Goal: Information Seeking & Learning: Learn about a topic

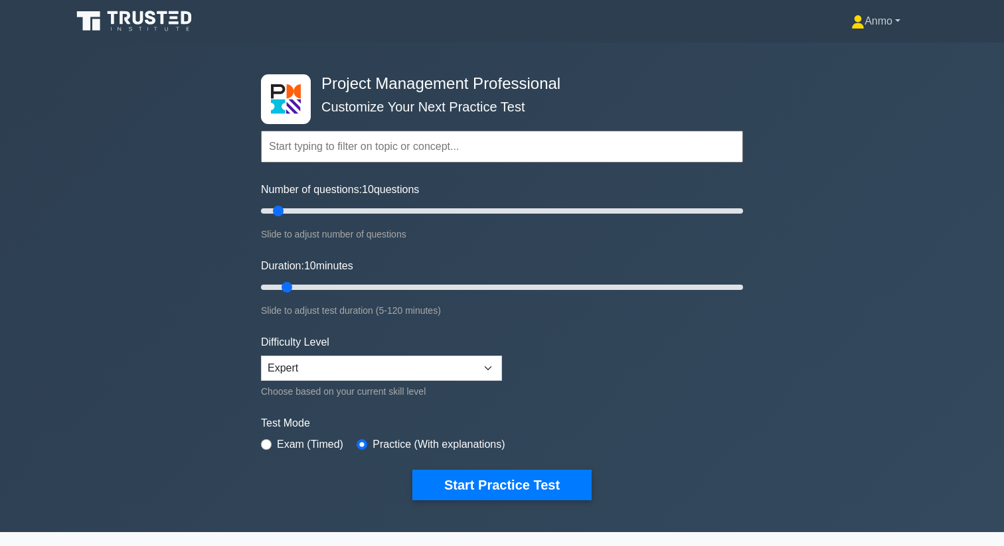
click at [891, 21] on link "Anmo" at bounding box center [875, 21] width 113 height 27
click at [871, 51] on link "Profile" at bounding box center [872, 52] width 105 height 21
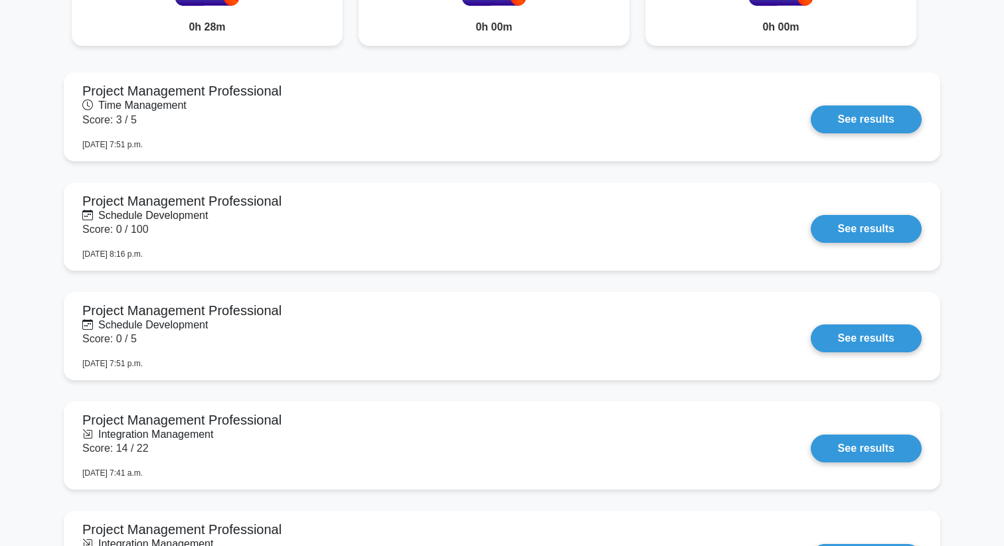
scroll to position [721, 0]
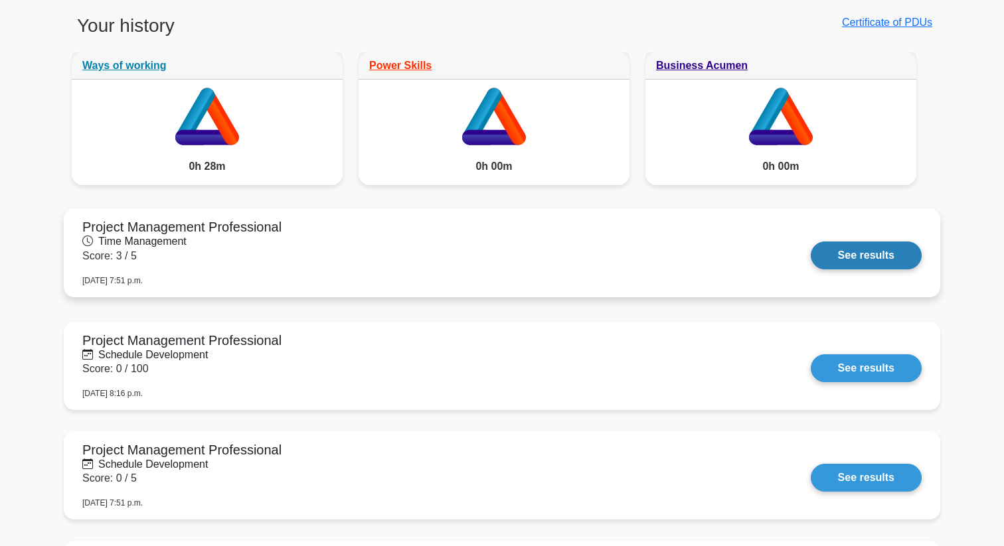
click at [858, 263] on link "See results" at bounding box center [865, 256] width 111 height 28
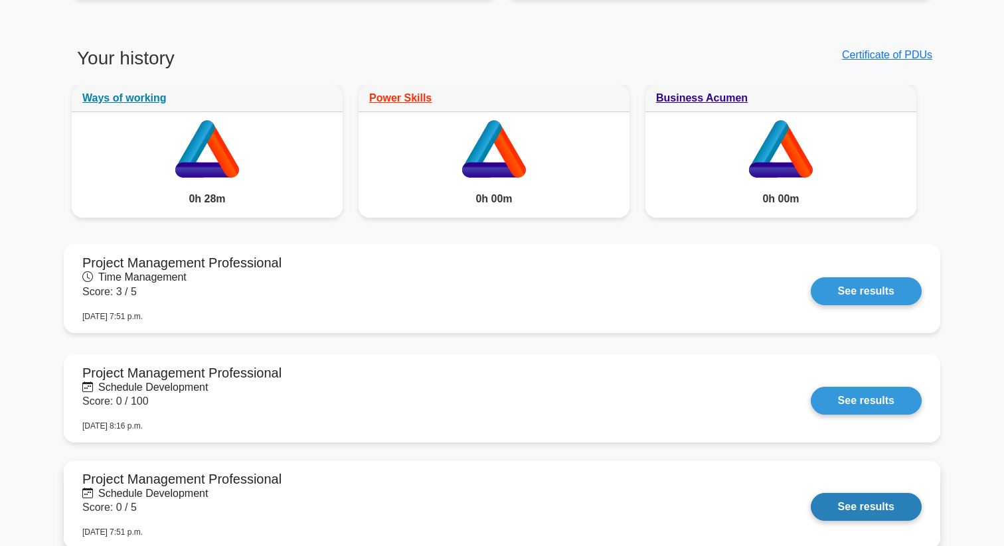
scroll to position [668, 0]
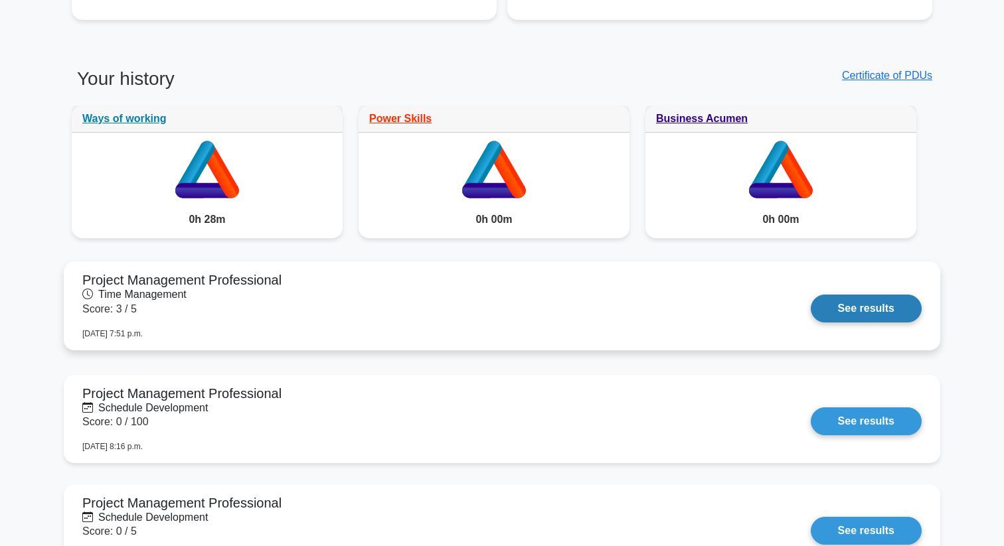
click at [860, 301] on link "See results" at bounding box center [865, 309] width 111 height 28
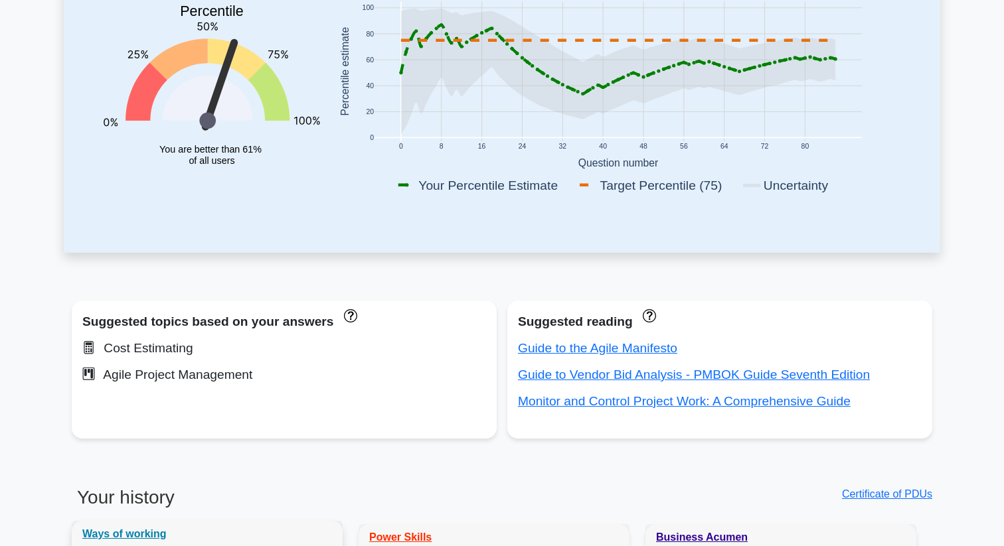
scroll to position [0, 0]
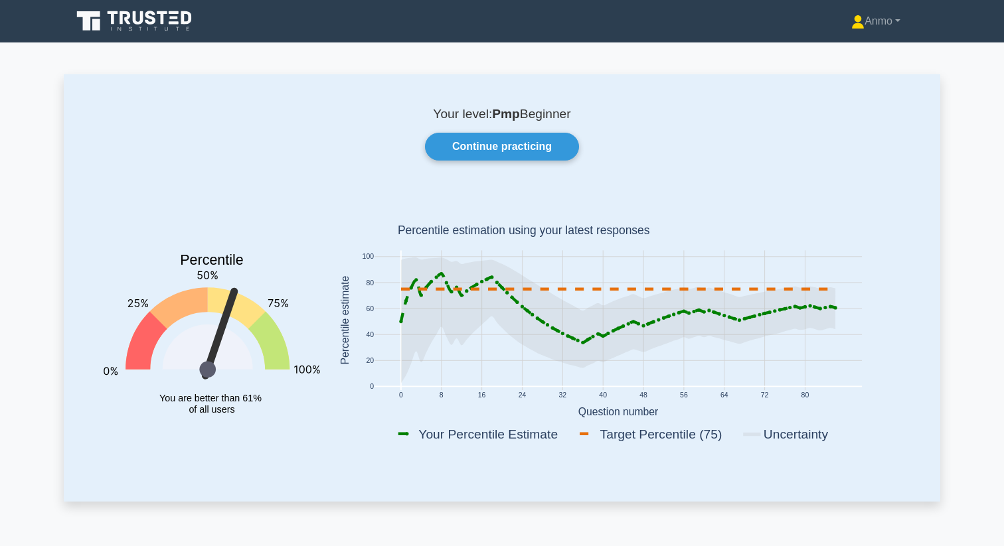
click at [150, 18] on icon at bounding box center [150, 18] width 11 height 14
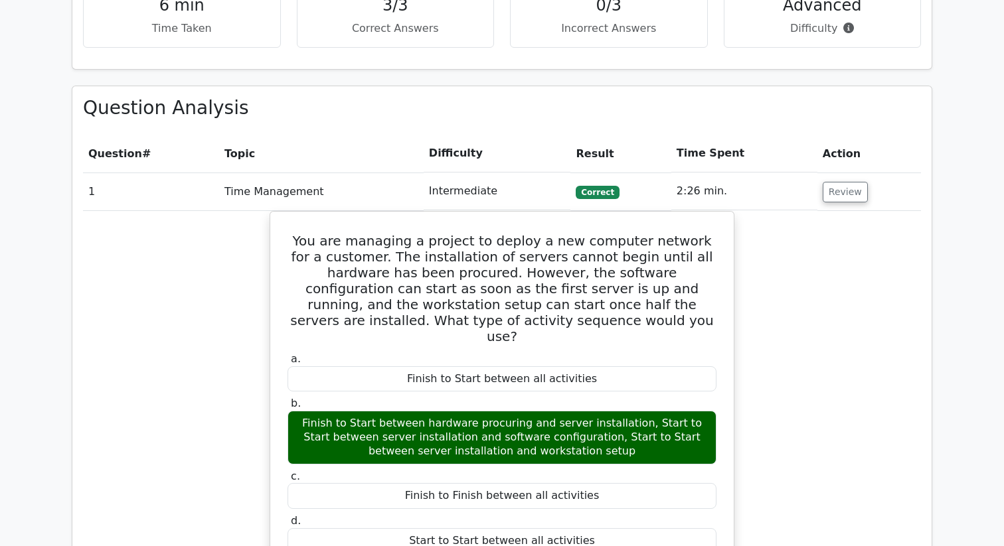
scroll to position [487, 0]
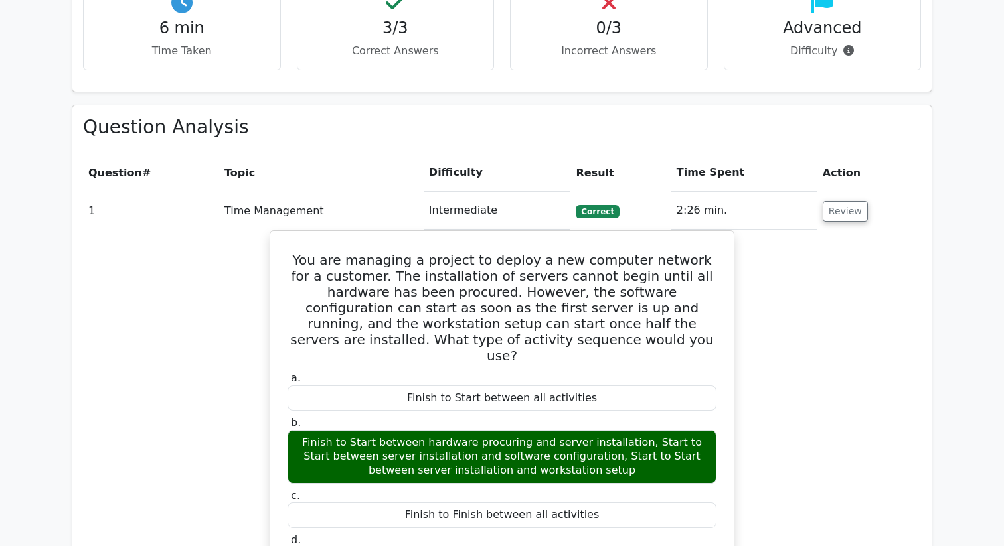
click at [765, 222] on td "2:26 min." at bounding box center [744, 211] width 146 height 38
click at [165, 208] on td "1" at bounding box center [151, 211] width 136 height 38
click at [108, 208] on td "1" at bounding box center [151, 211] width 136 height 38
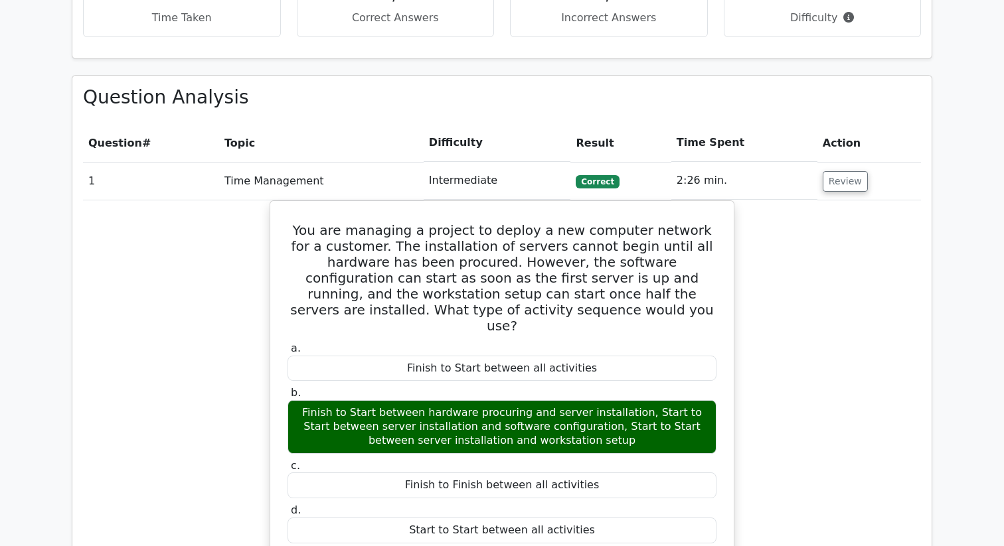
scroll to position [451, 0]
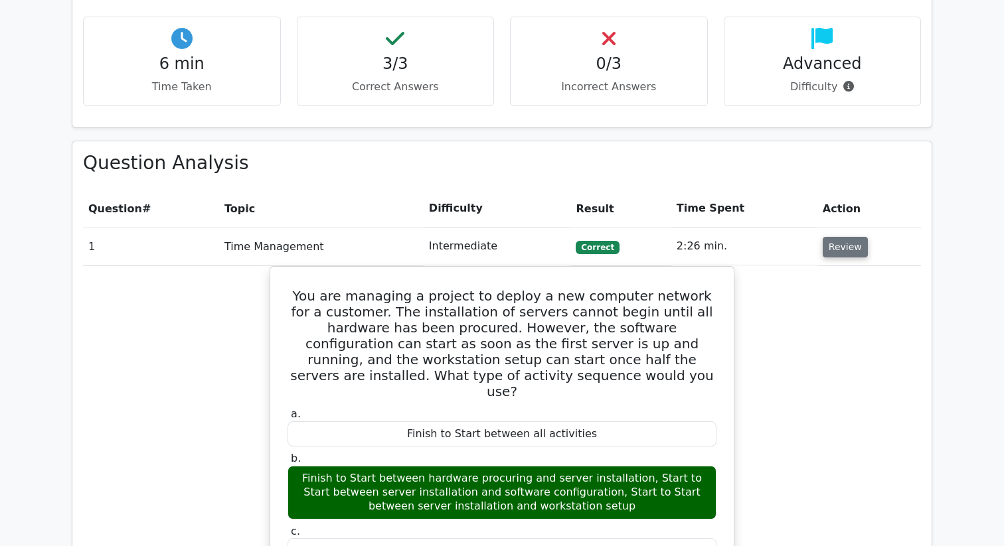
click at [845, 250] on button "Review" at bounding box center [844, 247] width 45 height 21
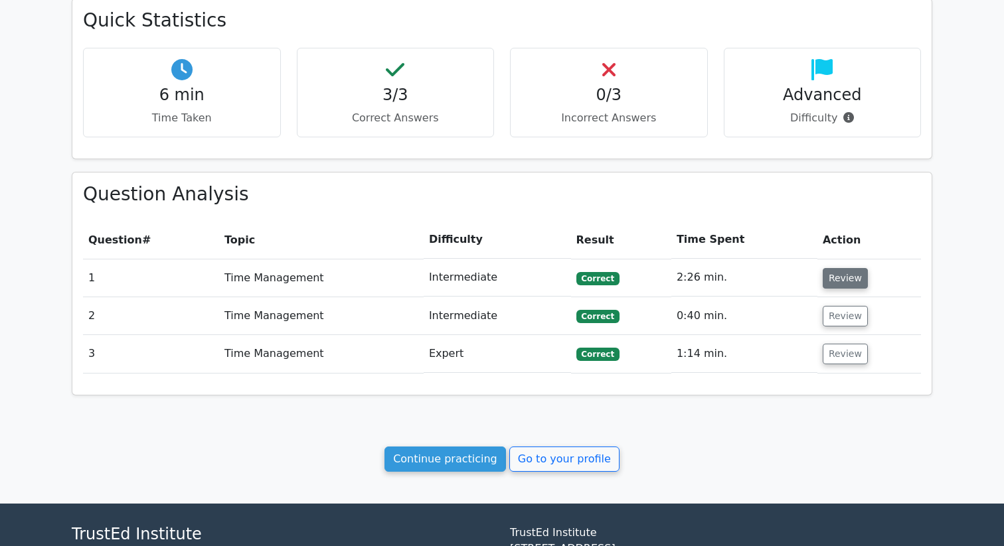
scroll to position [410, 0]
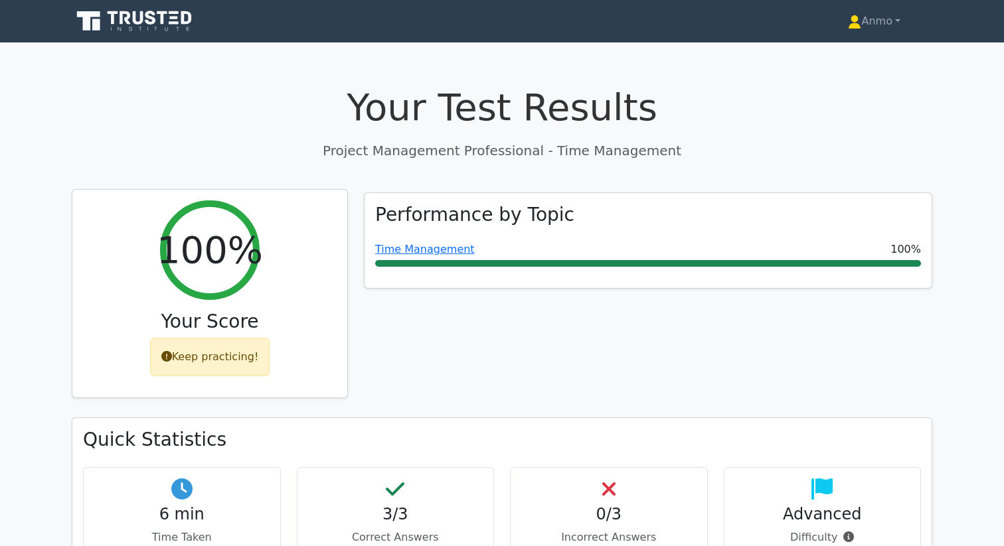
click at [202, 353] on div "Keep practicing!" at bounding box center [210, 357] width 120 height 38
click at [175, 364] on div "Keep practicing!" at bounding box center [210, 357] width 120 height 38
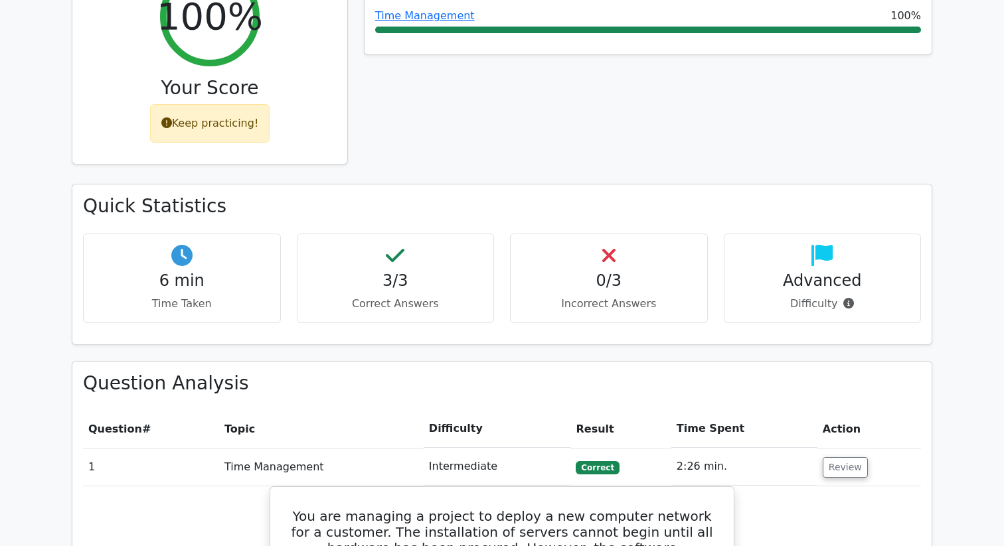
scroll to position [319, 0]
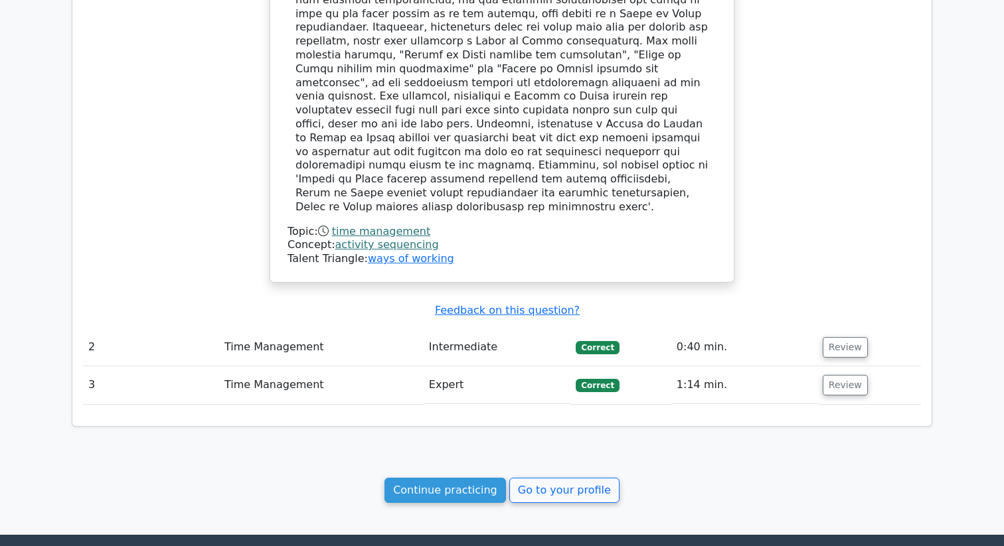
scroll to position [1303, 0]
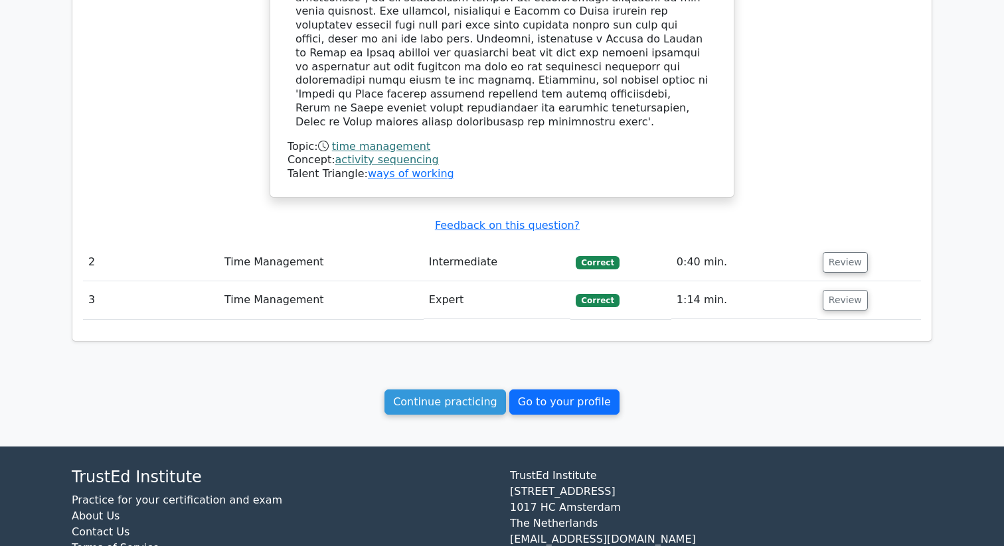
click at [520, 390] on link "Go to your profile" at bounding box center [564, 402] width 110 height 25
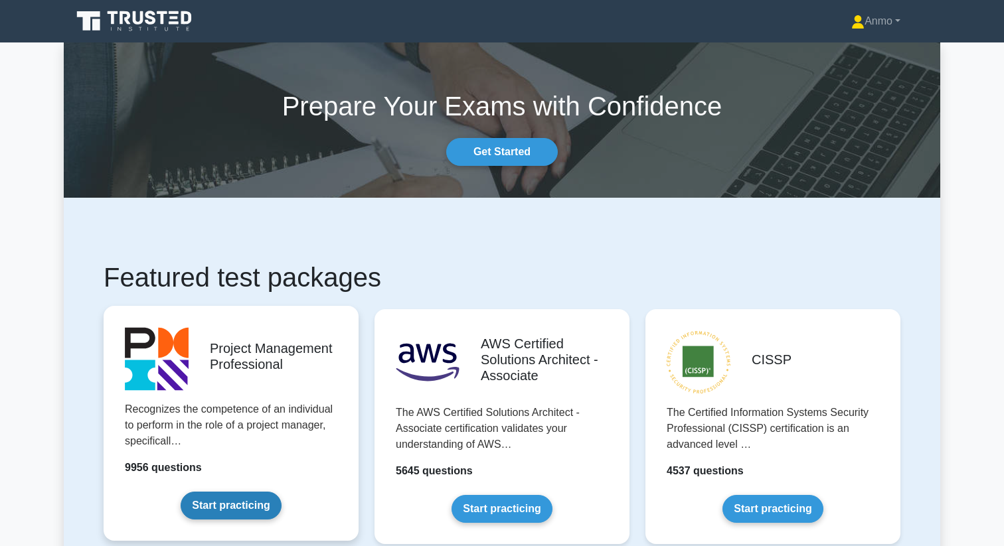
click at [241, 508] on link "Start practicing" at bounding box center [231, 506] width 100 height 28
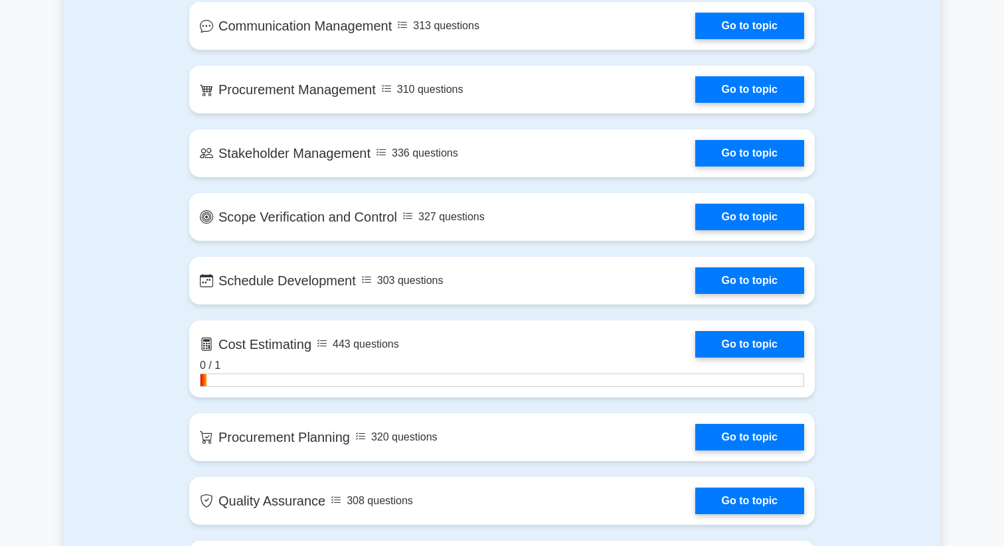
scroll to position [1171, 0]
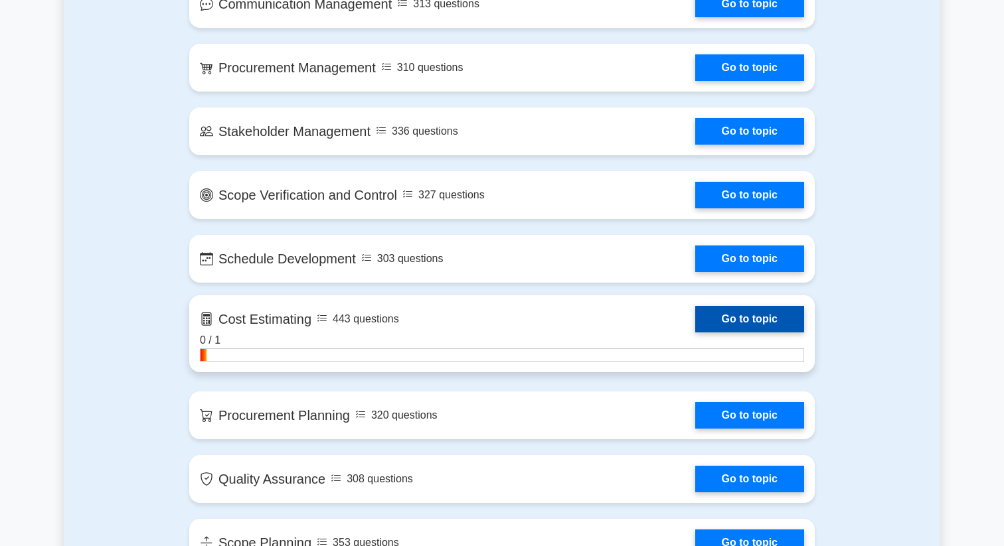
click at [695, 313] on link "Go to topic" at bounding box center [749, 319] width 109 height 27
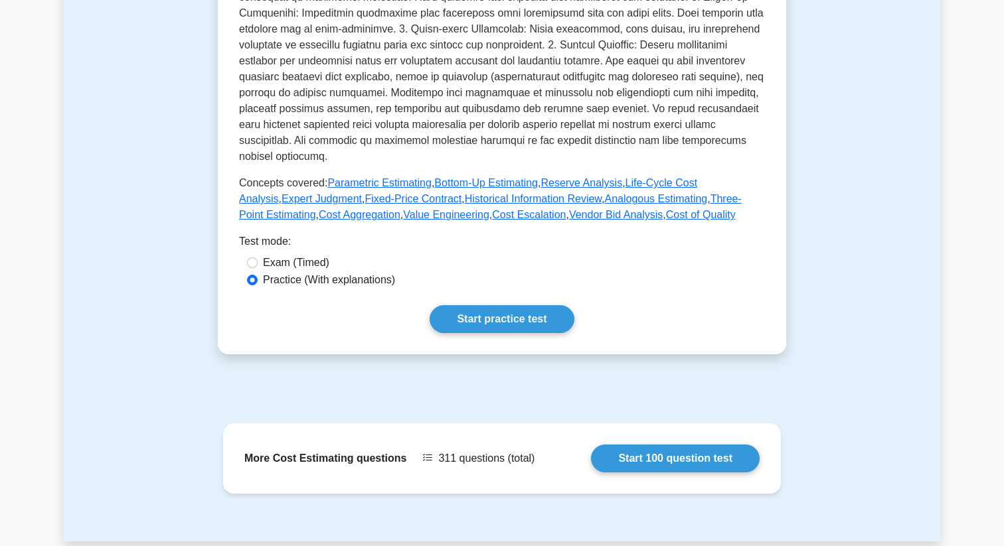
scroll to position [599, 0]
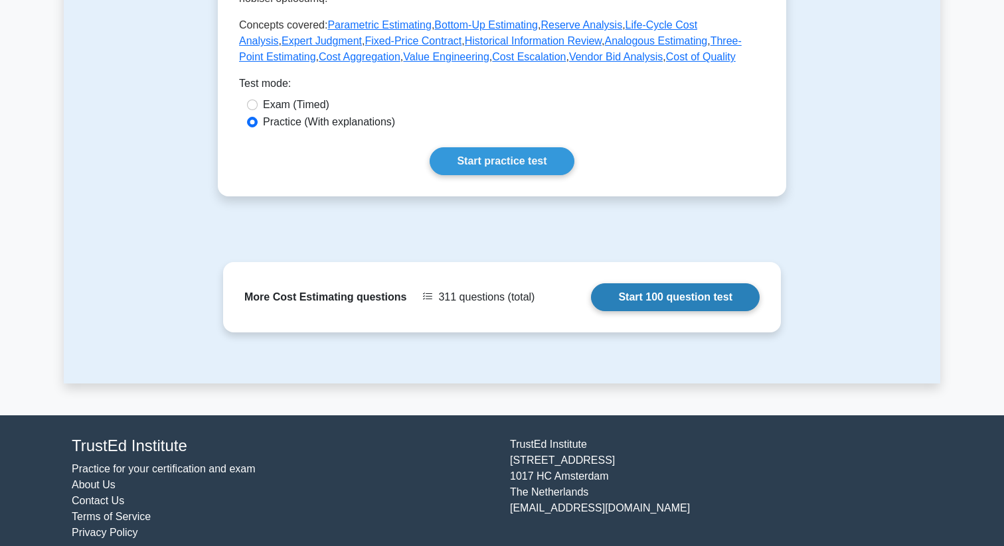
click at [591, 283] on link "Start 100 question test" at bounding box center [675, 297] width 169 height 28
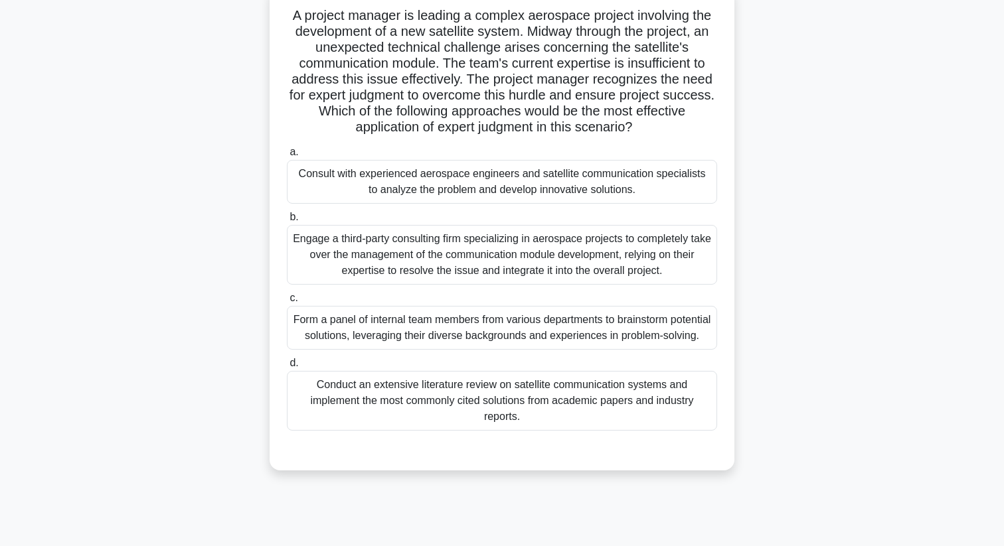
scroll to position [88, 0]
click at [527, 188] on div "Consult with experienced aerospace engineers and satellite communication specia…" at bounding box center [502, 183] width 430 height 44
click at [287, 157] on input "a. Consult with experienced aerospace engineers and satellite communication spe…" at bounding box center [287, 153] width 0 height 9
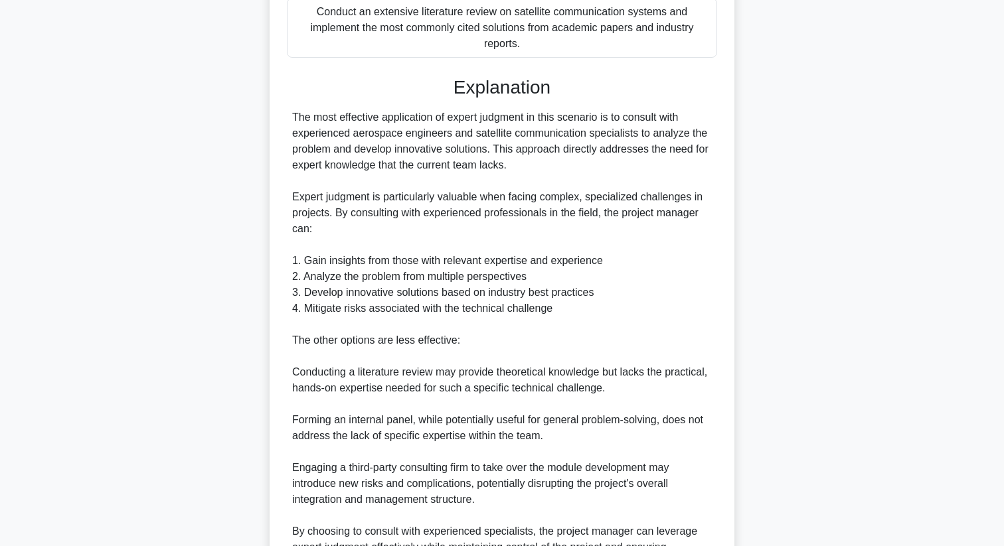
scroll to position [623, 0]
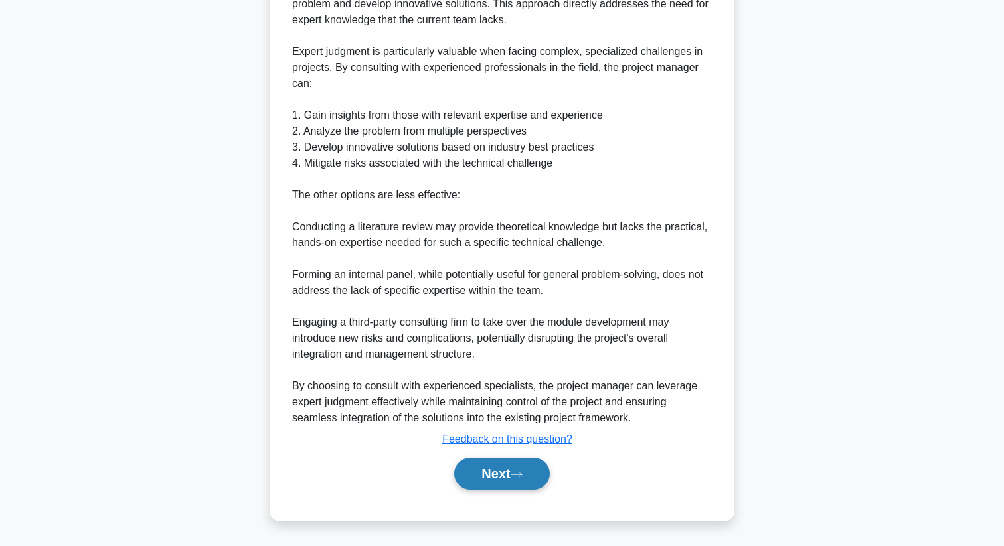
click at [531, 465] on button "Next" at bounding box center [501, 474] width 95 height 32
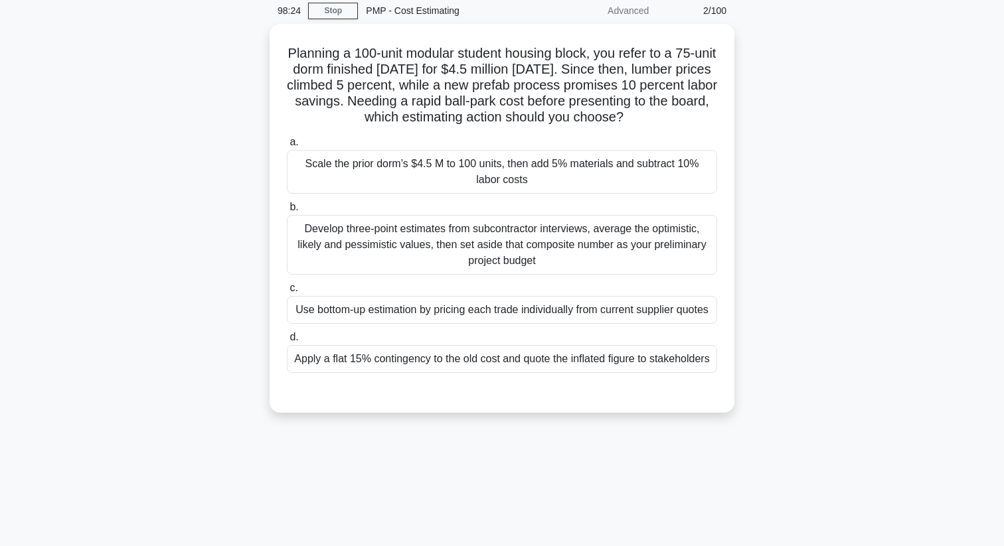
scroll to position [0, 0]
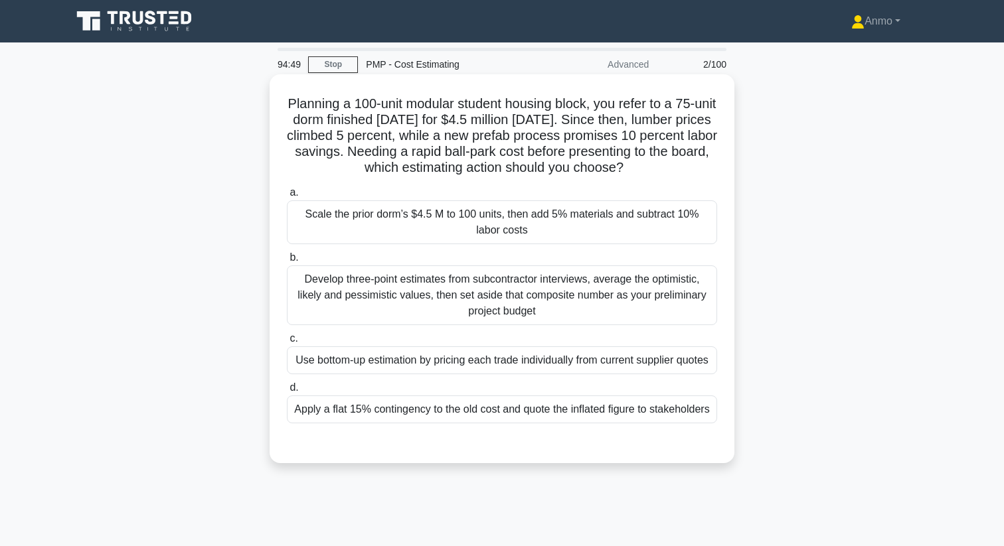
click at [471, 216] on div "Scale the prior dorm’s $4.5 M to 100 units, then add 5% materials and subtract …" at bounding box center [502, 222] width 430 height 44
click at [287, 197] on input "a. Scale the prior dorm’s $4.5 M to 100 units, then add 5% materials and subtra…" at bounding box center [287, 192] width 0 height 9
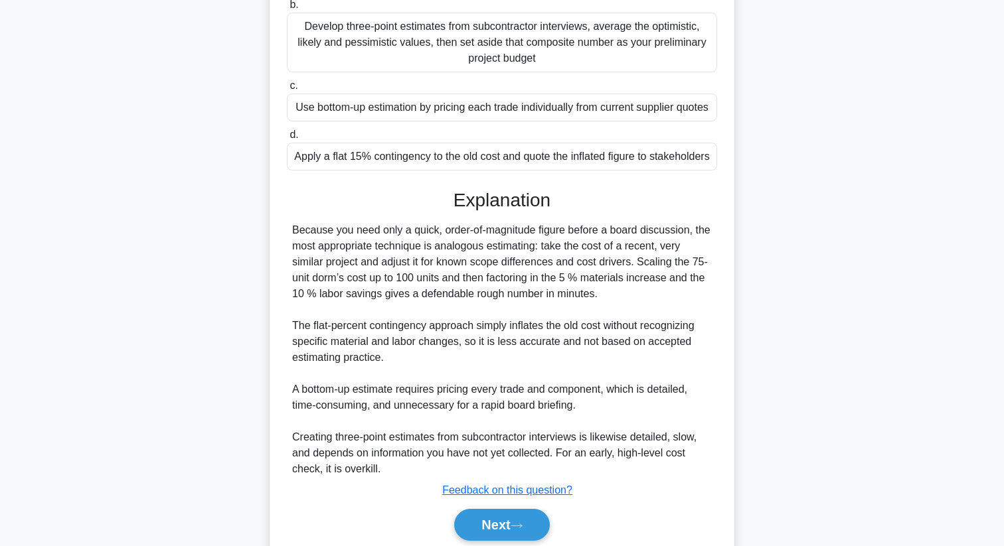
scroll to position [320, 0]
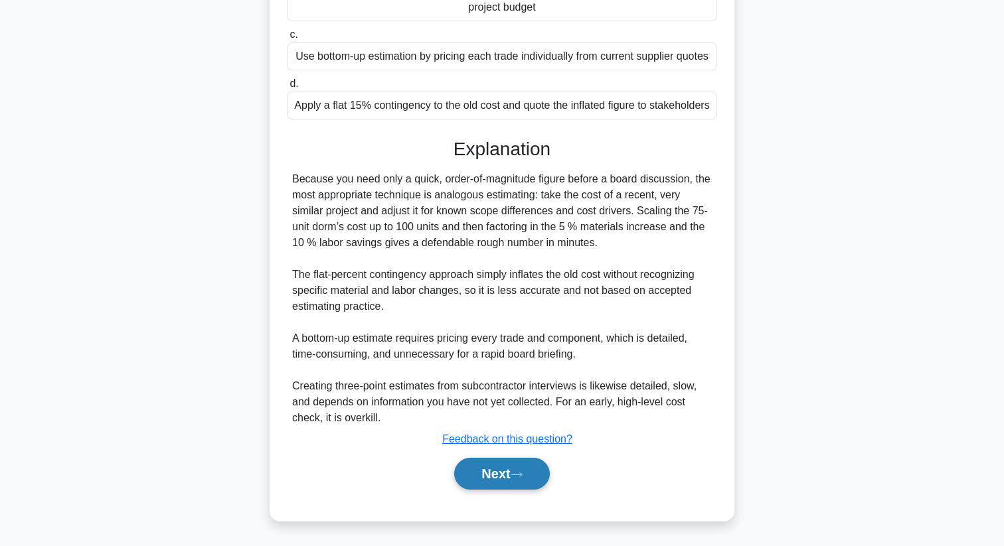
click at [493, 465] on button "Next" at bounding box center [501, 474] width 95 height 32
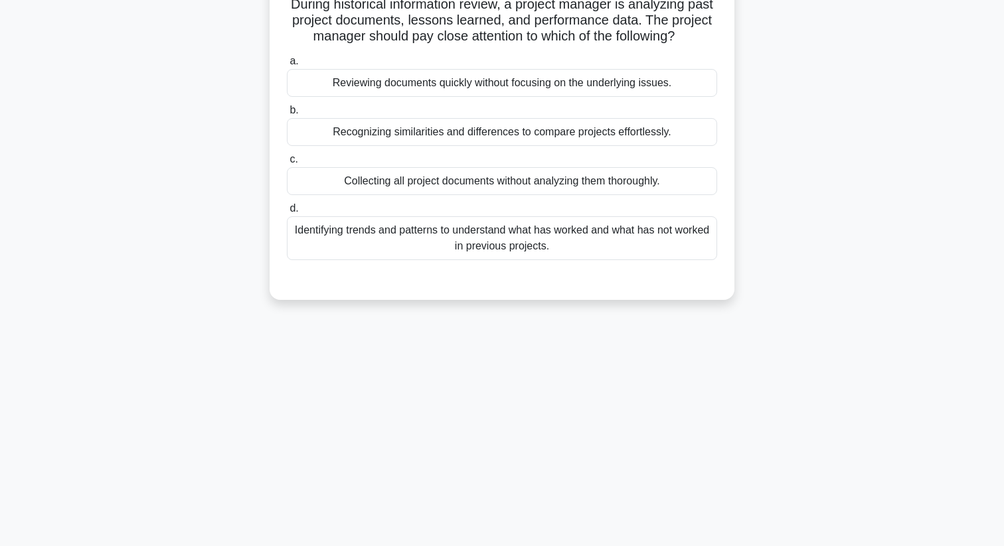
scroll to position [0, 0]
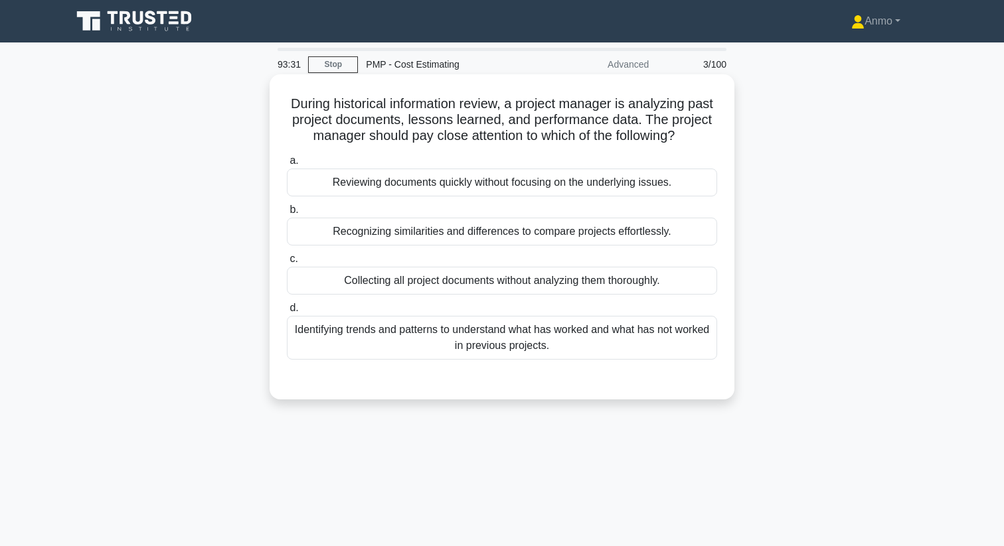
click at [500, 337] on div "Identifying trends and patterns to understand what has worked and what has not …" at bounding box center [502, 338] width 430 height 44
click at [287, 313] on input "d. Identifying trends and patterns to understand what has worked and what has n…" at bounding box center [287, 308] width 0 height 9
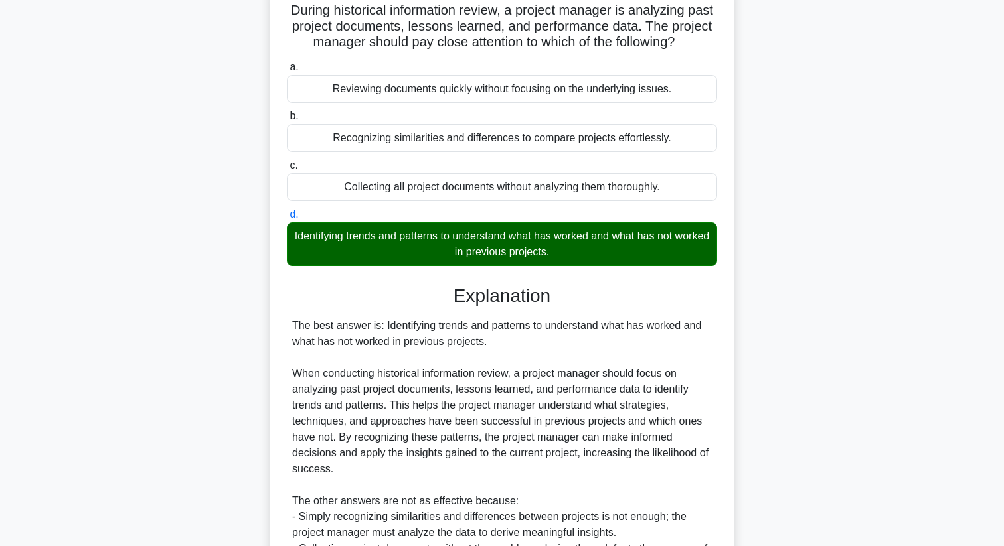
scroll to position [288, 0]
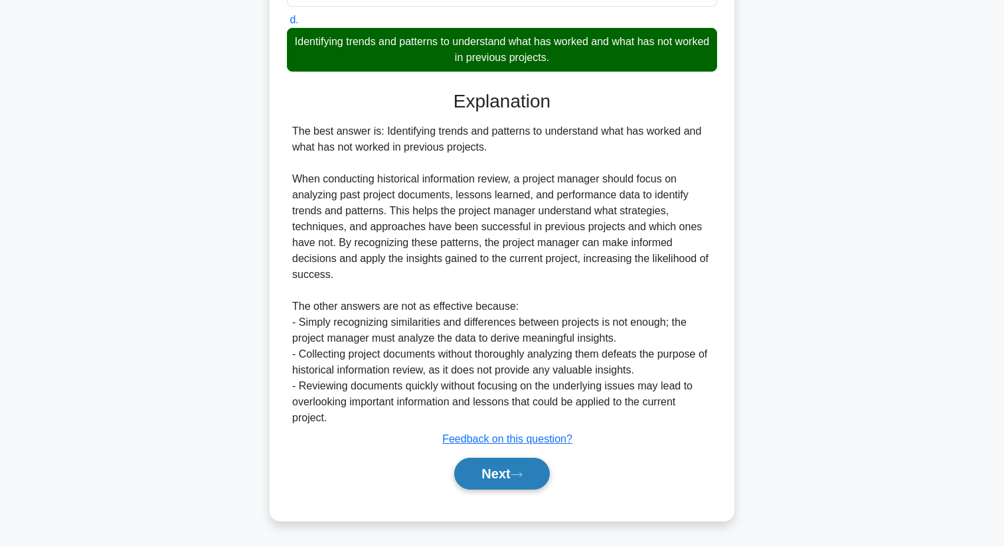
click at [492, 483] on button "Next" at bounding box center [501, 474] width 95 height 32
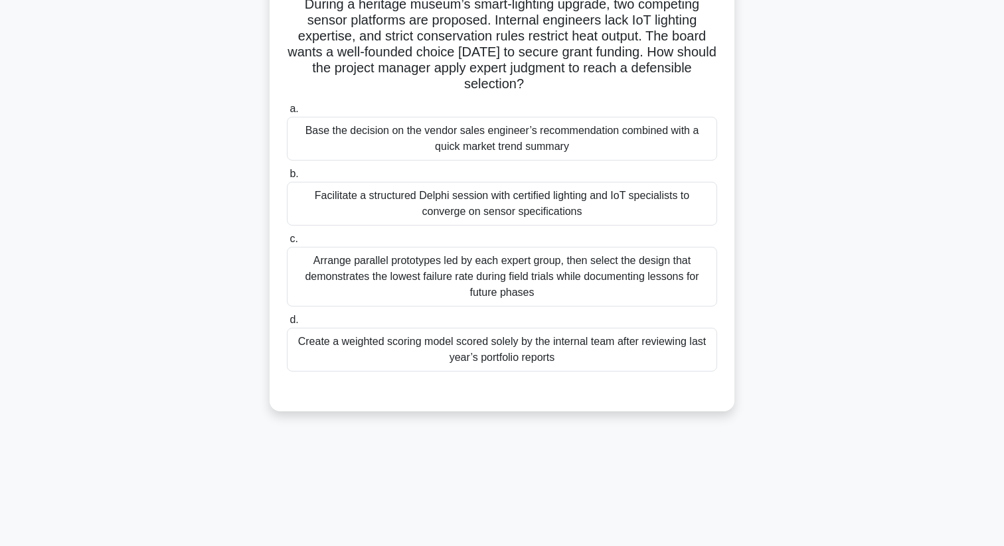
scroll to position [0, 0]
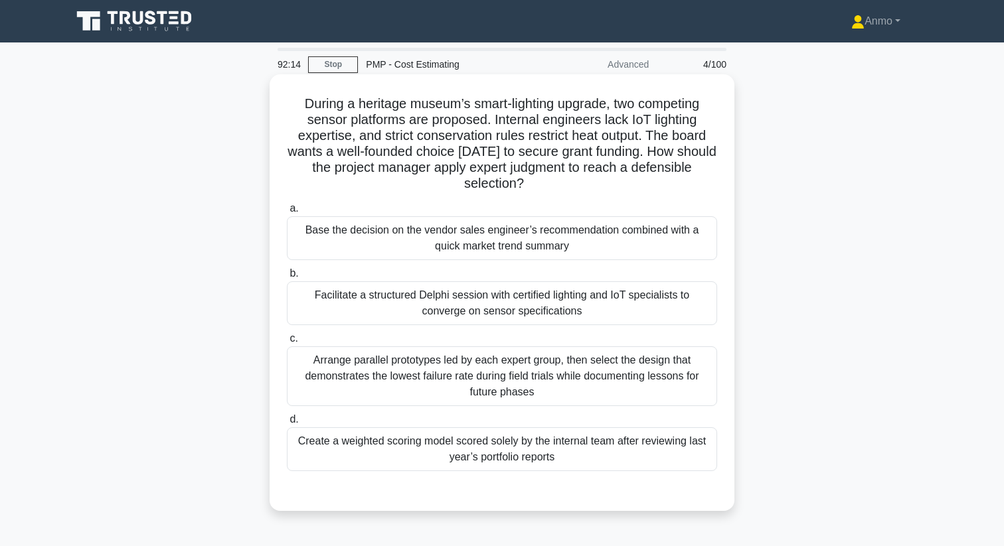
click at [430, 387] on div "Arrange parallel prototypes led by each expert group, then select the design th…" at bounding box center [502, 376] width 430 height 60
click at [287, 343] on input "c. Arrange parallel prototypes led by each expert group, then select the design…" at bounding box center [287, 339] width 0 height 9
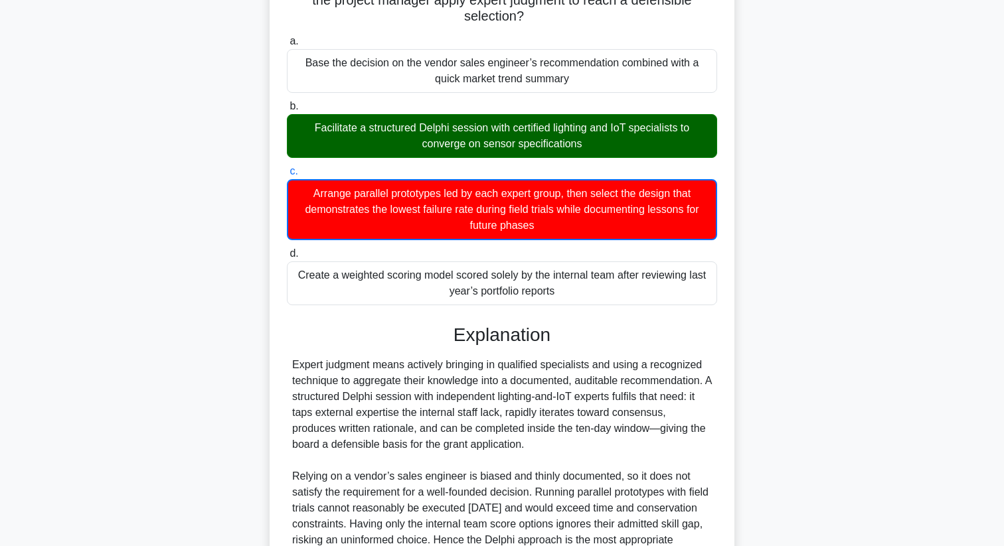
scroll to position [305, 0]
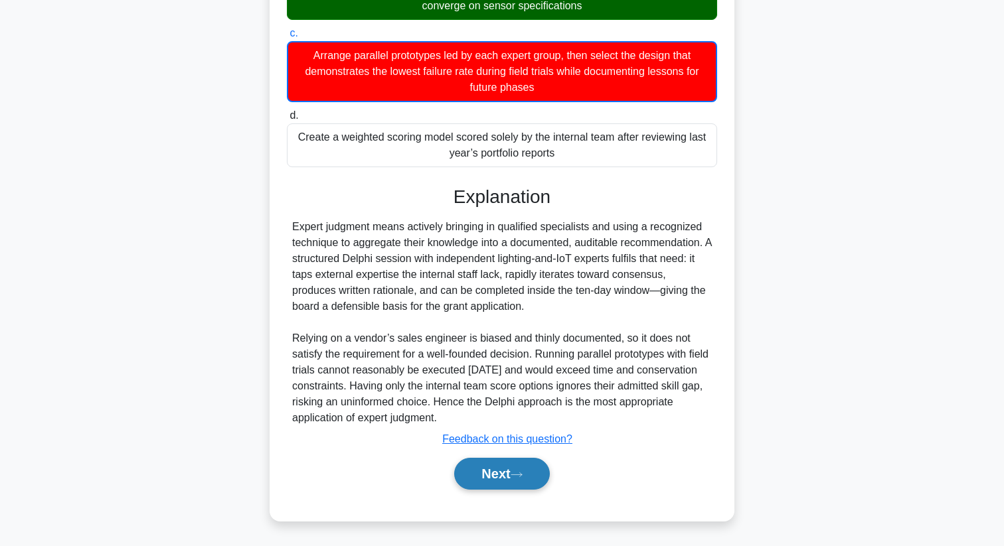
click at [487, 466] on button "Next" at bounding box center [501, 474] width 95 height 32
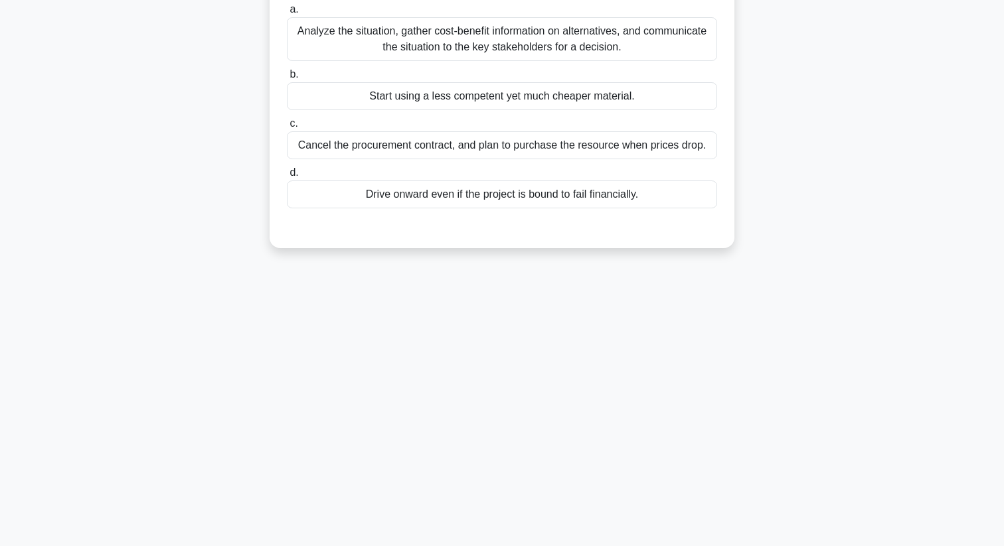
scroll to position [0, 0]
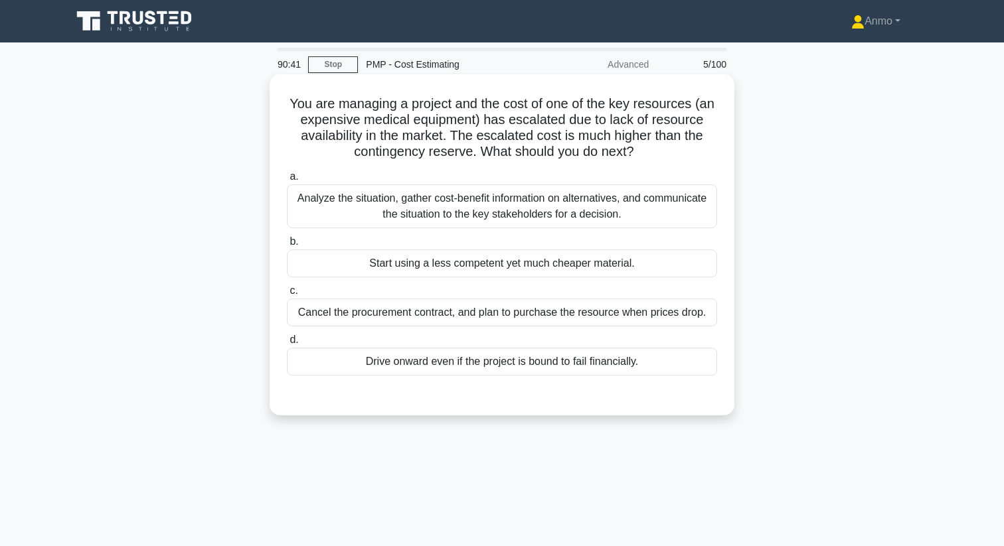
click at [499, 210] on div "Analyze the situation, gather cost-benefit information on alternatives, and com…" at bounding box center [502, 207] width 430 height 44
click at [287, 181] on input "a. Analyze the situation, gather cost-benefit information on alternatives, and …" at bounding box center [287, 177] width 0 height 9
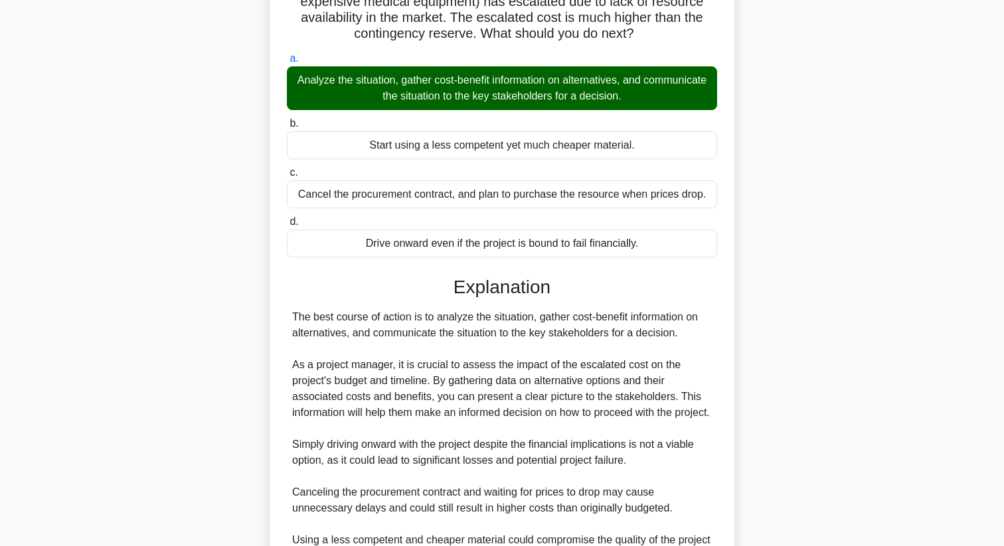
scroll to position [336, 0]
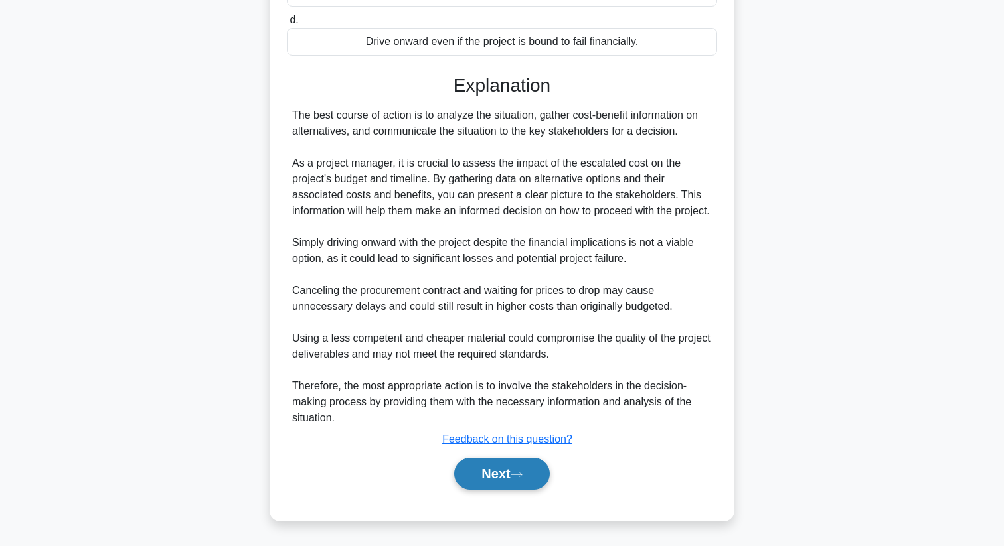
click at [520, 469] on button "Next" at bounding box center [501, 474] width 95 height 32
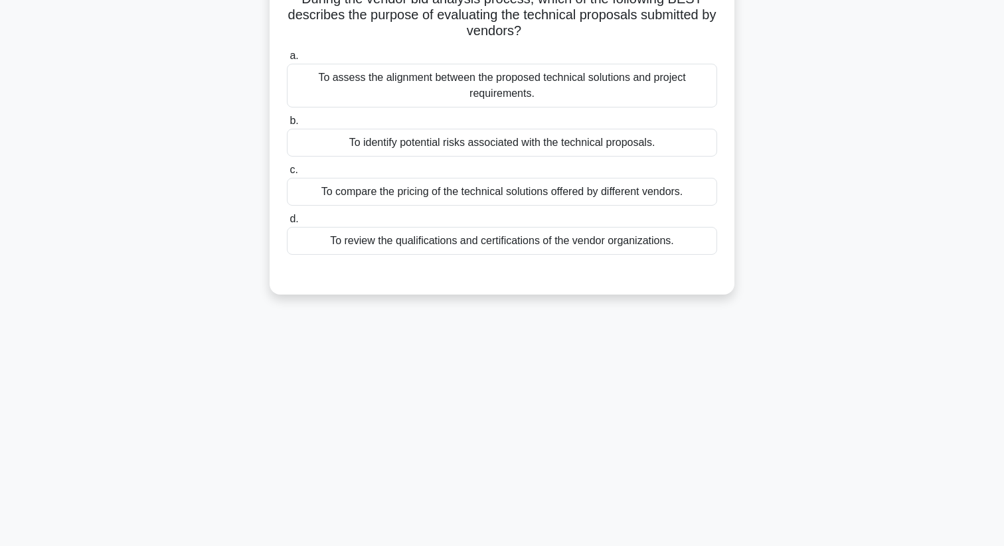
scroll to position [0, 0]
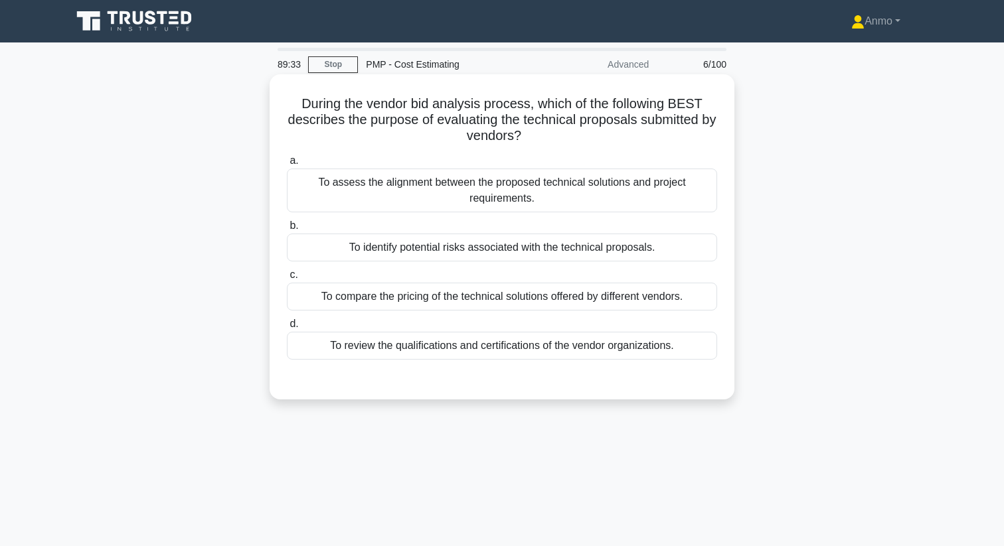
click at [629, 301] on div "To compare the pricing of the technical solutions offered by different vendors." at bounding box center [502, 297] width 430 height 28
click at [287, 279] on input "c. To compare the pricing of the technical solutions offered by different vendo…" at bounding box center [287, 275] width 0 height 9
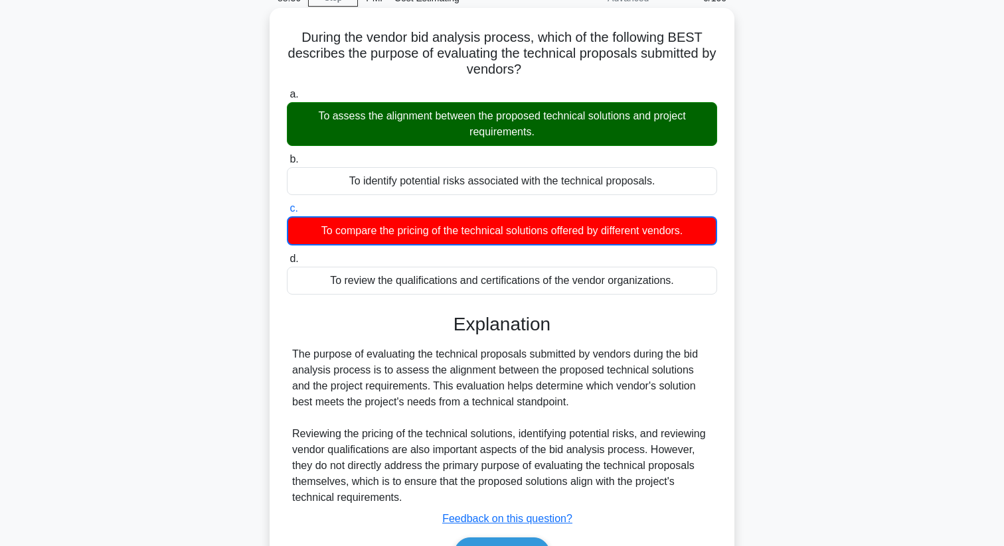
scroll to position [171, 0]
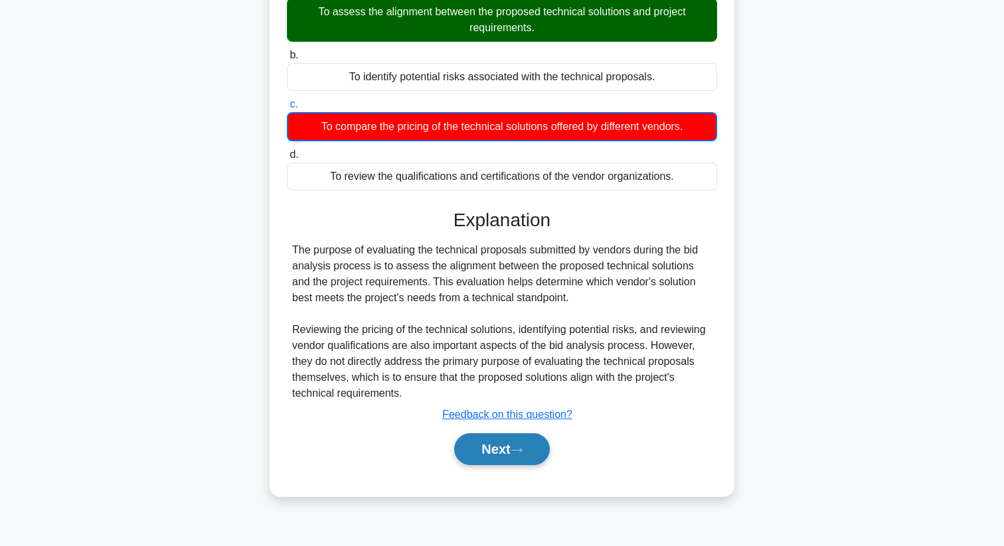
click at [504, 456] on button "Next" at bounding box center [501, 449] width 95 height 32
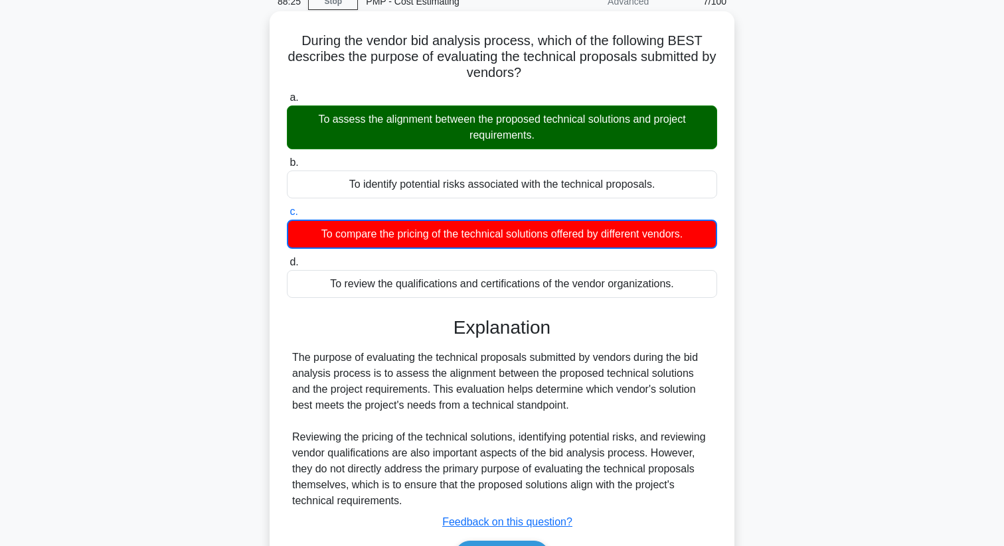
scroll to position [0, 0]
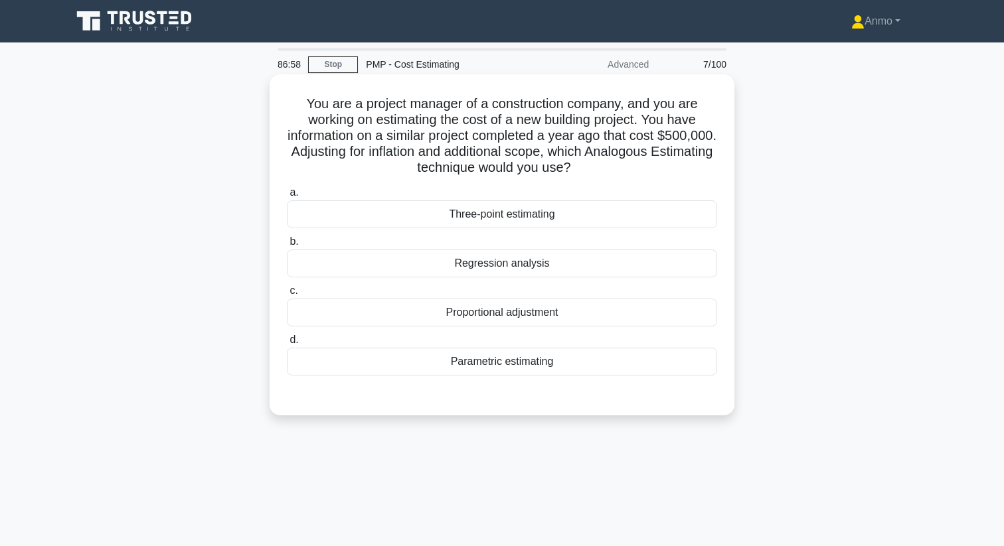
click at [536, 316] on div "Proportional adjustment" at bounding box center [502, 313] width 430 height 28
click at [287, 295] on input "c. Proportional adjustment" at bounding box center [287, 291] width 0 height 9
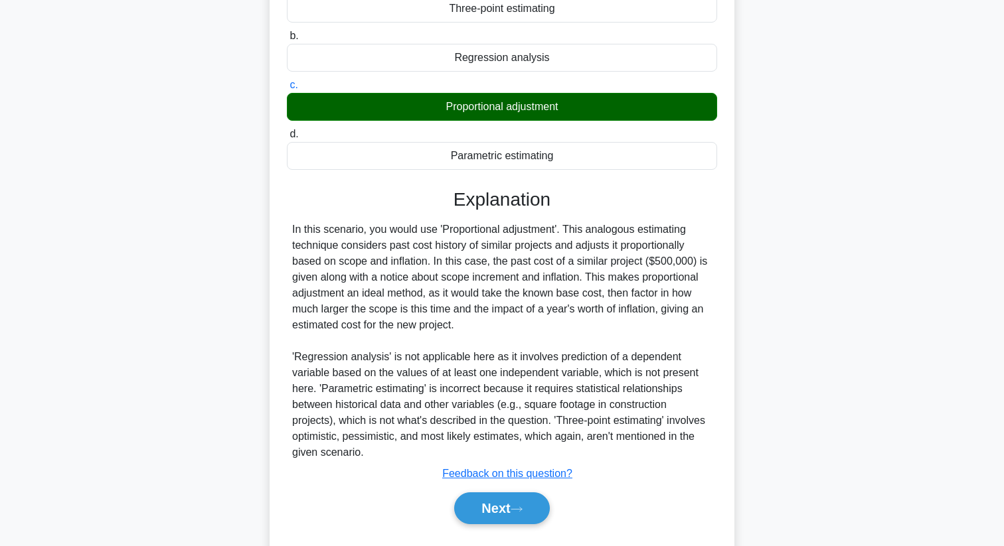
scroll to position [240, 0]
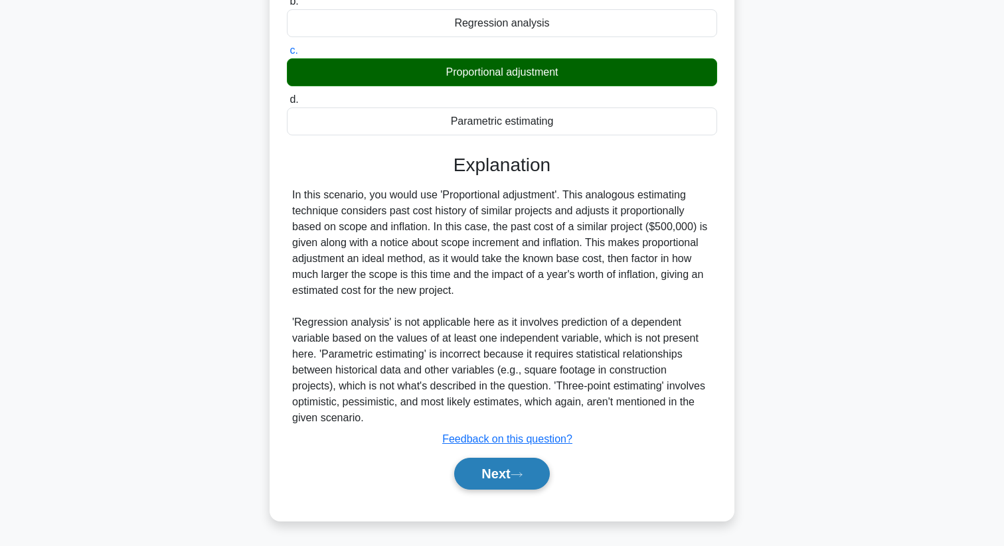
click at [492, 469] on button "Next" at bounding box center [501, 474] width 95 height 32
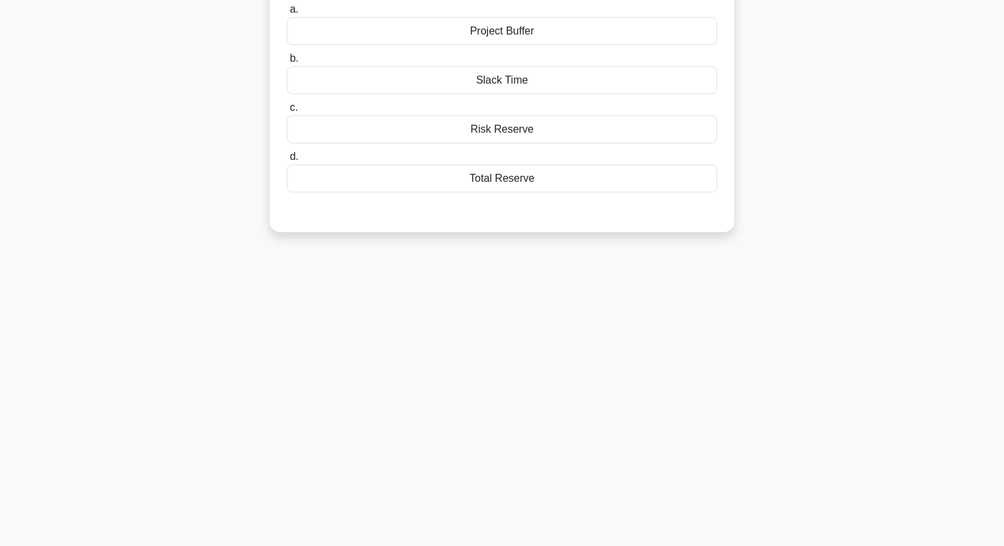
scroll to position [0, 0]
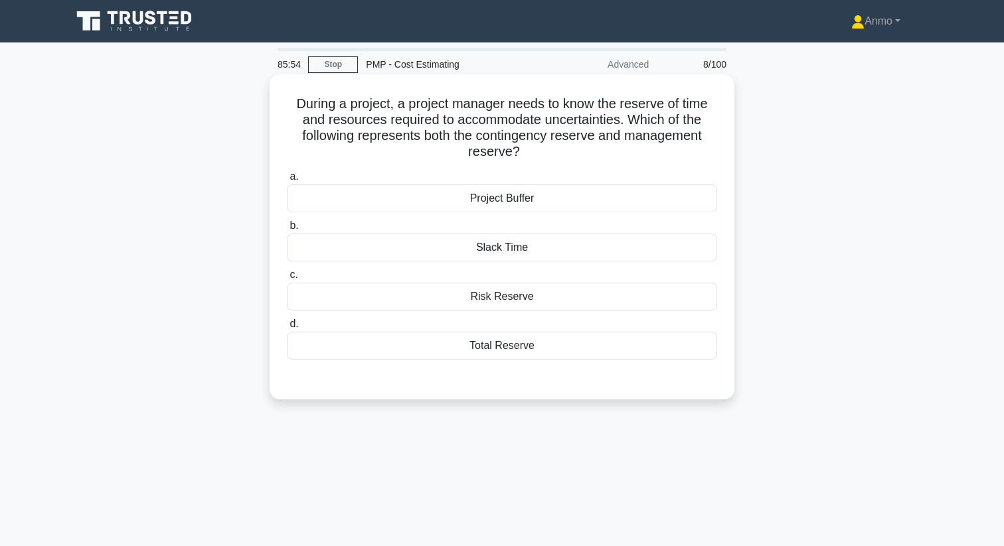
click at [506, 350] on div "Total Reserve" at bounding box center [502, 346] width 430 height 28
click at [287, 329] on input "d. Total Reserve" at bounding box center [287, 324] width 0 height 9
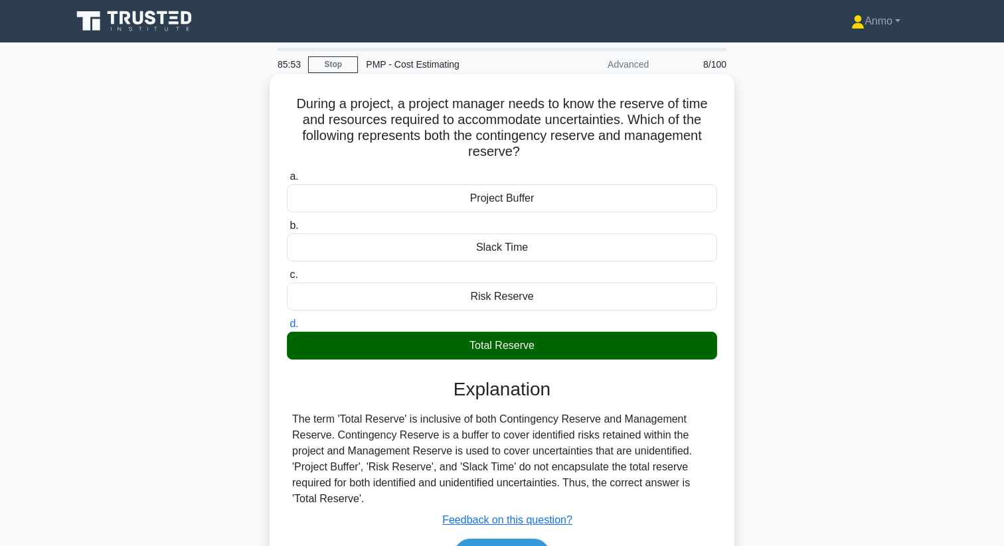
scroll to position [171, 0]
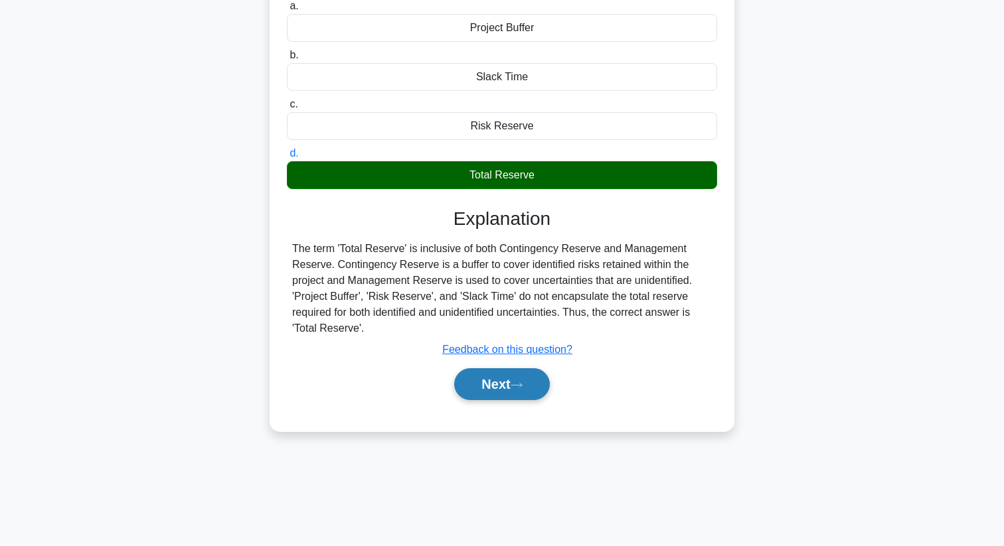
click at [507, 372] on button "Next" at bounding box center [501, 384] width 95 height 32
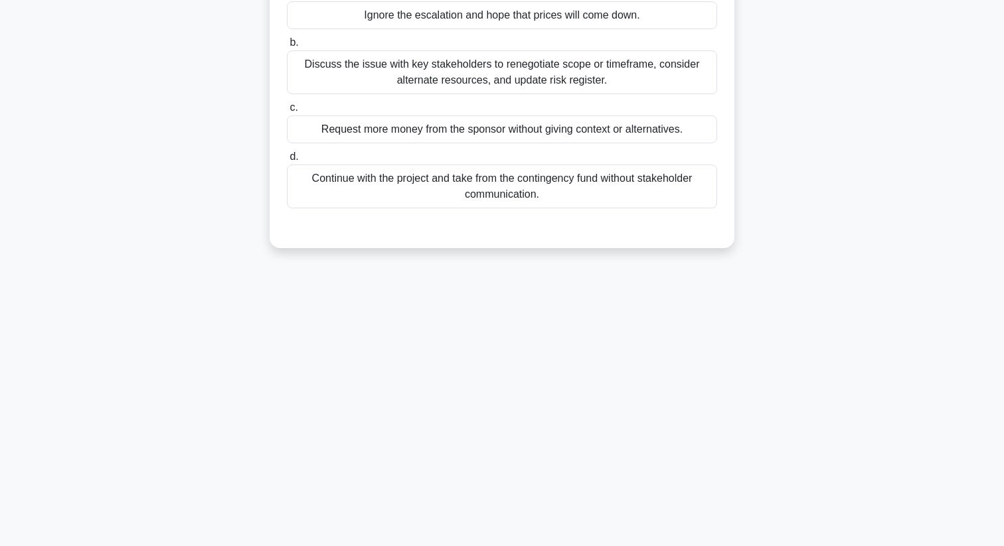
scroll to position [0, 0]
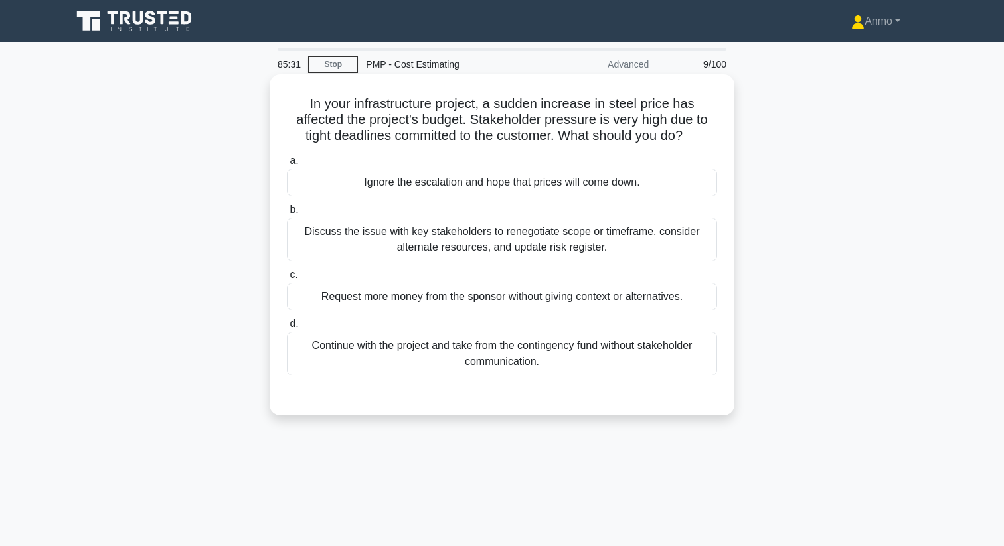
click at [506, 245] on div "Discuss the issue with key stakeholders to renegotiate scope or timeframe, cons…" at bounding box center [502, 240] width 430 height 44
click at [287, 214] on input "b. Discuss the issue with key stakeholders to renegotiate scope or timeframe, c…" at bounding box center [287, 210] width 0 height 9
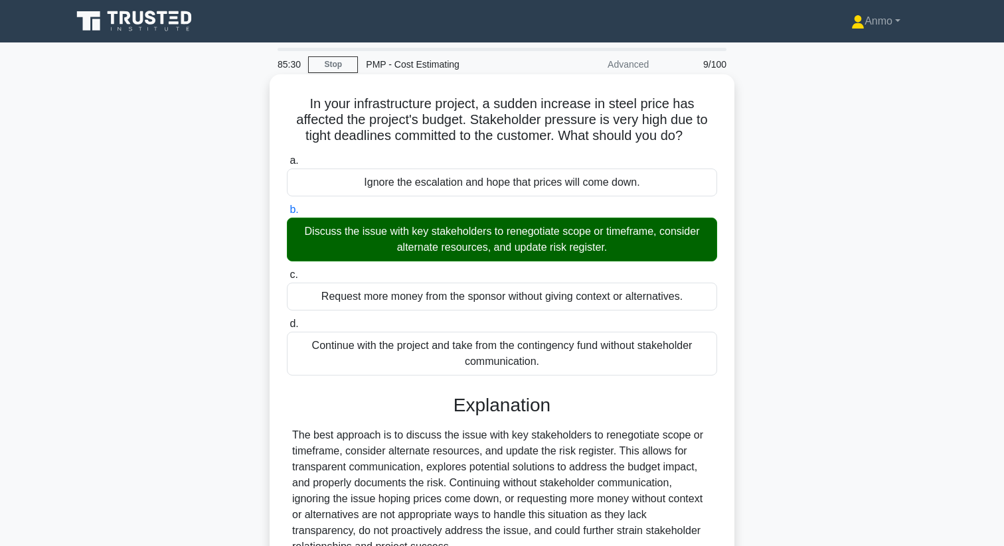
scroll to position [171, 0]
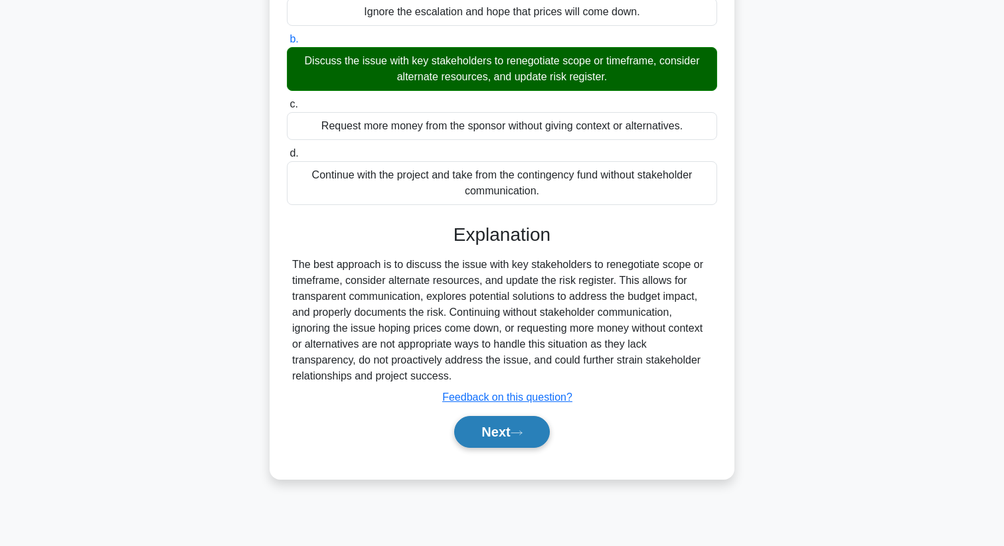
click at [508, 429] on button "Next" at bounding box center [501, 432] width 95 height 32
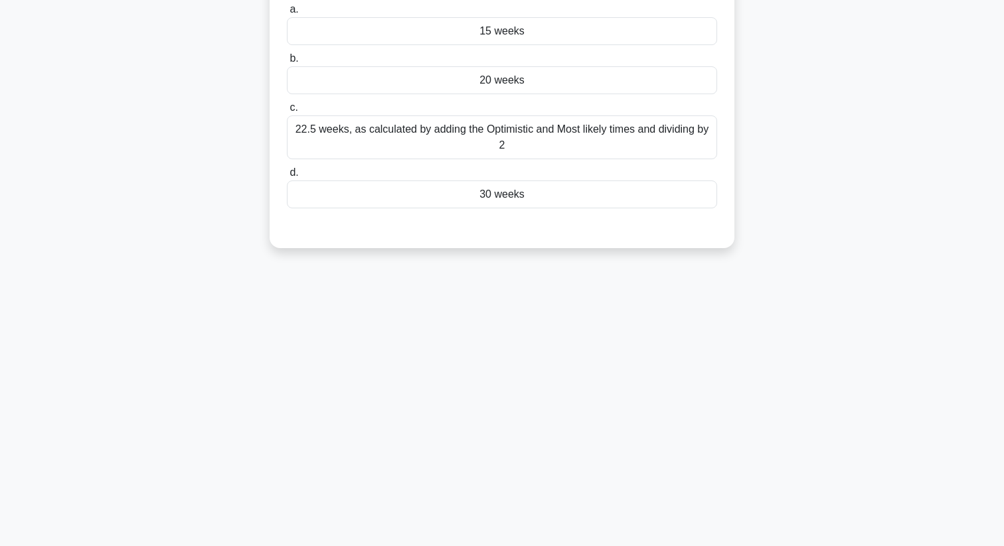
scroll to position [0, 0]
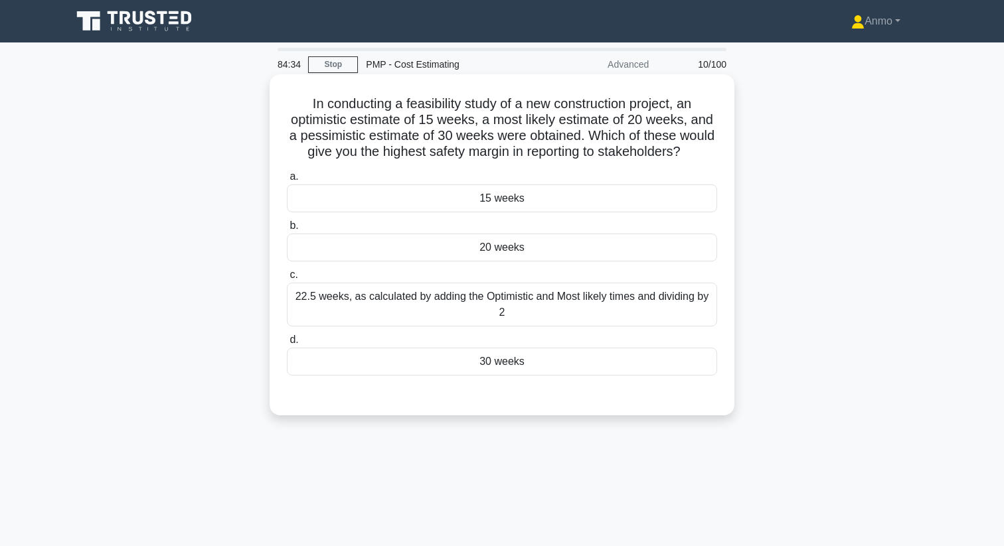
click at [607, 309] on div "22.5 weeks, as calculated by adding the Optimistic and Most likely times and di…" at bounding box center [502, 305] width 430 height 44
click at [287, 279] on input "c. 22.5 weeks, as calculated by adding the Optimistic and Most likely times and…" at bounding box center [287, 275] width 0 height 9
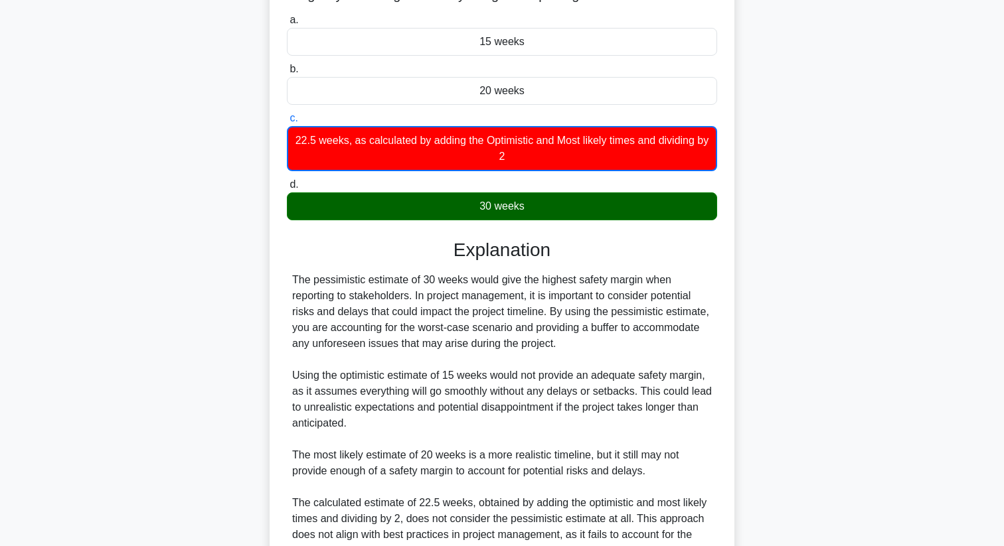
scroll to position [147, 0]
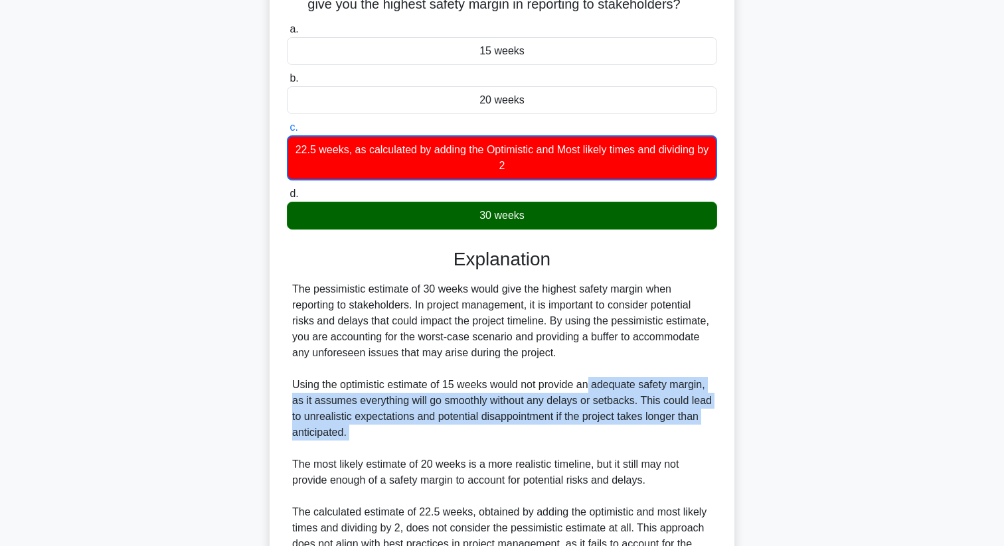
drag, startPoint x: 591, startPoint y: 385, endPoint x: 716, endPoint y: 476, distance: 154.9
click at [716, 476] on div "The pessimistic estimate of 30 weeks would give the highest safety margin when …" at bounding box center [502, 424] width 430 height 287
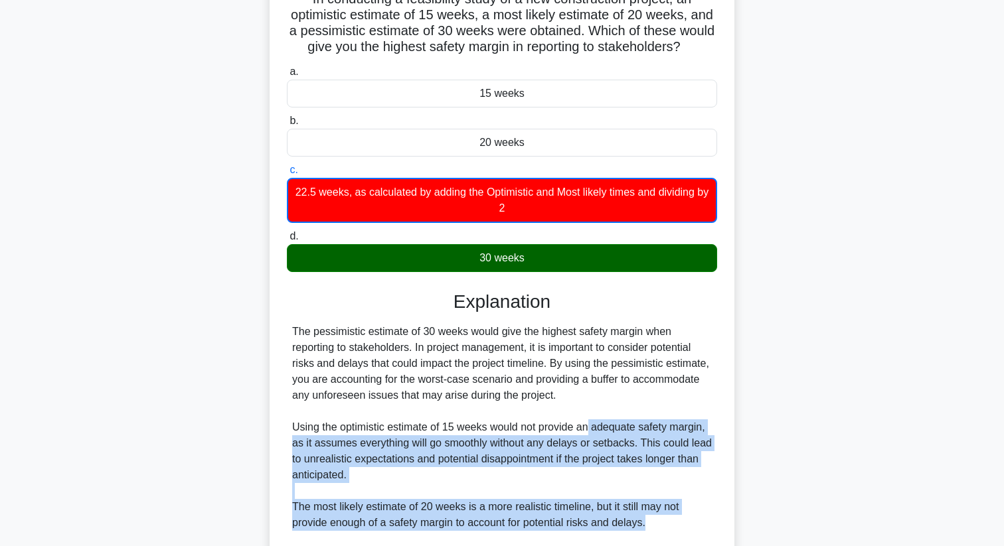
scroll to position [289, 0]
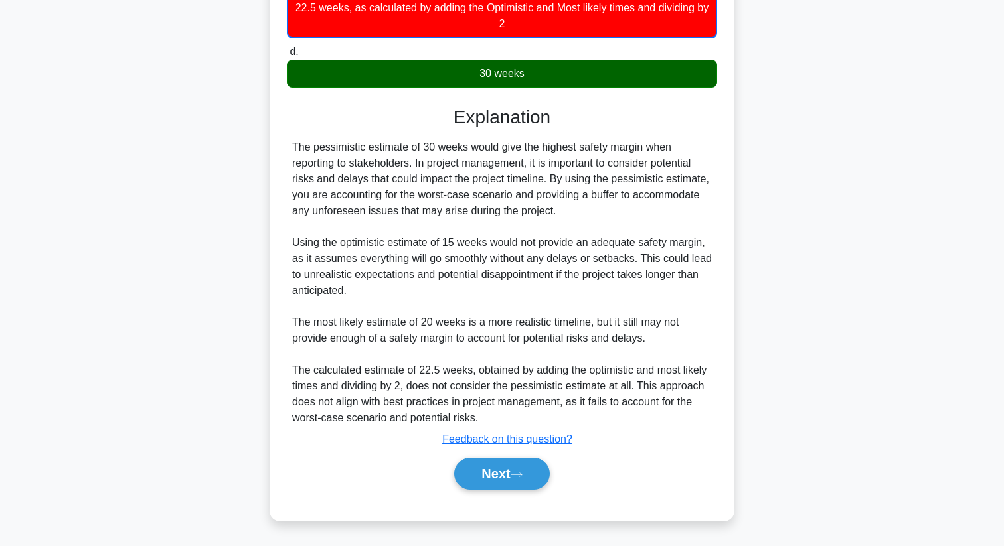
click at [495, 492] on div "Next" at bounding box center [502, 474] width 430 height 42
click at [498, 481] on button "Next" at bounding box center [501, 474] width 95 height 32
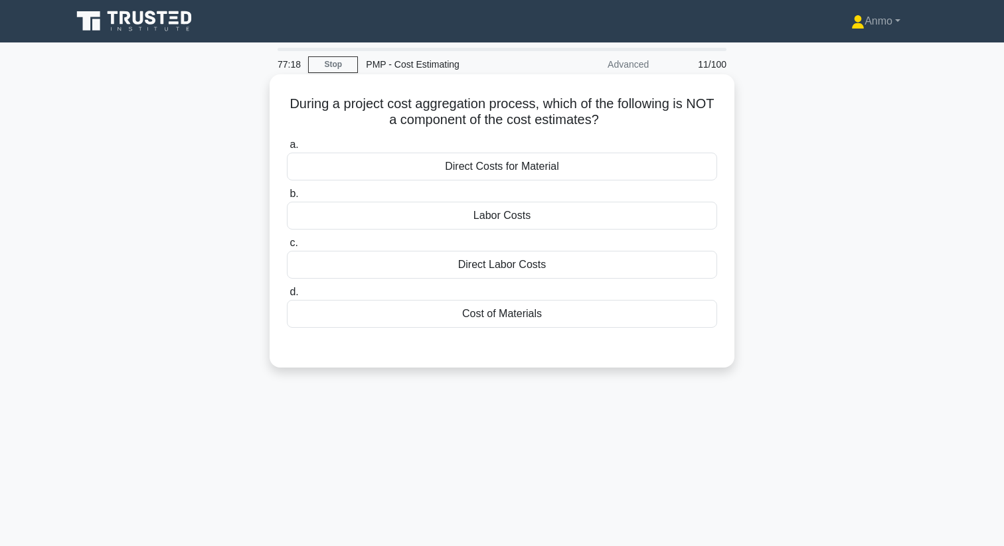
click at [532, 225] on div "Labor Costs" at bounding box center [502, 216] width 430 height 28
click at [287, 198] on input "b. Labor Costs" at bounding box center [287, 194] width 0 height 9
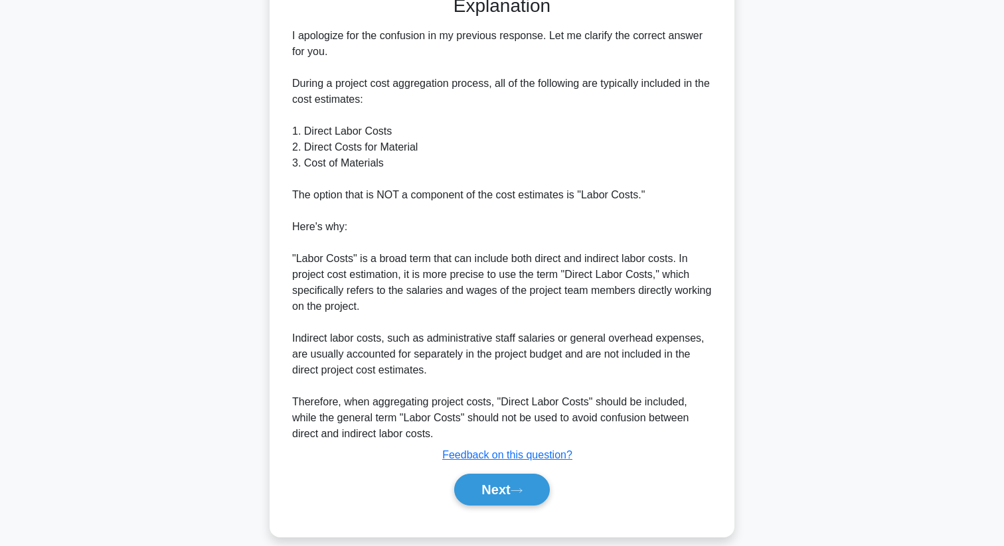
scroll to position [352, 0]
click at [481, 493] on button "Next" at bounding box center [501, 489] width 95 height 32
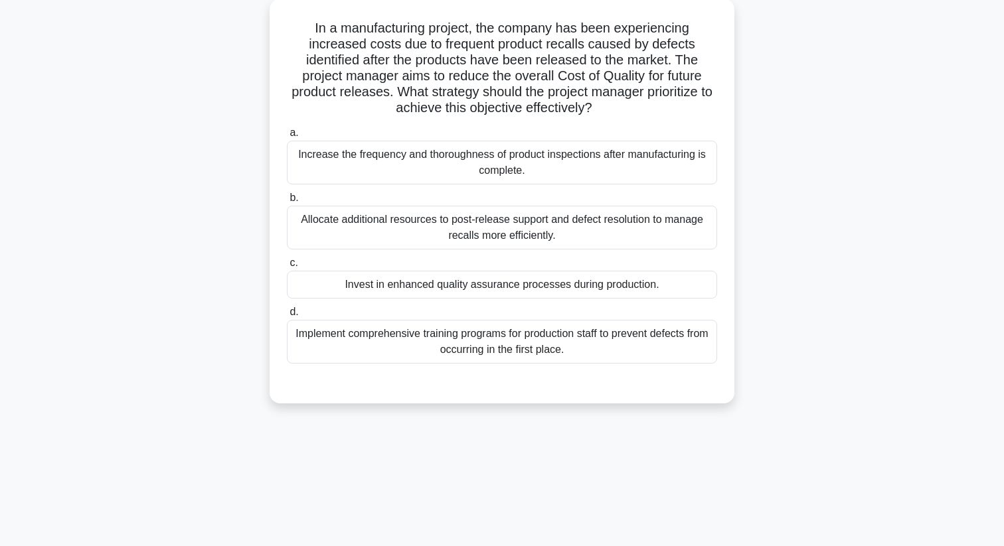
scroll to position [0, 0]
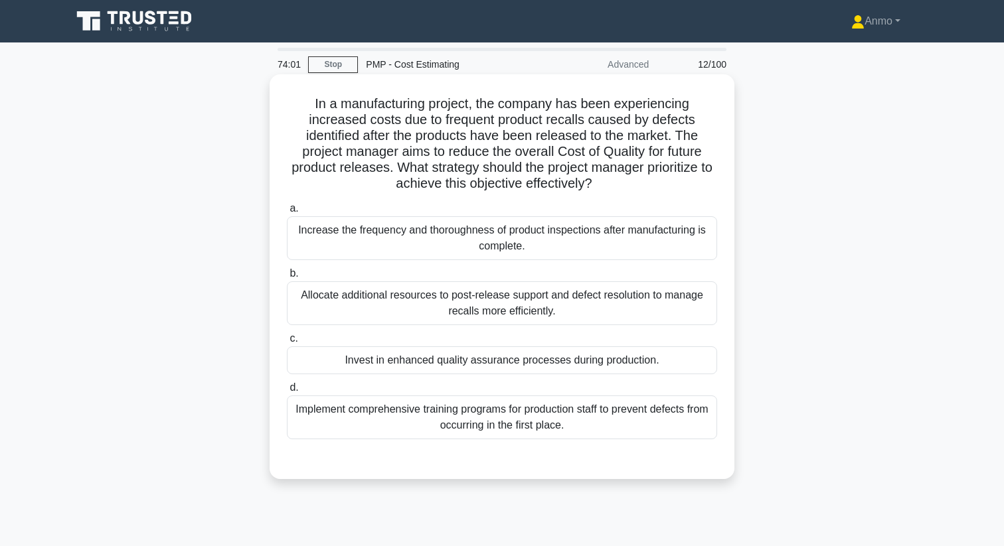
click at [457, 350] on div "Invest in enhanced quality assurance processes during production." at bounding box center [502, 360] width 430 height 28
click at [287, 343] on input "c. Invest in enhanced quality assurance processes during production." at bounding box center [287, 339] width 0 height 9
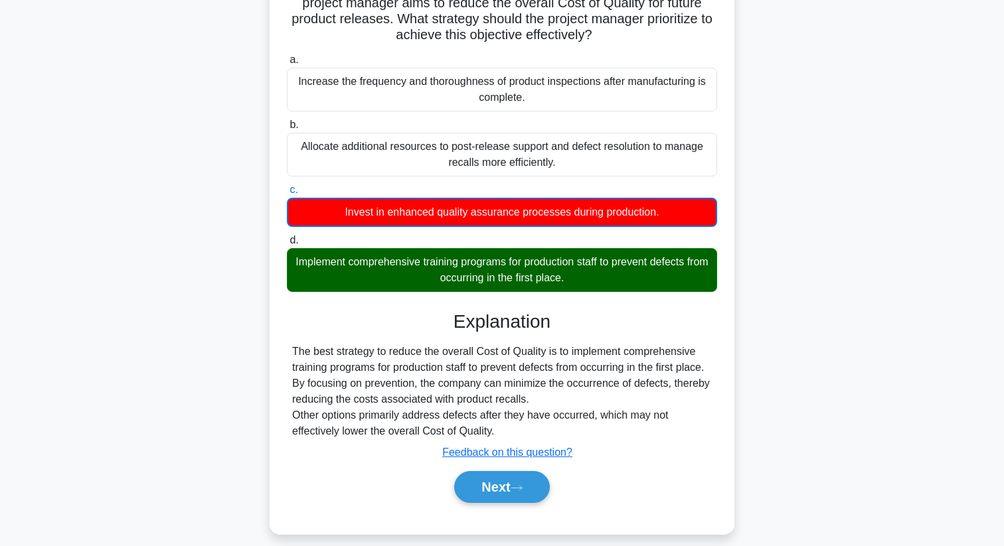
scroll to position [171, 0]
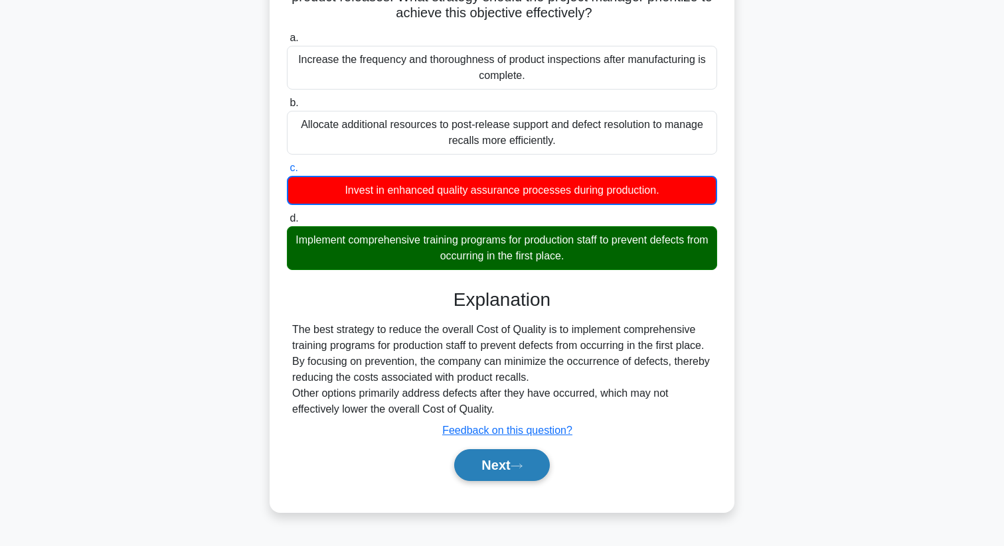
click at [516, 465] on icon at bounding box center [516, 466] width 12 height 7
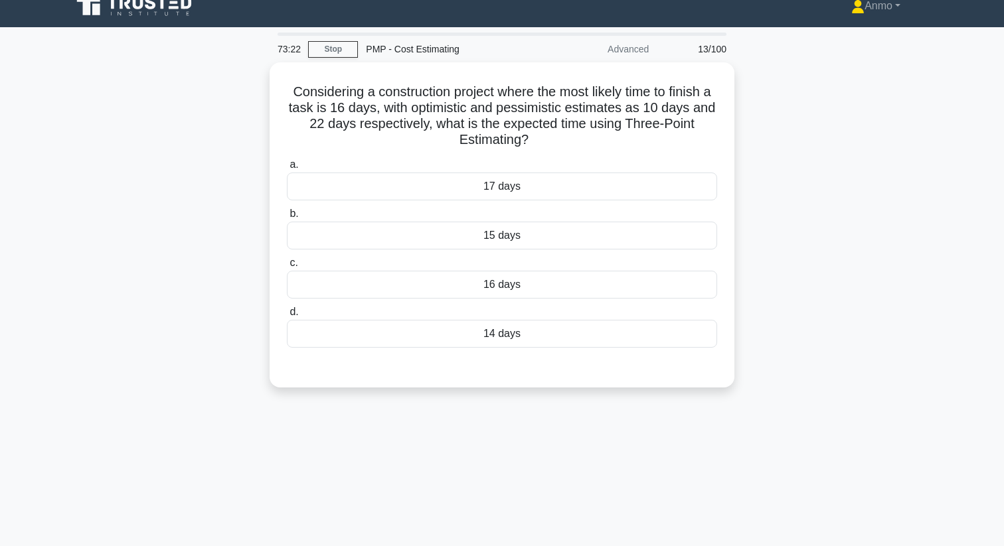
scroll to position [0, 0]
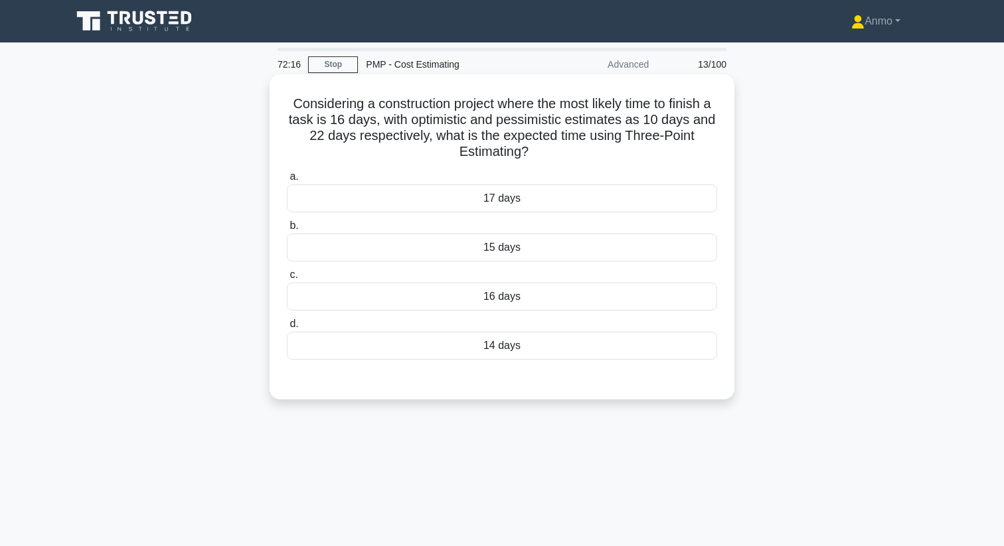
click at [527, 295] on div "16 days" at bounding box center [502, 297] width 430 height 28
click at [287, 279] on input "c. 16 days" at bounding box center [287, 275] width 0 height 9
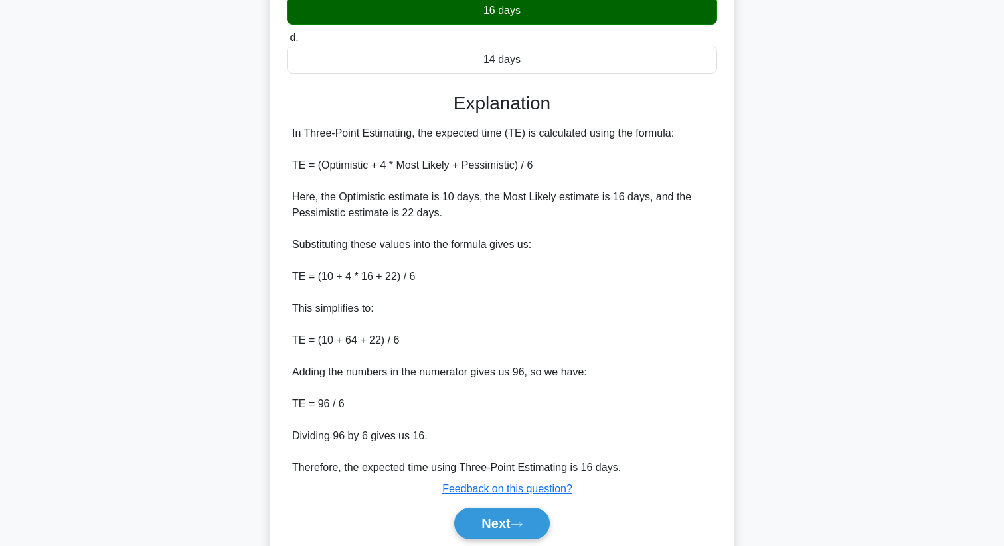
scroll to position [336, 0]
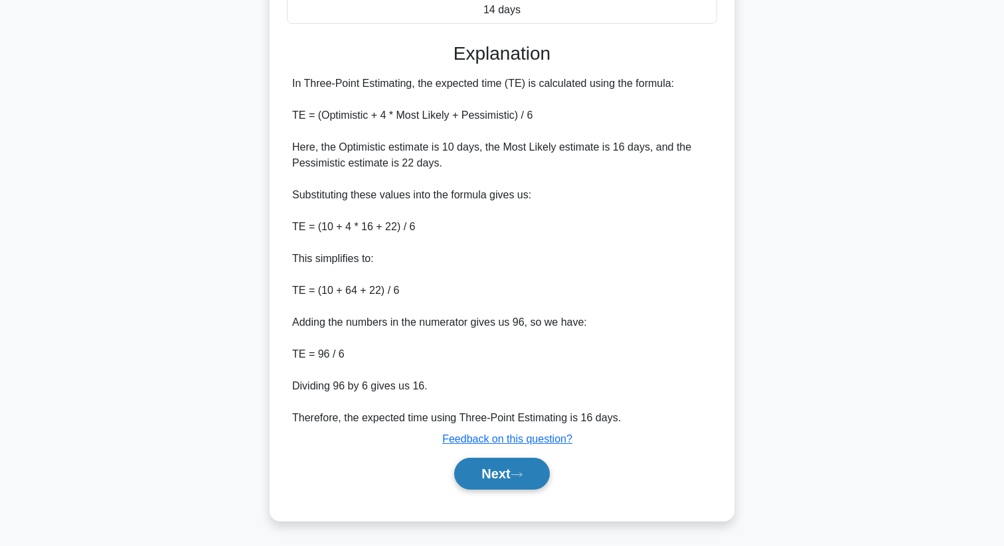
click at [490, 481] on button "Next" at bounding box center [501, 474] width 95 height 32
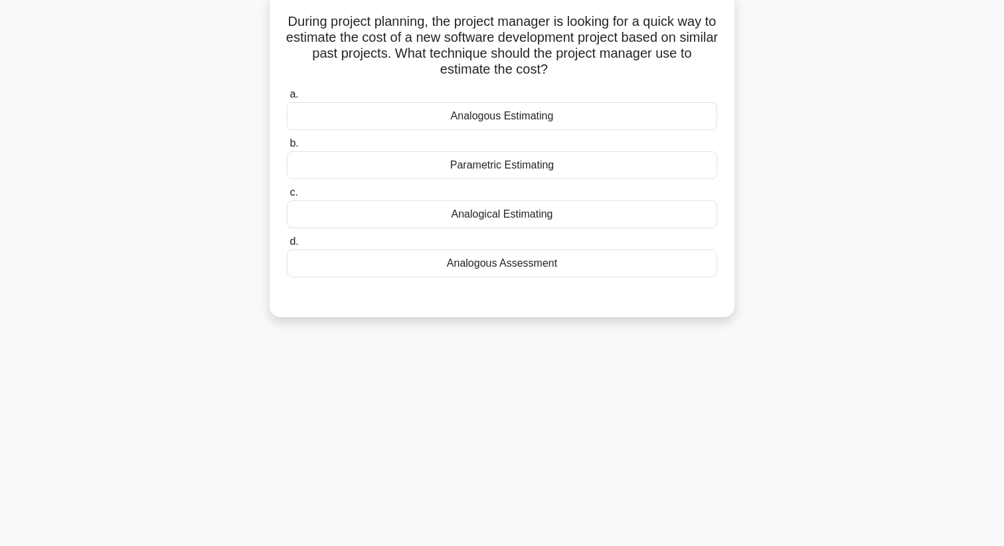
scroll to position [0, 0]
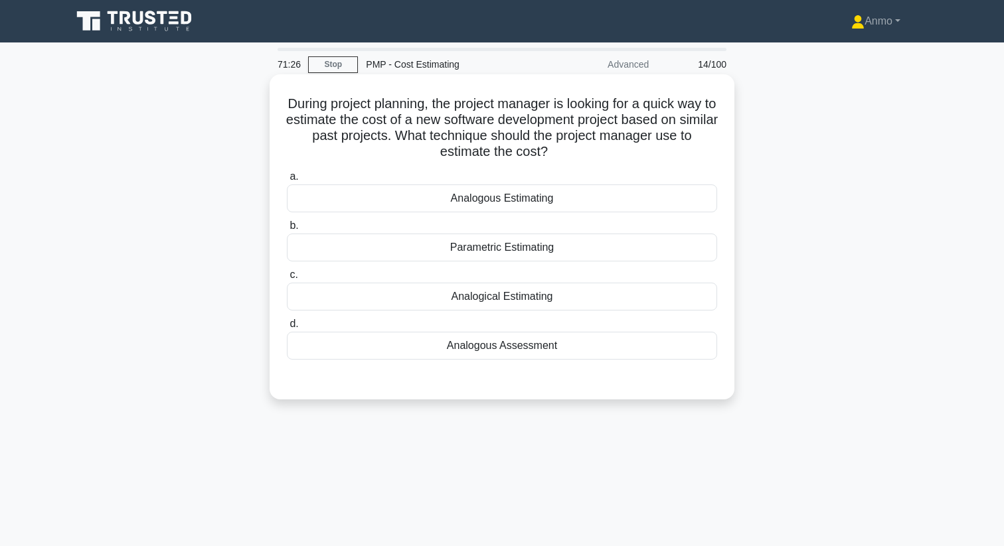
click at [534, 202] on div "Analogous Estimating" at bounding box center [502, 199] width 430 height 28
click at [287, 181] on input "a. Analogous Estimating" at bounding box center [287, 177] width 0 height 9
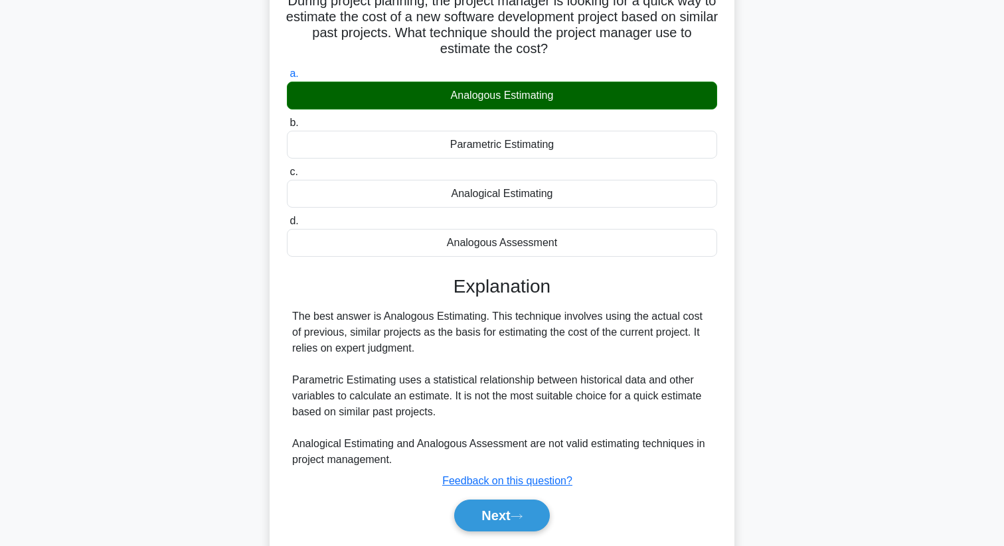
scroll to position [171, 0]
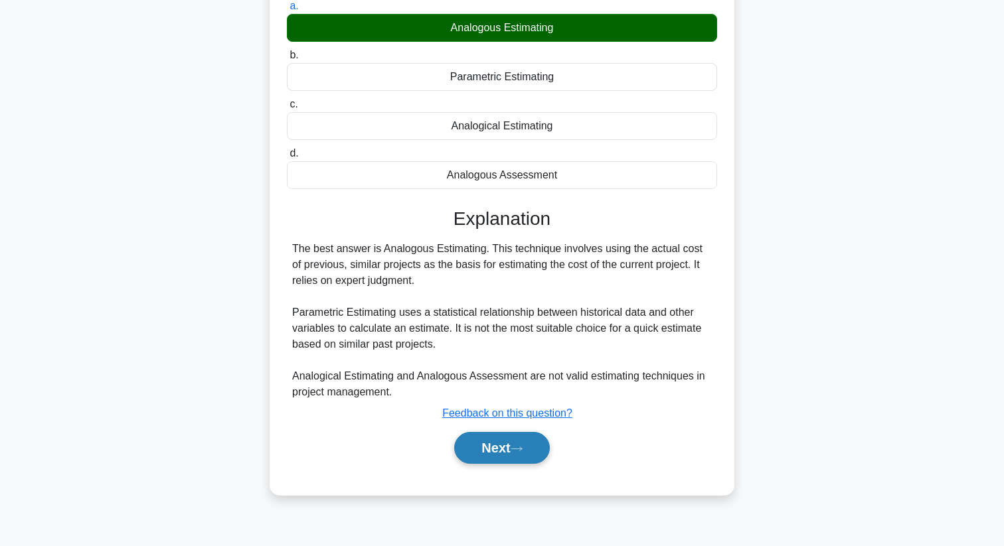
click at [501, 455] on button "Next" at bounding box center [501, 448] width 95 height 32
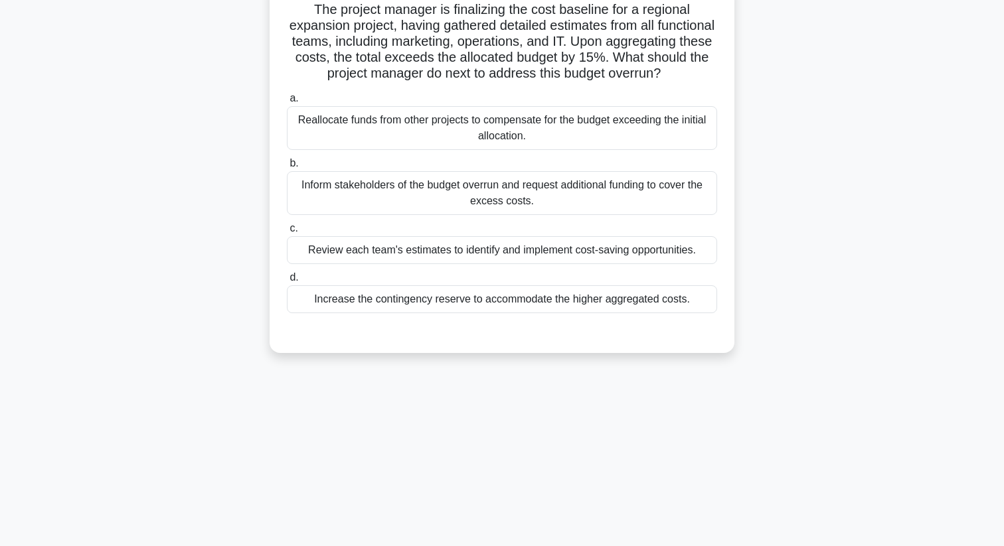
scroll to position [0, 0]
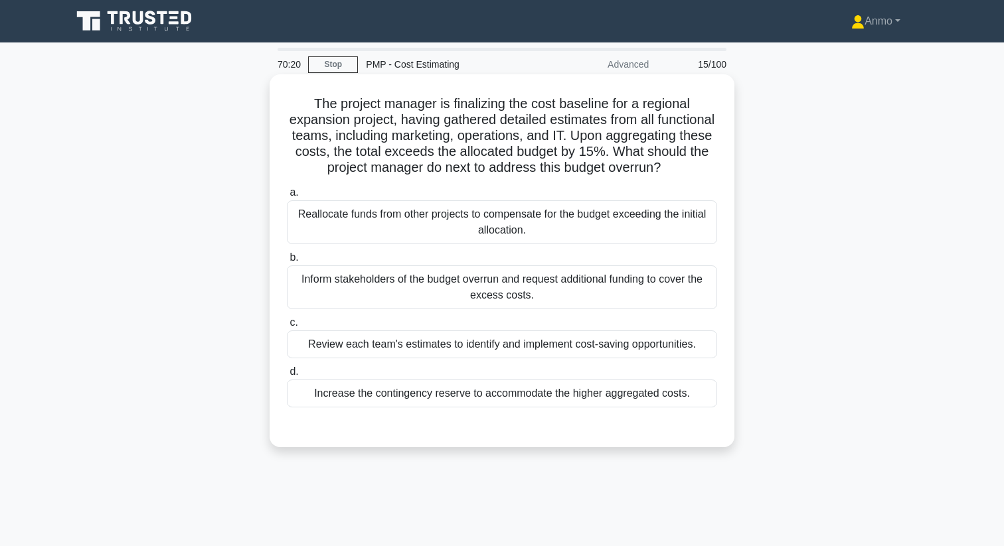
click at [540, 343] on div "Review each team's estimates to identify and implement cost-saving opportunitie…" at bounding box center [502, 345] width 430 height 28
click at [287, 327] on input "c. Review each team's estimates to identify and implement cost-saving opportuni…" at bounding box center [287, 323] width 0 height 9
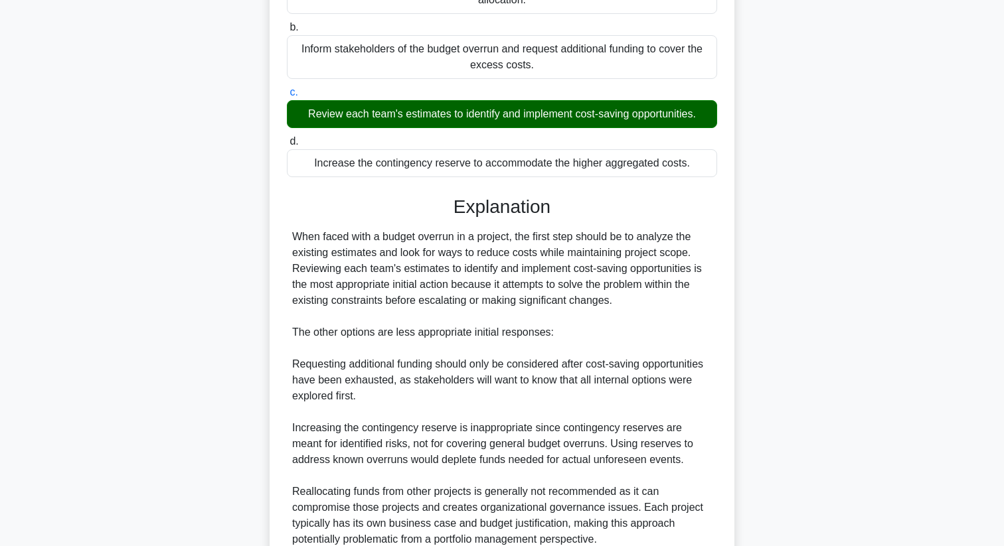
scroll to position [415, 0]
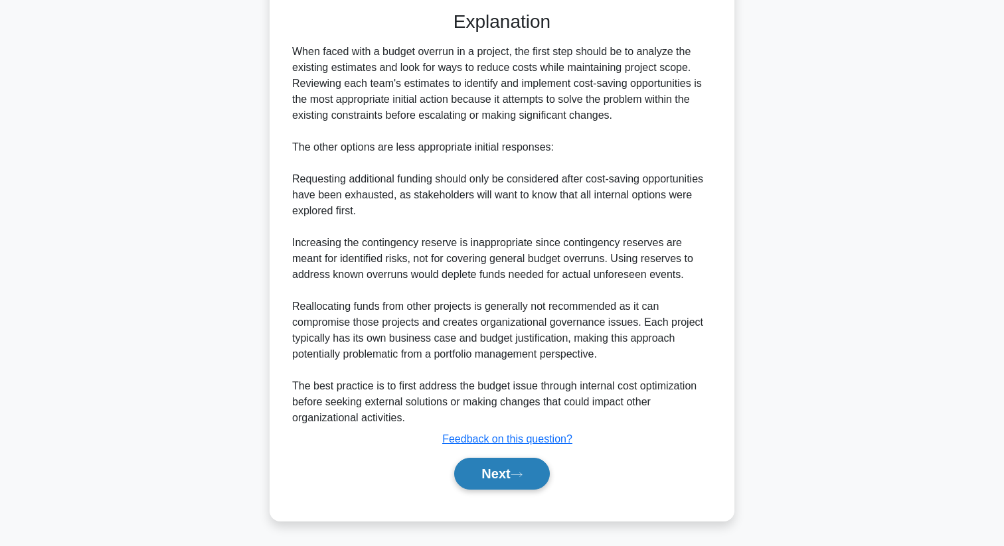
click at [496, 471] on button "Next" at bounding box center [501, 474] width 95 height 32
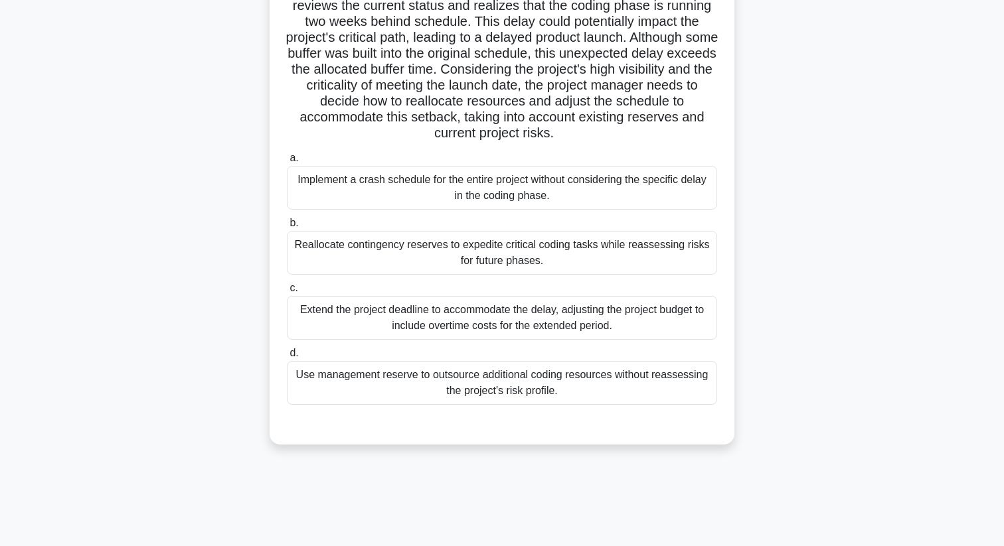
scroll to position [113, 0]
click at [555, 254] on div "Reallocate contingency reserves to expedite critical coding tasks while reasses…" at bounding box center [502, 254] width 430 height 44
click at [287, 228] on input "b. Reallocate contingency reserves to expedite critical coding tasks while reas…" at bounding box center [287, 224] width 0 height 9
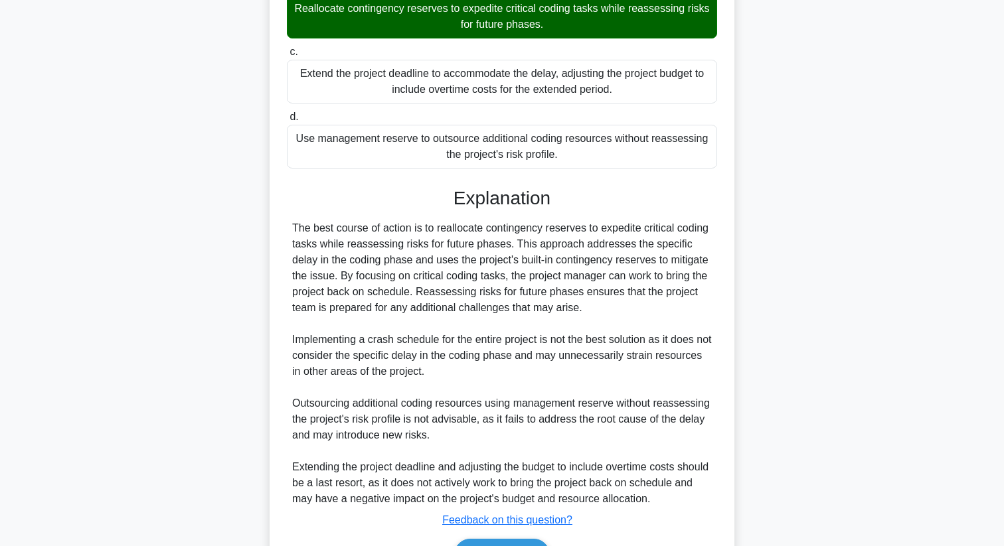
scroll to position [431, 0]
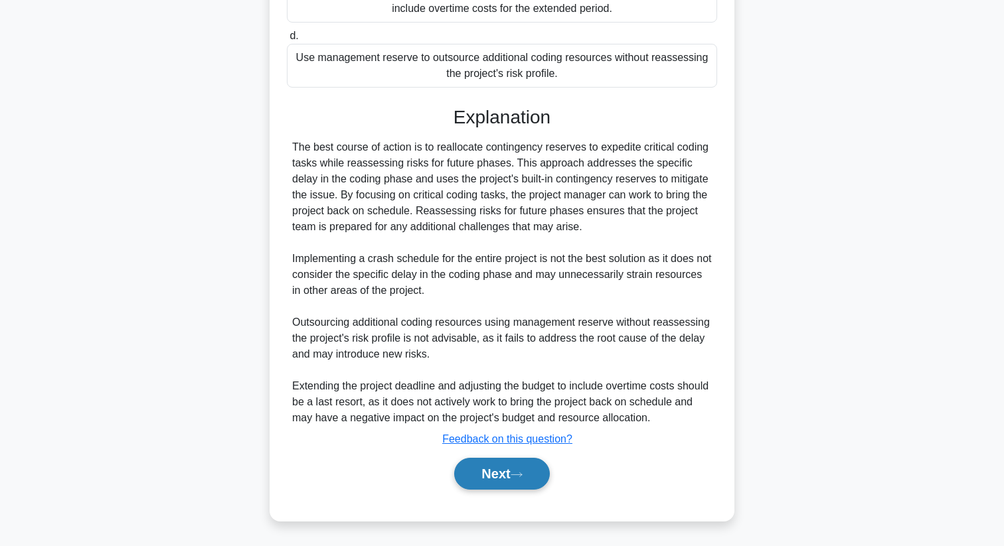
click at [512, 473] on button "Next" at bounding box center [501, 474] width 95 height 32
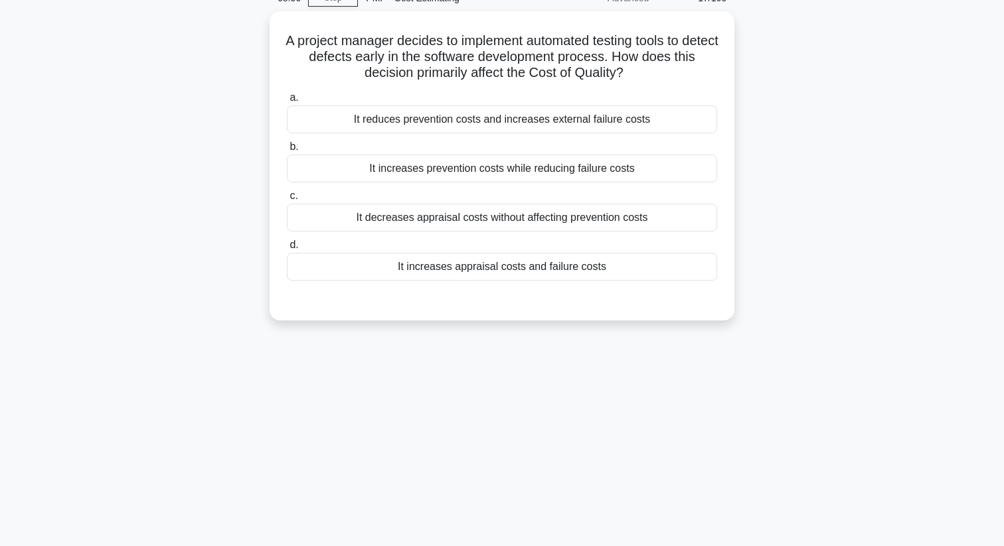
scroll to position [0, 0]
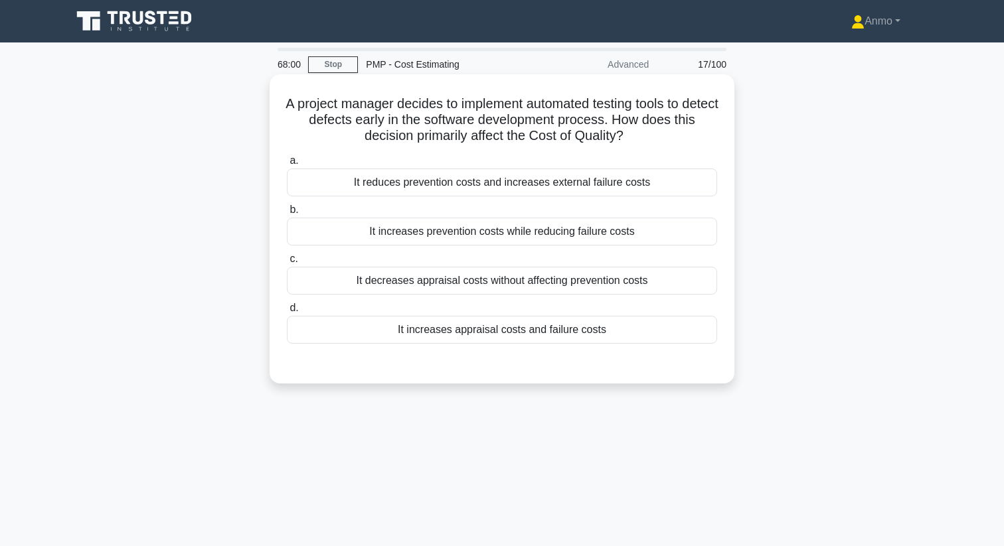
click at [532, 236] on div "It increases prevention costs while reducing failure costs" at bounding box center [502, 232] width 430 height 28
click at [287, 214] on input "b. It increases prevention costs while reducing failure costs" at bounding box center [287, 210] width 0 height 9
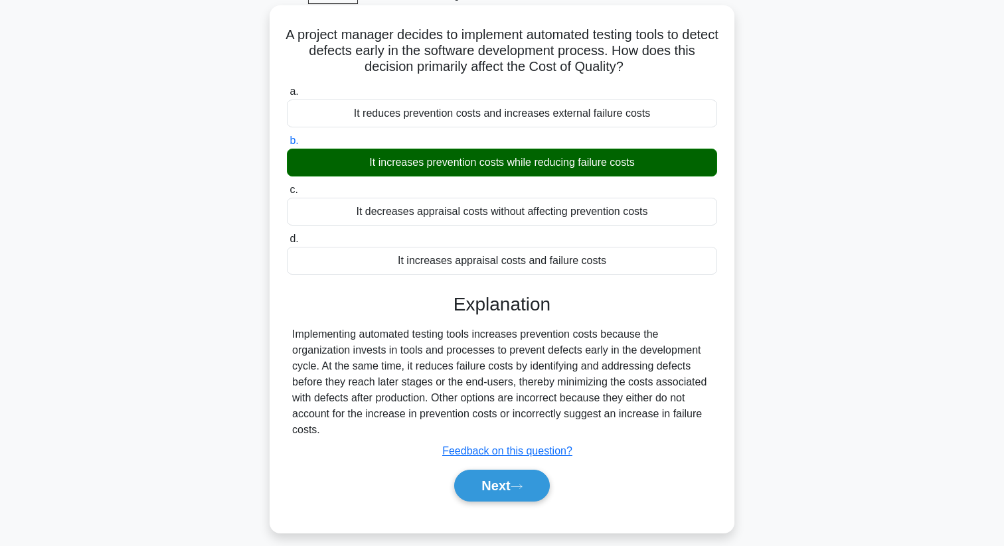
scroll to position [131, 0]
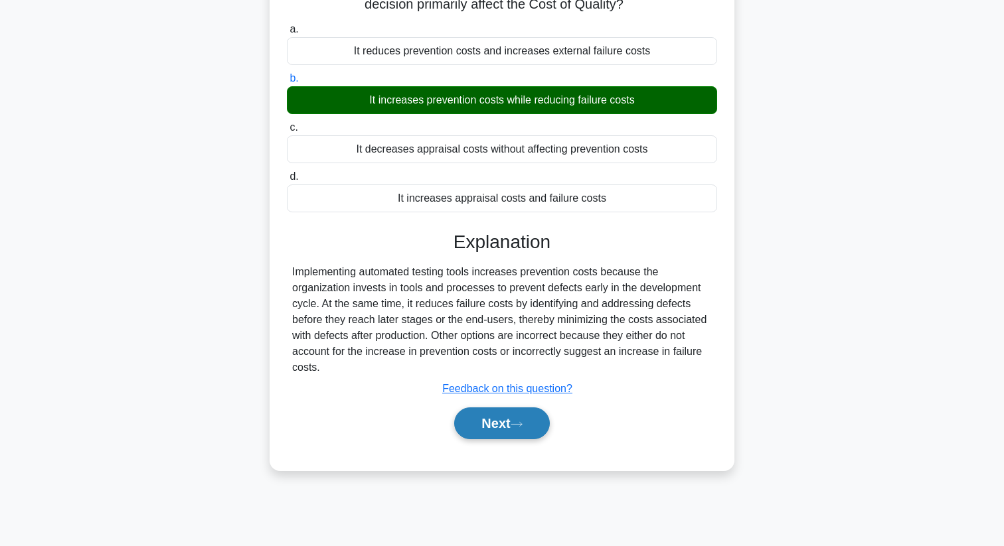
click at [486, 429] on button "Next" at bounding box center [501, 424] width 95 height 32
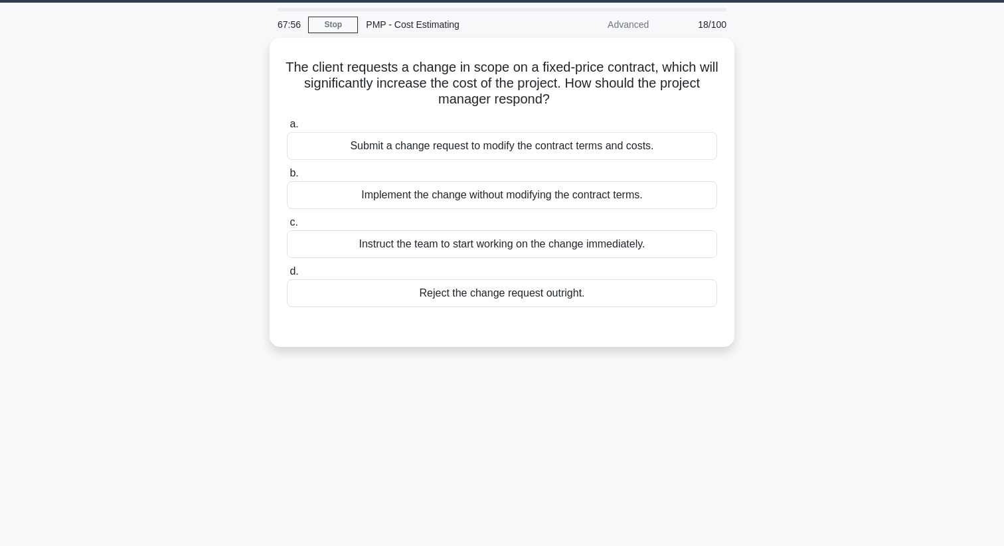
scroll to position [0, 0]
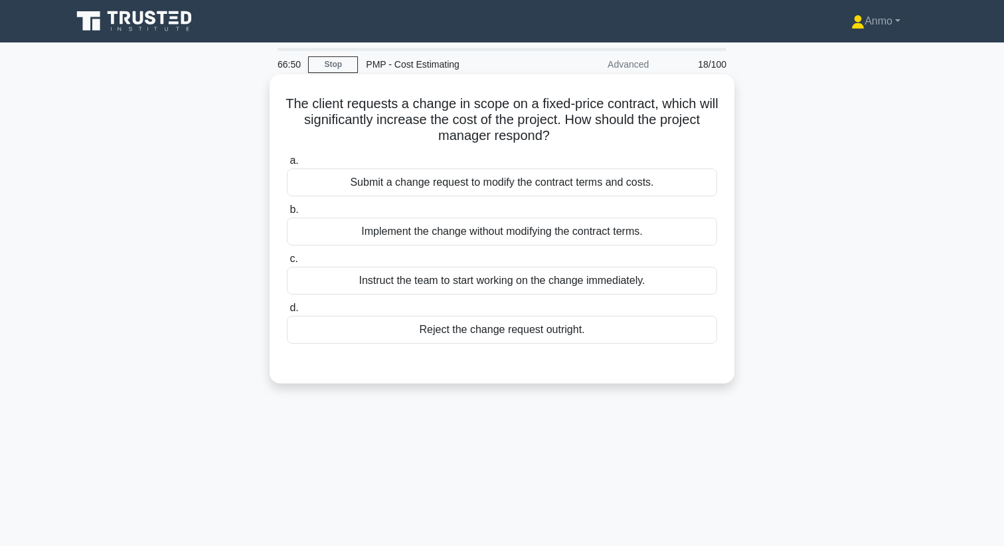
click at [504, 182] on div "Submit a change request to modify the contract terms and costs." at bounding box center [502, 183] width 430 height 28
click at [287, 165] on input "a. Submit a change request to modify the contract terms and costs." at bounding box center [287, 161] width 0 height 9
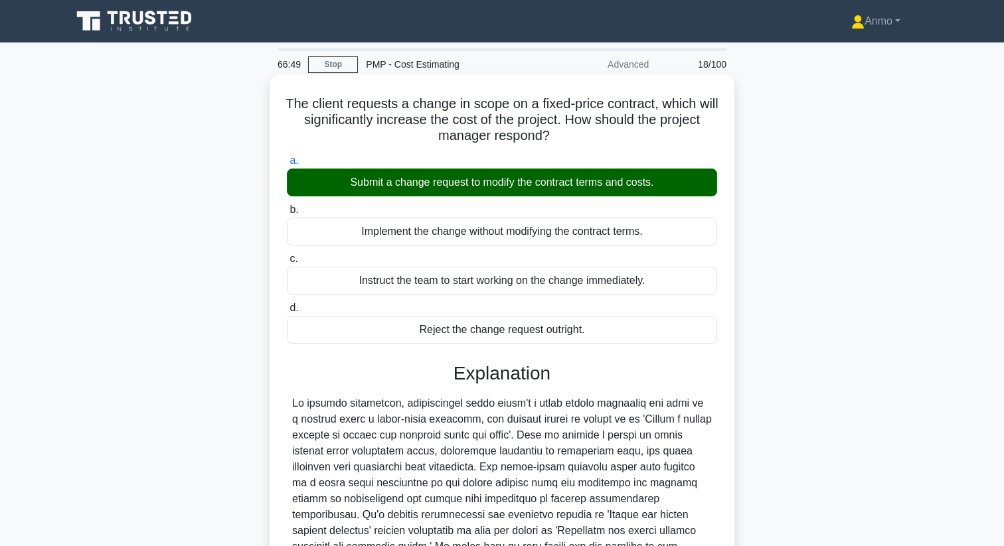
scroll to position [177, 0]
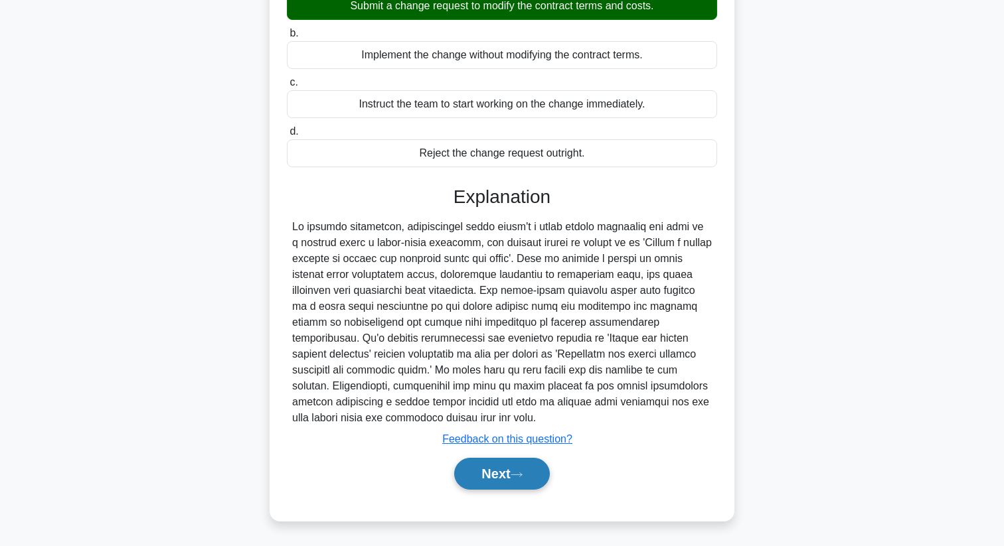
click at [512, 463] on button "Next" at bounding box center [501, 474] width 95 height 32
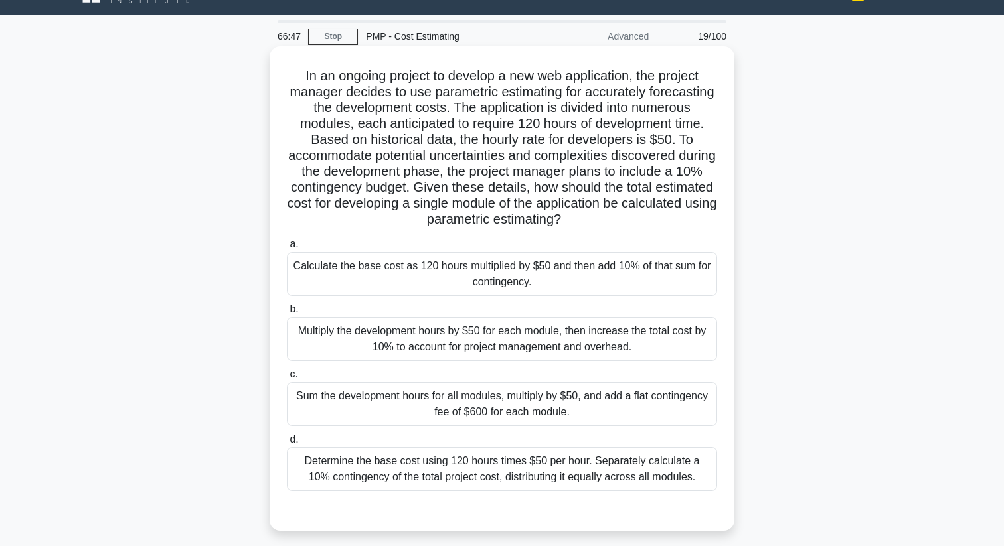
scroll to position [0, 0]
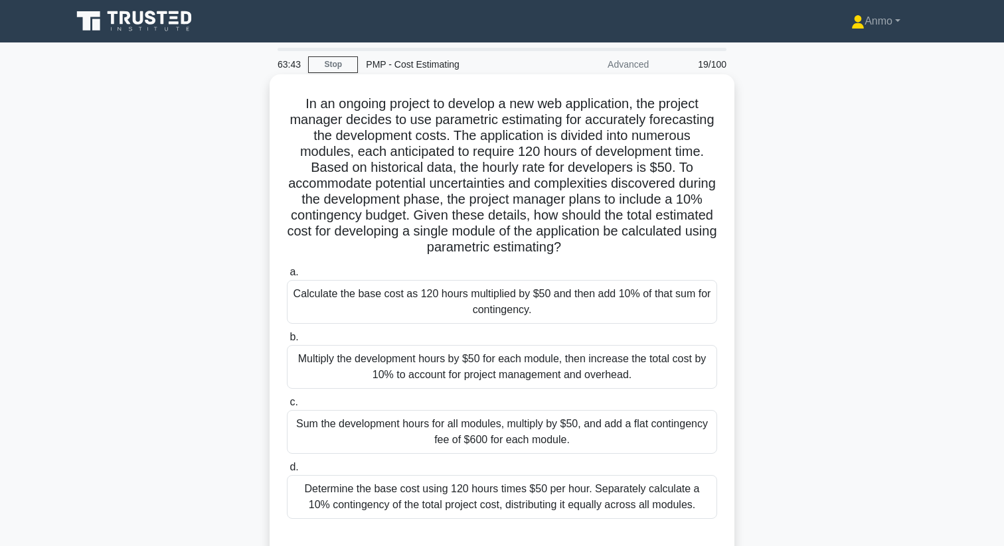
click at [516, 304] on div "Calculate the base cost as 120 hours multiplied by $50 and then add 10% of that…" at bounding box center [502, 302] width 430 height 44
click at [287, 277] on input "a. Calculate the base cost as 120 hours multiplied by $50 and then add 10% of t…" at bounding box center [287, 272] width 0 height 9
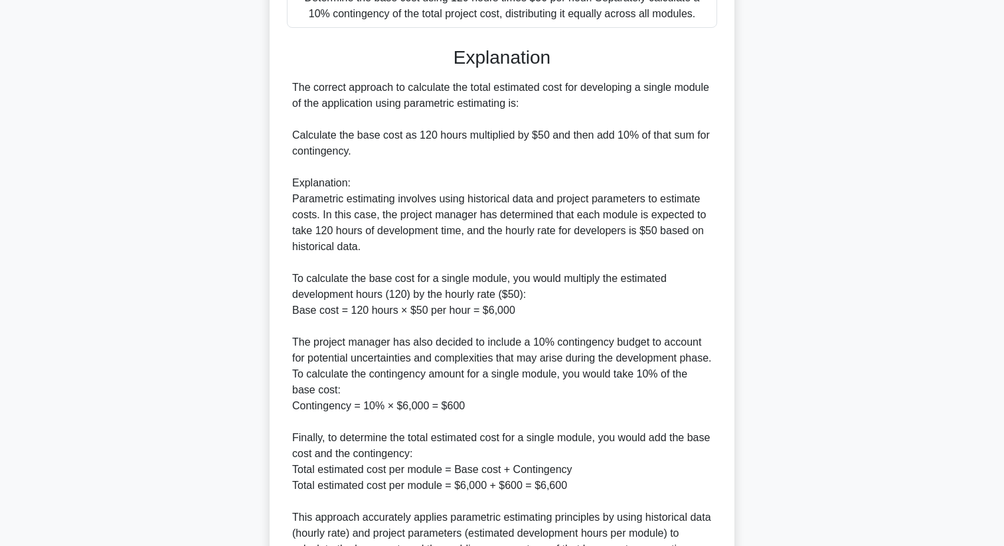
scroll to position [619, 0]
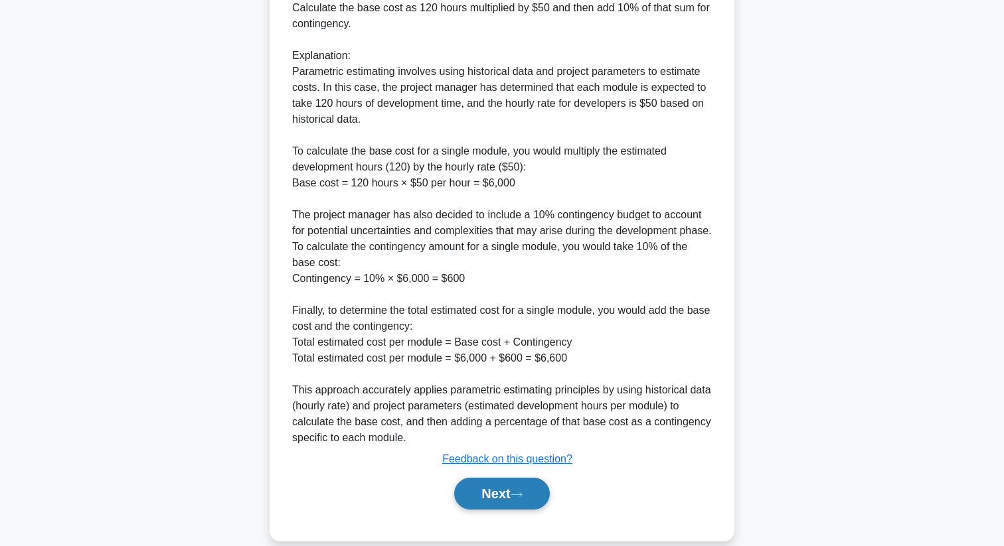
click at [485, 492] on button "Next" at bounding box center [501, 494] width 95 height 32
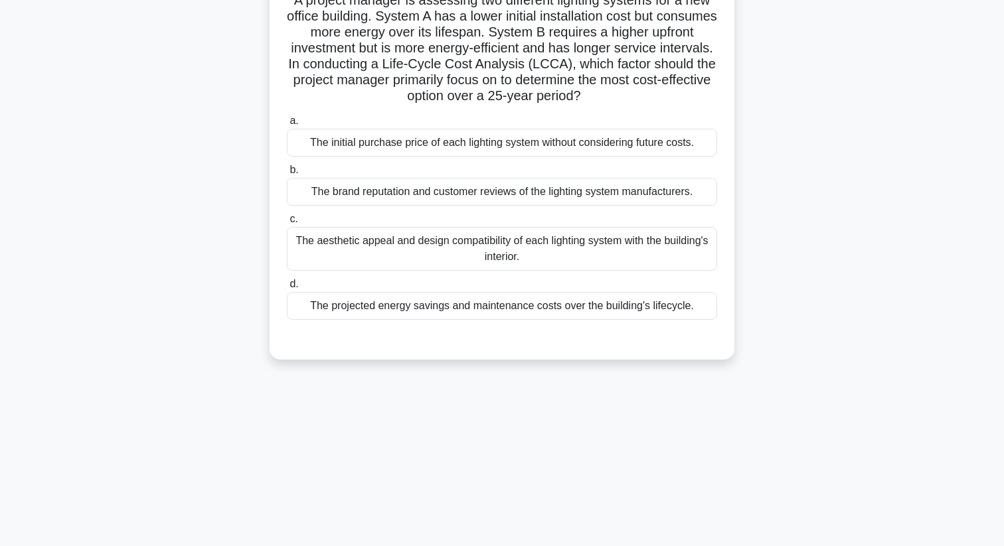
scroll to position [0, 0]
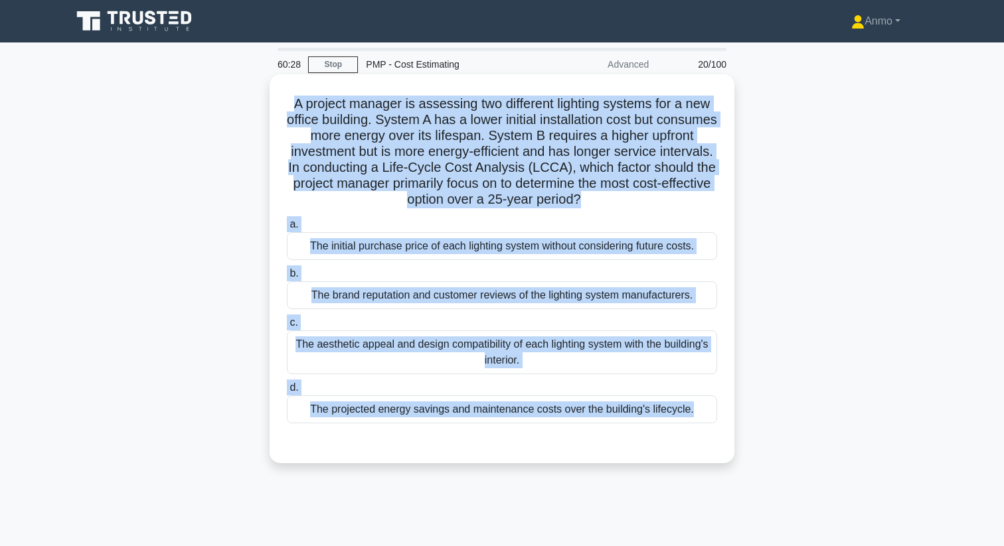
drag, startPoint x: 291, startPoint y: 100, endPoint x: 710, endPoint y: 435, distance: 536.0
click at [710, 435] on div "A project manager is assessing two different lighting systems for a new office …" at bounding box center [502, 269] width 454 height 378
copy div "A project manager is assessing two different lighting systems for a new office …"
click at [553, 216] on div "a. The initial purchase price of each lighting system without considering futur…" at bounding box center [502, 320] width 446 height 212
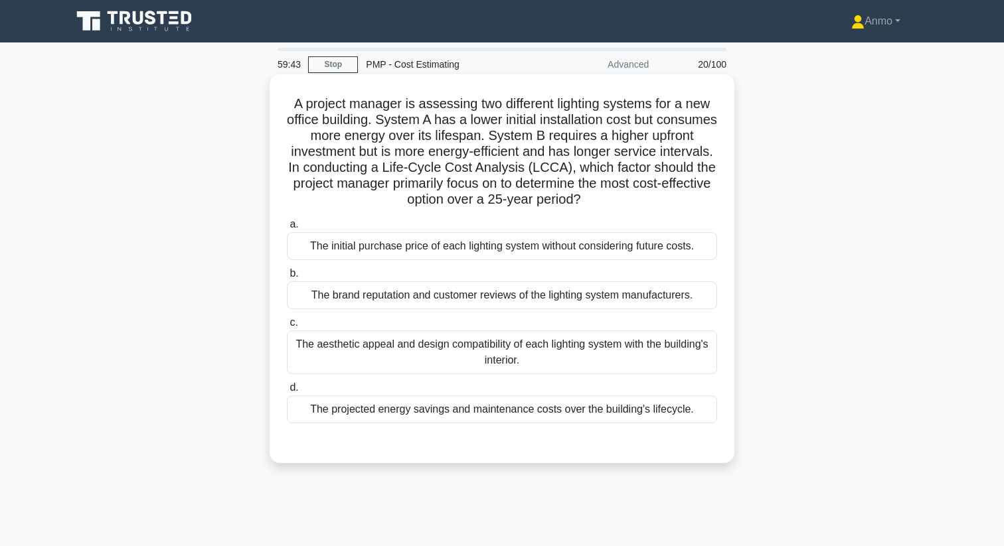
click at [513, 412] on div "The projected energy savings and maintenance costs over the building's lifecycl…" at bounding box center [502, 410] width 430 height 28
click at [287, 392] on input "d. The projected energy savings and maintenance costs over the building's lifec…" at bounding box center [287, 388] width 0 height 9
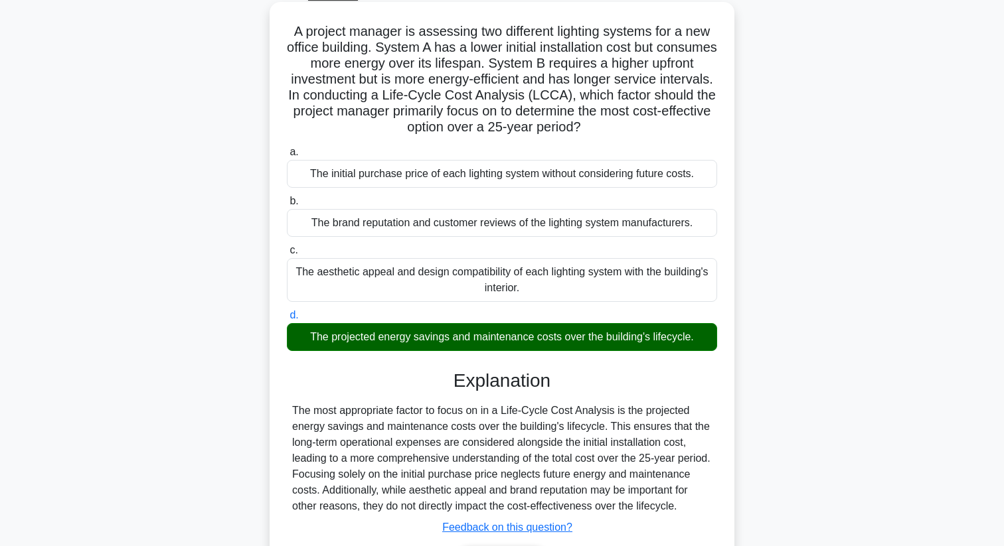
scroll to position [74, 0]
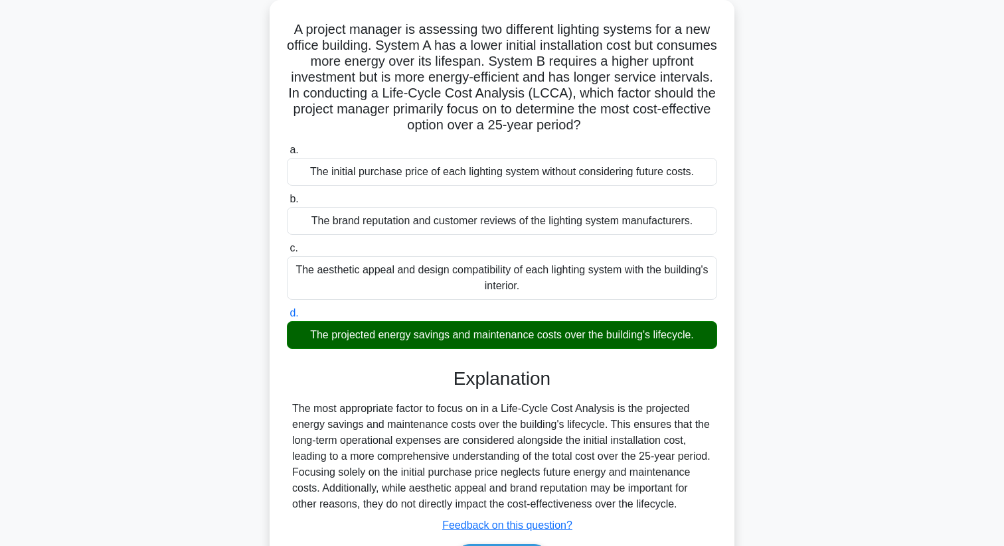
drag, startPoint x: 290, startPoint y: 406, endPoint x: 337, endPoint y: 515, distance: 118.4
click at [337, 512] on div "The most appropriate factor to focus on in a Life-Cycle Cost Analysis is the pr…" at bounding box center [502, 457] width 430 height 112
copy div "The most appropriate factor to focus on in a Life-Cycle Cost Analysis is the pr…"
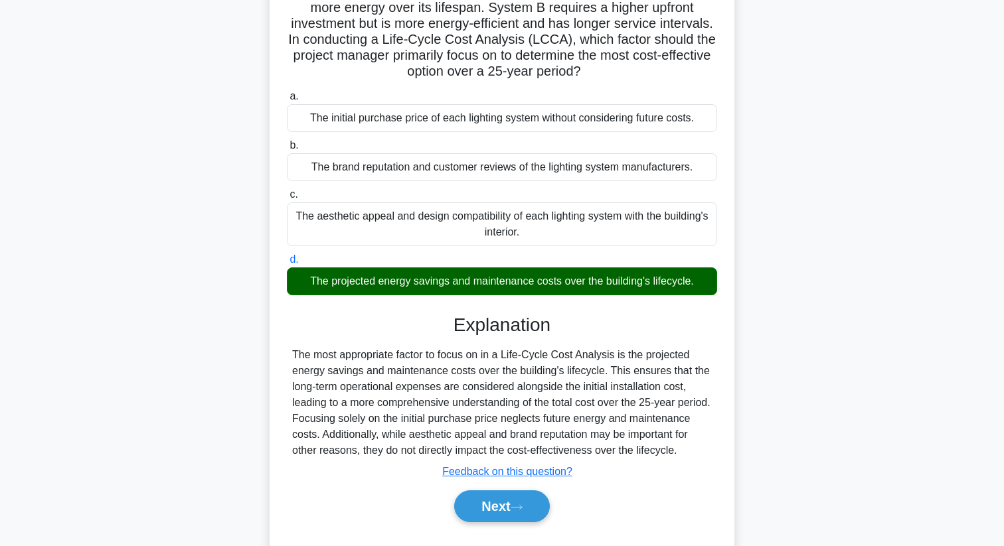
scroll to position [177, 0]
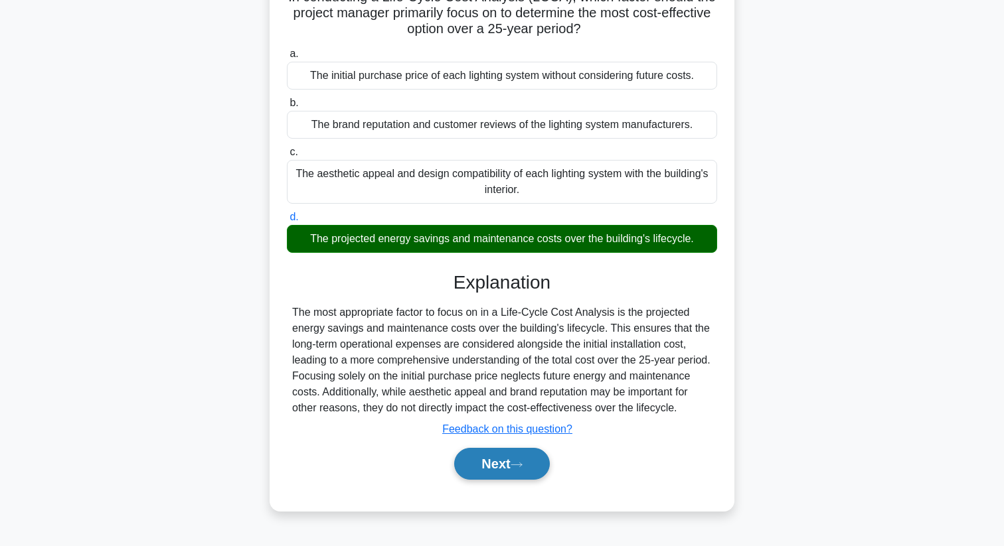
click at [489, 480] on button "Next" at bounding box center [501, 464] width 95 height 32
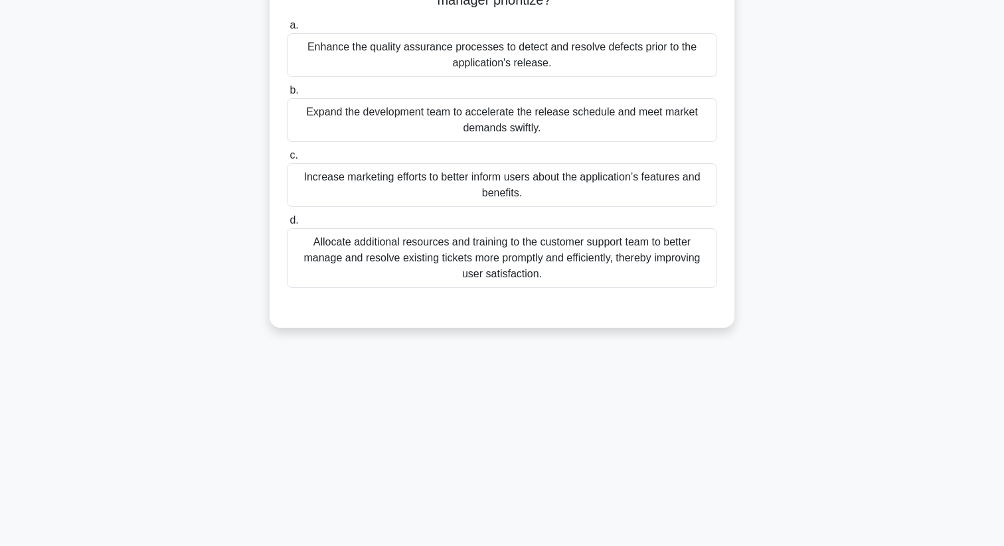
scroll to position [0, 0]
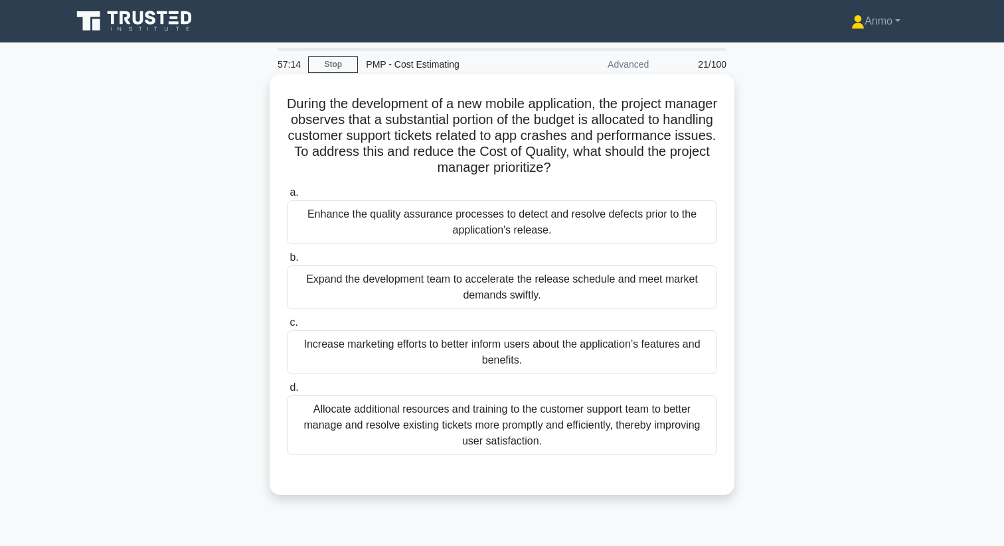
click at [483, 237] on div "Enhance the quality assurance processes to detect and resolve defects prior to …" at bounding box center [502, 222] width 430 height 44
click at [287, 197] on input "a. Enhance the quality assurance processes to detect and resolve defects prior …" at bounding box center [287, 192] width 0 height 9
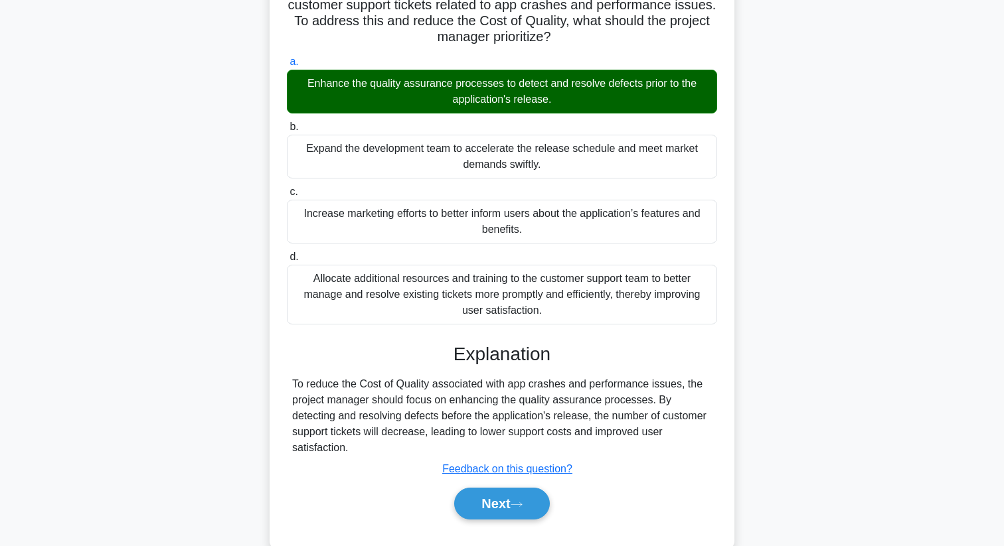
scroll to position [171, 0]
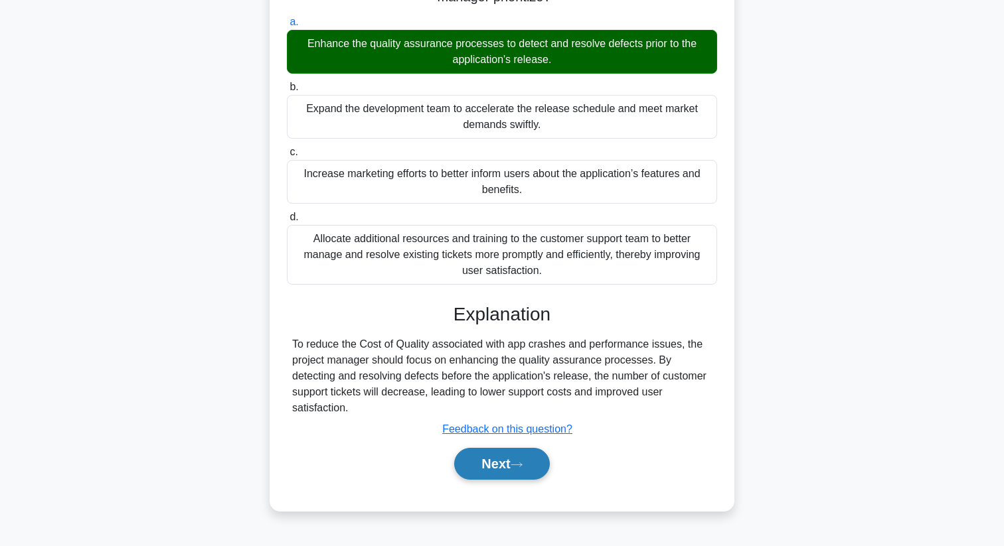
click at [492, 461] on button "Next" at bounding box center [501, 464] width 95 height 32
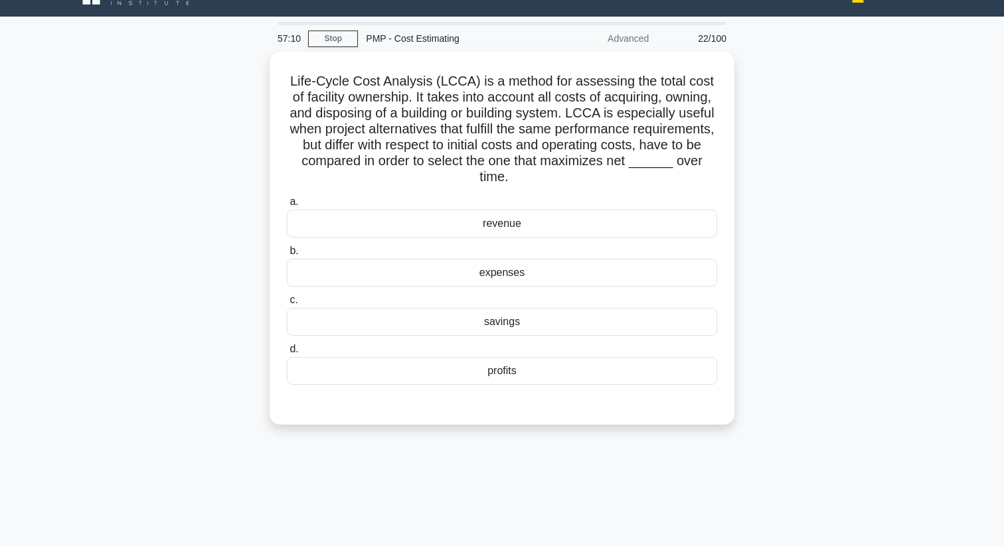
scroll to position [0, 0]
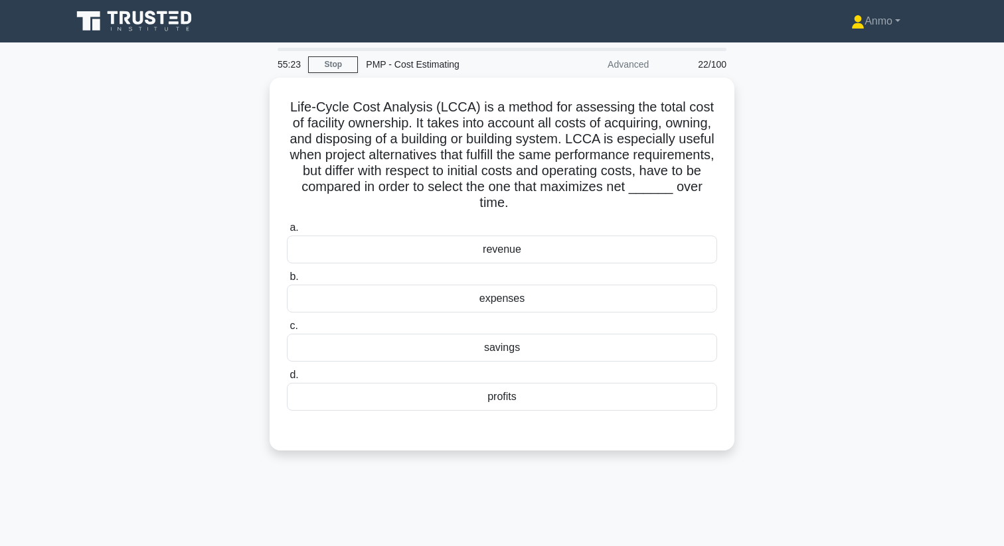
click at [494, 402] on div "profits" at bounding box center [502, 397] width 430 height 28
click at [287, 380] on input "d. profits" at bounding box center [287, 375] width 0 height 9
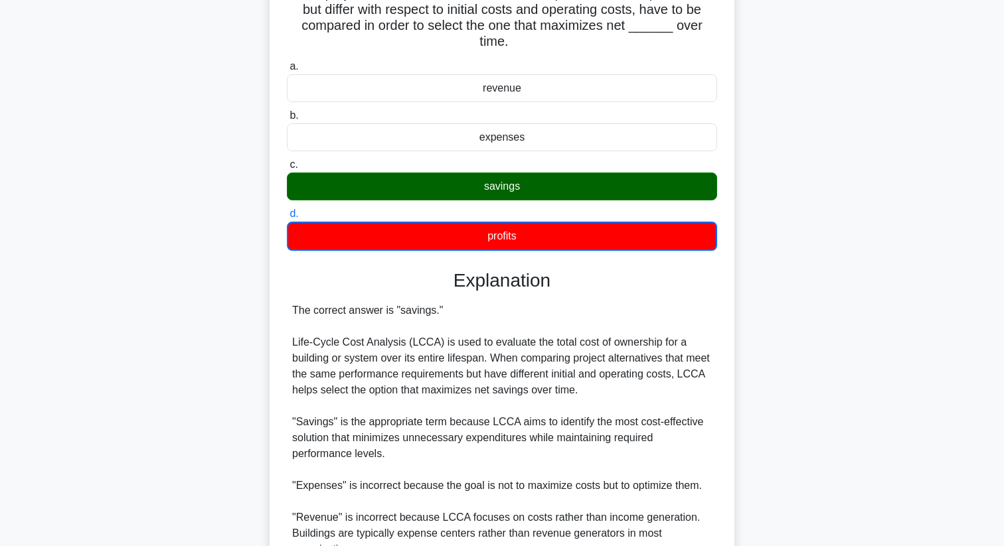
scroll to position [141, 0]
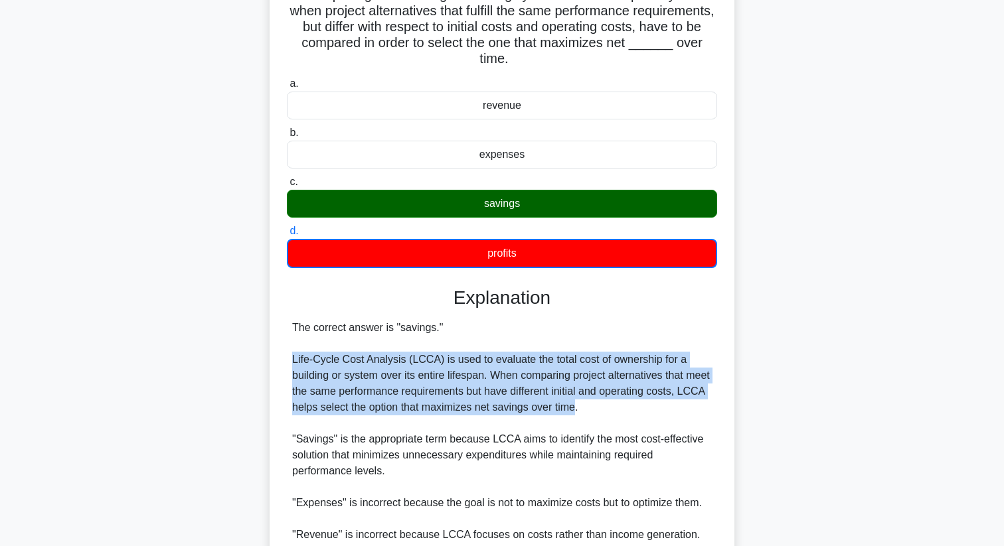
drag, startPoint x: 290, startPoint y: 356, endPoint x: 604, endPoint y: 412, distance: 319.0
click at [604, 412] on div "The correct answer is "savings." Life-Cycle Cost Analysis (LCCA) is used to eva…" at bounding box center [502, 479] width 430 height 319
copy div "Life-Cycle Cost Analysis (LCCA) is used to evaluate the total cost of ownership…"
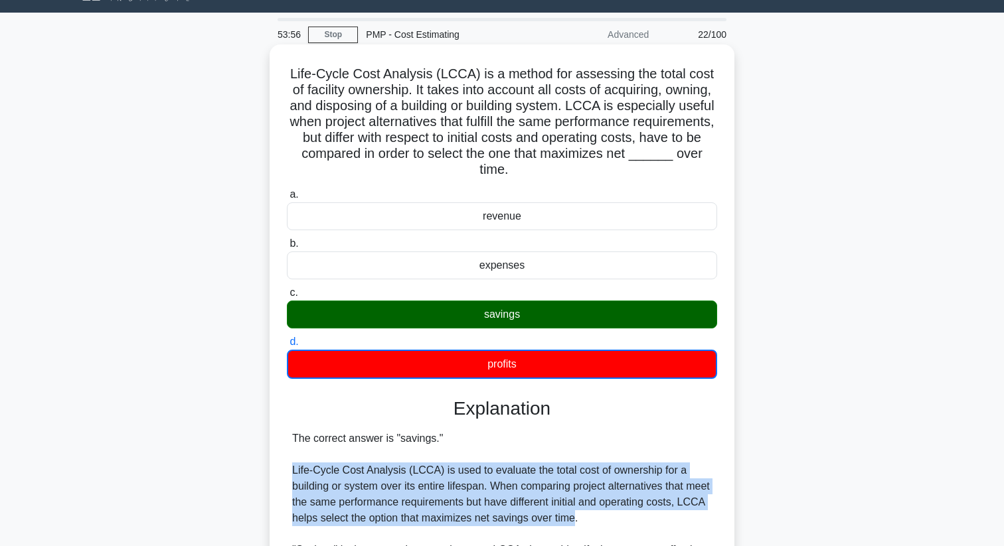
scroll to position [29, 0]
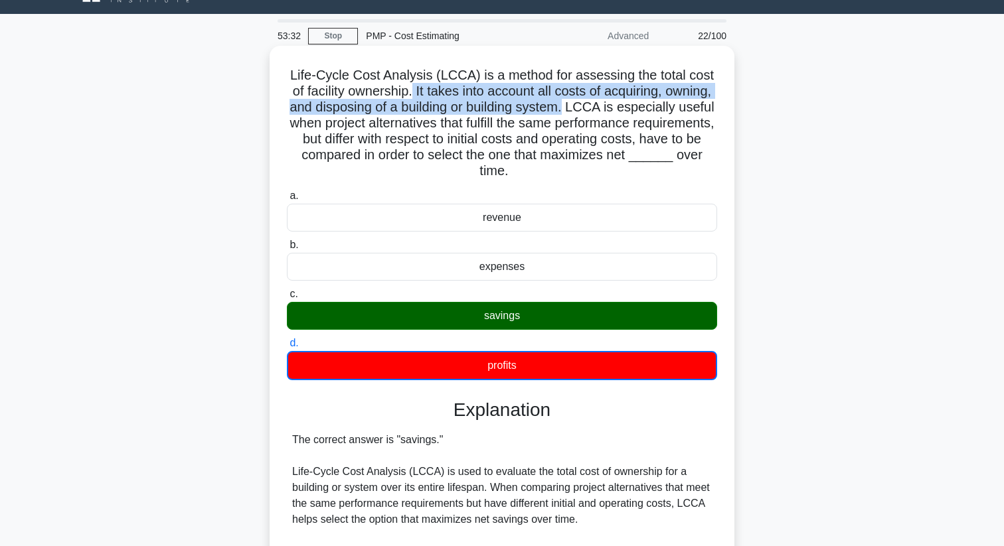
copy h5 "It takes into account all costs of acquiring, owning, and disposing of a buildi…"
drag, startPoint x: 404, startPoint y: 85, endPoint x: 564, endPoint y: 104, distance: 160.5
click at [564, 104] on h5 "Life-Cycle Cost Analysis (LCCA) is a method for assessing the total cost of fac…" at bounding box center [501, 123] width 433 height 113
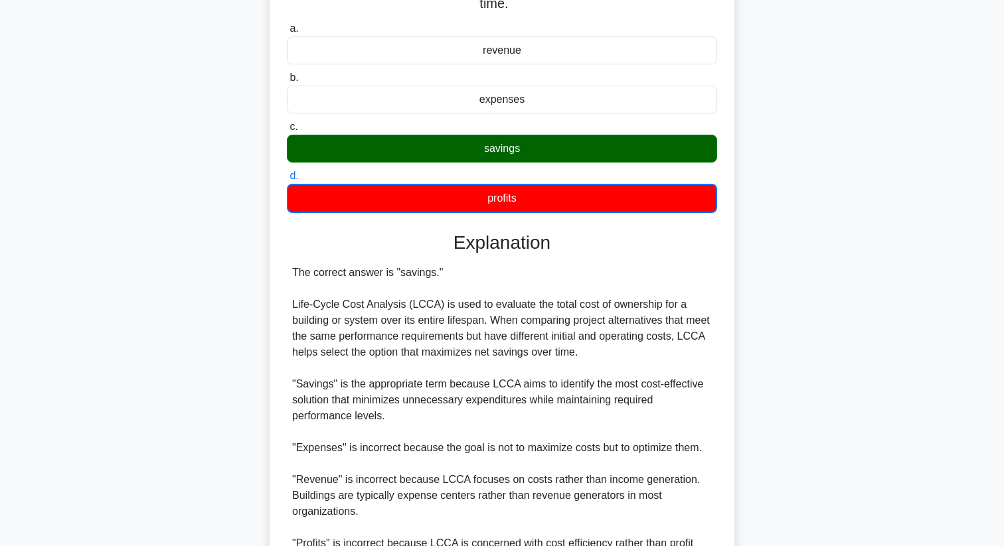
scroll to position [353, 0]
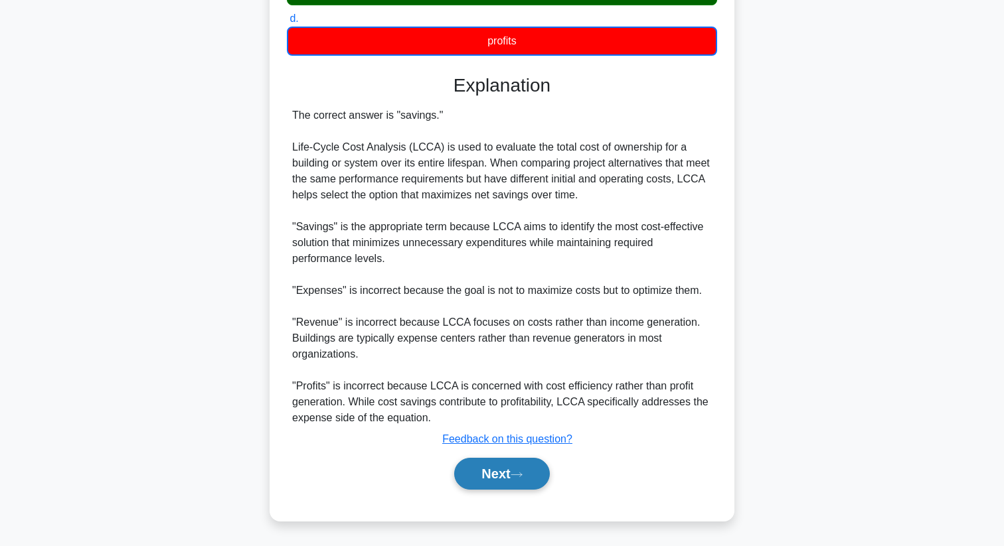
click at [511, 480] on button "Next" at bounding box center [501, 474] width 95 height 32
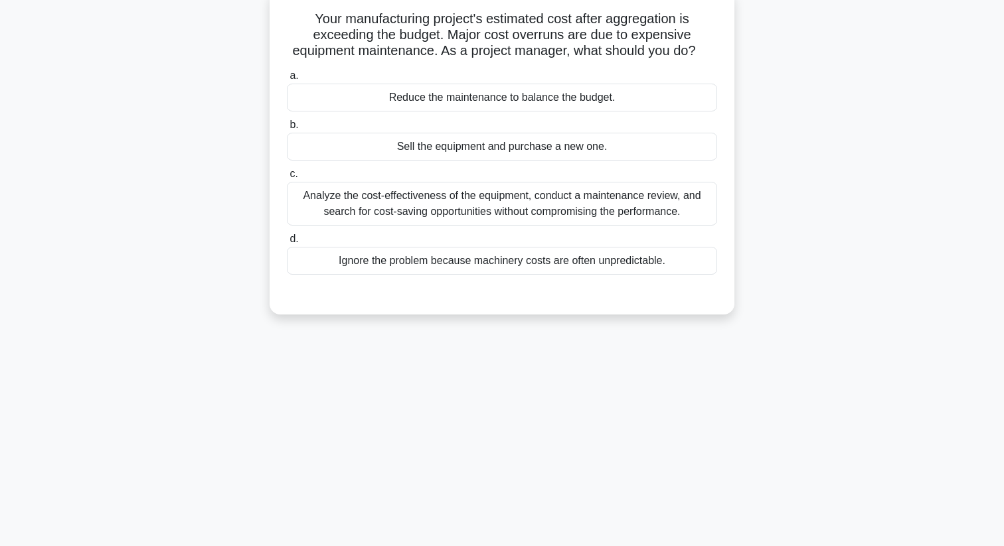
scroll to position [0, 0]
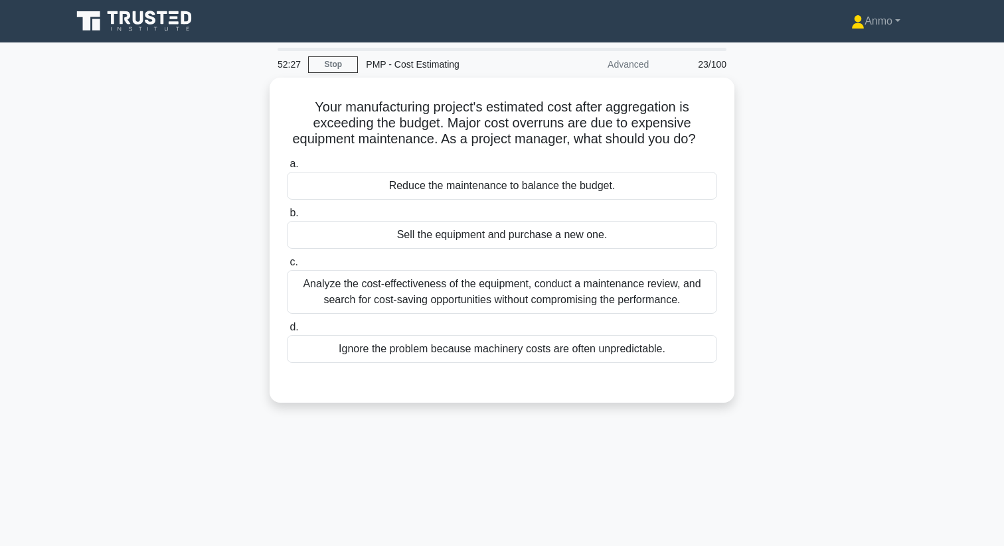
click at [537, 304] on div "Analyze the cost-effectiveness of the equipment, conduct a maintenance review, …" at bounding box center [502, 292] width 430 height 44
click at [287, 267] on input "c. Analyze the cost-effectiveness of the equipment, conduct a maintenance revie…" at bounding box center [287, 262] width 0 height 9
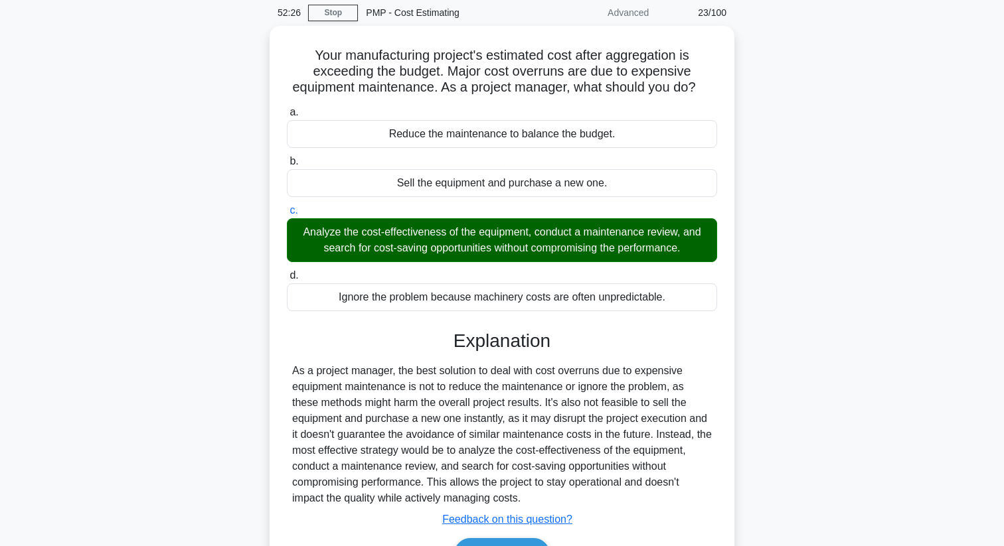
scroll to position [171, 0]
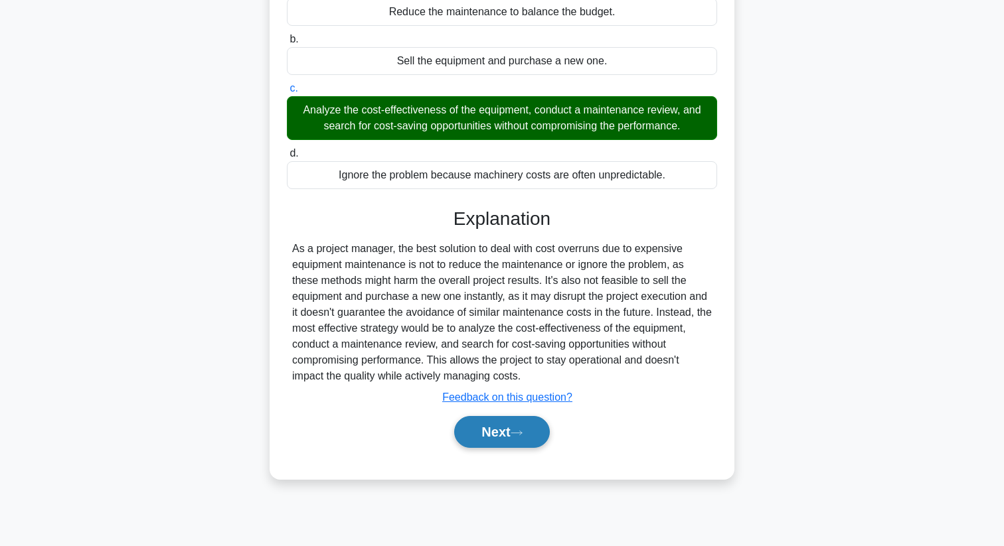
click at [524, 439] on button "Next" at bounding box center [501, 432] width 95 height 32
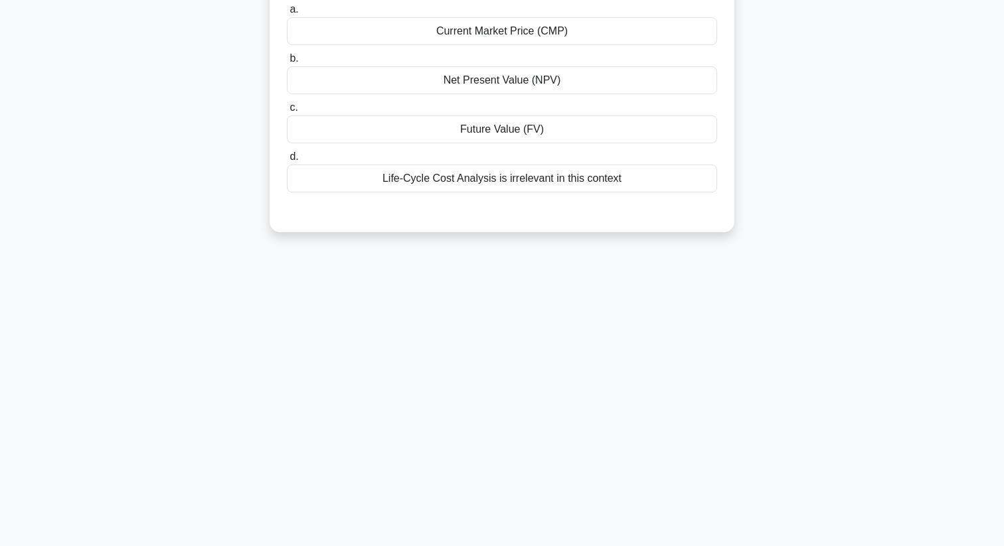
scroll to position [0, 0]
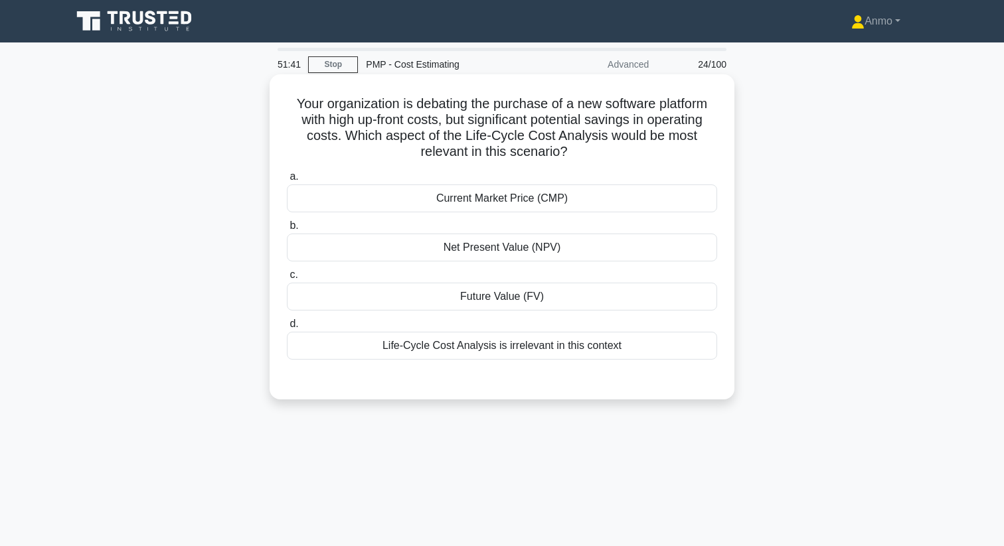
click at [531, 297] on div "Future Value (FV)" at bounding box center [502, 297] width 430 height 28
click at [287, 279] on input "c. Future Value (FV)" at bounding box center [287, 275] width 0 height 9
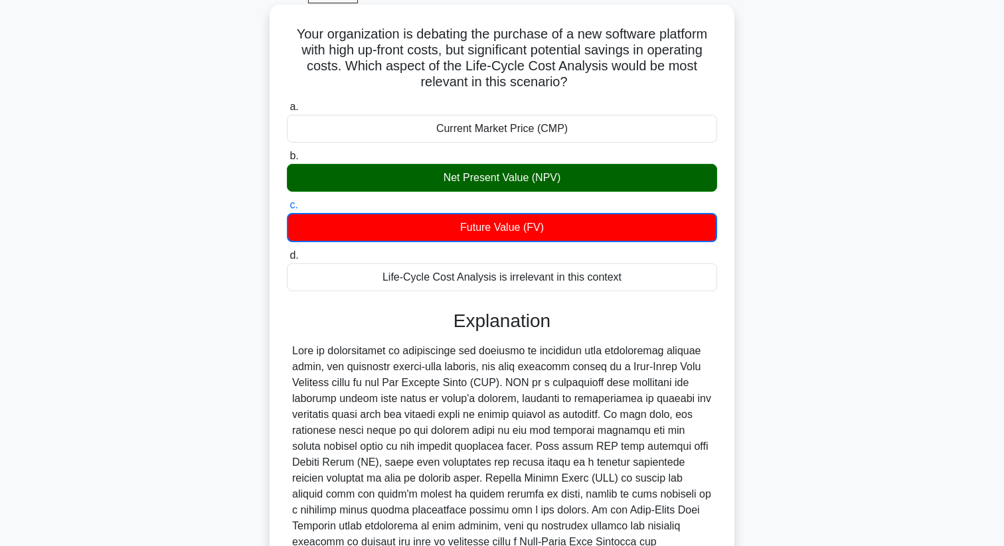
scroll to position [71, 0]
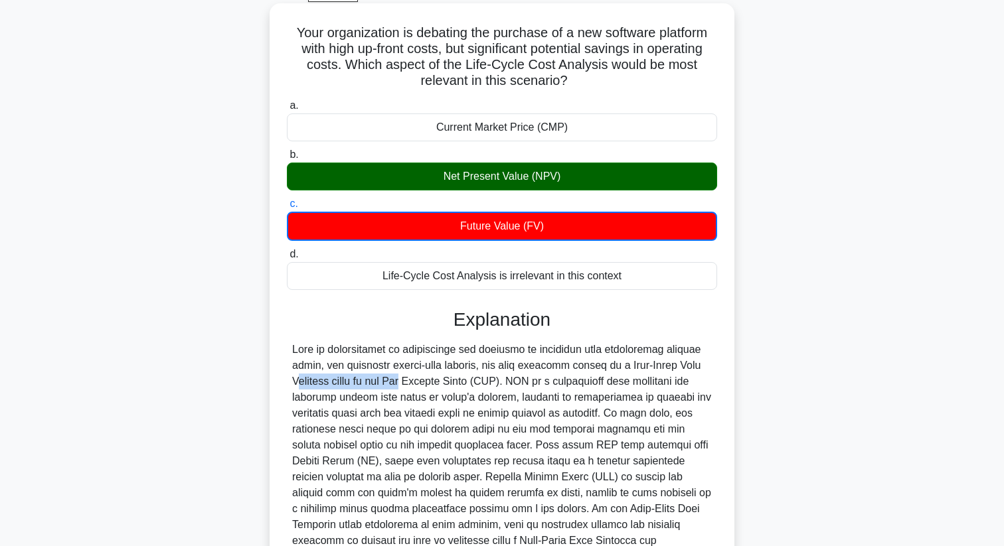
drag, startPoint x: 624, startPoint y: 367, endPoint x: 329, endPoint y: 384, distance: 295.9
click at [329, 384] on div at bounding box center [501, 453] width 419 height 223
copy div "Life-Cycle Cost Analysis"
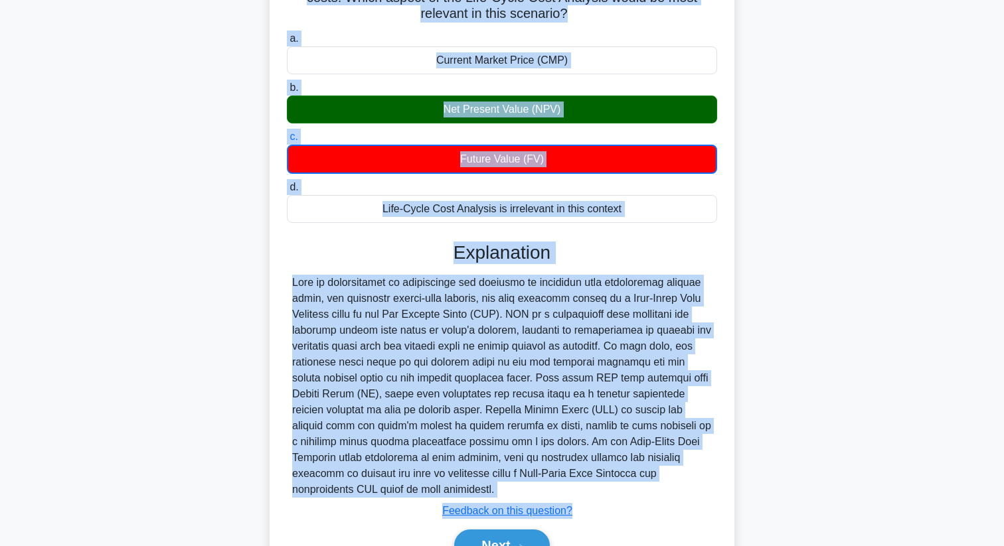
scroll to position [194, 0]
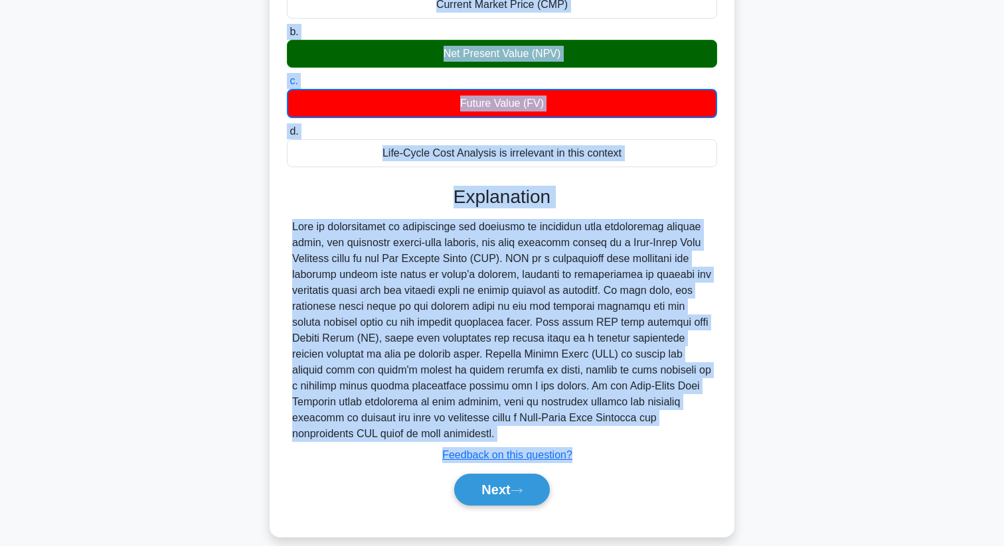
drag, startPoint x: 296, startPoint y: 100, endPoint x: 719, endPoint y: 419, distance: 529.8
click at [719, 419] on div "Your organization is debating the purchase of a new software platform with high…" at bounding box center [502, 209] width 454 height 646
copy div "Your organization is debating the purchase of a new software platform with high…"
click at [502, 476] on button "Next" at bounding box center [501, 490] width 95 height 32
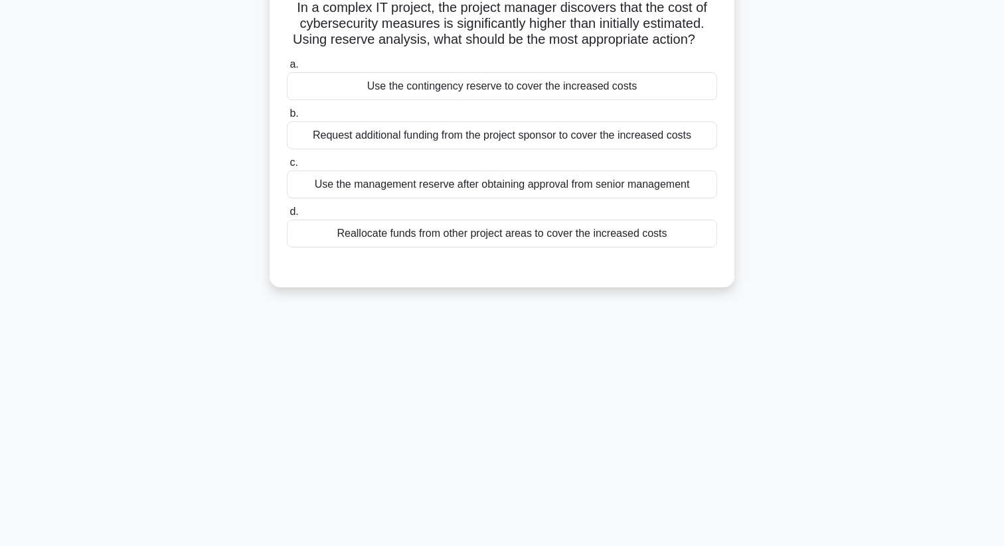
scroll to position [0, 0]
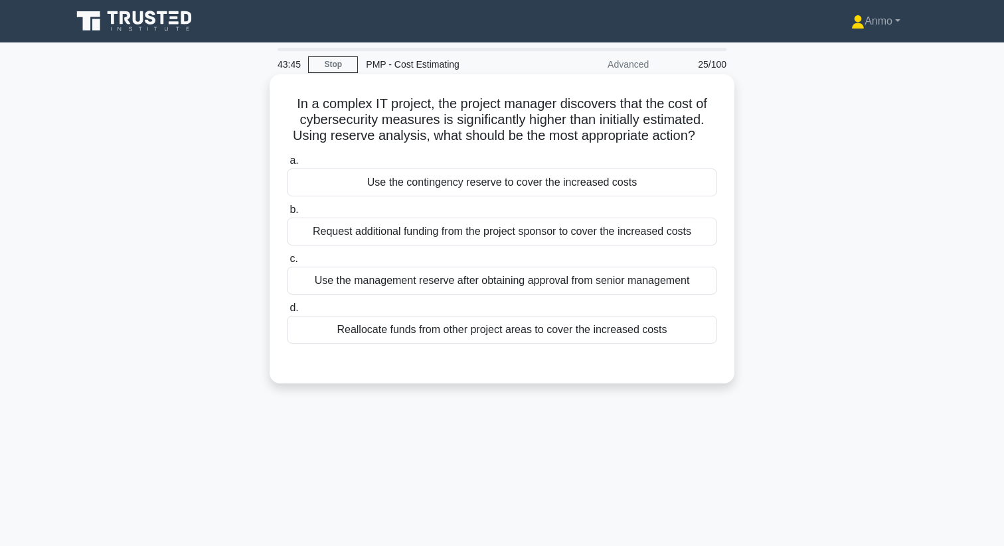
click at [567, 187] on div "Use the contingency reserve to cover the increased costs" at bounding box center [502, 183] width 430 height 28
click at [287, 165] on input "a. Use the contingency reserve to cover the increased costs" at bounding box center [287, 161] width 0 height 9
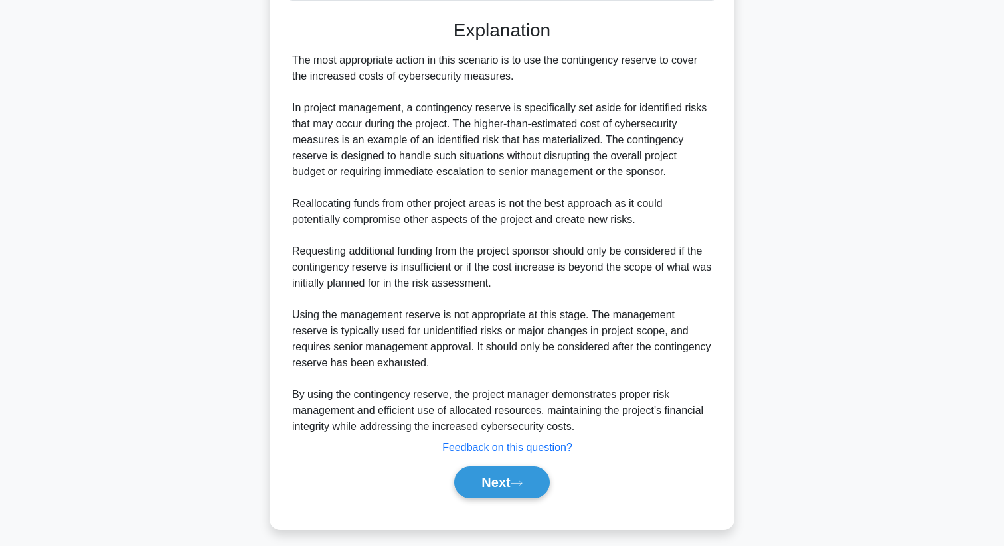
scroll to position [352, 0]
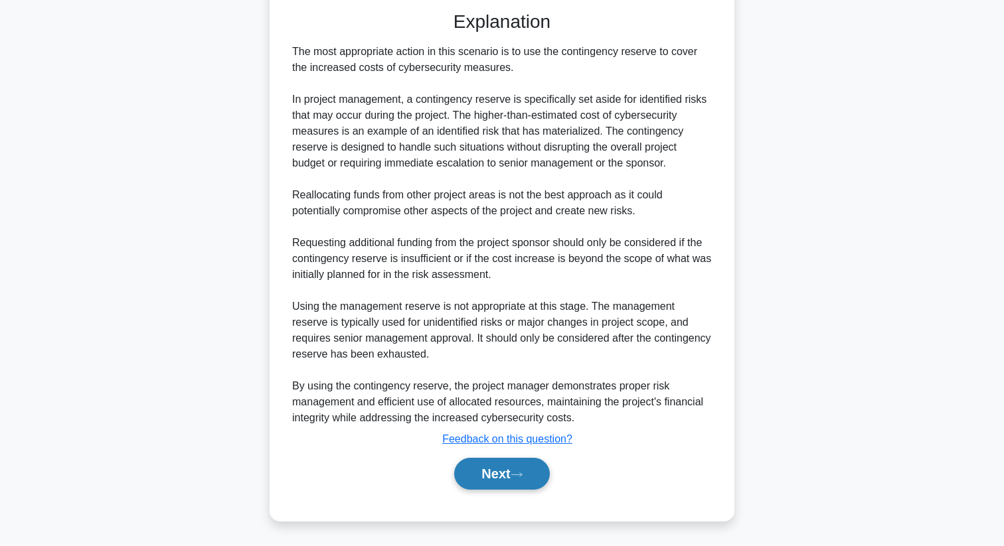
click at [526, 481] on button "Next" at bounding box center [501, 474] width 95 height 32
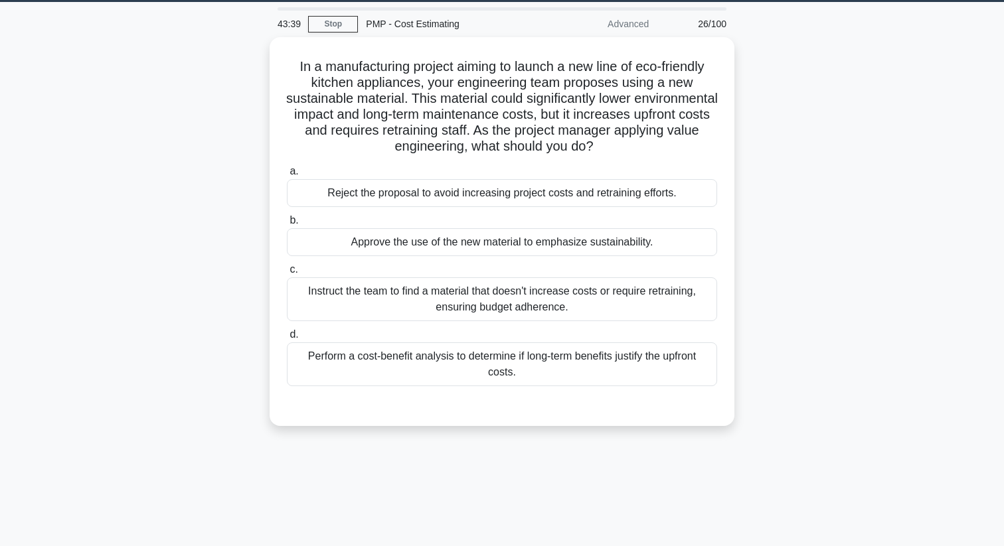
scroll to position [0, 0]
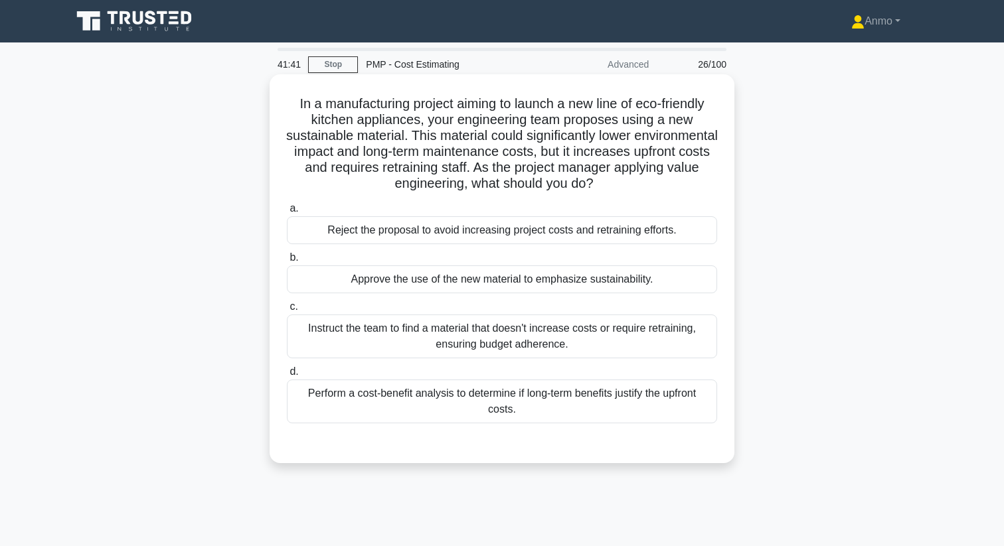
click at [544, 408] on div "Perform a cost-benefit analysis to determine if long-term benefits justify the …" at bounding box center [502, 402] width 430 height 44
click at [287, 376] on input "d. Perform a cost-benefit analysis to determine if long-term benefits justify t…" at bounding box center [287, 372] width 0 height 9
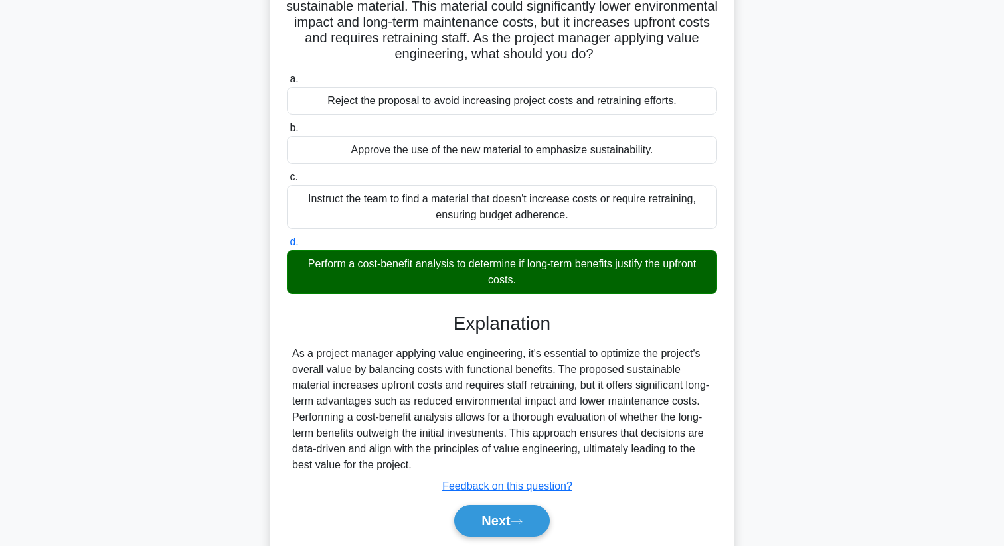
scroll to position [177, 0]
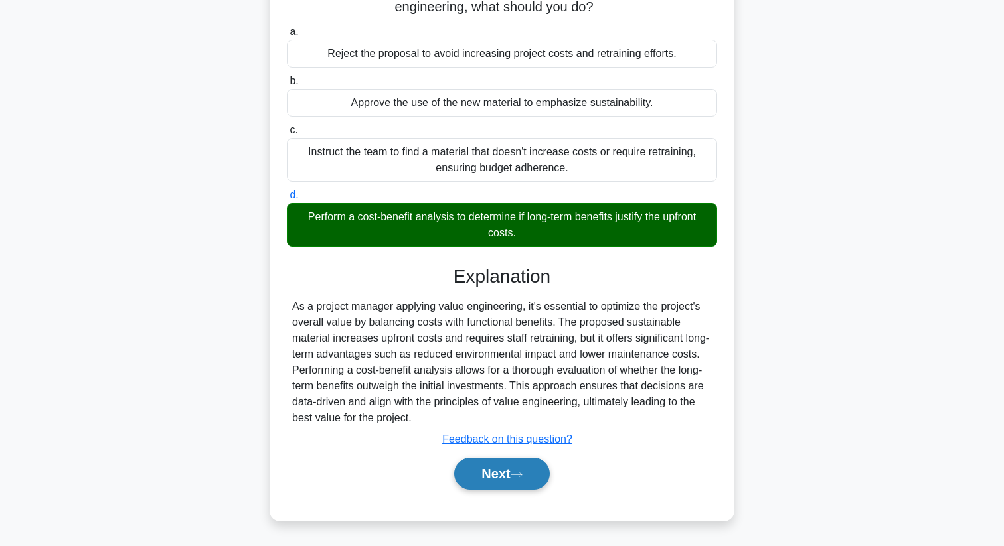
click at [519, 478] on icon at bounding box center [516, 474] width 12 height 7
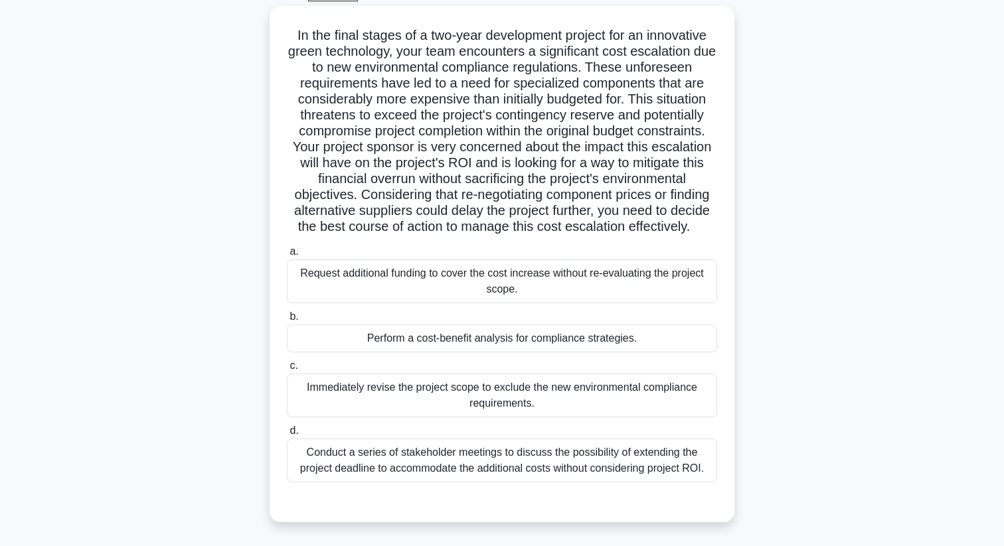
scroll to position [76, 0]
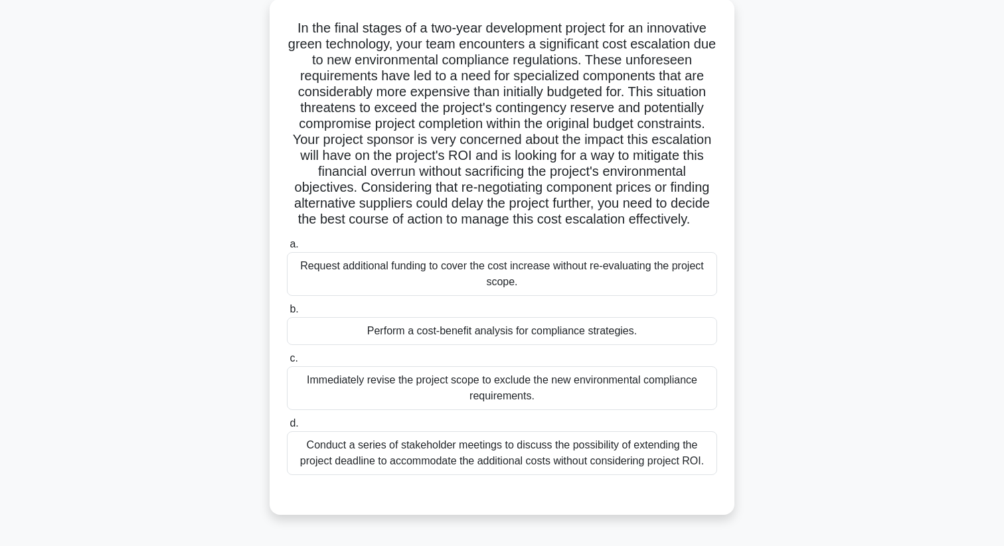
click at [496, 441] on div "Conduct a series of stakeholder meetings to discuss the possibility of extendin…" at bounding box center [502, 453] width 430 height 44
click at [287, 428] on input "d. Conduct a series of stakeholder meetings to discuss the possibility of exten…" at bounding box center [287, 423] width 0 height 9
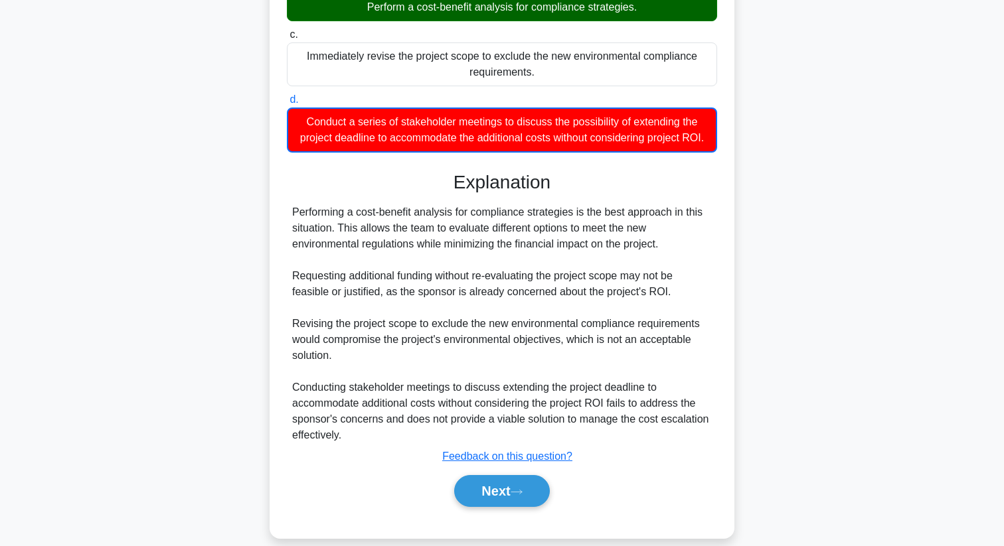
scroll to position [417, 0]
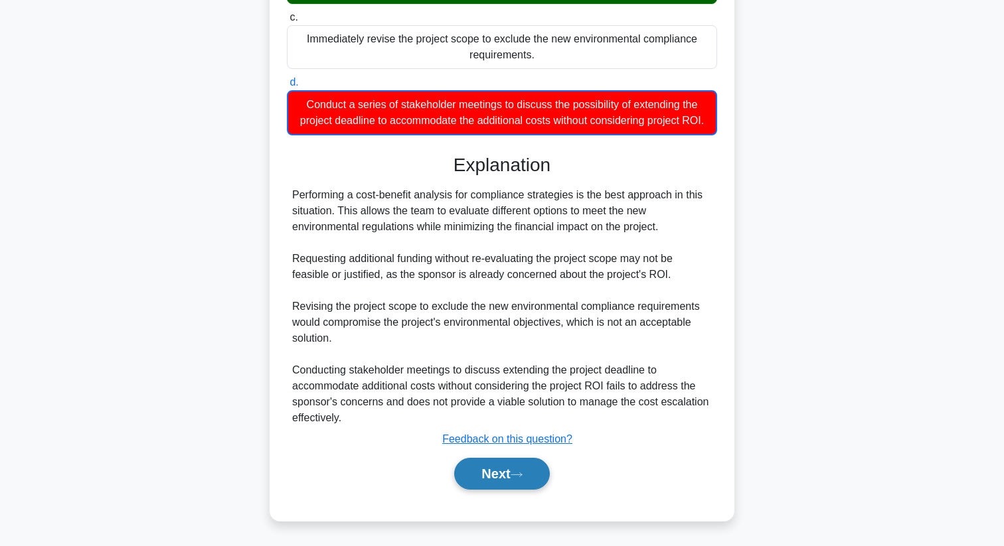
click at [495, 470] on button "Next" at bounding box center [501, 474] width 95 height 32
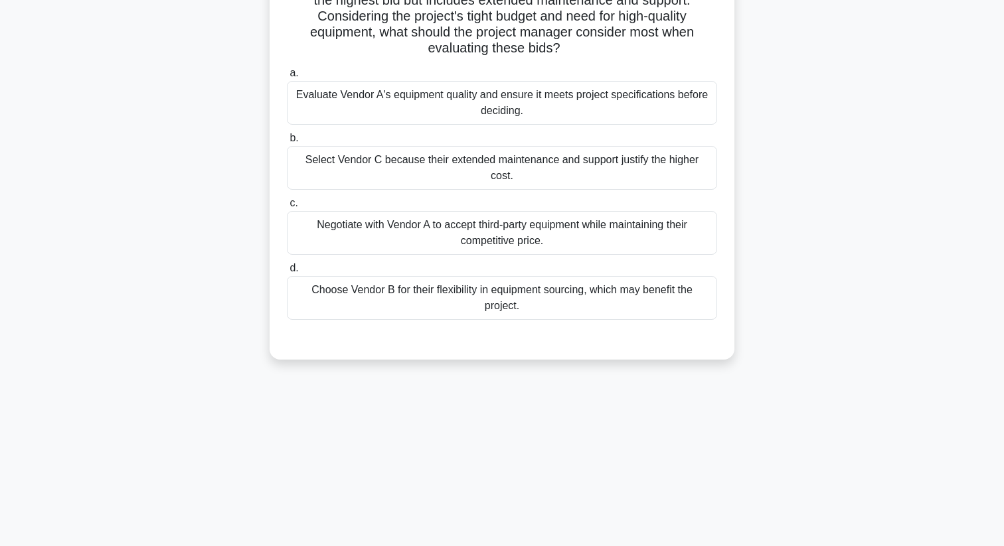
scroll to position [0, 0]
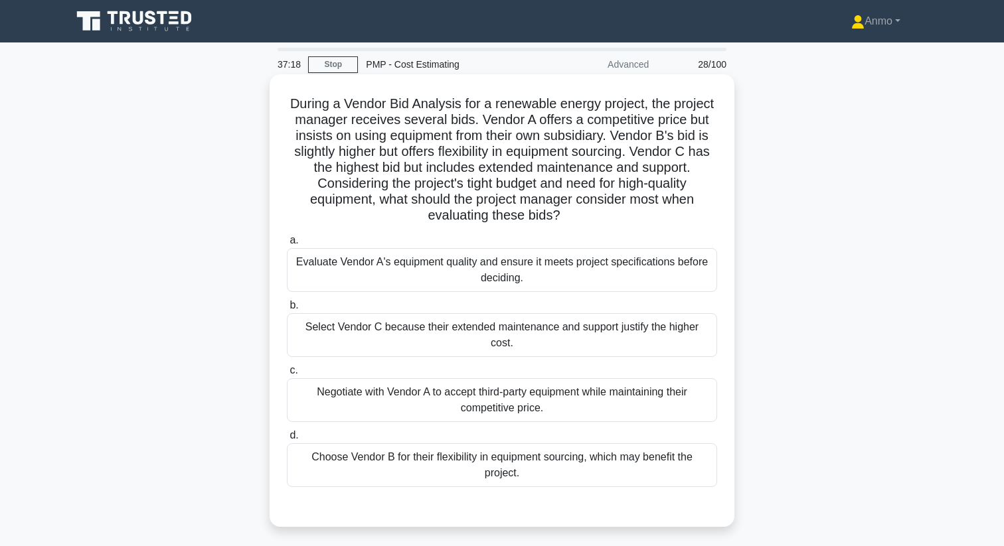
click at [465, 266] on div "Evaluate Vendor A's equipment quality and ensure it meets project specification…" at bounding box center [502, 270] width 430 height 44
click at [287, 245] on input "a. Evaluate Vendor A's equipment quality and ensure it meets project specificat…" at bounding box center [287, 240] width 0 height 9
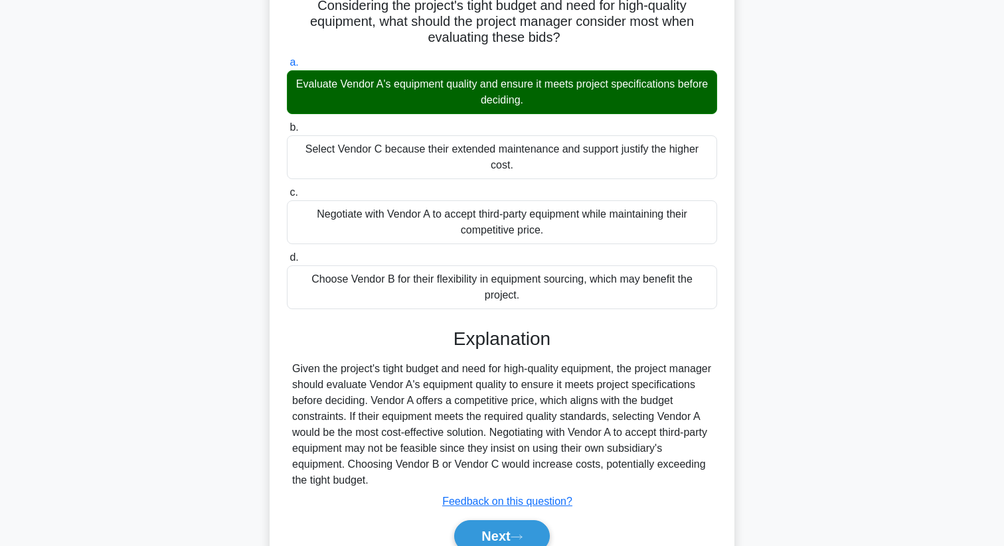
scroll to position [224, 0]
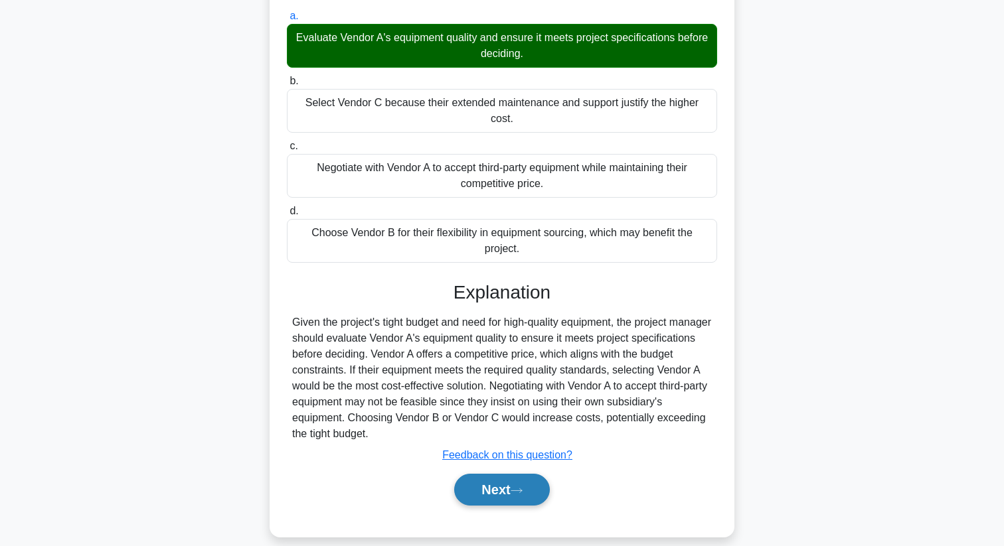
click at [478, 474] on button "Next" at bounding box center [501, 490] width 95 height 32
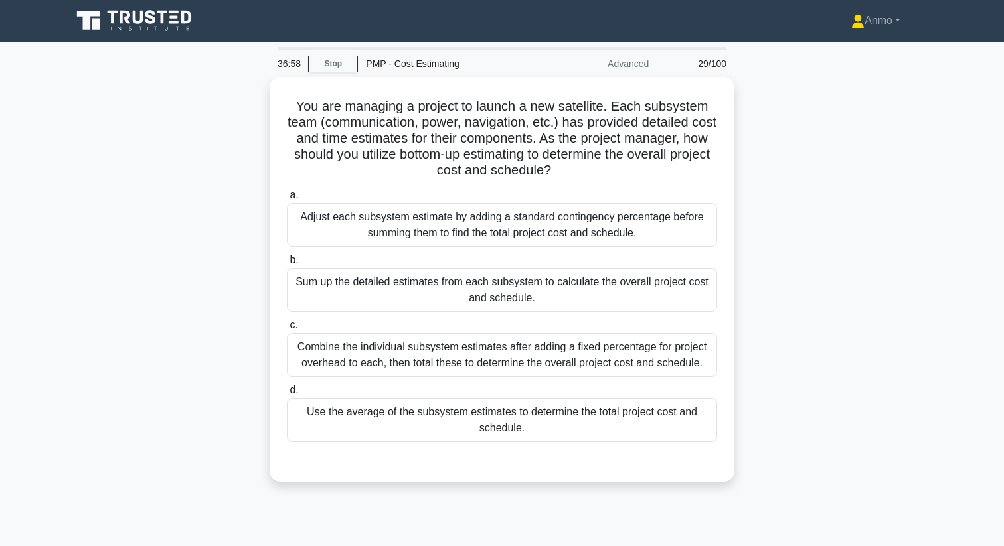
scroll to position [0, 0]
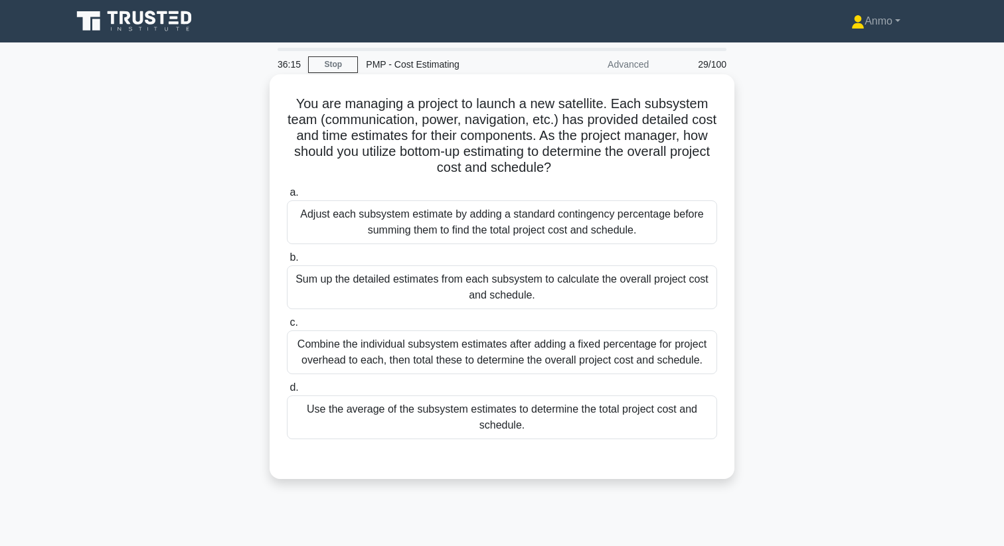
click at [463, 216] on div "Adjust each subsystem estimate by adding a standard contingency percentage befo…" at bounding box center [502, 222] width 430 height 44
click at [287, 197] on input "a. Adjust each subsystem estimate by adding a standard contingency percentage b…" at bounding box center [287, 192] width 0 height 9
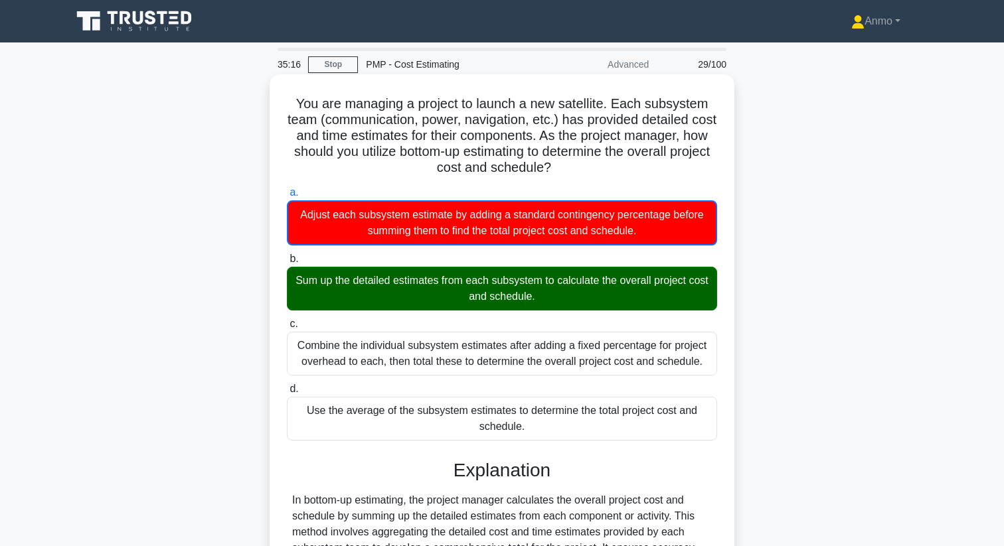
copy div "You are managing a project to launch a new satellite. Each subsystem team (comm…"
drag, startPoint x: 297, startPoint y: 102, endPoint x: 650, endPoint y: 427, distance: 479.6
click at [650, 427] on div "You are managing a project to launch a new satellite. Each subsystem team (comm…" at bounding box center [502, 419] width 454 height 678
click at [577, 171] on h5 "You are managing a project to launch a new satellite. Each subsystem team (comm…" at bounding box center [501, 136] width 433 height 81
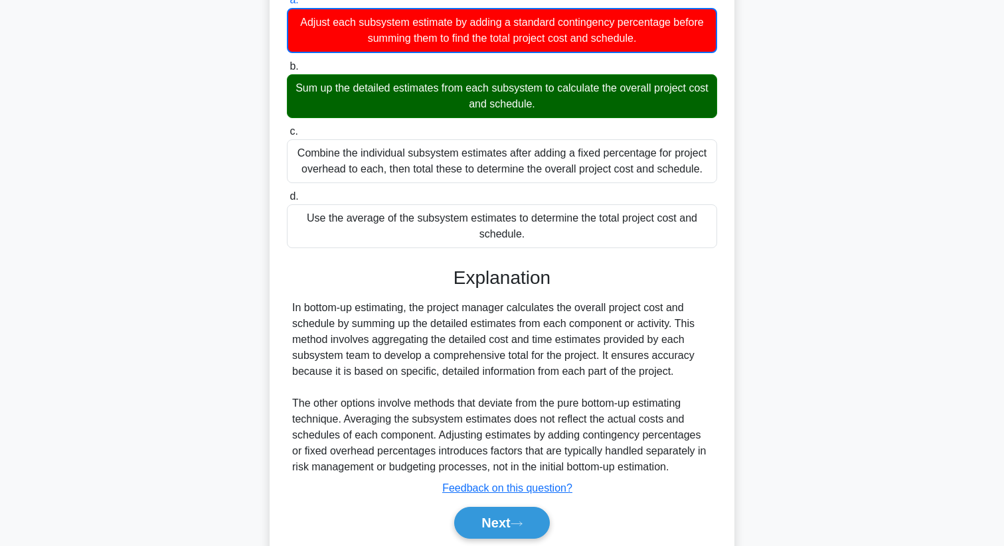
scroll to position [242, 0]
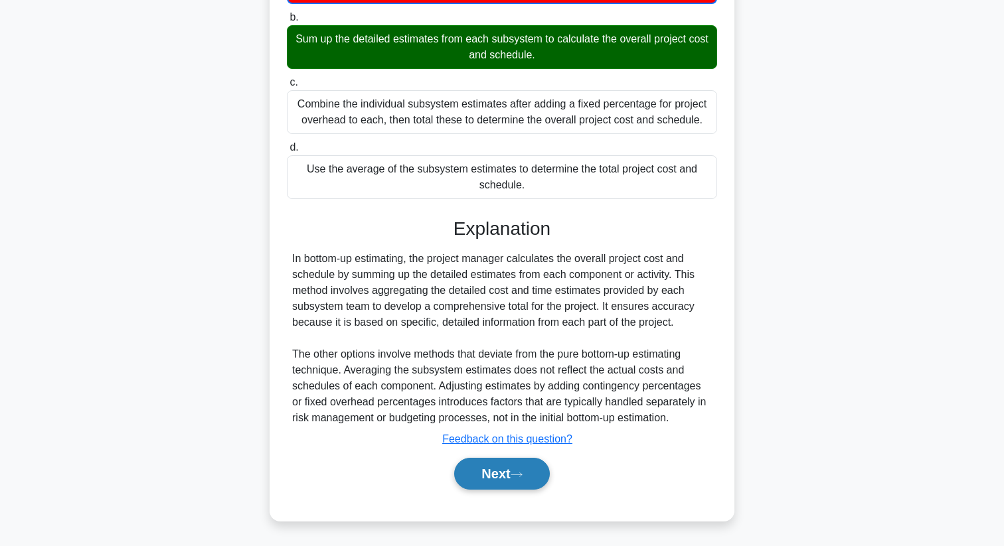
click at [500, 472] on button "Next" at bounding box center [501, 474] width 95 height 32
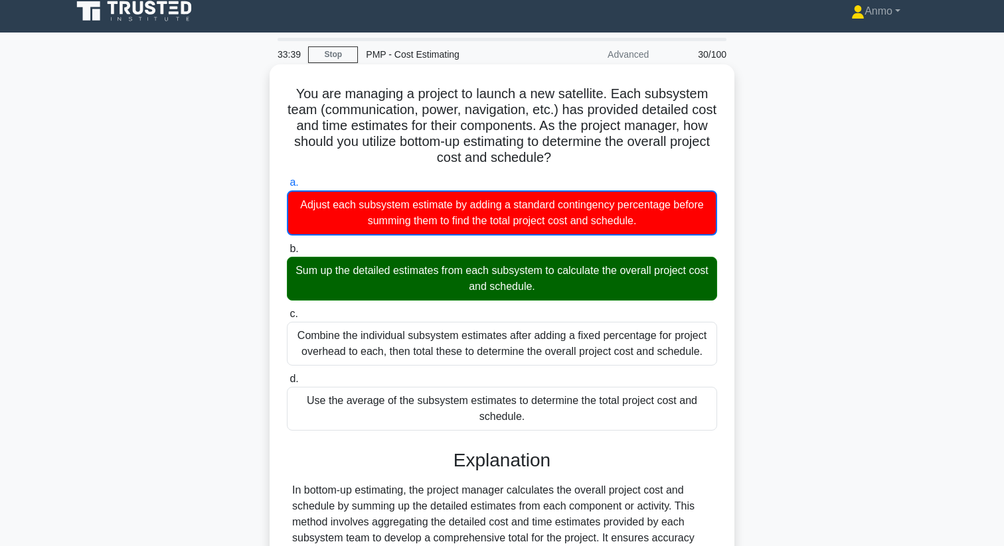
scroll to position [0, 0]
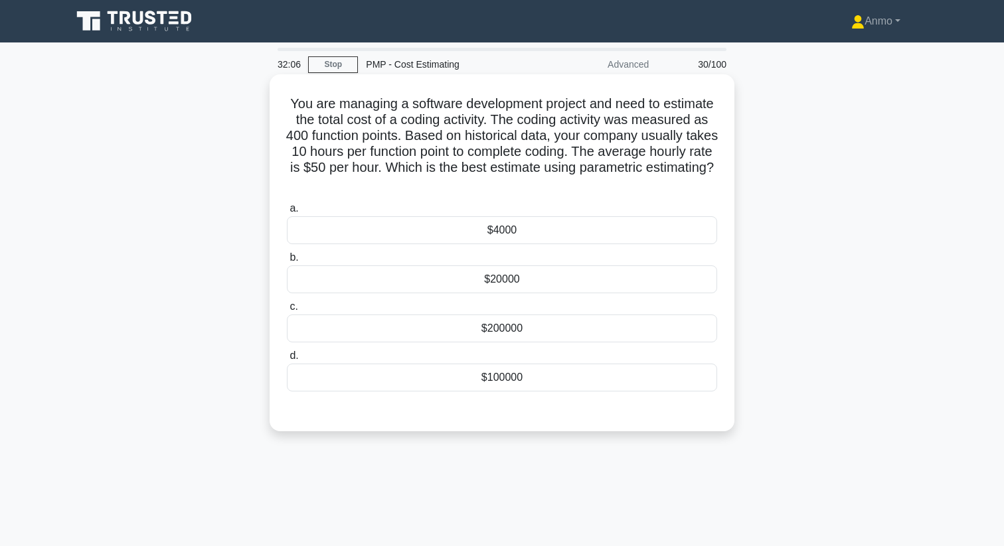
click at [502, 328] on div "$200000" at bounding box center [502, 329] width 430 height 28
click at [287, 311] on input "c. $200000" at bounding box center [287, 307] width 0 height 9
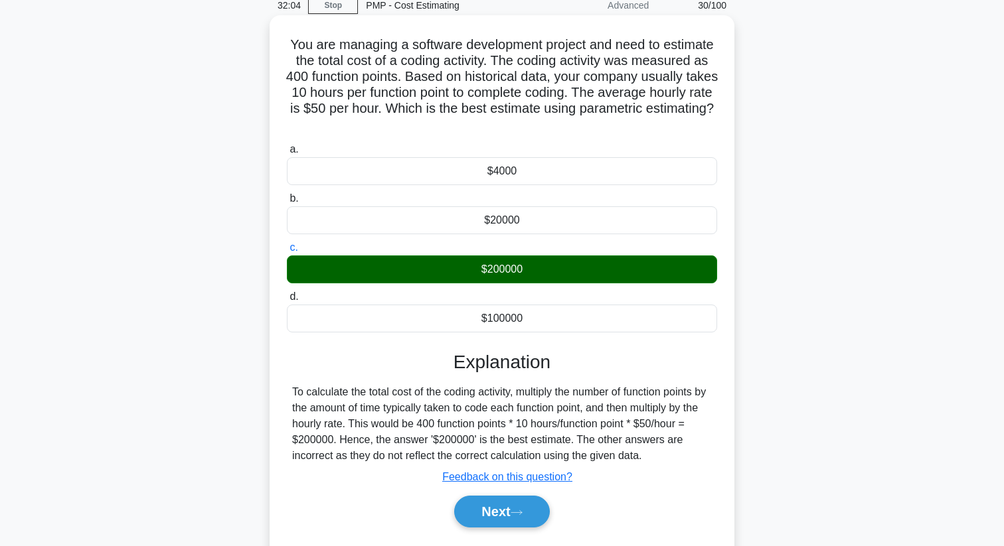
scroll to position [171, 0]
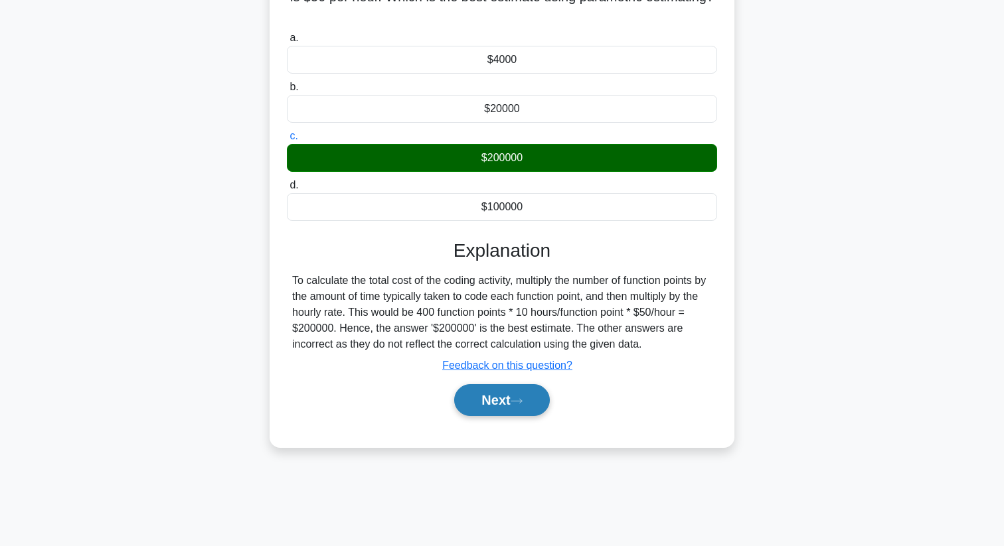
click at [514, 400] on button "Next" at bounding box center [501, 400] width 95 height 32
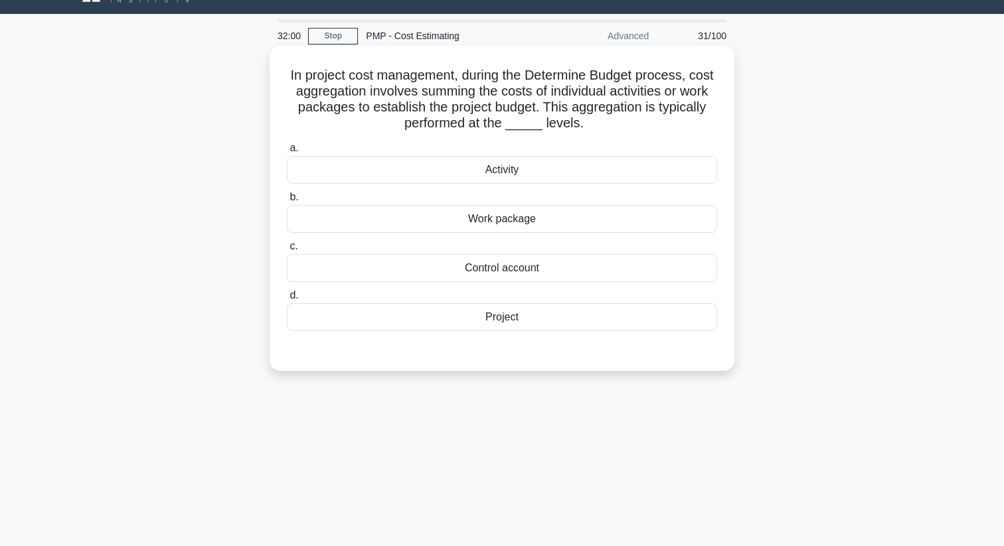
scroll to position [0, 0]
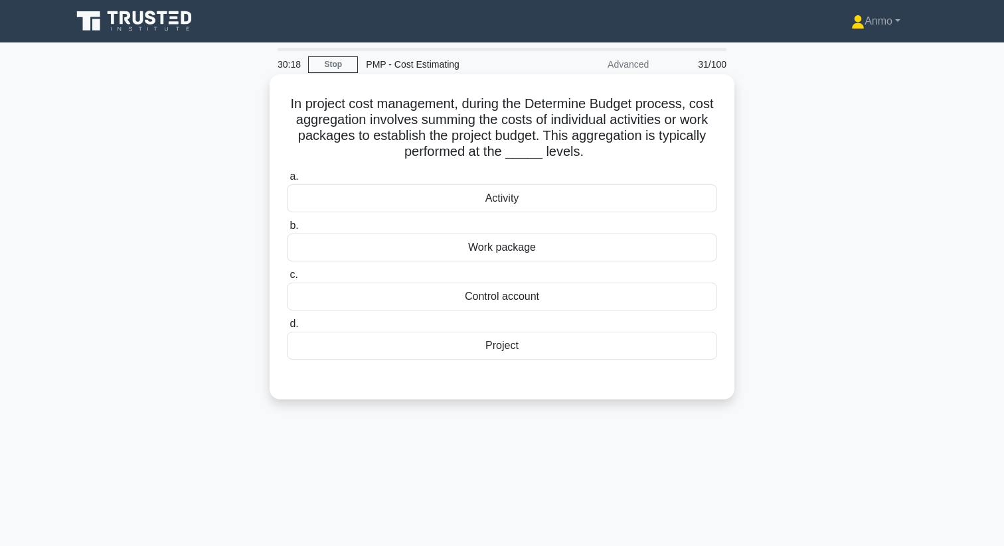
click at [506, 199] on div "Activity" at bounding box center [502, 199] width 430 height 28
click at [287, 181] on input "a. Activity" at bounding box center [287, 177] width 0 height 9
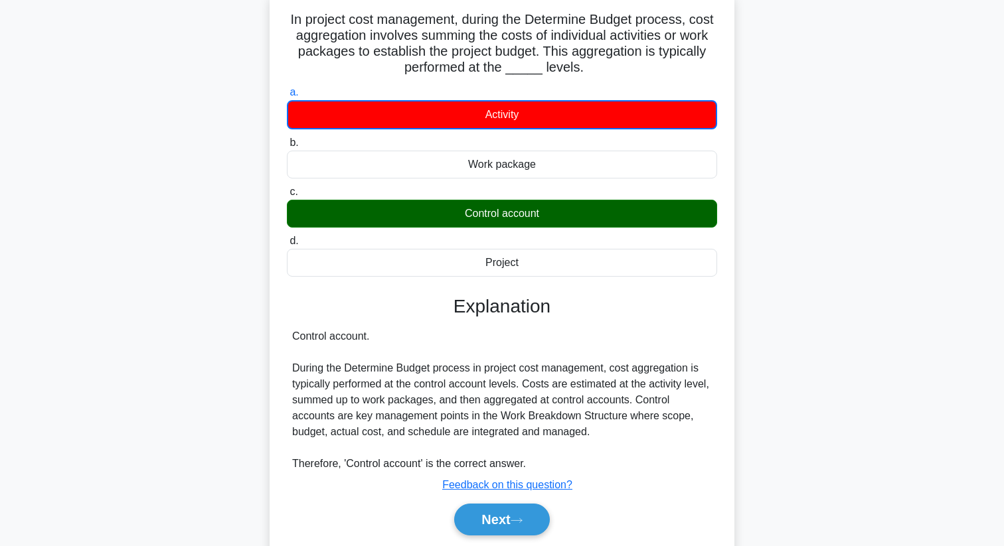
scroll to position [90, 0]
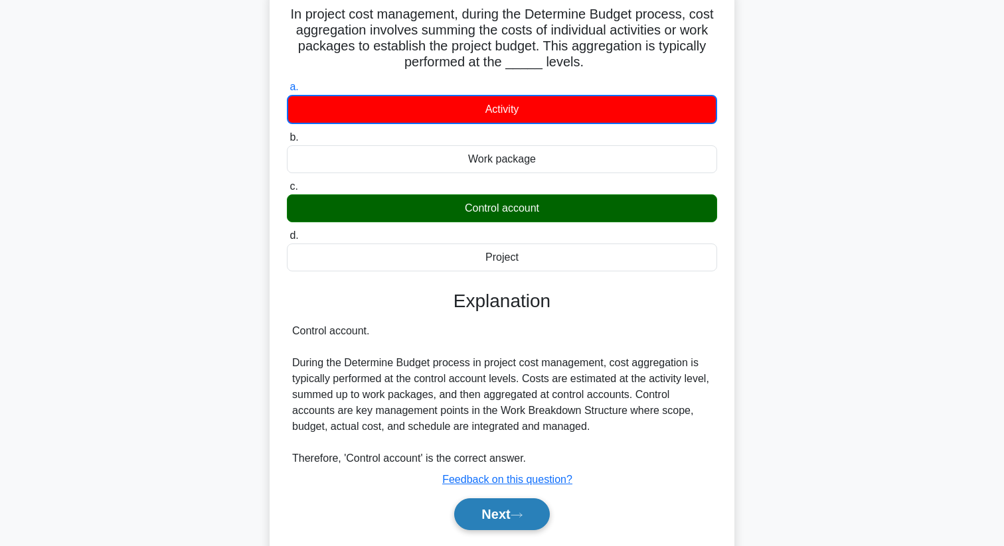
click at [522, 511] on button "Next" at bounding box center [501, 514] width 95 height 32
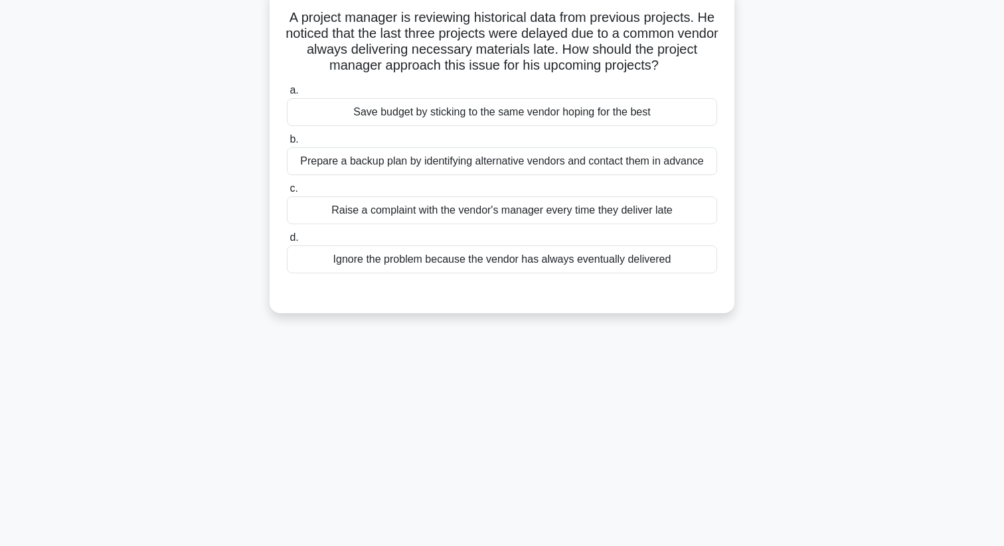
scroll to position [0, 0]
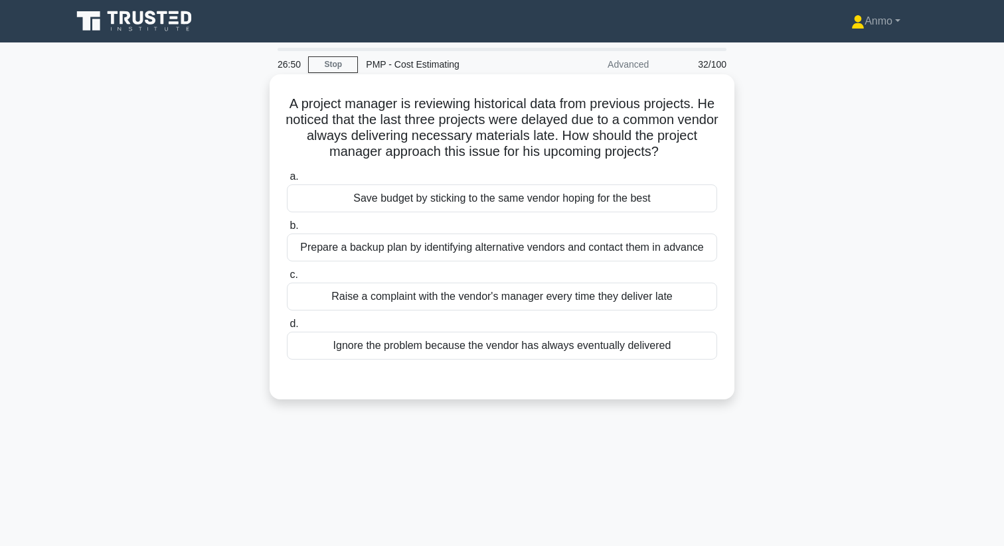
click at [473, 254] on div "Prepare a backup plan by identifying alternative vendors and contact them in ad…" at bounding box center [502, 248] width 430 height 28
click at [287, 230] on input "b. Prepare a backup plan by identifying alternative vendors and contact them in…" at bounding box center [287, 226] width 0 height 9
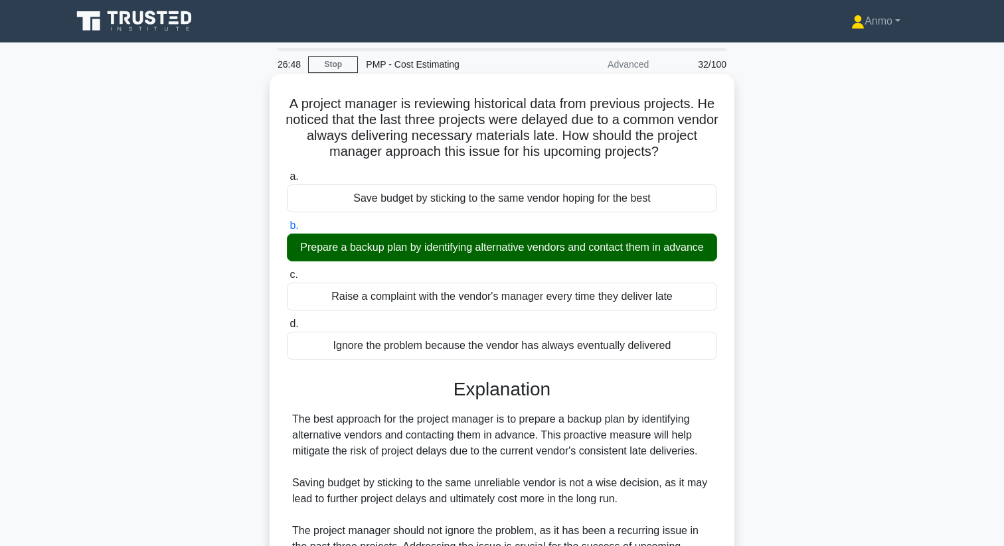
scroll to position [208, 0]
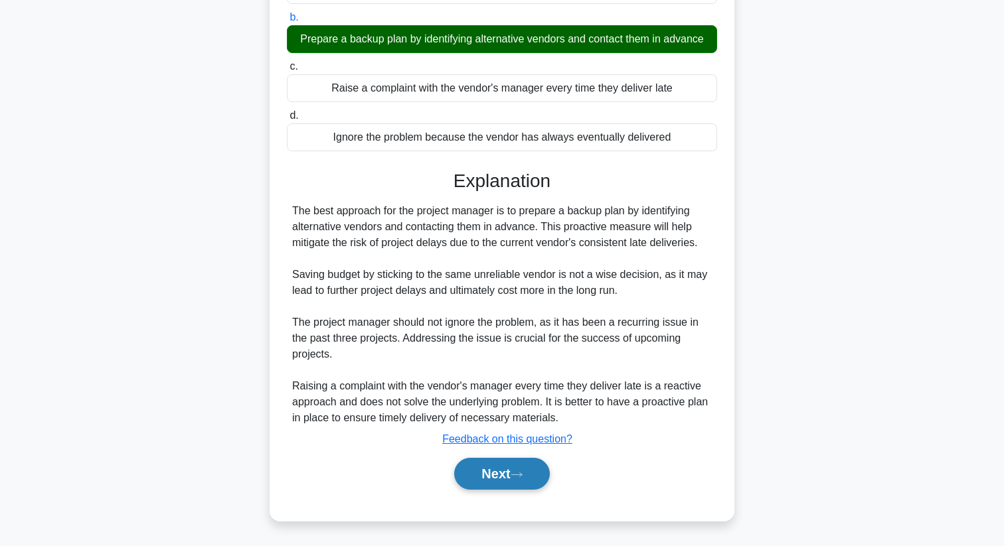
click at [498, 479] on button "Next" at bounding box center [501, 474] width 95 height 32
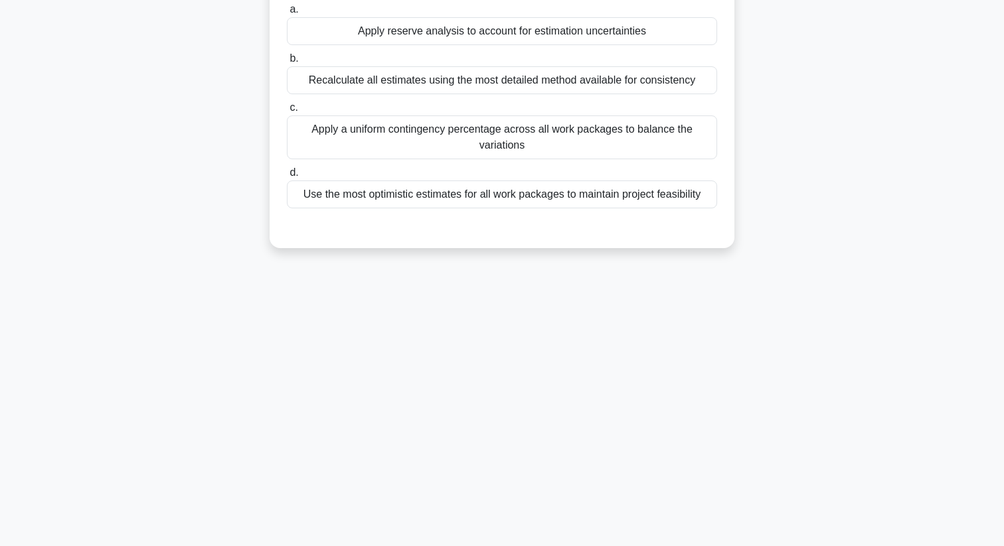
scroll to position [0, 0]
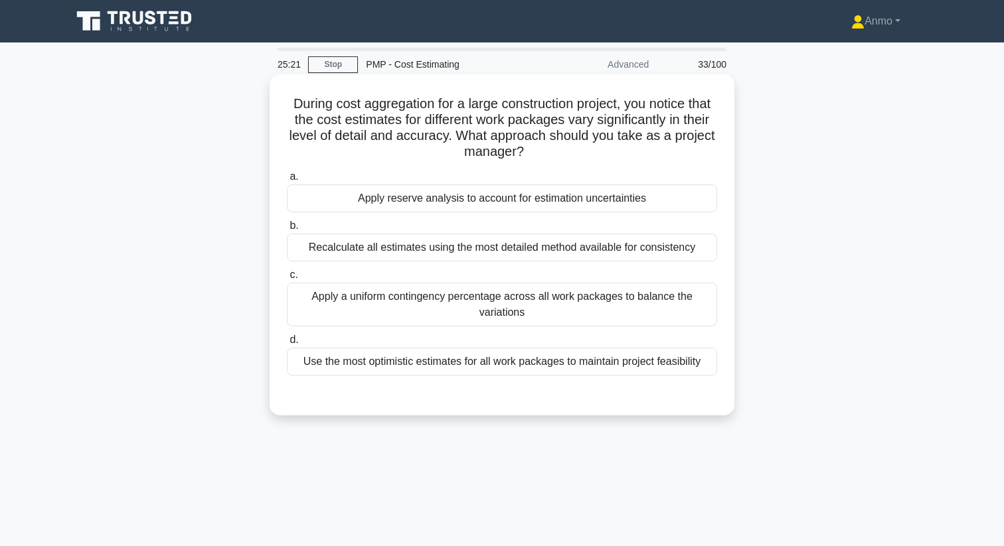
click at [543, 246] on div "Recalculate all estimates using the most detailed method available for consiste…" at bounding box center [502, 248] width 430 height 28
click at [287, 230] on input "b. Recalculate all estimates using the most detailed method available for consi…" at bounding box center [287, 226] width 0 height 9
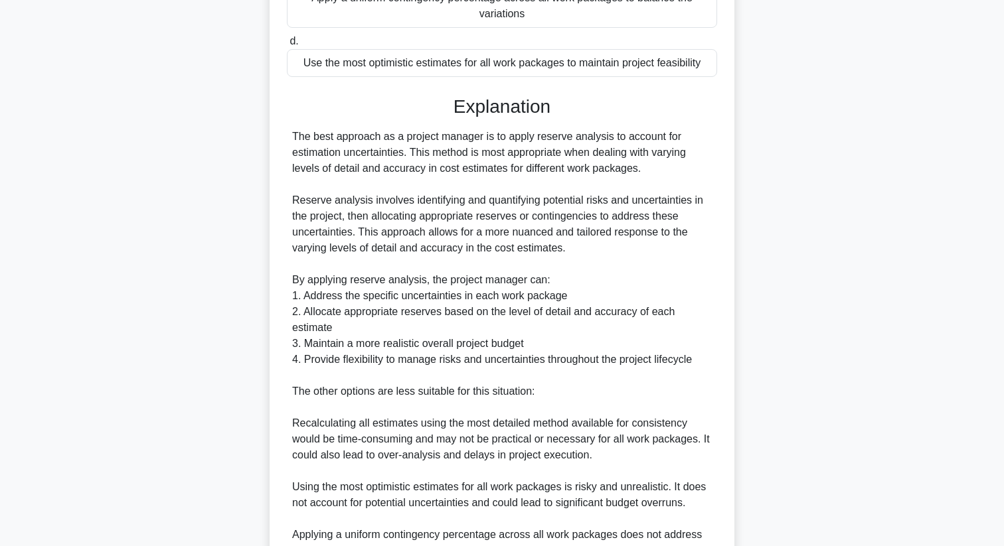
scroll to position [465, 0]
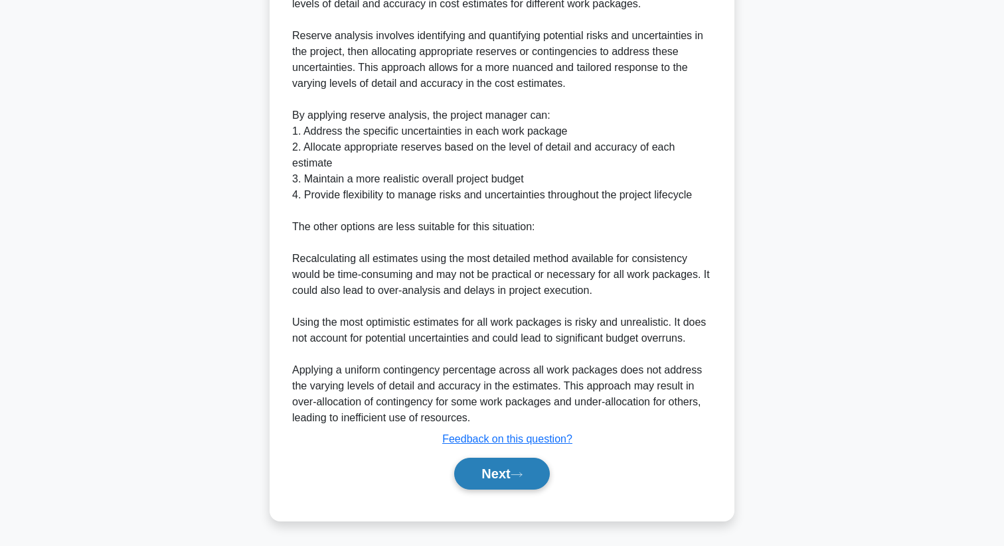
click at [492, 478] on button "Next" at bounding box center [501, 474] width 95 height 32
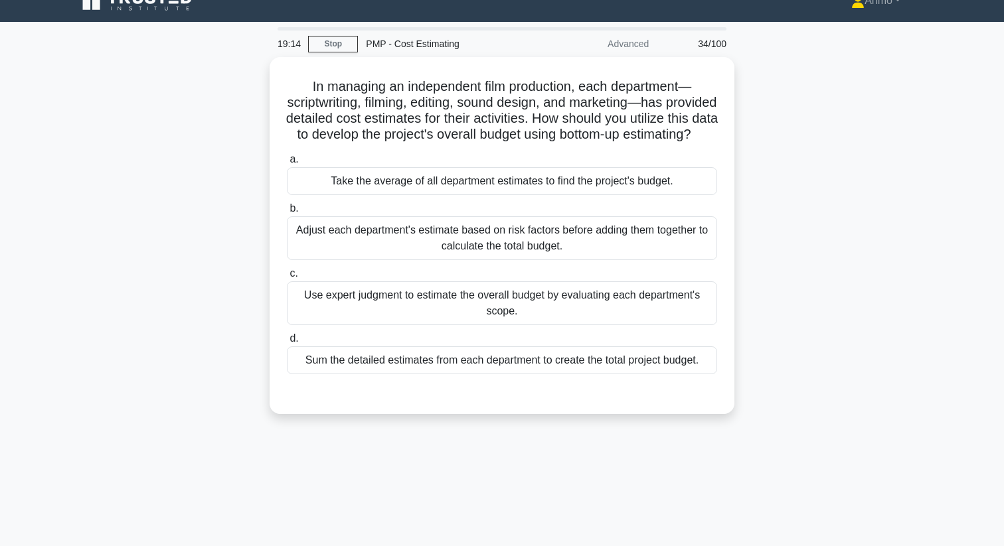
scroll to position [0, 0]
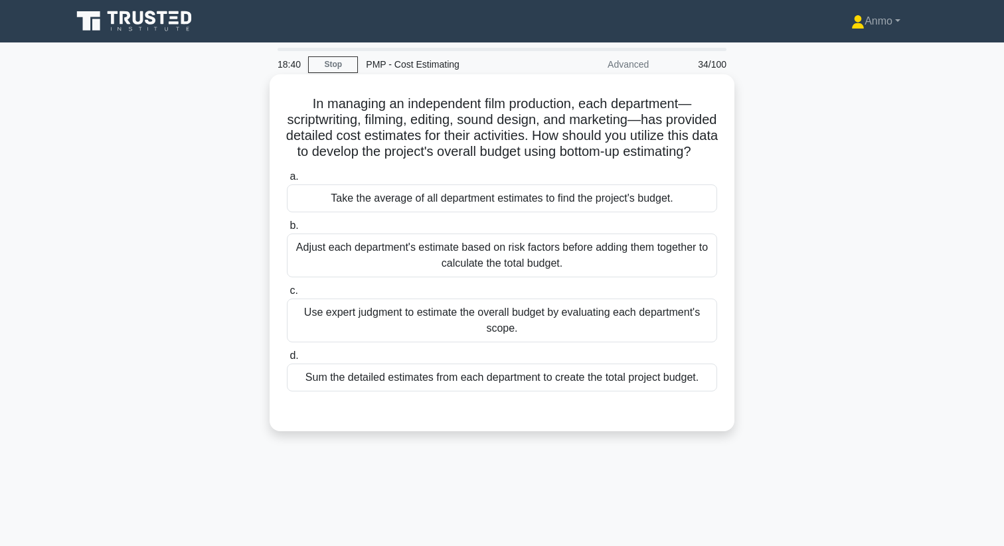
click at [597, 392] on div "Sum the detailed estimates from each department to create the total project bud…" at bounding box center [502, 378] width 430 height 28
click at [287, 360] on input "d. Sum the detailed estimates from each department to create the total project …" at bounding box center [287, 356] width 0 height 9
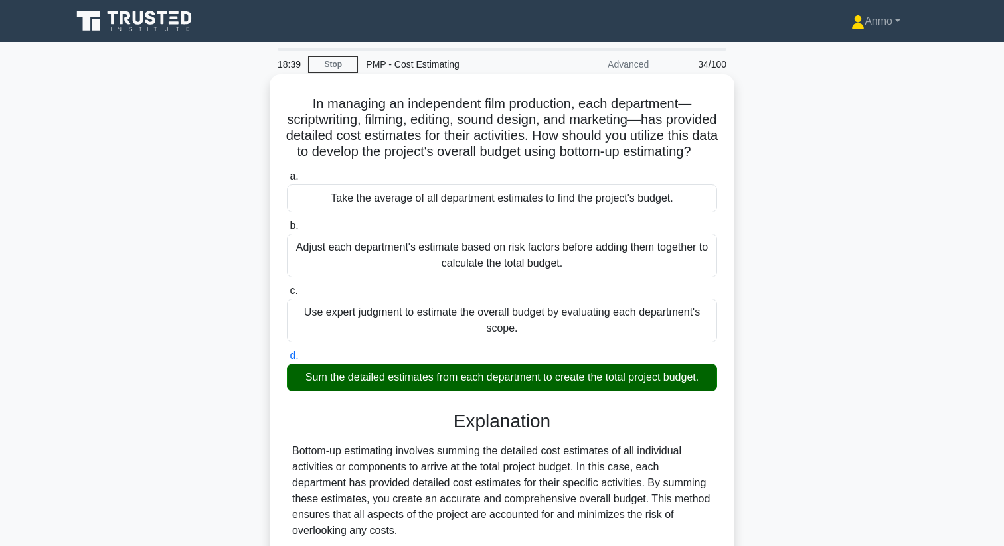
scroll to position [240, 0]
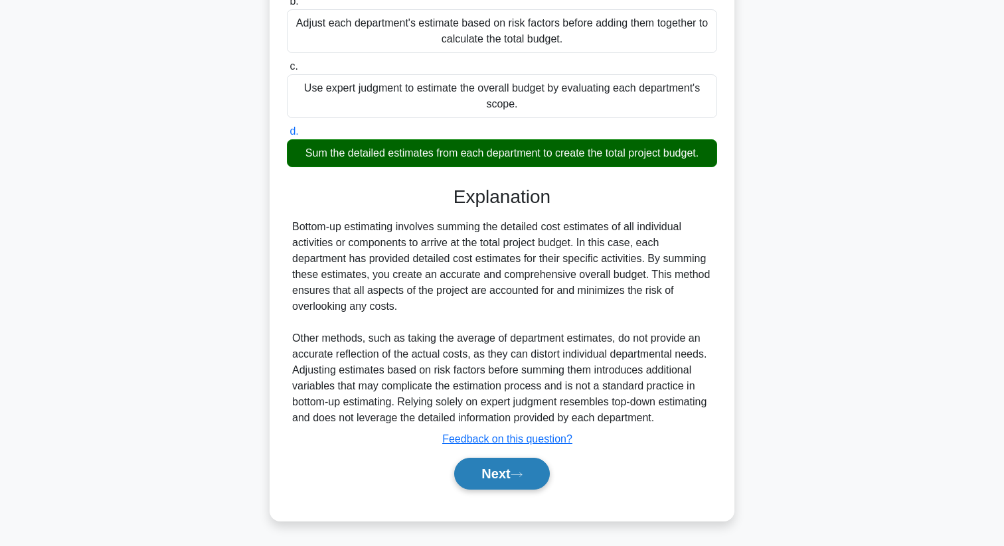
click at [544, 478] on button "Next" at bounding box center [501, 474] width 95 height 32
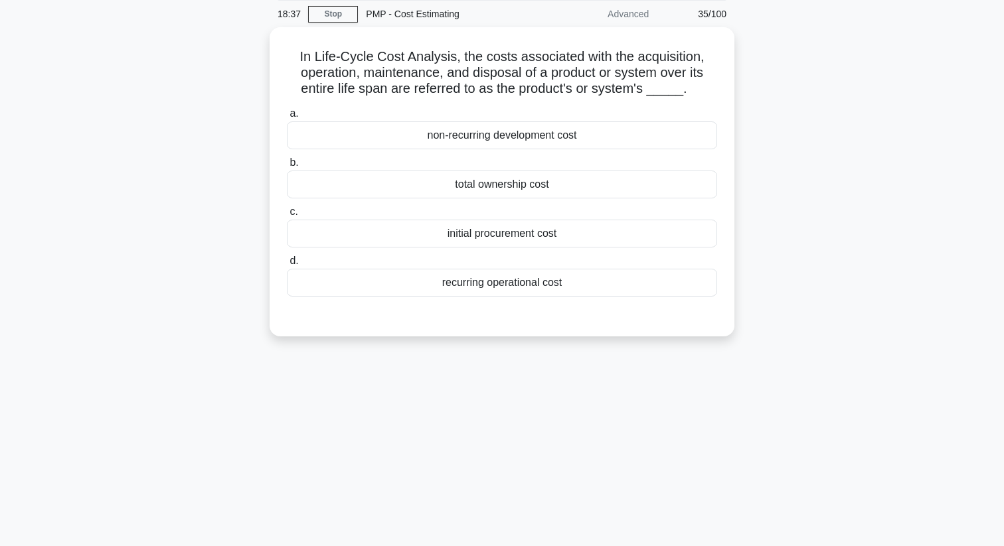
scroll to position [0, 0]
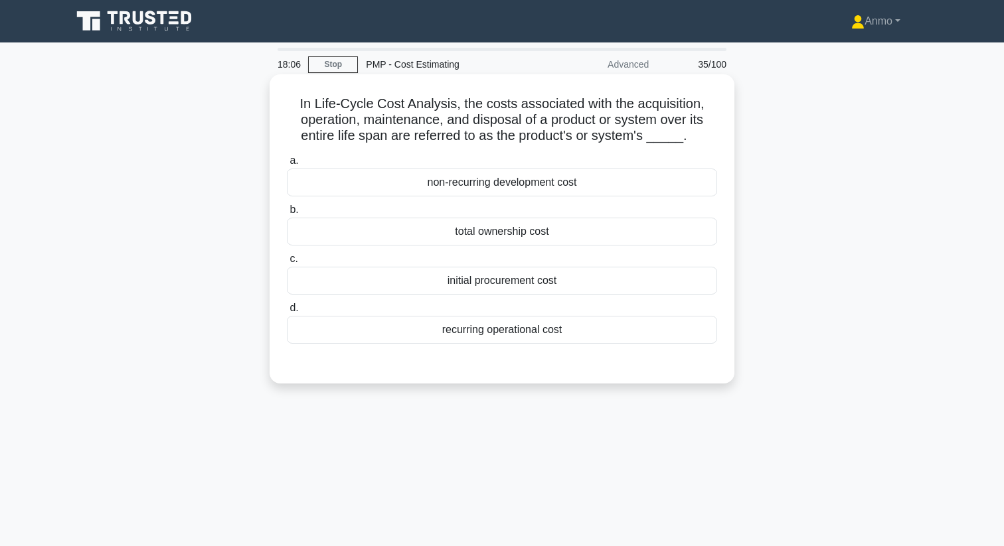
click at [459, 236] on div "total ownership cost" at bounding box center [502, 232] width 430 height 28
click at [287, 214] on input "b. total ownership cost" at bounding box center [287, 210] width 0 height 9
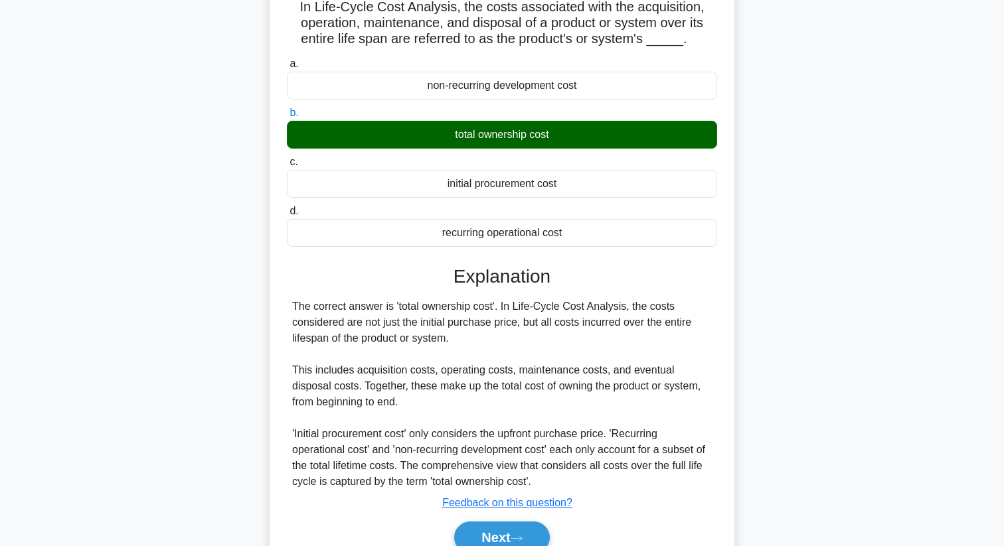
scroll to position [171, 0]
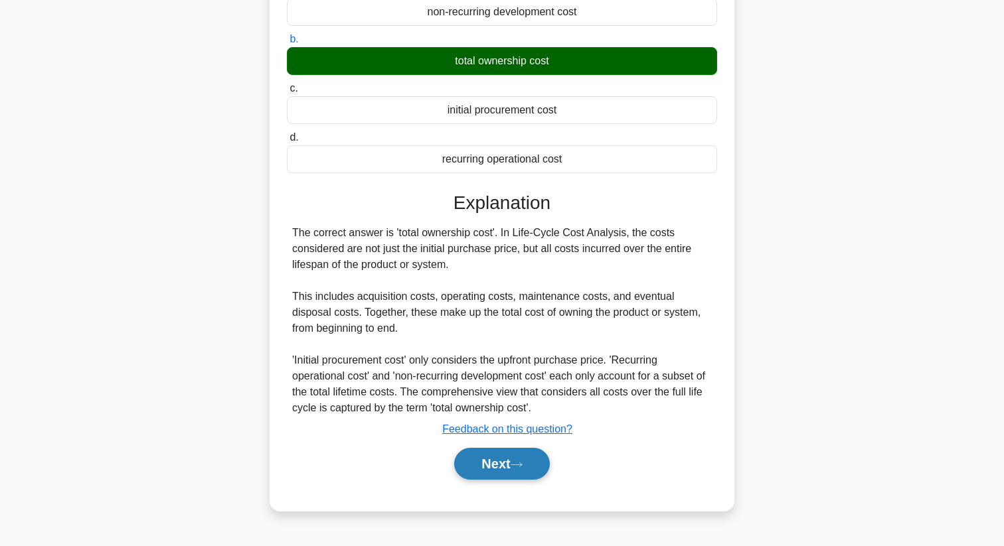
click at [505, 463] on button "Next" at bounding box center [501, 464] width 95 height 32
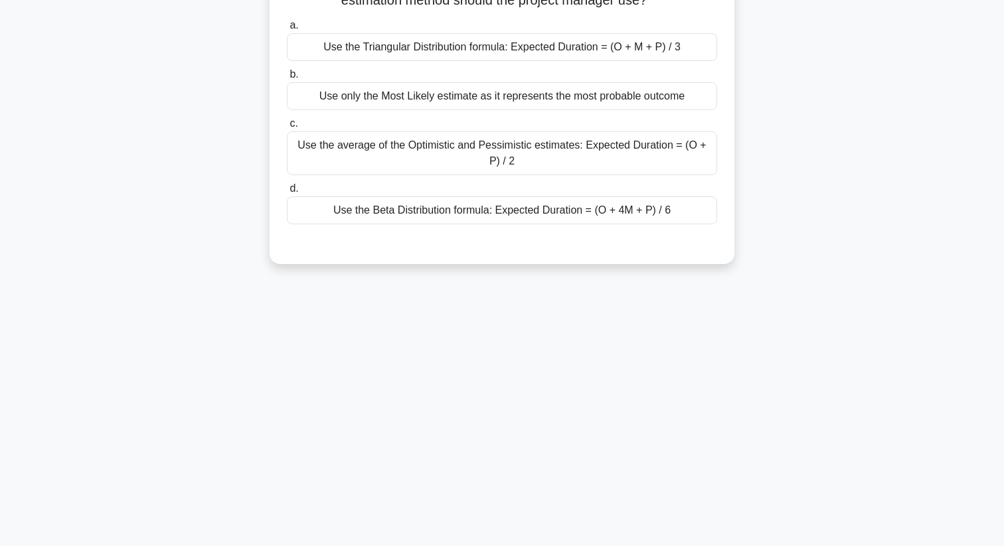
scroll to position [0, 0]
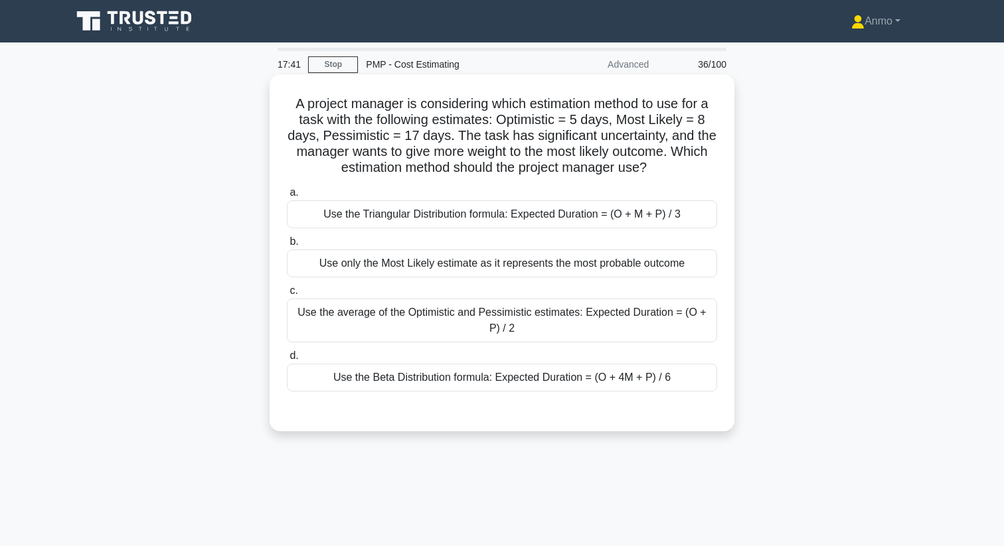
click at [546, 384] on div "Use the Beta Distribution formula: Expected Duration = (O + 4M + P) / 6" at bounding box center [502, 378] width 430 height 28
click at [287, 360] on input "d. Use the Beta Distribution formula: Expected Duration = (O + 4M + P) / 6" at bounding box center [287, 356] width 0 height 9
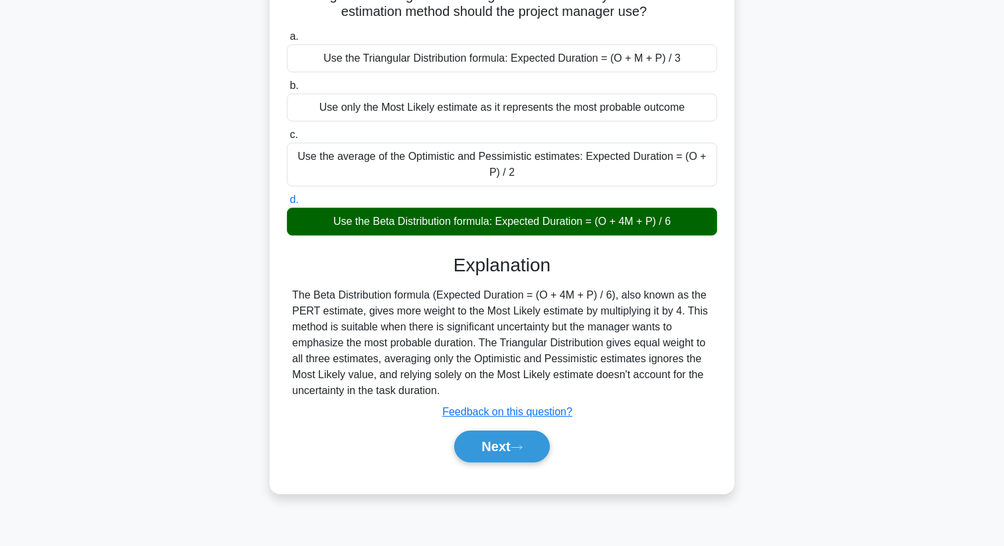
scroll to position [171, 0]
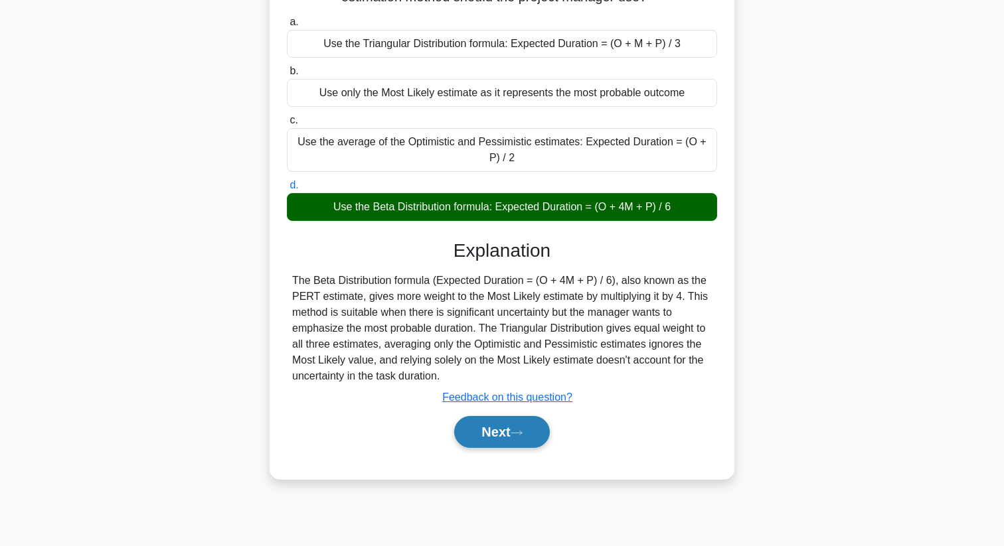
click at [519, 428] on button "Next" at bounding box center [501, 432] width 95 height 32
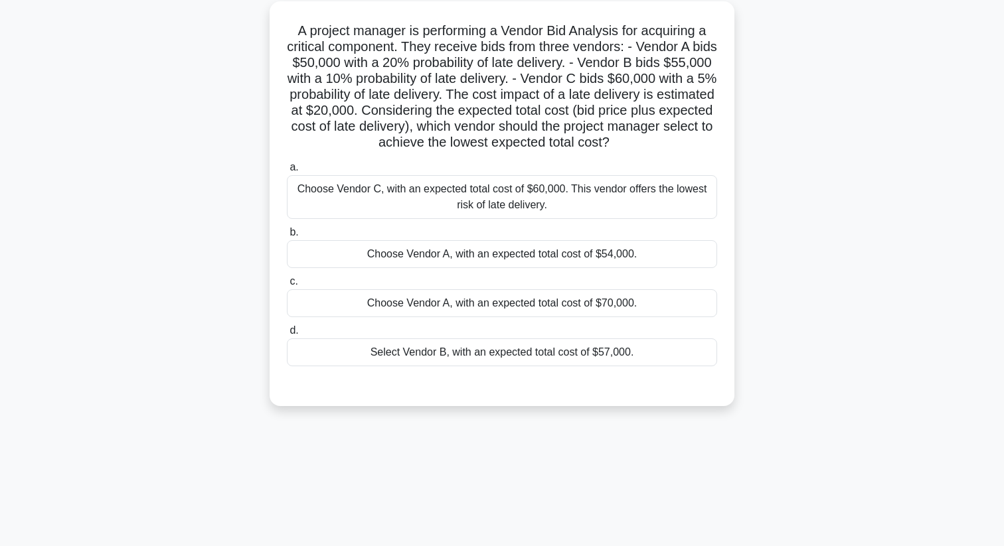
scroll to position [0, 0]
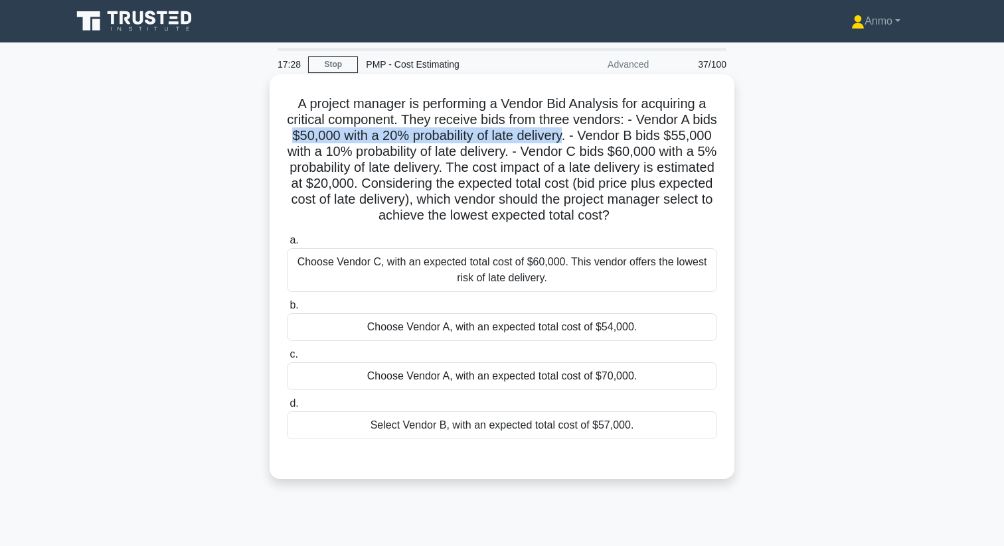
drag, startPoint x: 288, startPoint y: 137, endPoint x: 564, endPoint y: 143, distance: 275.5
click at [564, 139] on h5 "A project manager is performing a Vendor Bid Analysis for acquiring a critical …" at bounding box center [501, 160] width 433 height 129
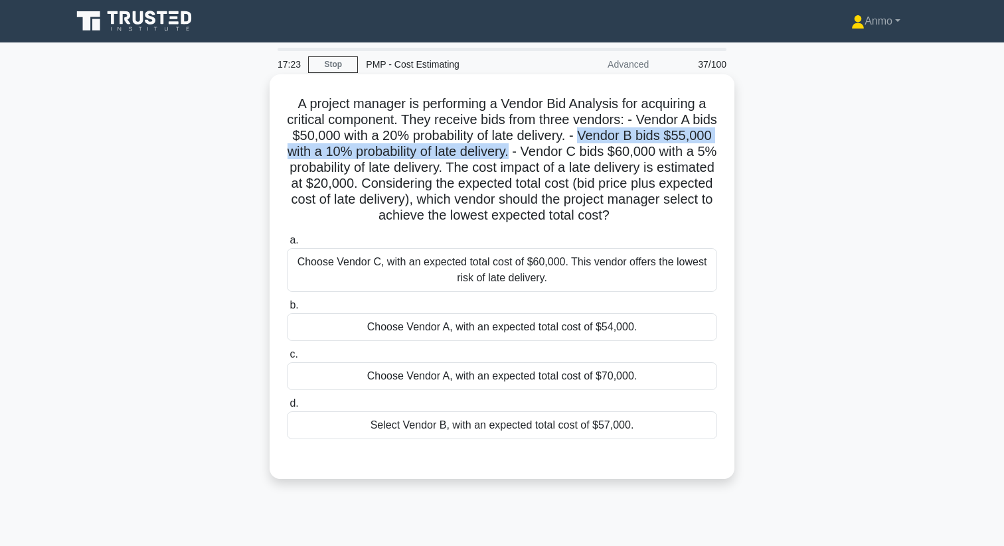
drag, startPoint x: 581, startPoint y: 136, endPoint x: 523, endPoint y: 149, distance: 59.8
click at [523, 149] on h5 "A project manager is performing a Vendor Bid Analysis for acquiring a critical …" at bounding box center [501, 160] width 433 height 129
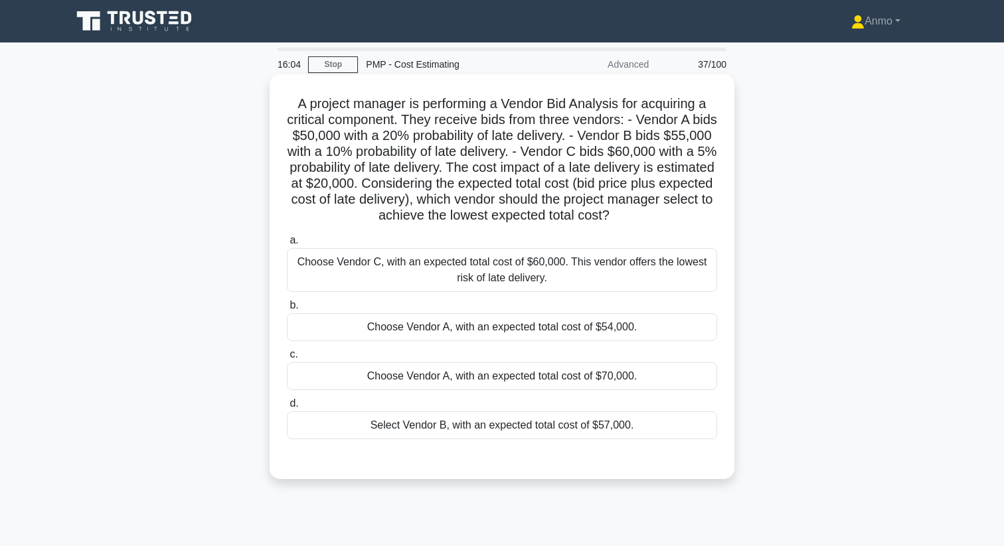
click at [461, 277] on div "Choose Vendor C, with an expected total cost of $60,000. This vendor offers the…" at bounding box center [502, 270] width 430 height 44
click at [287, 245] on input "a. Choose Vendor C, with an expected total cost of $60,000. This vendor offers …" at bounding box center [287, 240] width 0 height 9
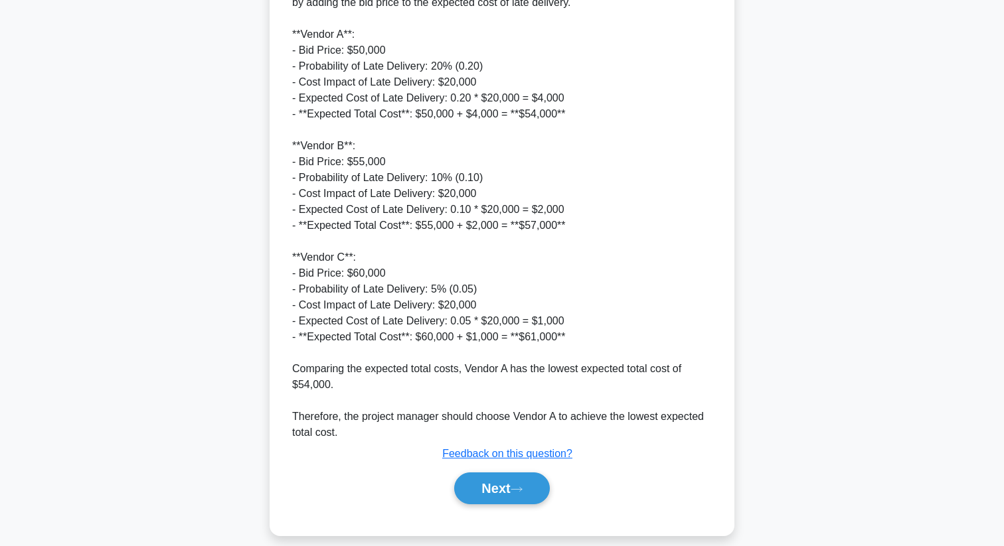
scroll to position [528, 0]
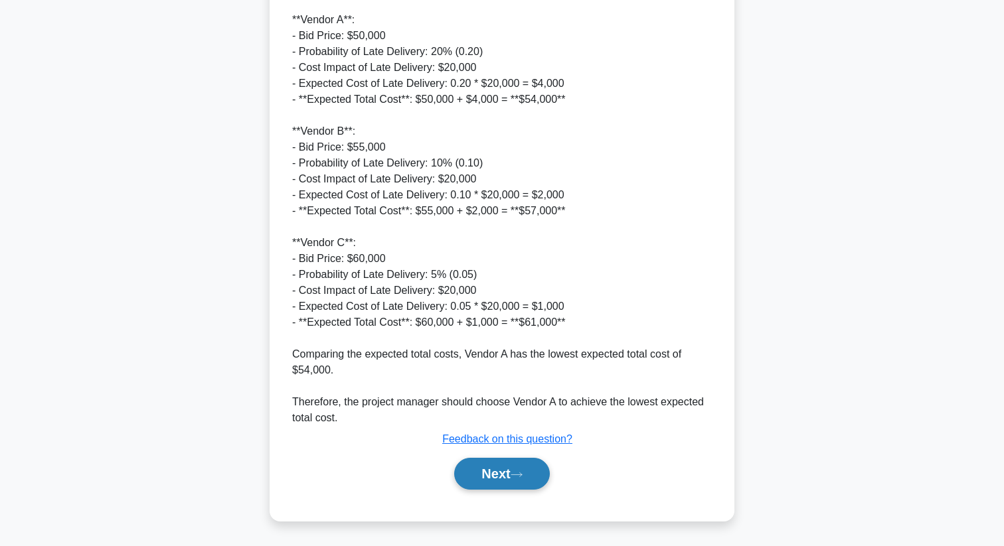
click at [473, 478] on button "Next" at bounding box center [501, 474] width 95 height 32
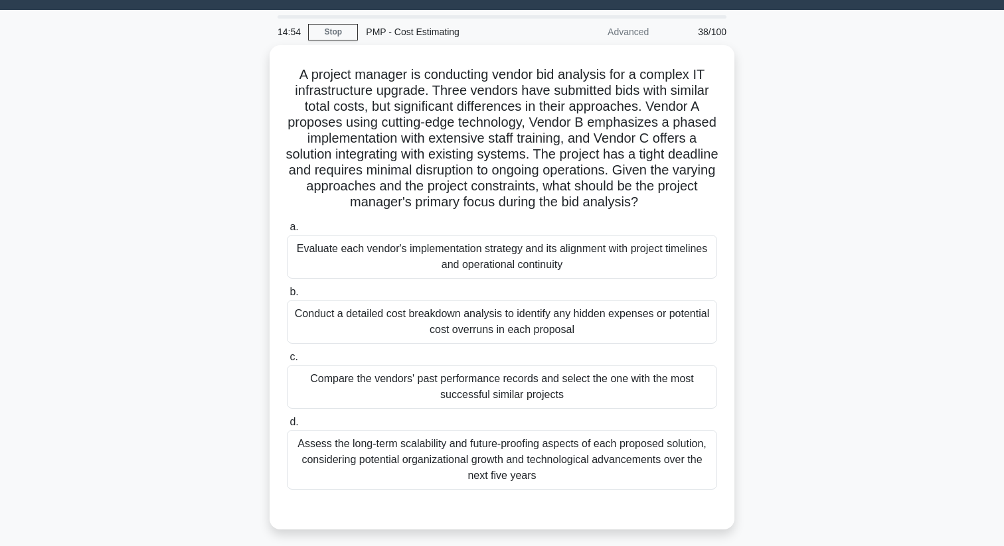
scroll to position [0, 0]
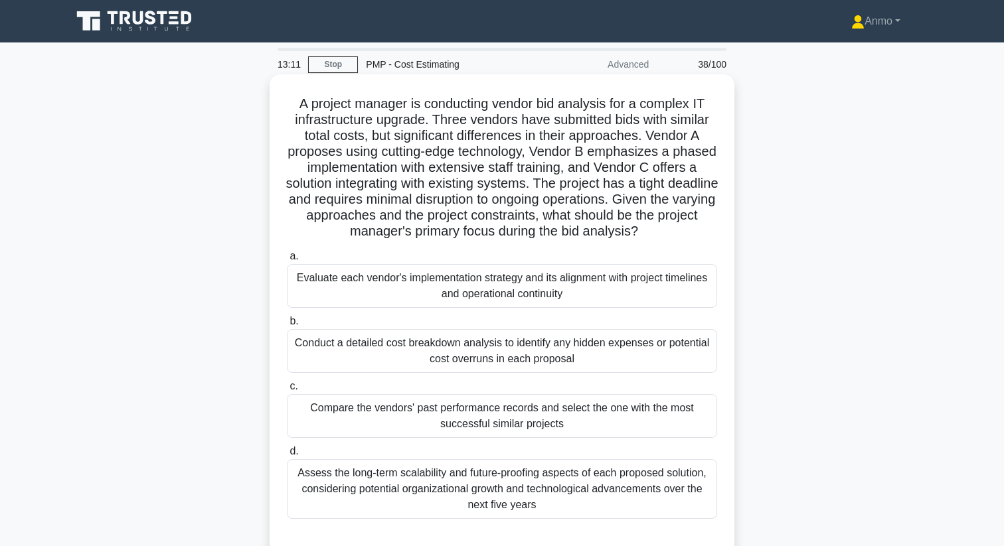
click at [500, 291] on div "Evaluate each vendor's implementation strategy and its alignment with project t…" at bounding box center [502, 286] width 430 height 44
click at [287, 261] on input "a. Evaluate each vendor's implementation strategy and its alignment with projec…" at bounding box center [287, 256] width 0 height 9
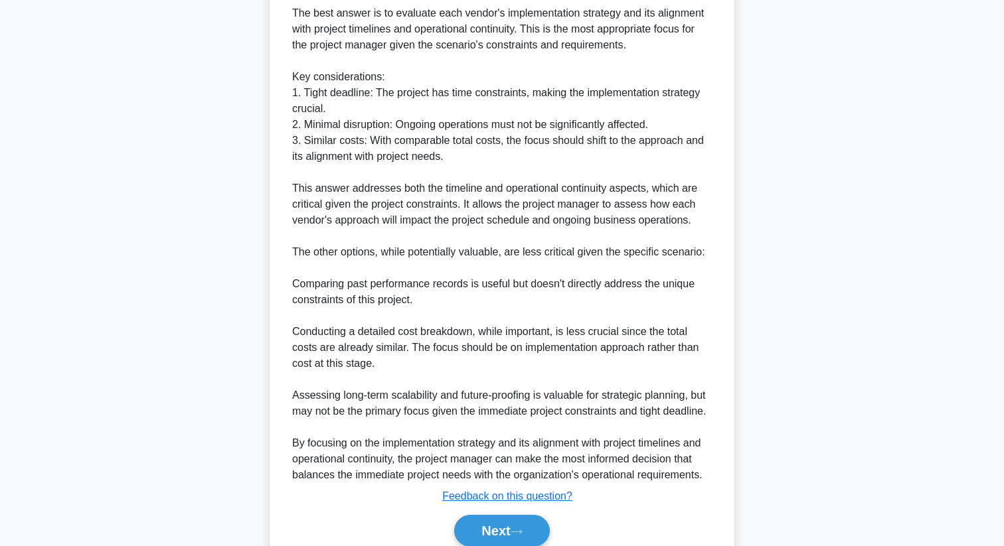
scroll to position [623, 0]
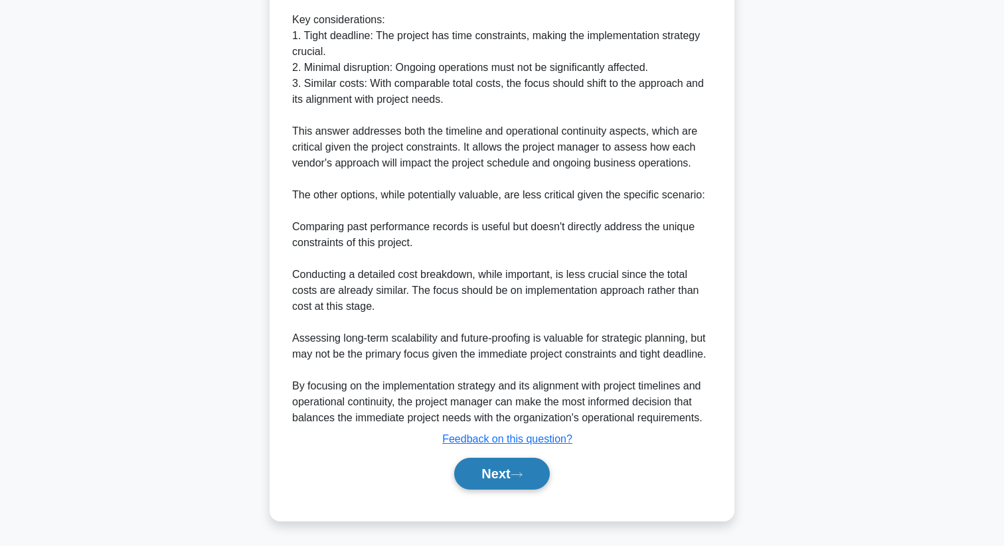
click at [516, 473] on icon at bounding box center [516, 474] width 12 height 7
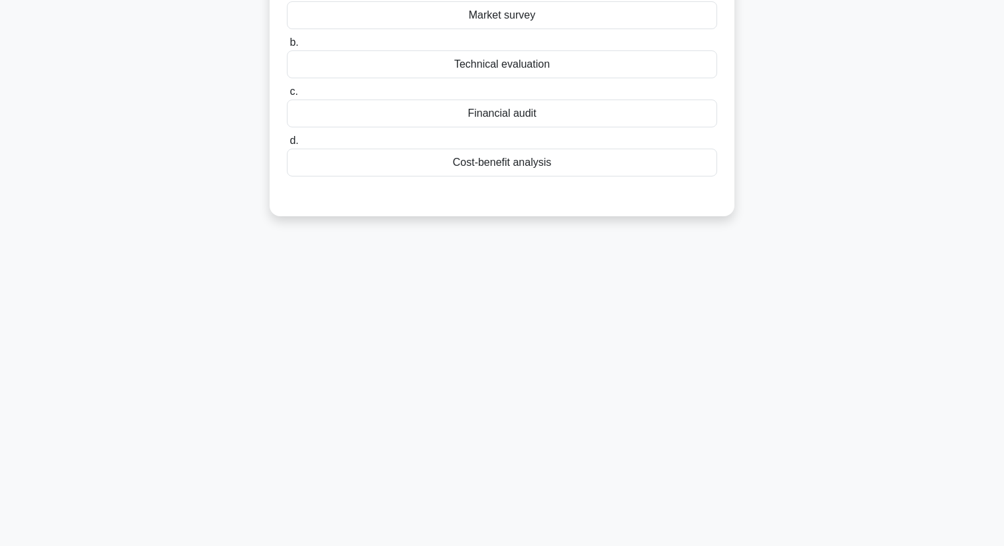
scroll to position [0, 0]
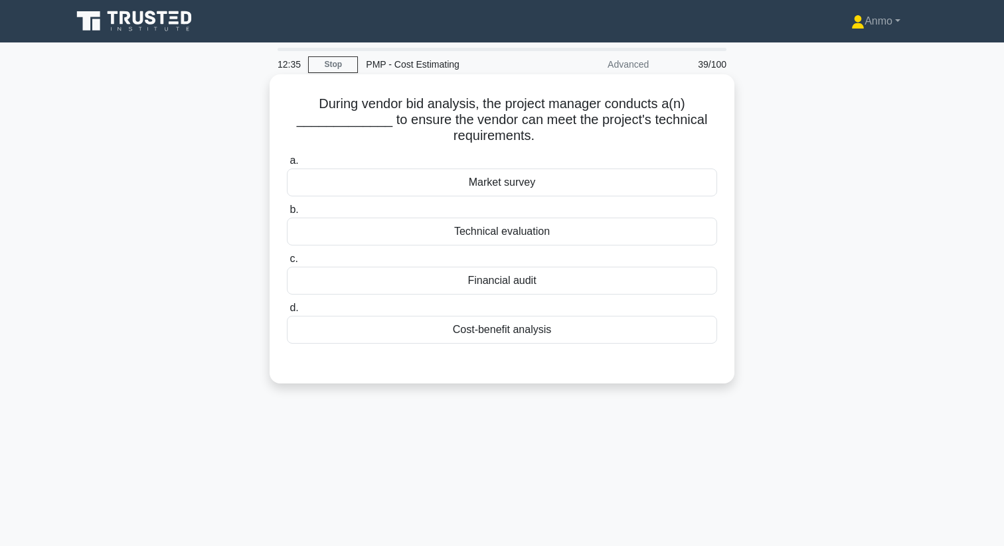
click at [518, 227] on div "Technical evaluation" at bounding box center [502, 232] width 430 height 28
click at [287, 214] on input "b. Technical evaluation" at bounding box center [287, 210] width 0 height 9
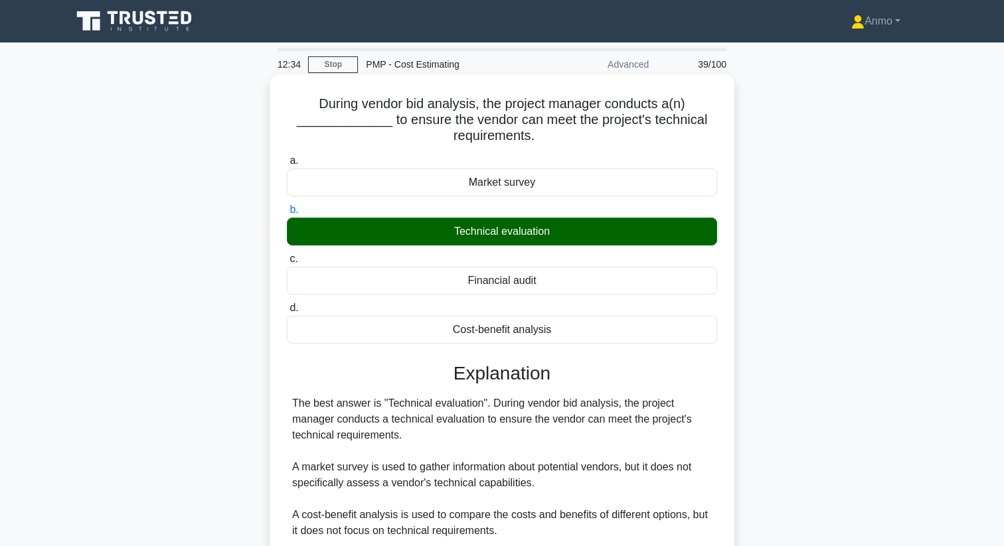
scroll to position [171, 0]
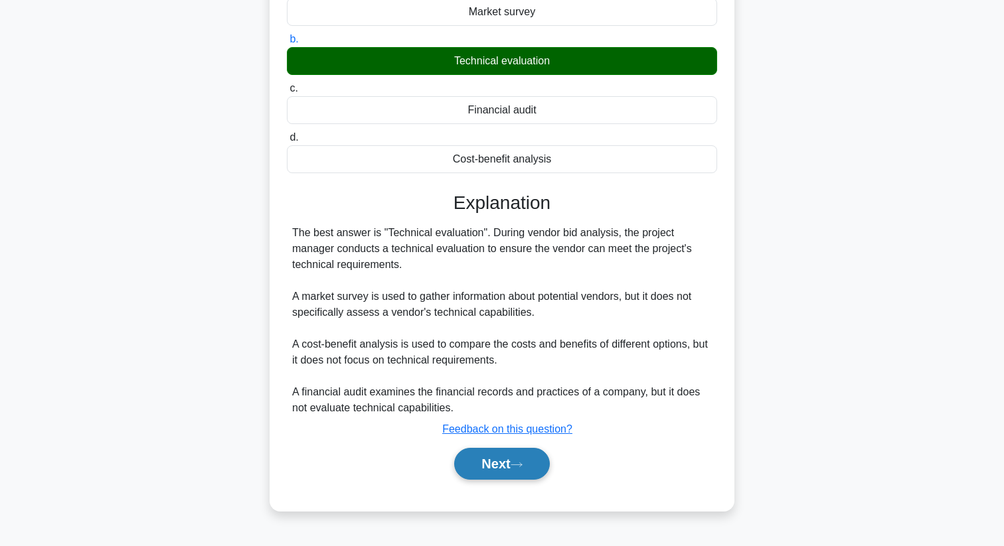
click at [506, 472] on button "Next" at bounding box center [501, 464] width 95 height 32
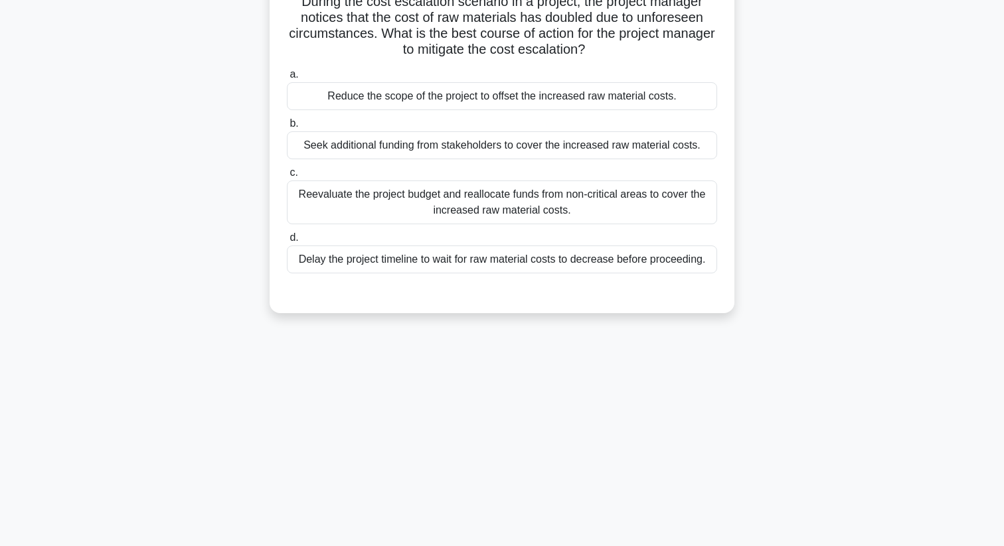
scroll to position [0, 0]
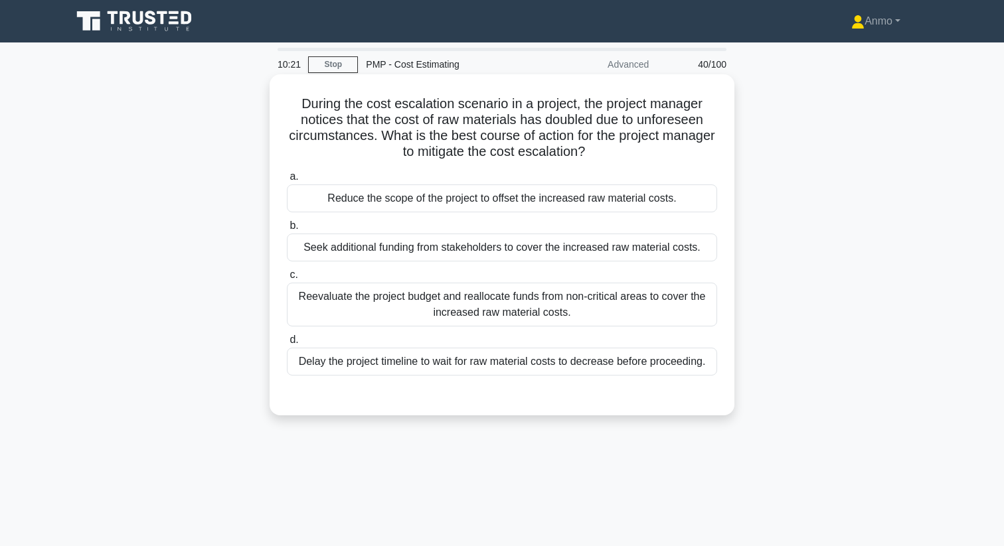
click at [548, 300] on div "Reevaluate the project budget and reallocate funds from non-critical areas to c…" at bounding box center [502, 305] width 430 height 44
click at [287, 279] on input "c. Reevaluate the project budget and reallocate funds from non-critical areas t…" at bounding box center [287, 275] width 0 height 9
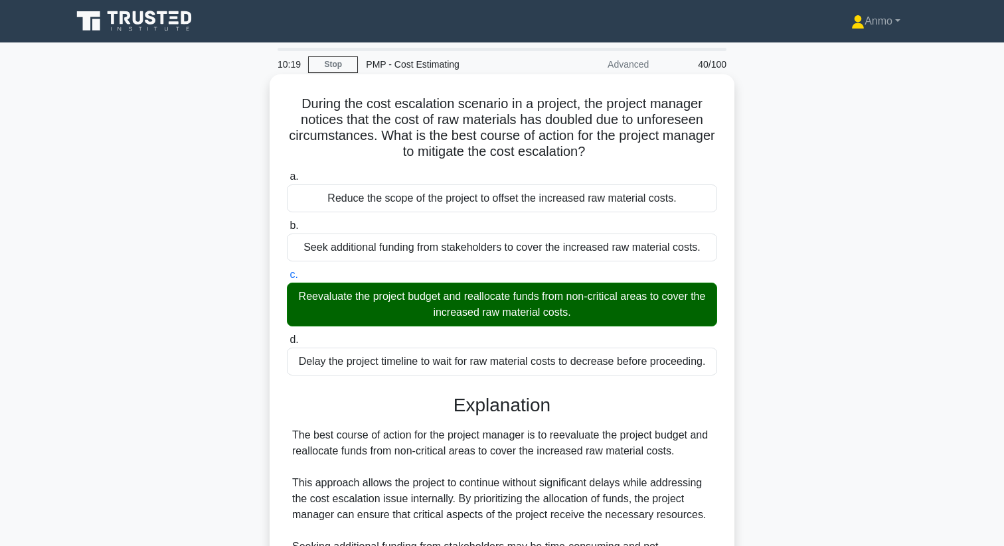
scroll to position [208, 0]
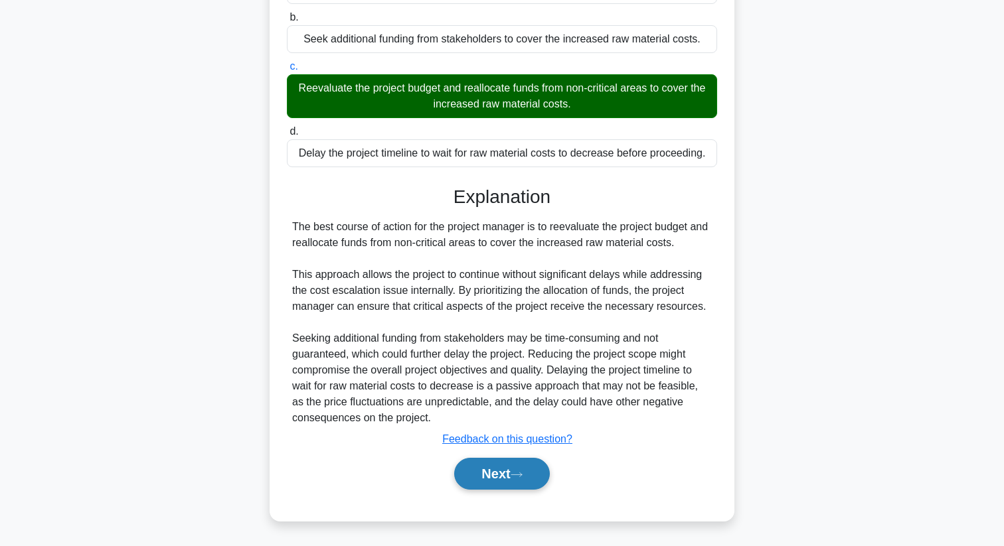
click at [512, 473] on button "Next" at bounding box center [501, 474] width 95 height 32
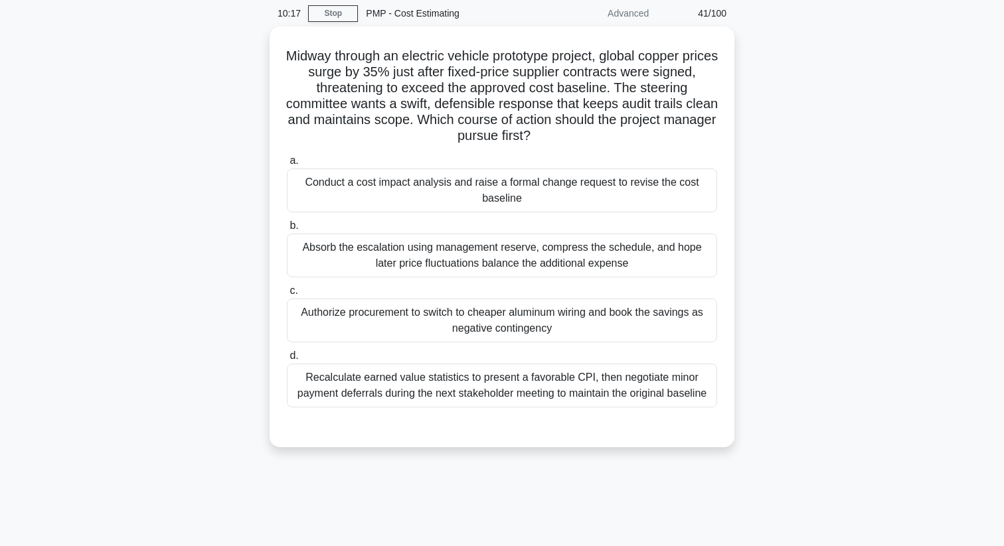
scroll to position [12, 0]
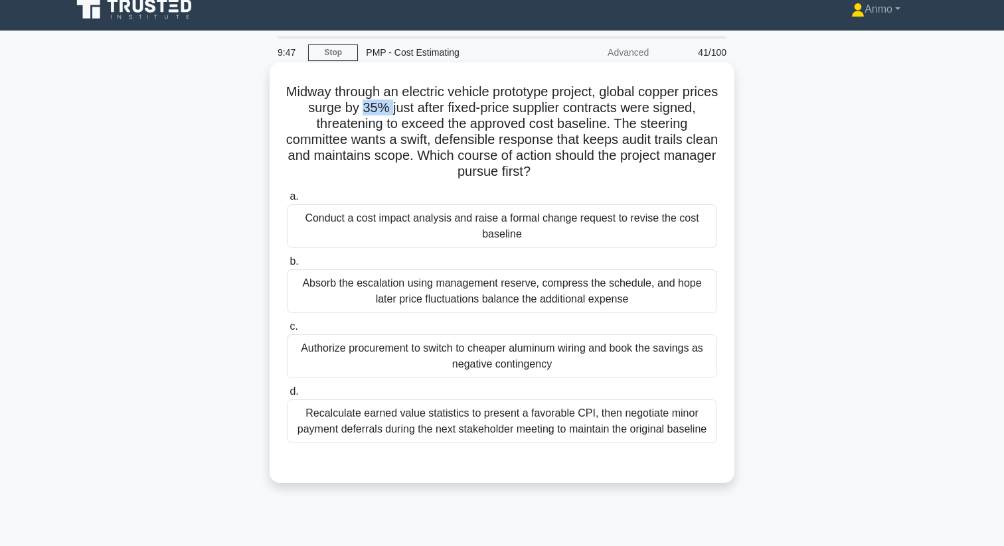
drag, startPoint x: 360, startPoint y: 105, endPoint x: 390, endPoint y: 104, distance: 30.6
click at [390, 104] on h5 "Midway through an electric vehicle prototype project, global copper prices surg…" at bounding box center [501, 132] width 433 height 97
click at [381, 425] on div "Recalculate earned value statistics to present a favorable CPI, then negotiate …" at bounding box center [502, 422] width 430 height 44
click at [287, 396] on input "d. Recalculate earned value statistics to present a favorable CPI, then negotia…" at bounding box center [287, 392] width 0 height 9
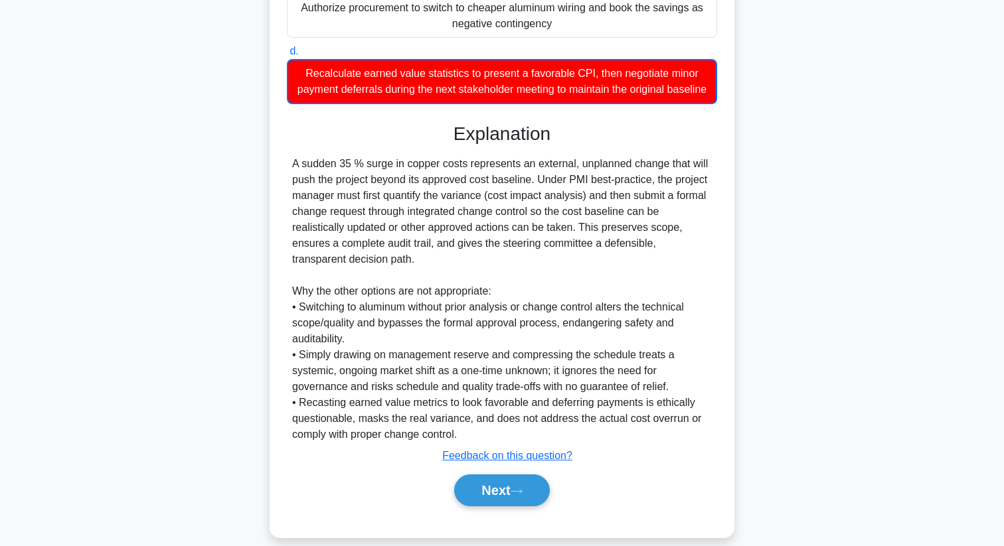
scroll to position [354, 0]
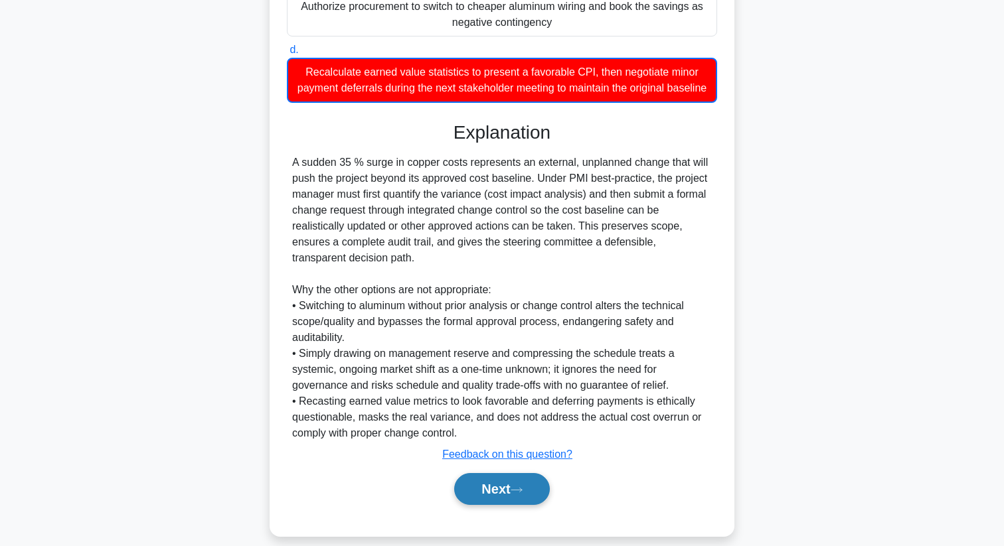
click at [517, 484] on button "Next" at bounding box center [501, 489] width 95 height 32
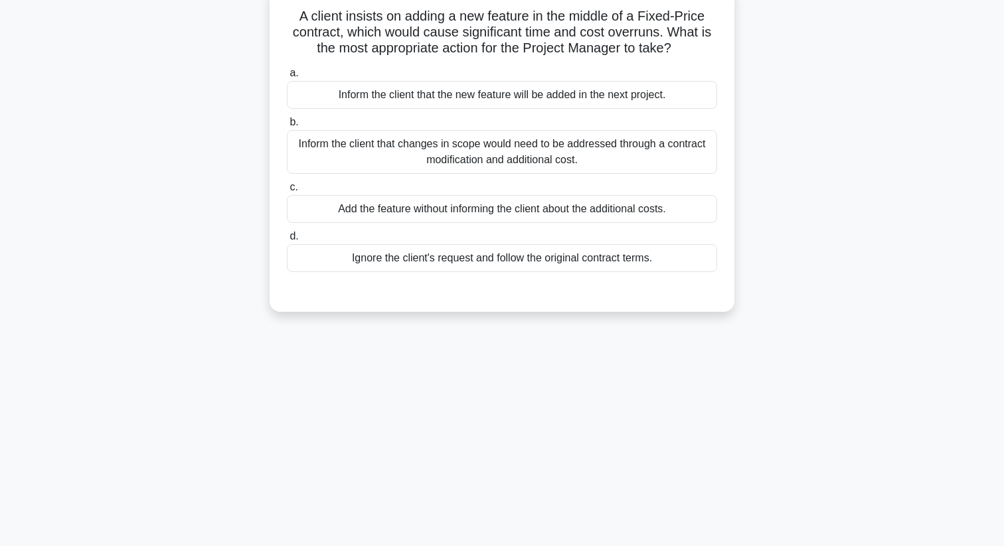
scroll to position [0, 0]
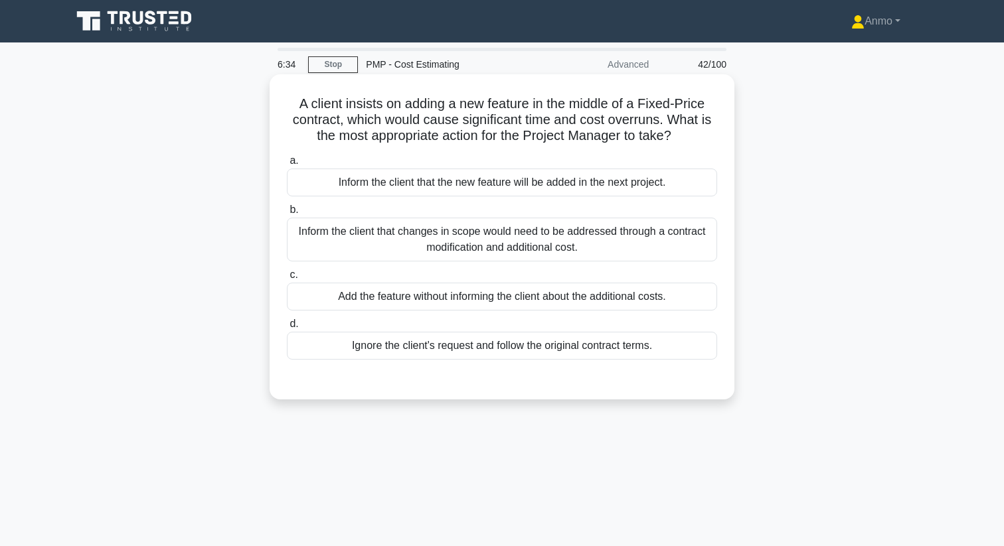
click at [526, 245] on div "Inform the client that changes in scope would need to be addressed through a co…" at bounding box center [502, 240] width 430 height 44
click at [287, 214] on input "b. Inform the client that changes in scope would need to be addressed through a…" at bounding box center [287, 210] width 0 height 9
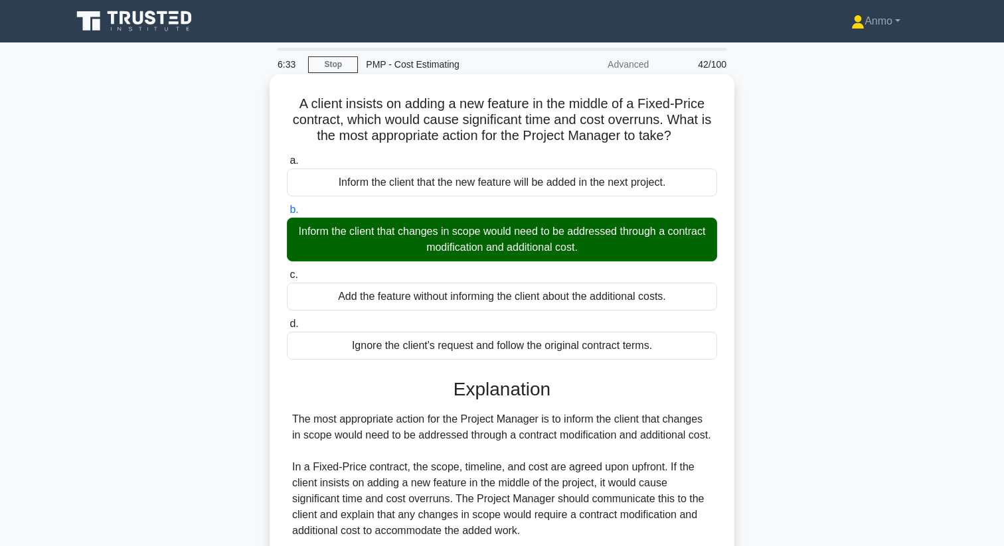
scroll to position [256, 0]
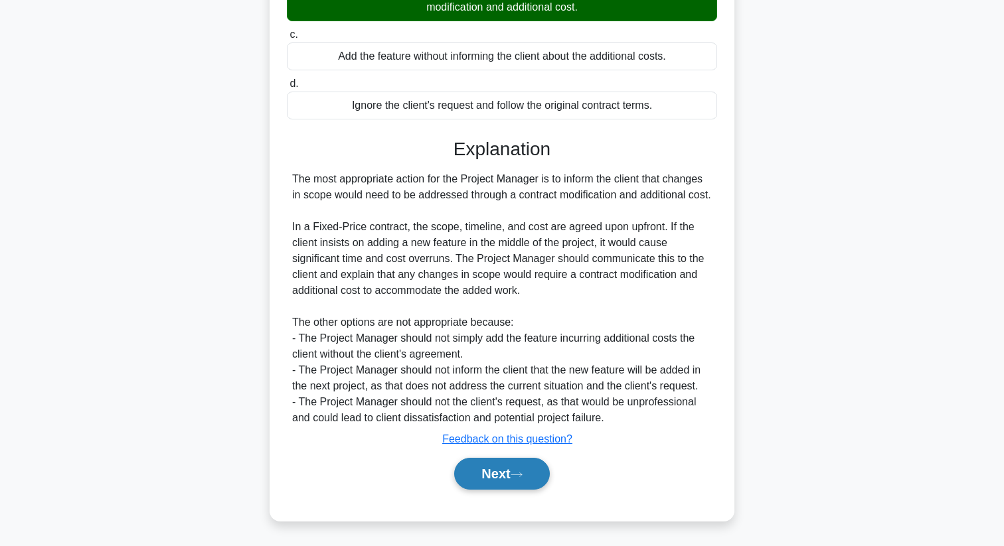
click at [508, 473] on button "Next" at bounding box center [501, 474] width 95 height 32
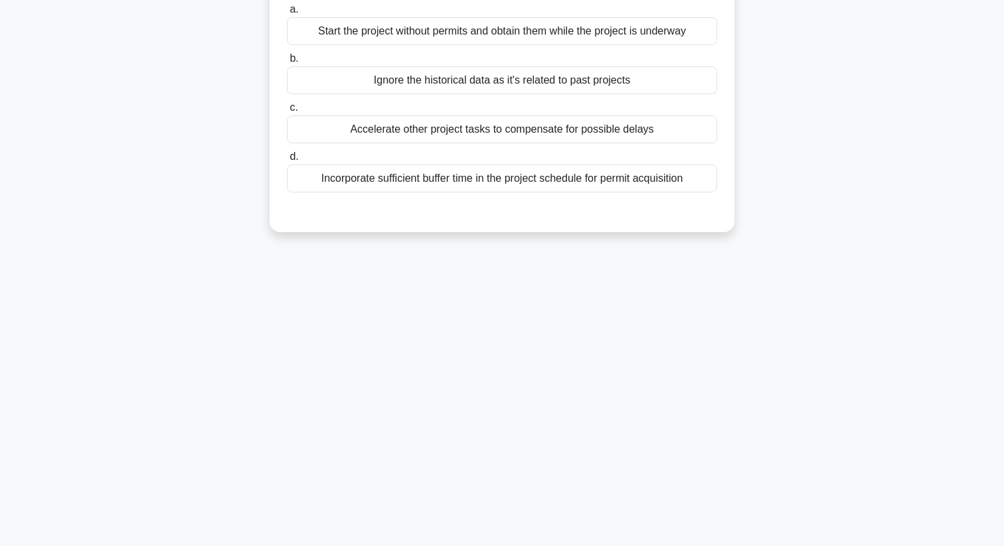
scroll to position [0, 0]
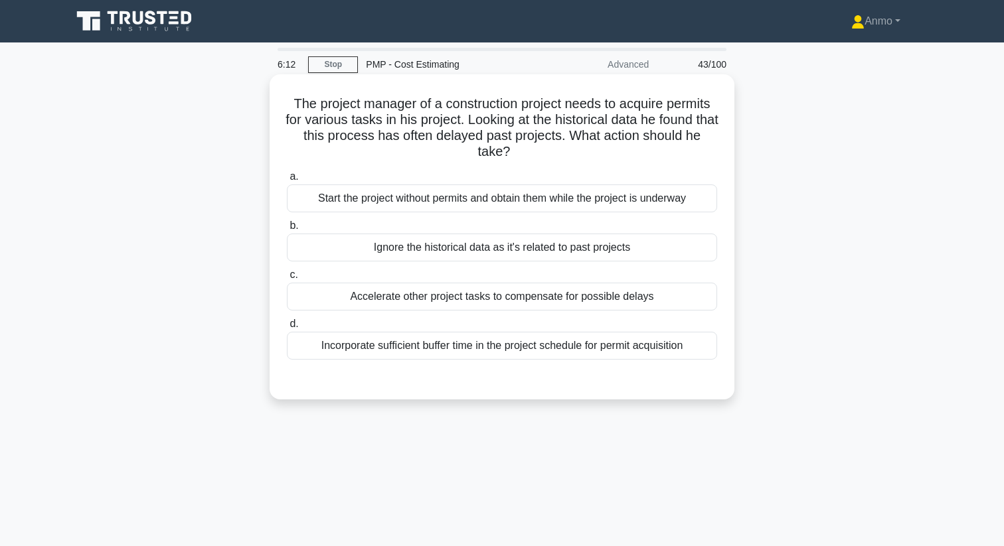
click at [376, 293] on div "Accelerate other project tasks to compensate for possible delays" at bounding box center [502, 297] width 430 height 28
click at [287, 279] on input "c. Accelerate other project tasks to compensate for possible delays" at bounding box center [287, 275] width 0 height 9
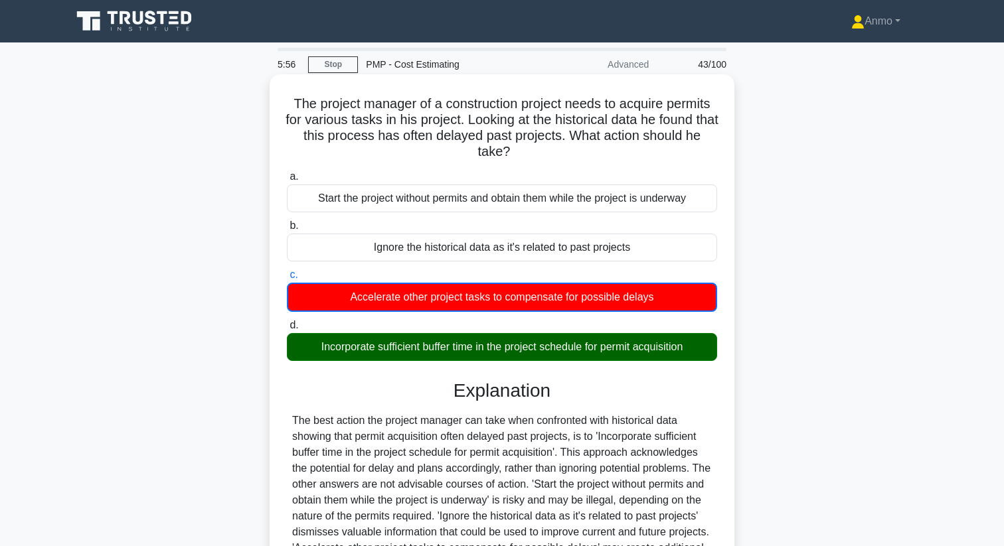
scroll to position [171, 0]
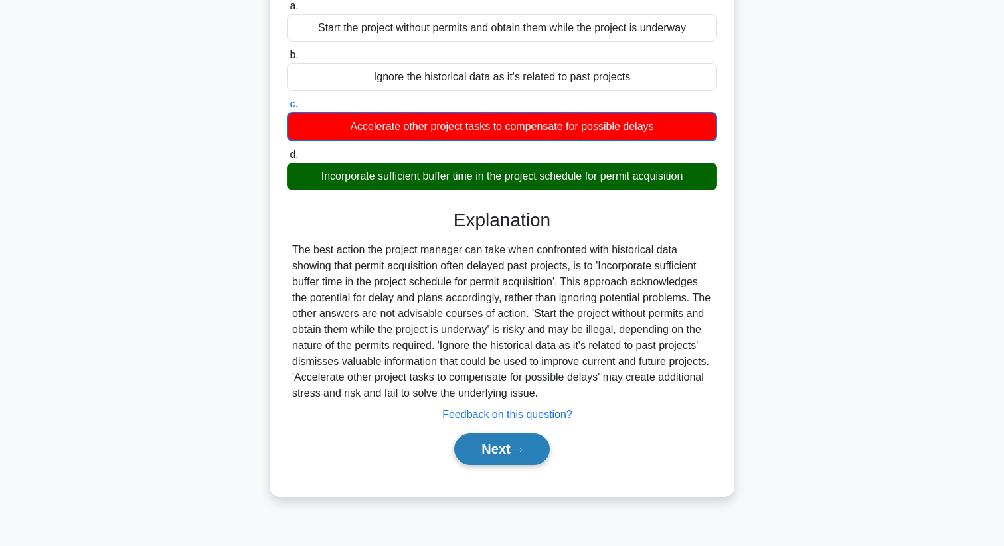
click at [490, 451] on button "Next" at bounding box center [501, 449] width 95 height 32
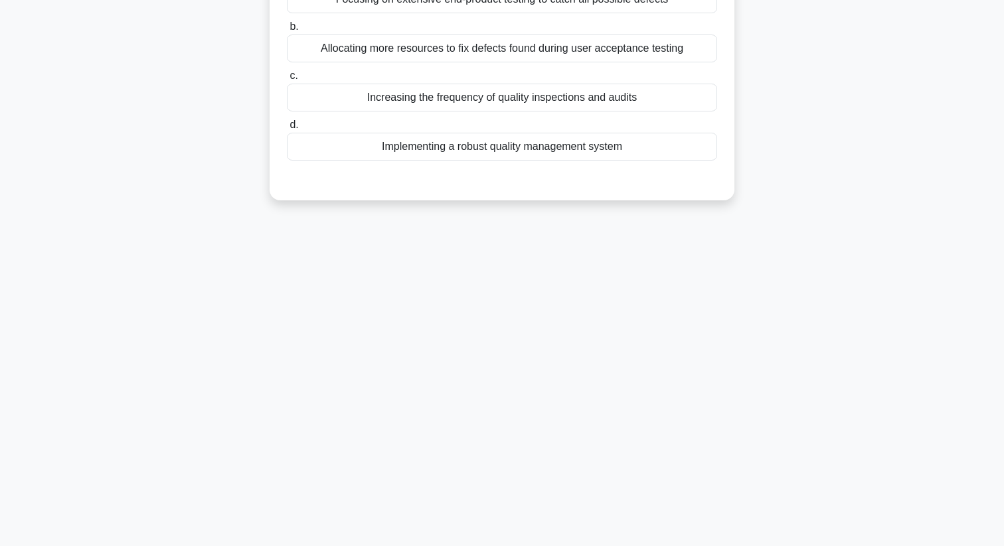
scroll to position [0, 0]
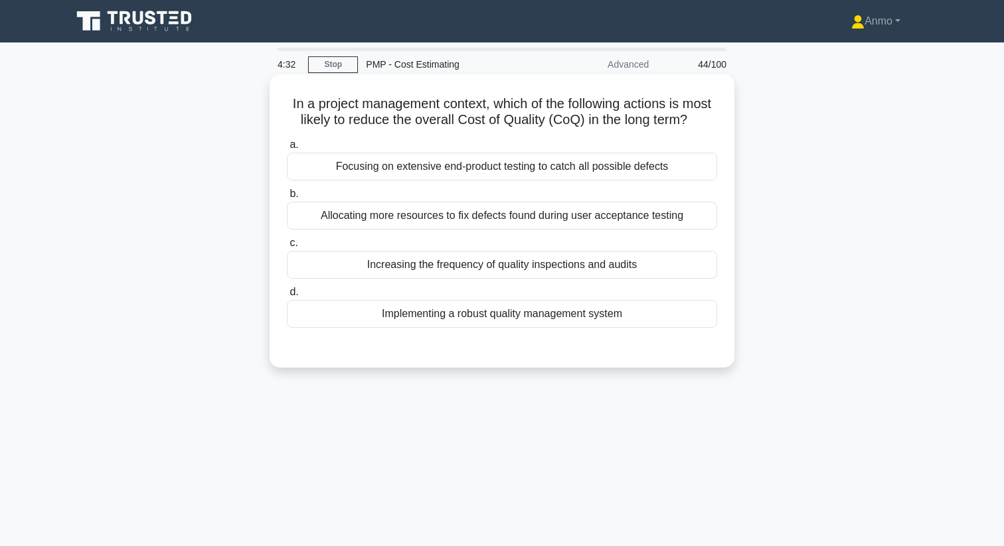
click at [478, 158] on div "Focusing on extensive end-product testing to catch all possible defects" at bounding box center [502, 167] width 430 height 28
click at [287, 149] on input "a. Focusing on extensive end-product testing to catch all possible defects" at bounding box center [287, 145] width 0 height 9
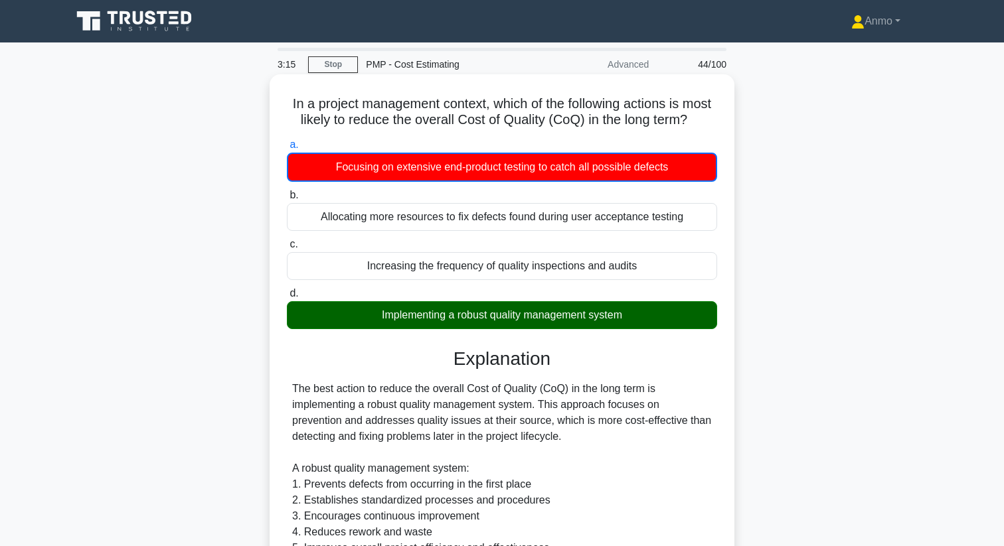
scroll to position [417, 0]
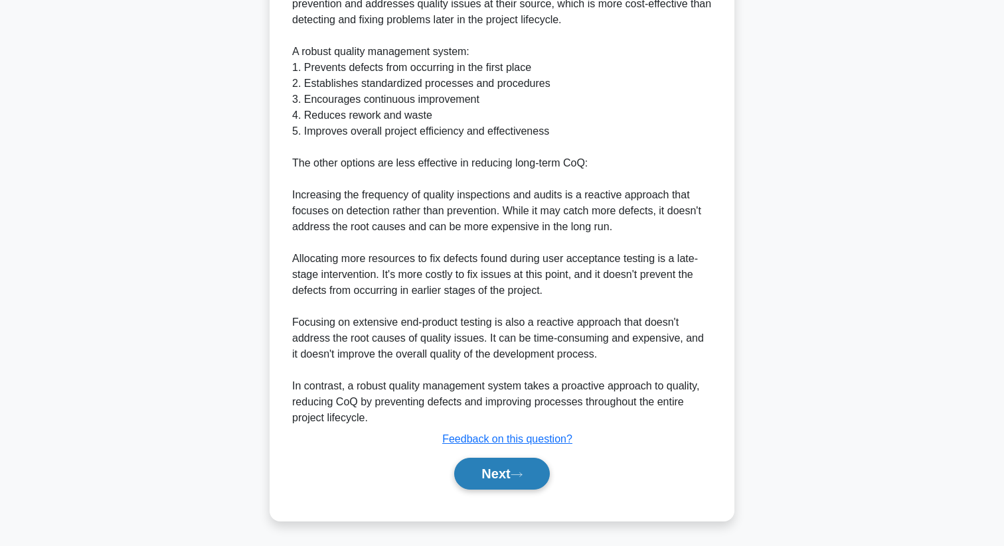
click at [479, 479] on button "Next" at bounding box center [501, 474] width 95 height 32
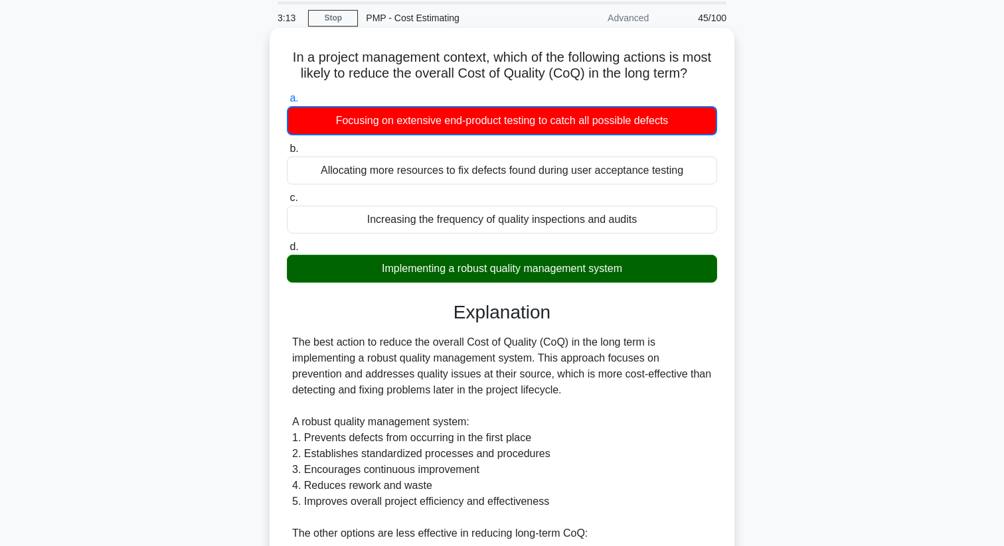
scroll to position [0, 0]
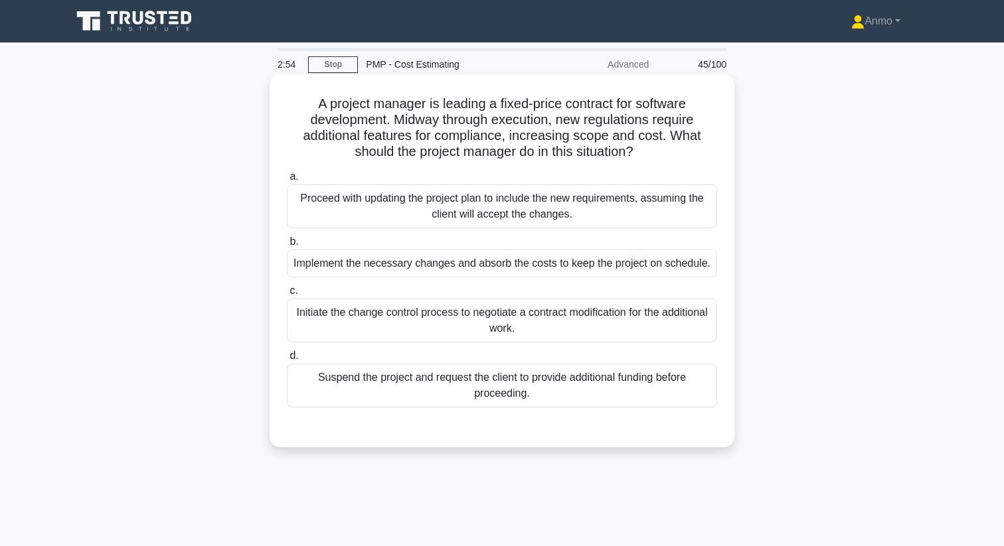
click at [551, 329] on div "Initiate the change control process to negotiate a contract modification for th…" at bounding box center [502, 321] width 430 height 44
click at [287, 295] on input "c. Initiate the change control process to negotiate a contract modification for…" at bounding box center [287, 291] width 0 height 9
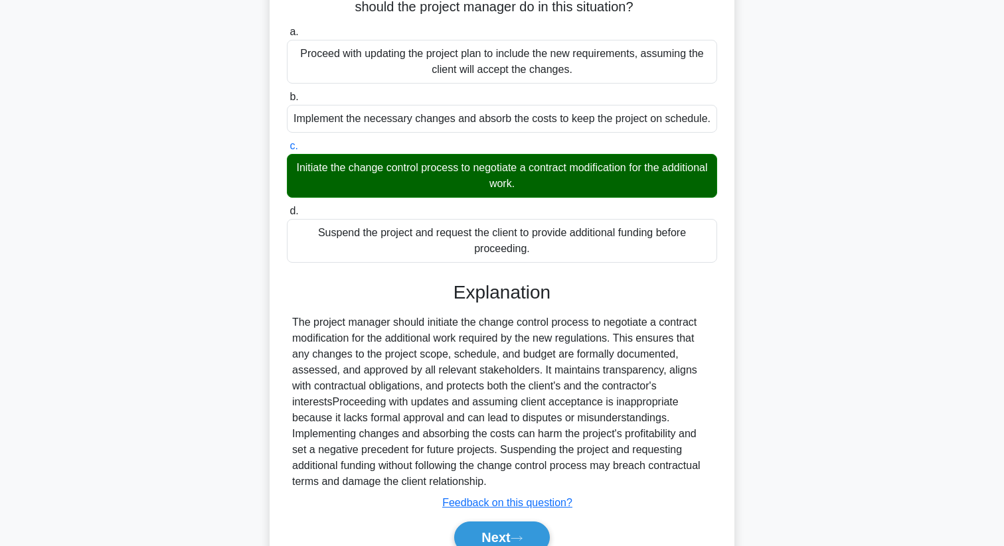
scroll to position [208, 0]
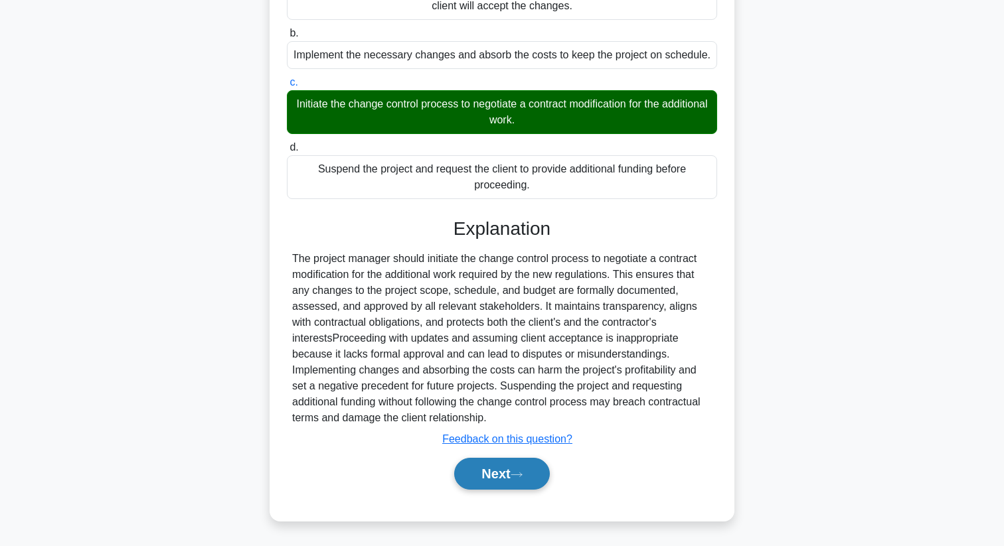
click at [535, 486] on button "Next" at bounding box center [501, 474] width 95 height 32
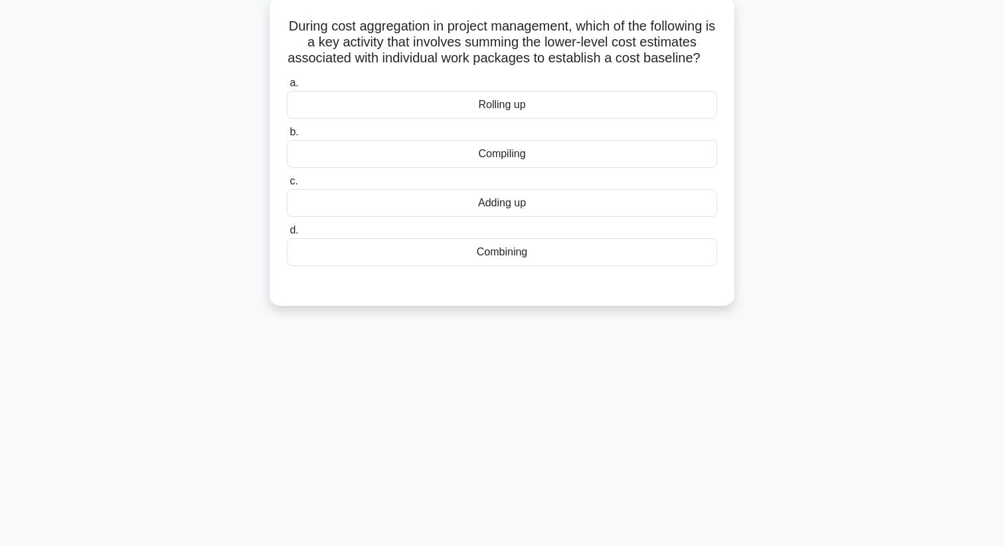
scroll to position [0, 0]
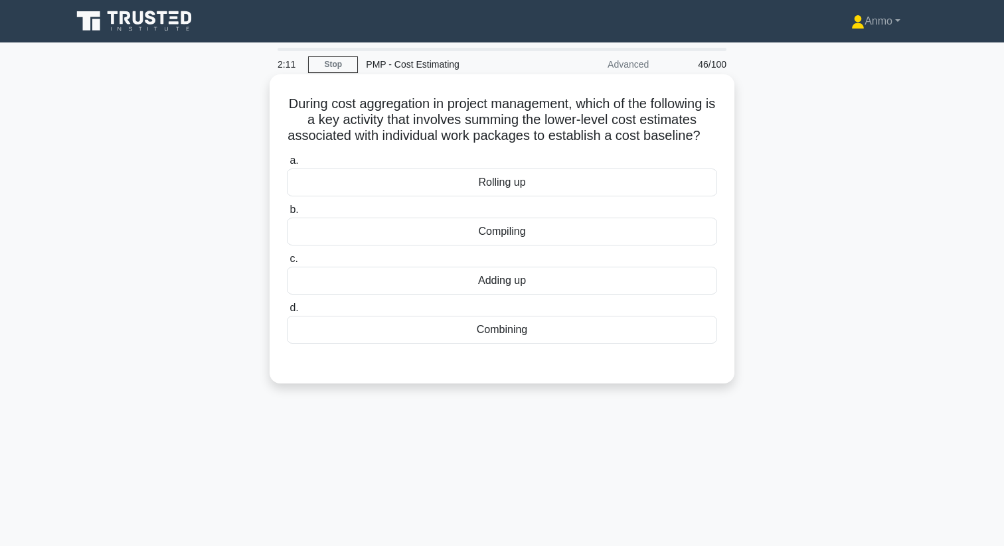
click at [538, 276] on div "Adding up" at bounding box center [502, 281] width 430 height 28
click at [287, 263] on input "c. Adding up" at bounding box center [287, 259] width 0 height 9
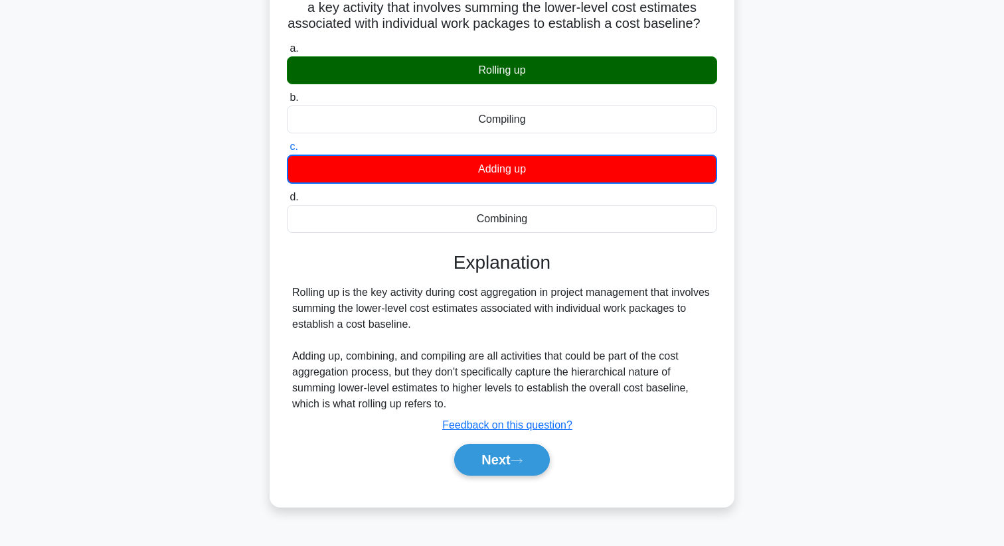
scroll to position [171, 0]
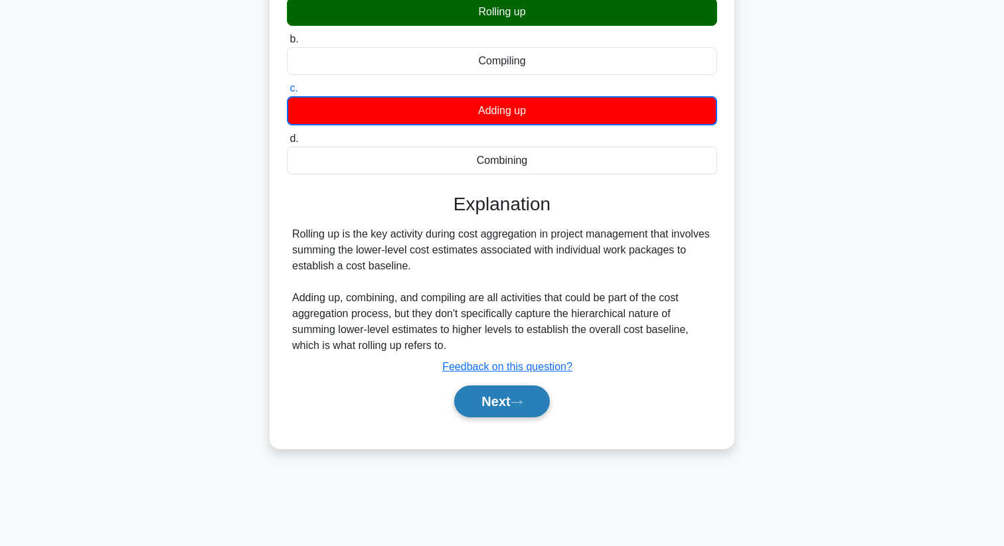
click at [496, 393] on button "Next" at bounding box center [501, 402] width 95 height 32
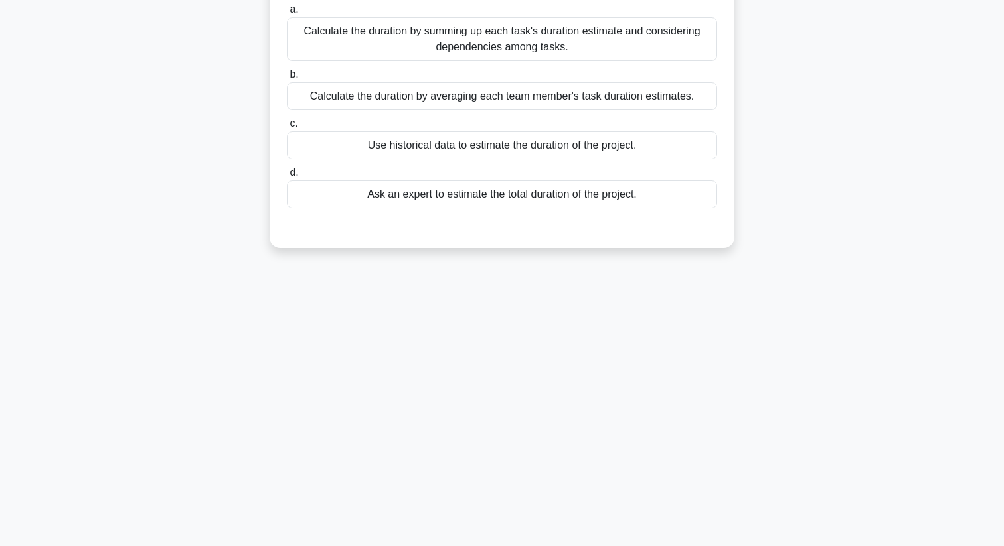
scroll to position [0, 0]
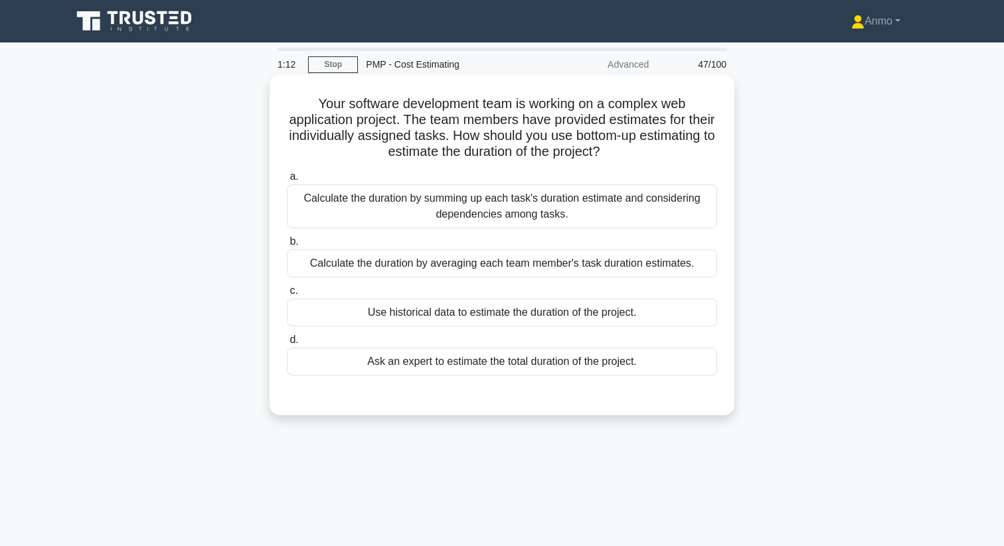
click at [574, 214] on div "Calculate the duration by summing up each task's duration estimate and consider…" at bounding box center [502, 207] width 430 height 44
click at [287, 181] on input "a. Calculate the duration by summing up each task's duration estimate and consi…" at bounding box center [287, 177] width 0 height 9
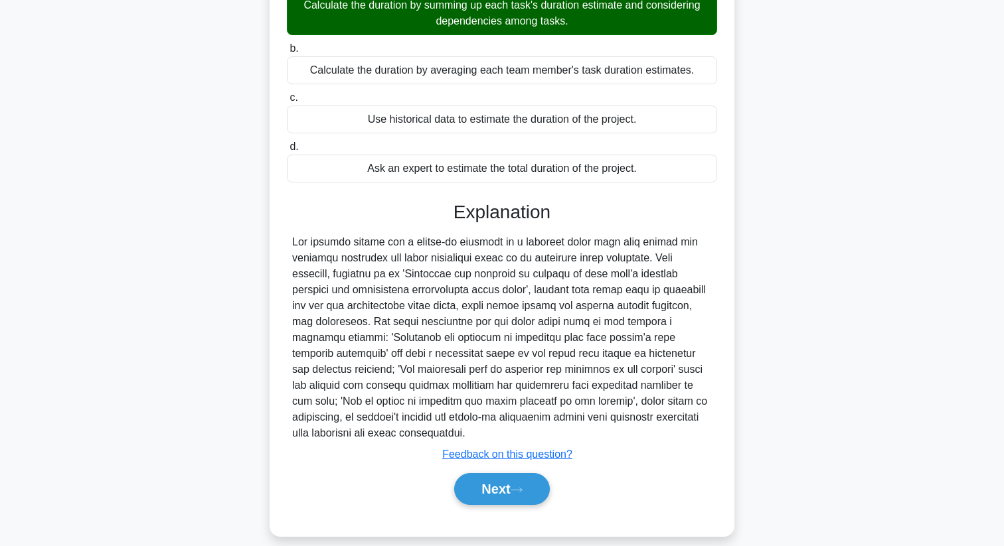
scroll to position [208, 0]
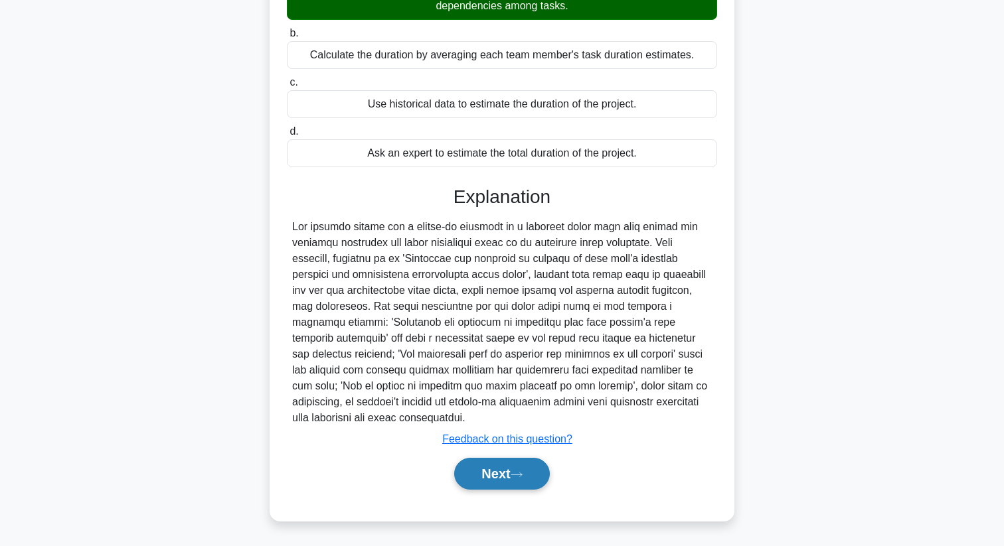
click at [510, 464] on button "Next" at bounding box center [501, 474] width 95 height 32
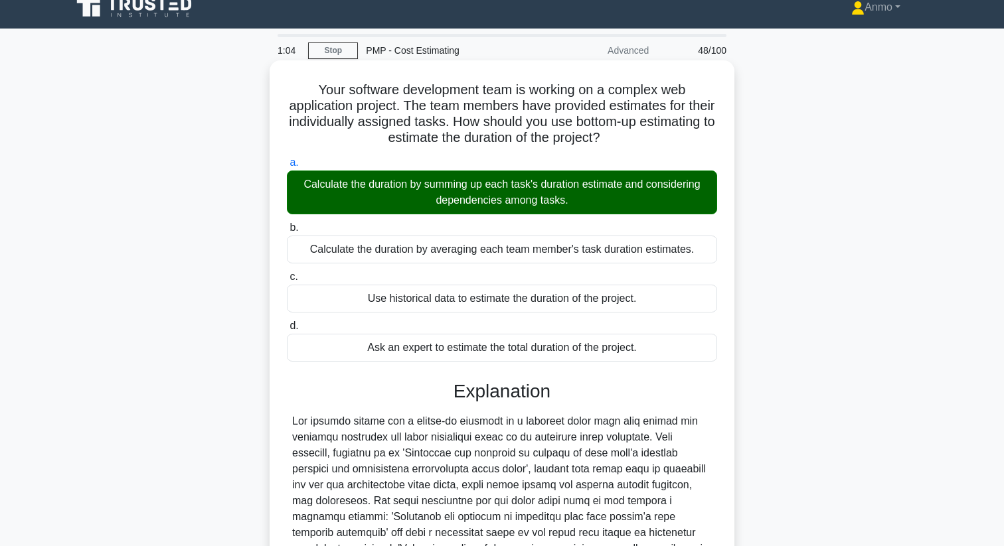
scroll to position [0, 0]
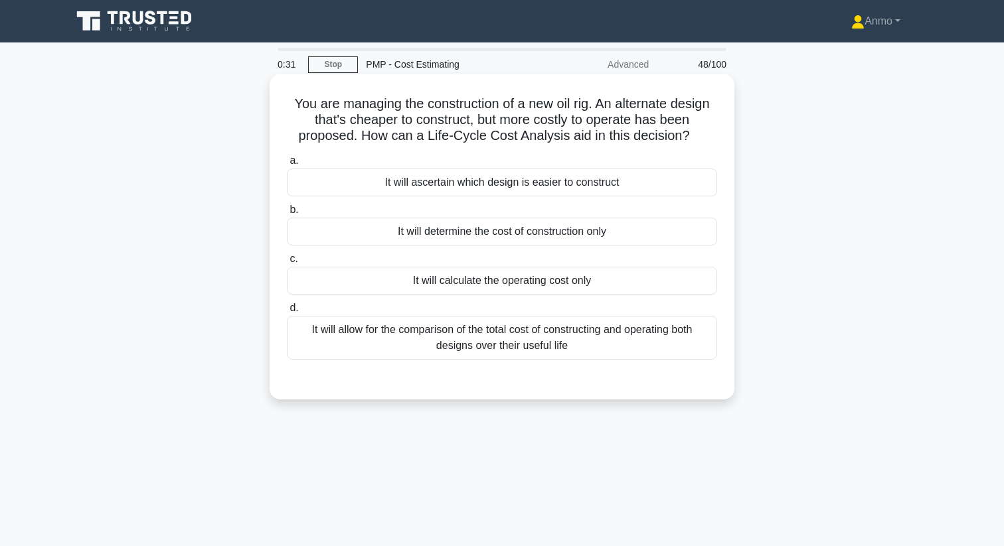
click at [511, 352] on div "It will allow for the comparison of the total cost of constructing and operatin…" at bounding box center [502, 338] width 430 height 44
click at [287, 313] on input "d. It will allow for the comparison of the total cost of constructing and opera…" at bounding box center [287, 308] width 0 height 9
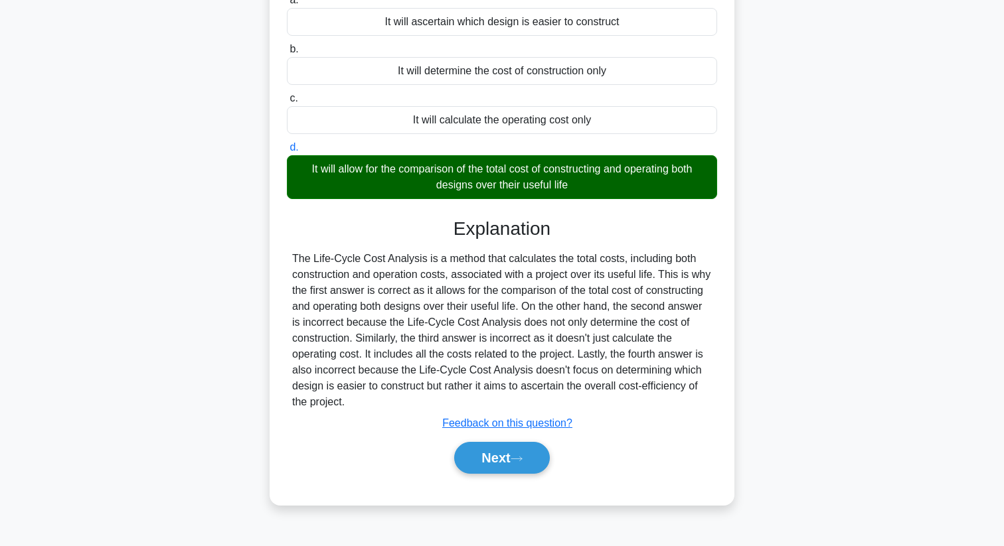
scroll to position [171, 0]
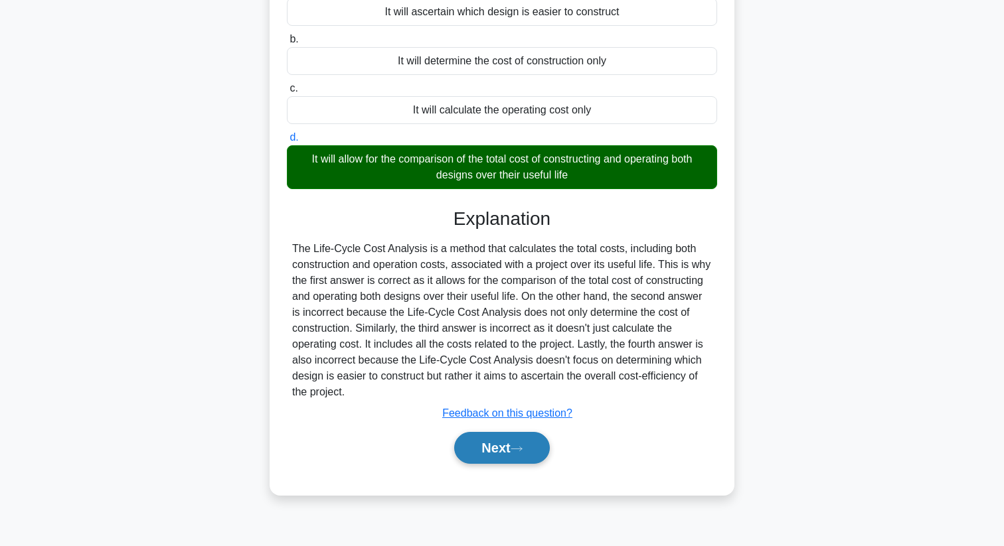
click at [510, 458] on button "Next" at bounding box center [501, 448] width 95 height 32
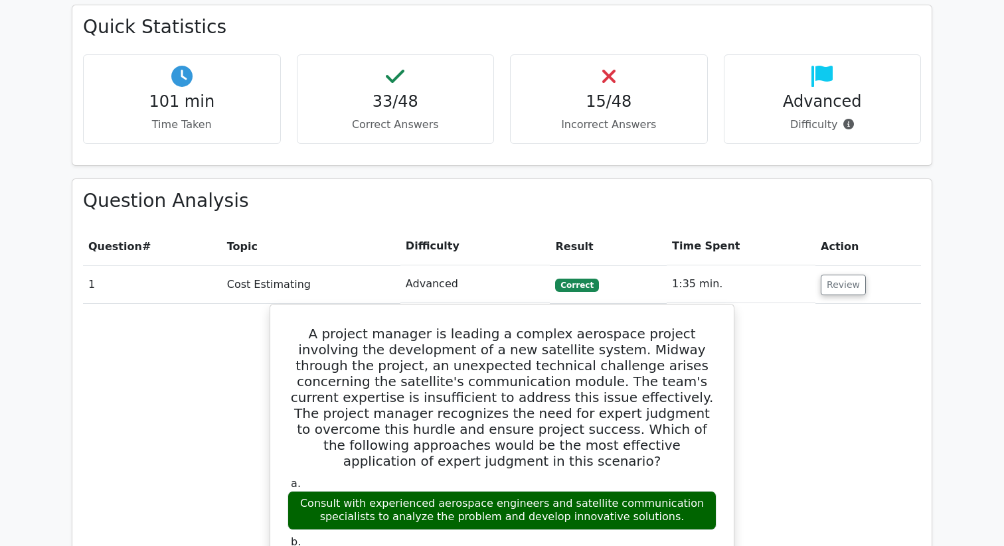
scroll to position [411, 0]
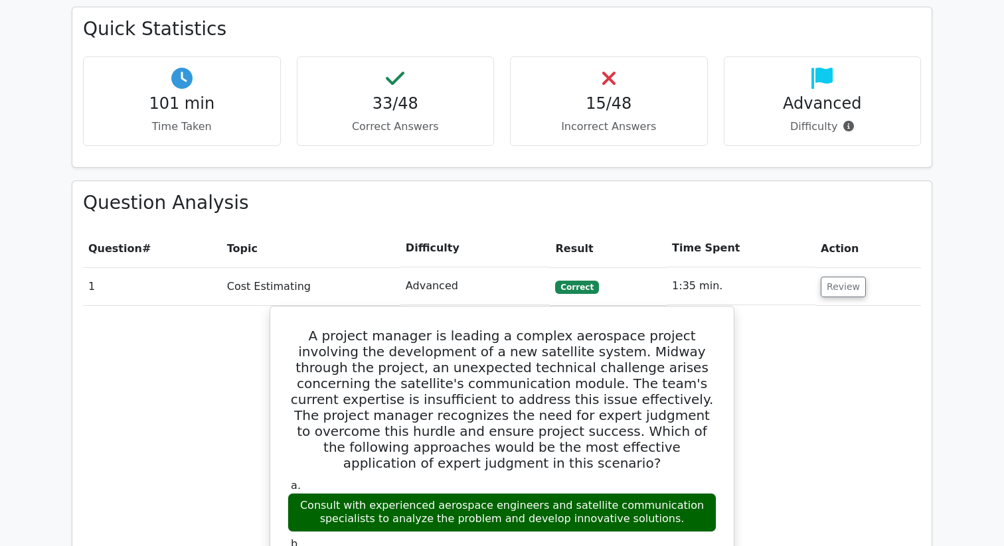
click at [901, 290] on td "Review" at bounding box center [868, 286] width 106 height 38
click at [98, 283] on td "1" at bounding box center [152, 286] width 139 height 38
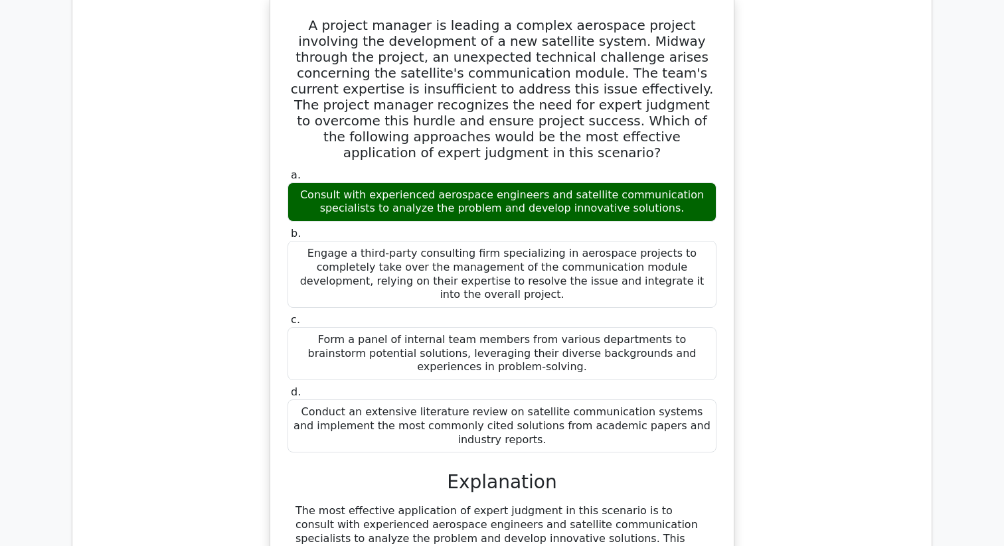
scroll to position [589, 0]
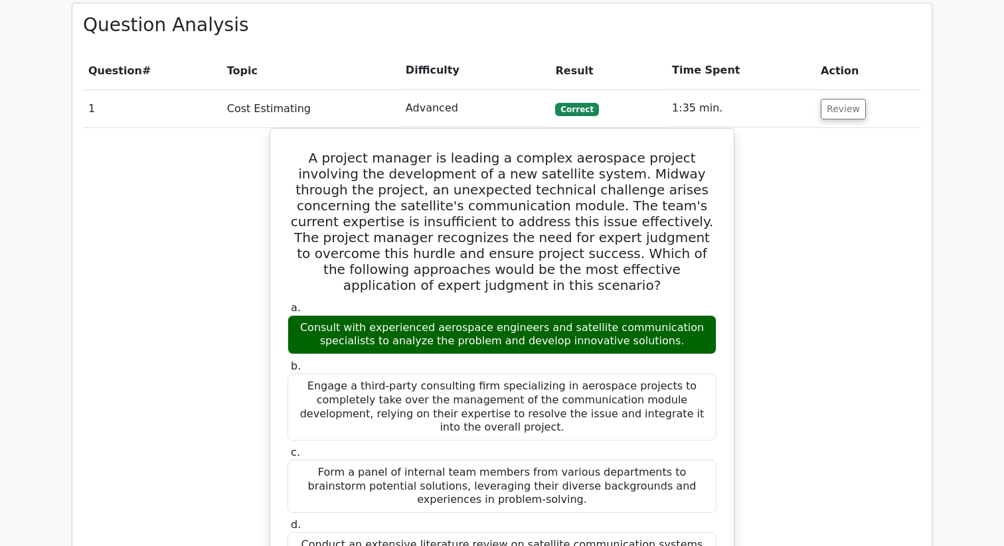
click at [456, 102] on td "Advanced" at bounding box center [475, 109] width 150 height 38
click at [837, 111] on button "Review" at bounding box center [842, 109] width 45 height 21
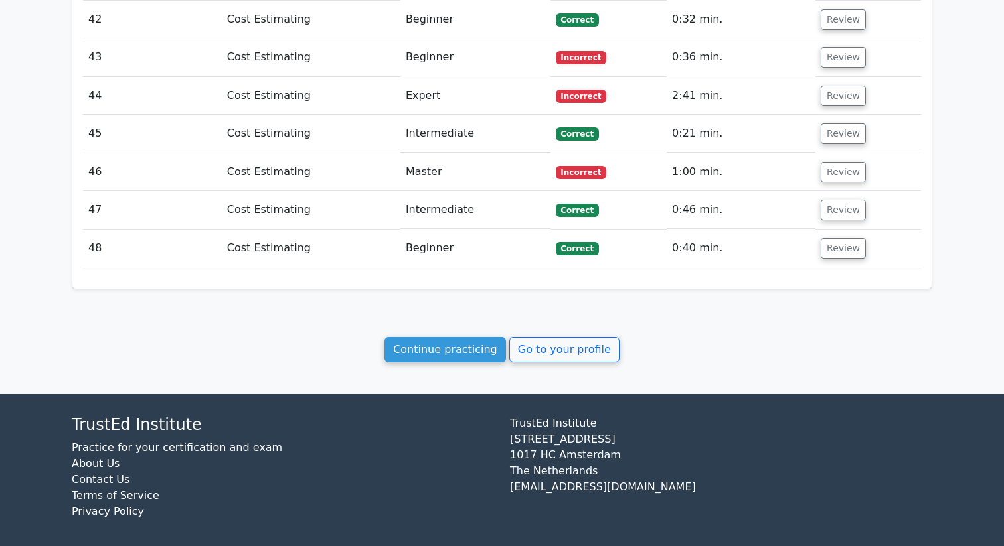
scroll to position [2251, 0]
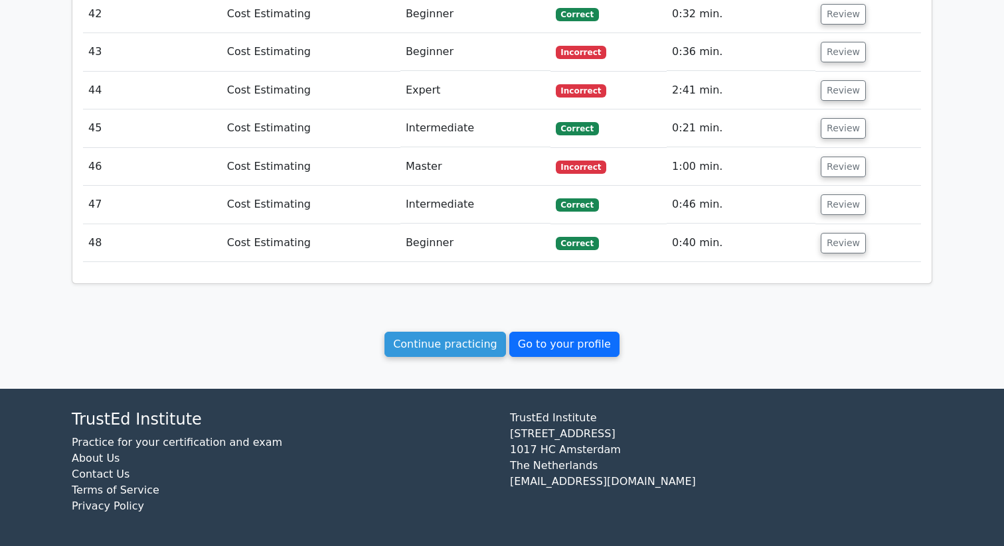
click at [553, 348] on link "Go to your profile" at bounding box center [564, 344] width 110 height 25
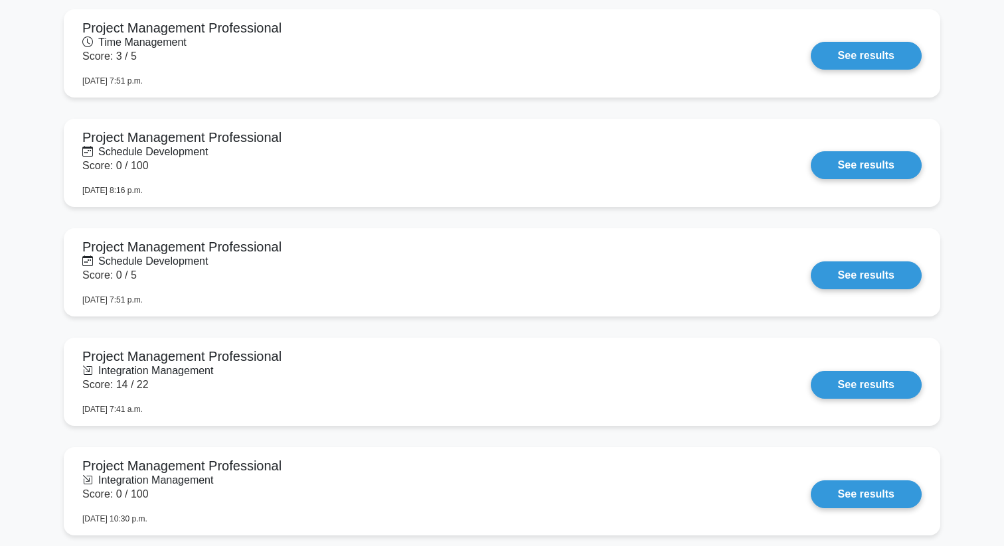
scroll to position [764, 0]
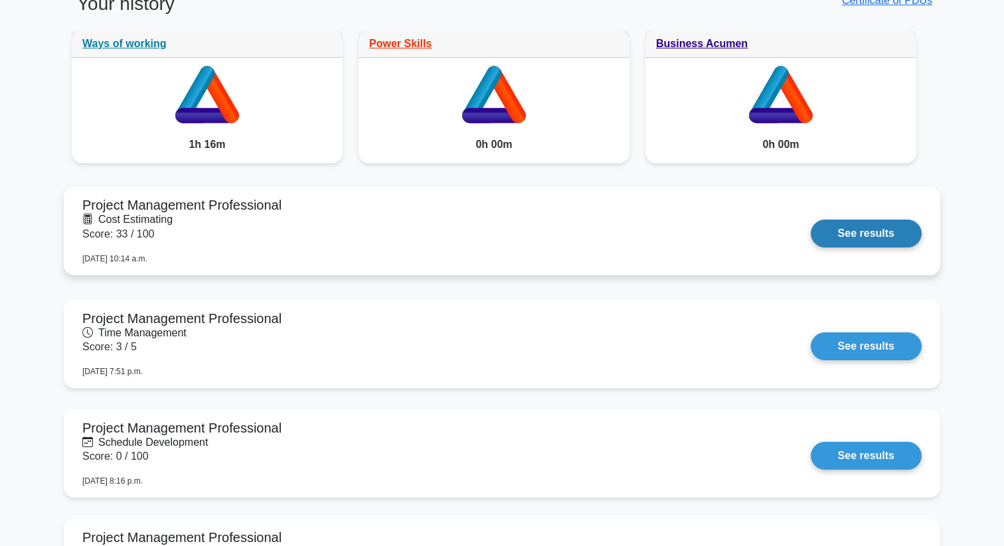
click at [810, 235] on link "See results" at bounding box center [865, 234] width 111 height 28
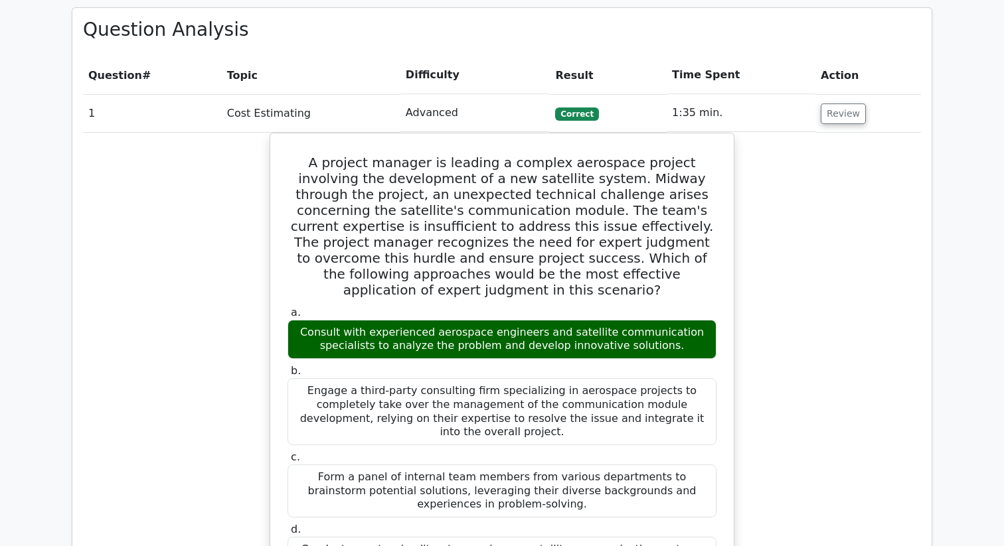
scroll to position [622, 0]
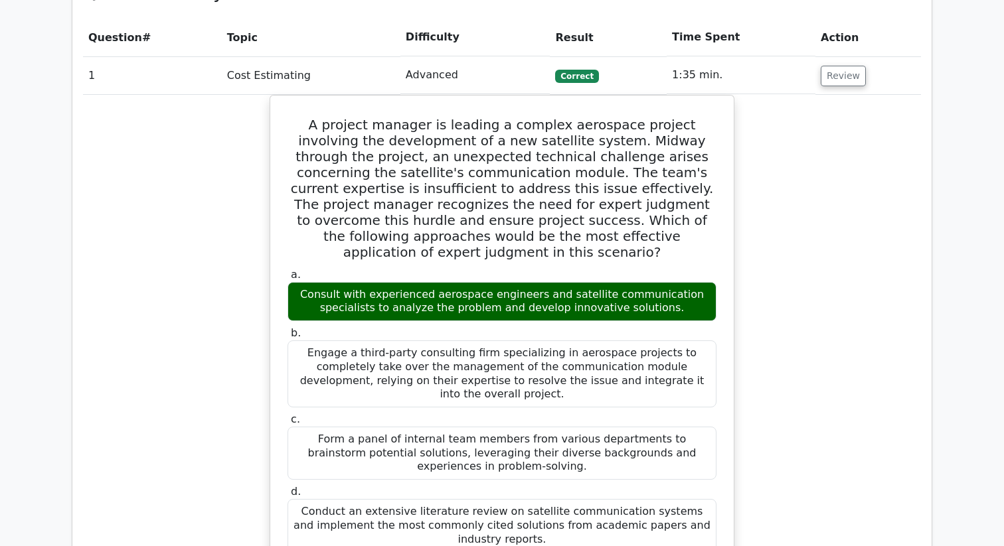
click at [897, 78] on td "Review" at bounding box center [868, 75] width 106 height 38
click at [727, 69] on td "1:35 min." at bounding box center [740, 75] width 149 height 38
click at [838, 80] on button "Review" at bounding box center [842, 76] width 45 height 21
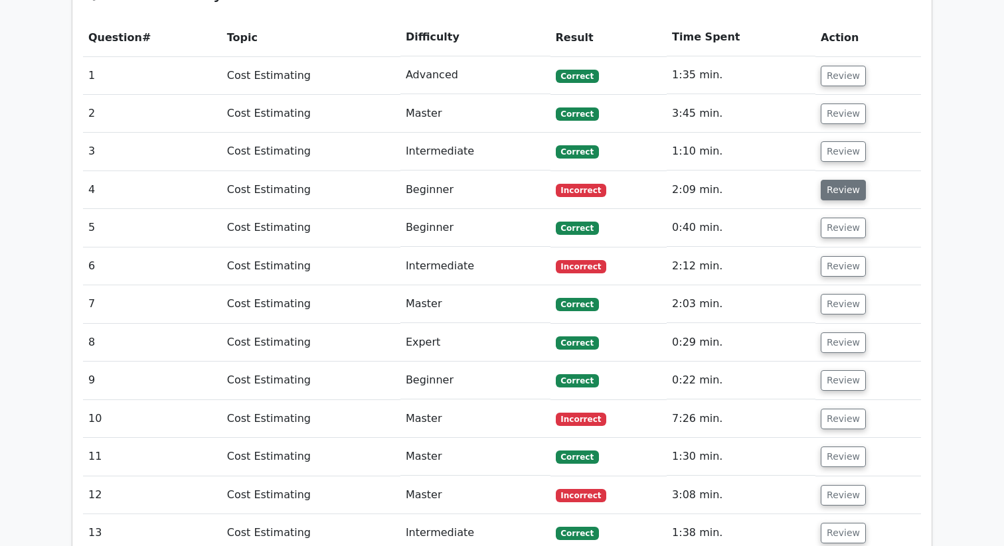
click at [832, 194] on button "Review" at bounding box center [842, 190] width 45 height 21
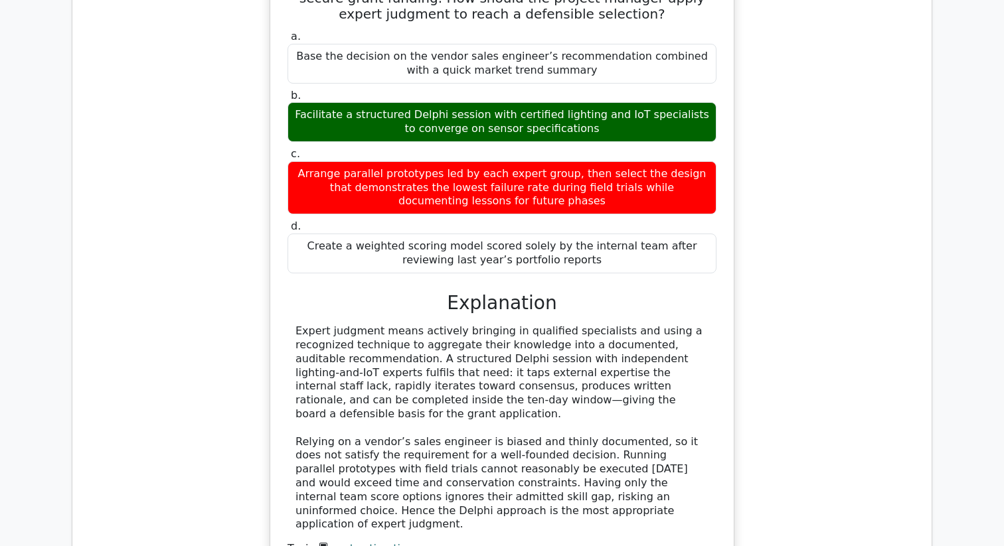
scroll to position [739, 0]
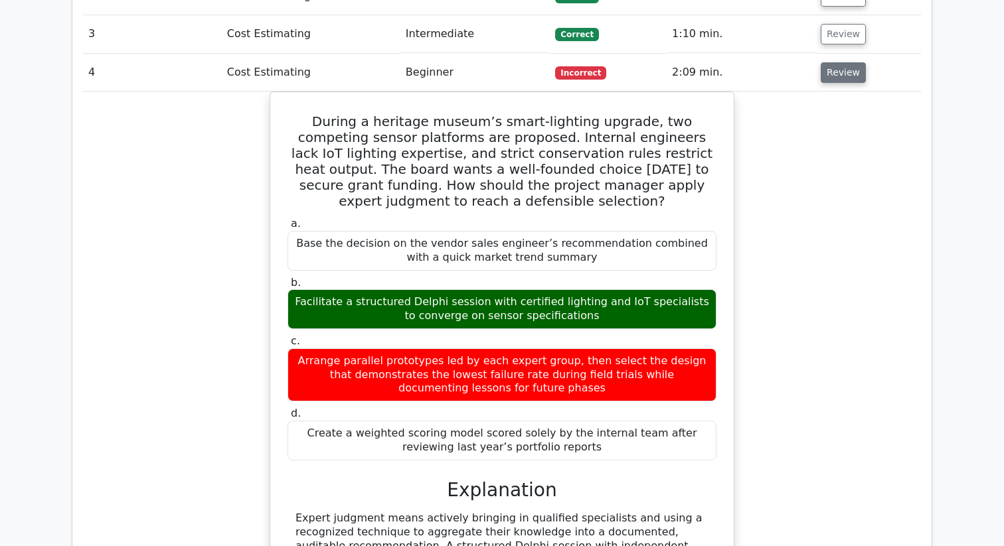
click at [831, 72] on button "Review" at bounding box center [842, 72] width 45 height 21
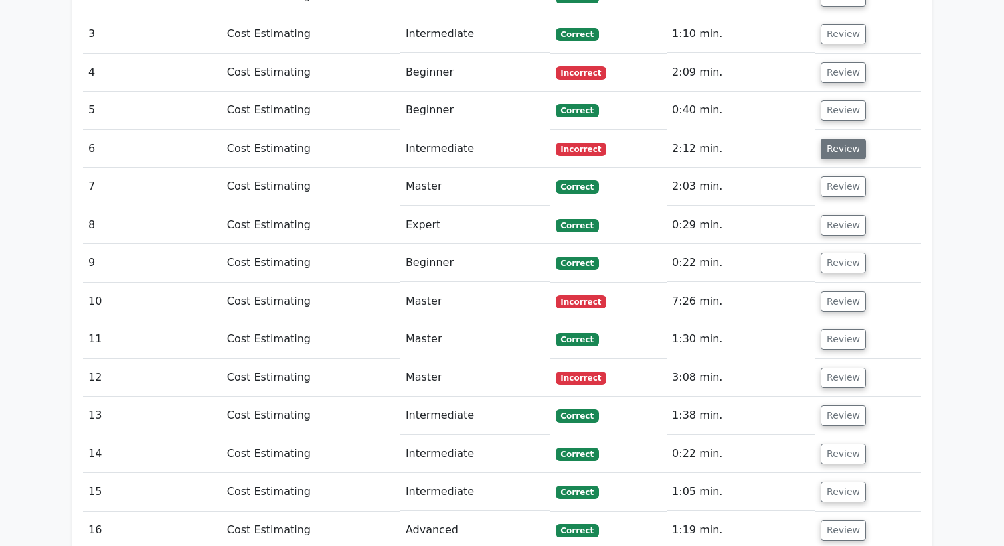
click at [832, 146] on button "Review" at bounding box center [842, 149] width 45 height 21
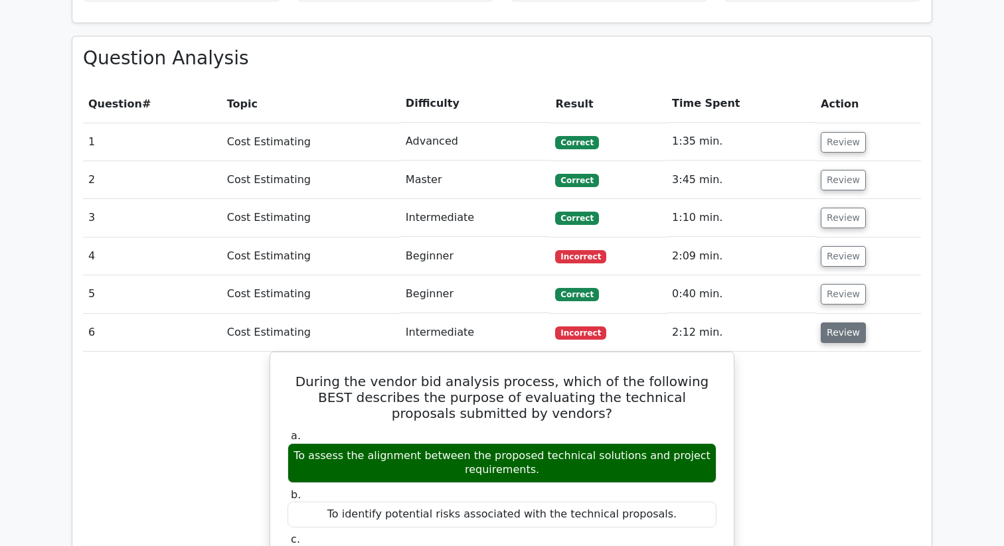
scroll to position [454, 0]
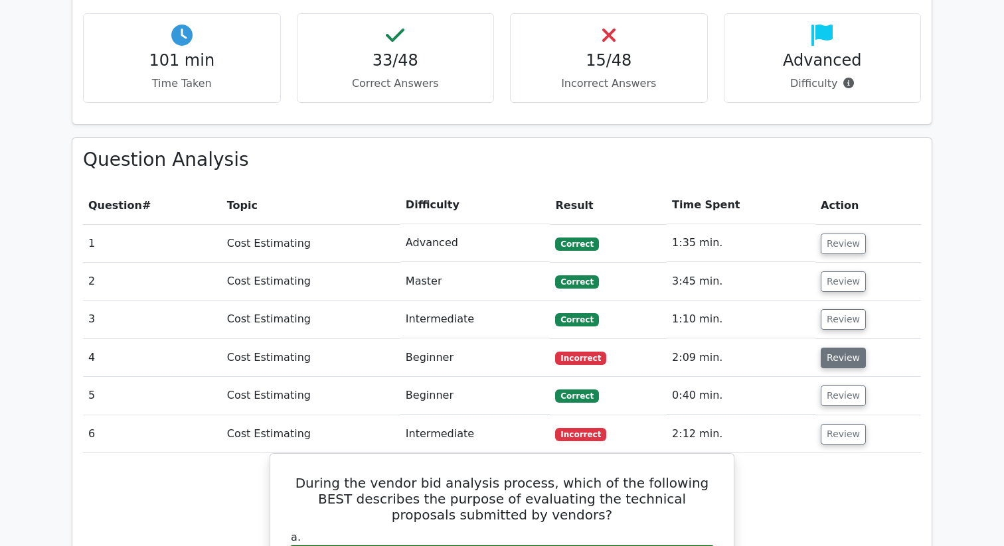
click at [834, 356] on button "Review" at bounding box center [842, 358] width 45 height 21
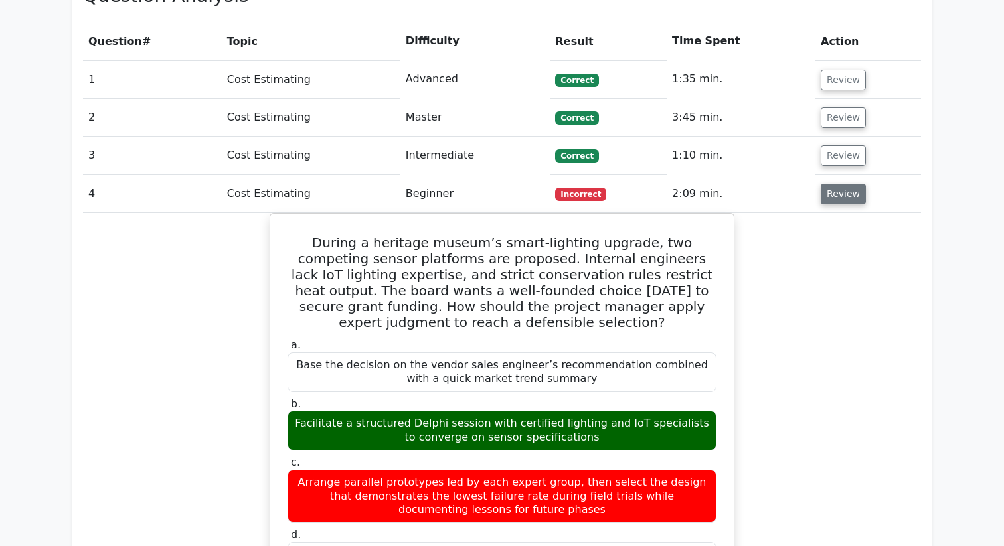
scroll to position [737, 0]
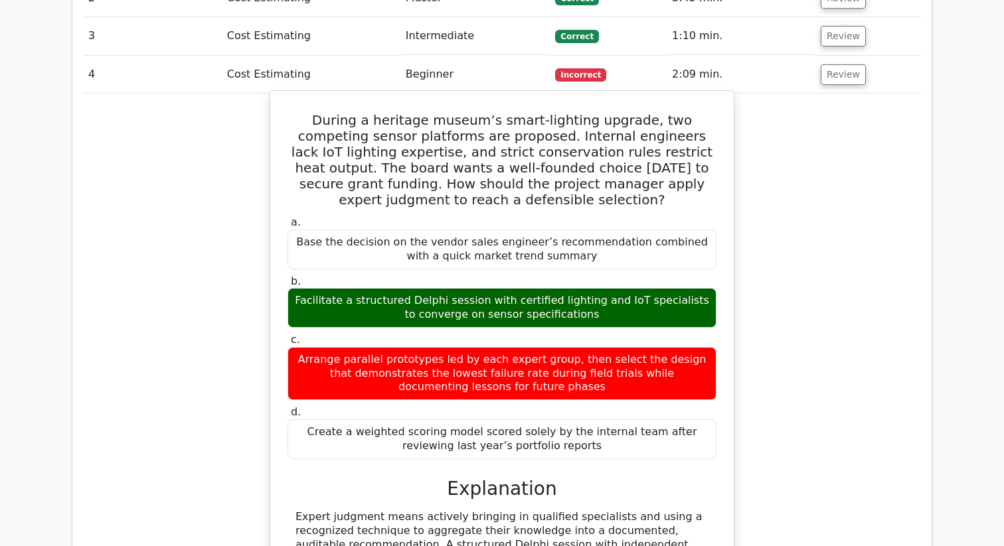
copy div "Delphi session"
drag, startPoint x: 415, startPoint y: 298, endPoint x: 485, endPoint y: 300, distance: 69.7
click at [485, 300] on div "Facilitate a structured Delphi session with certified lighting and IoT speciali…" at bounding box center [501, 308] width 429 height 40
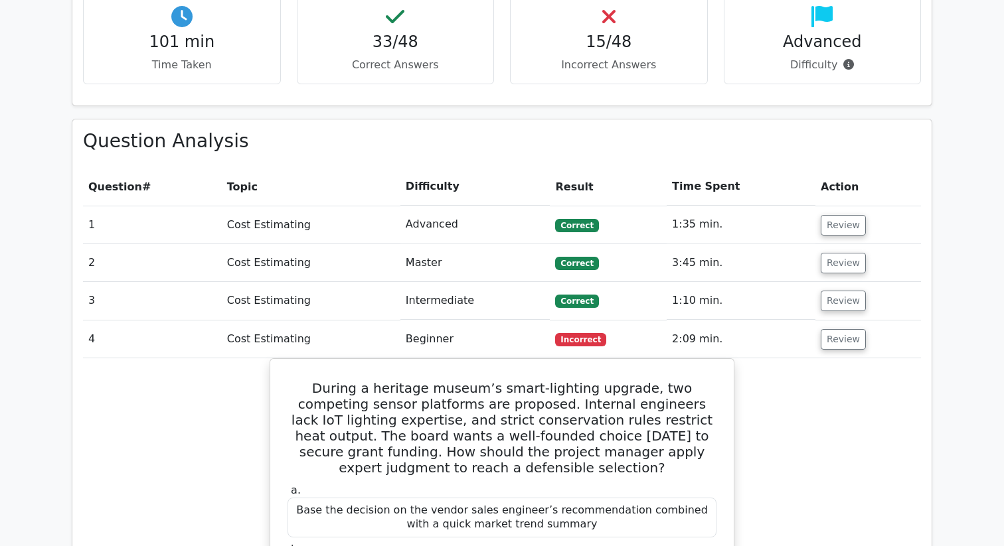
scroll to position [517, 0]
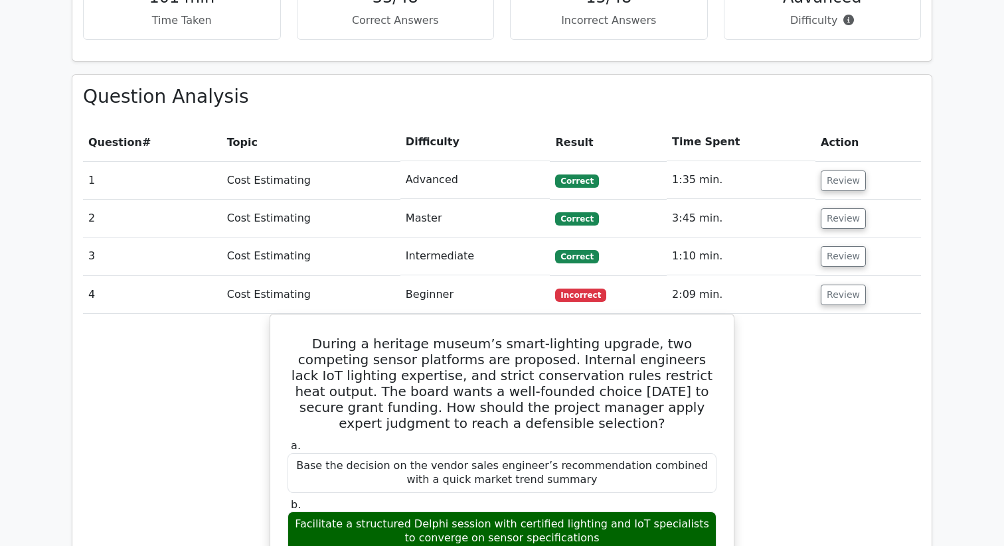
click at [838, 306] on td "Review" at bounding box center [868, 295] width 106 height 38
click at [838, 296] on button "Review" at bounding box center [842, 295] width 45 height 21
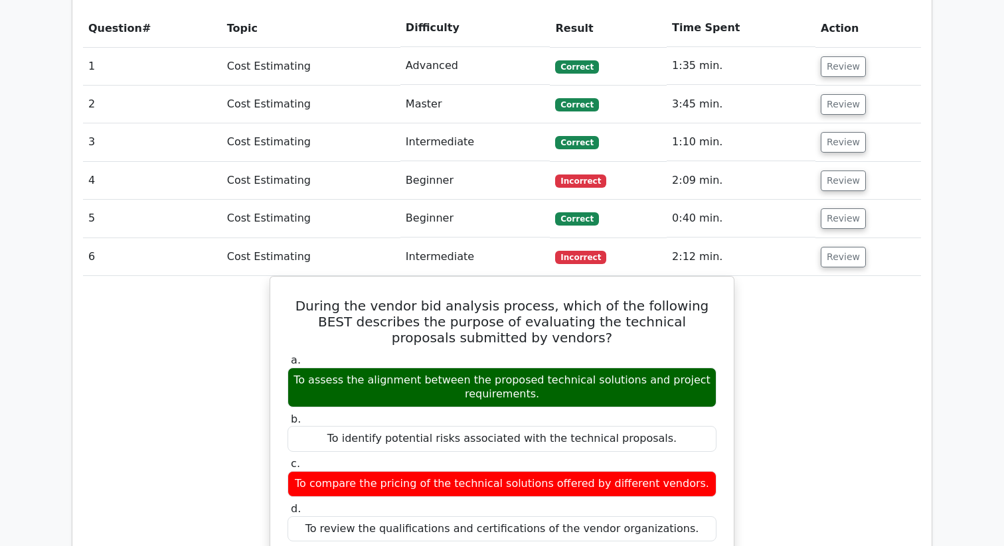
scroll to position [676, 0]
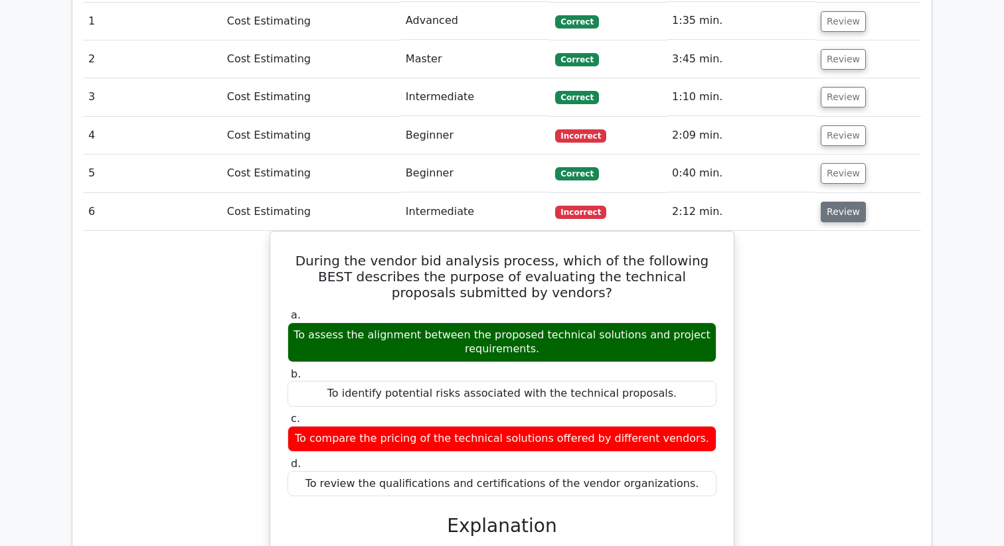
click at [846, 209] on button "Review" at bounding box center [842, 212] width 45 height 21
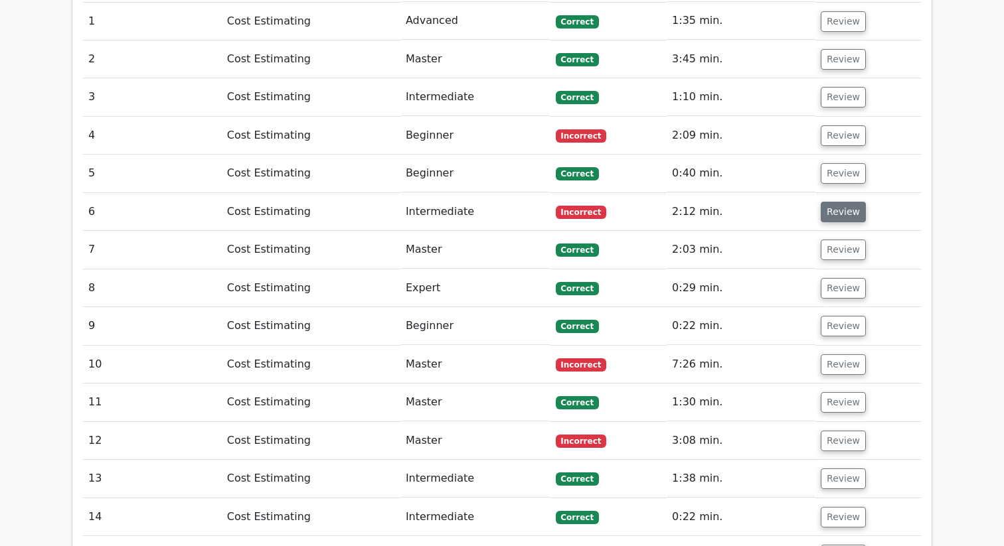
click at [846, 209] on button "Review" at bounding box center [842, 212] width 45 height 21
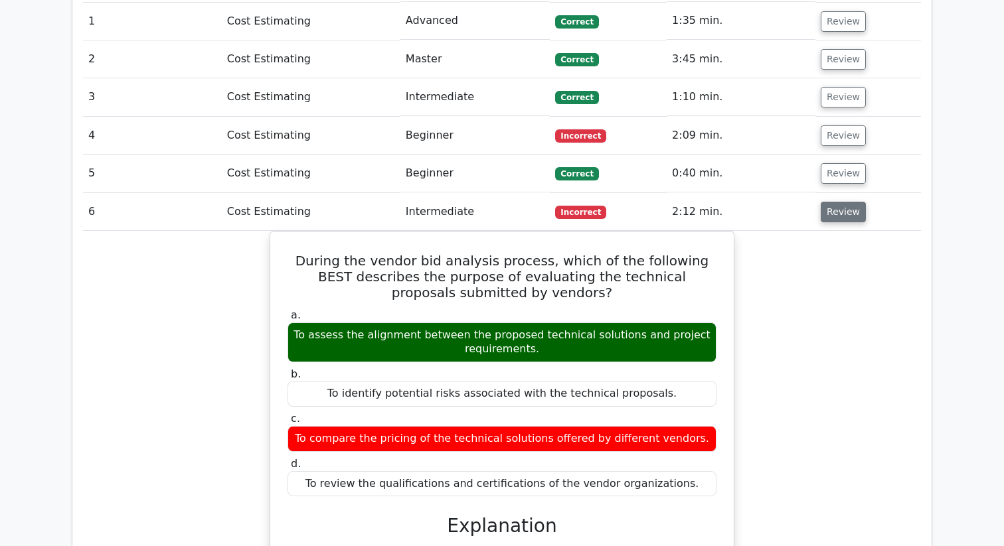
click at [846, 209] on button "Review" at bounding box center [842, 212] width 45 height 21
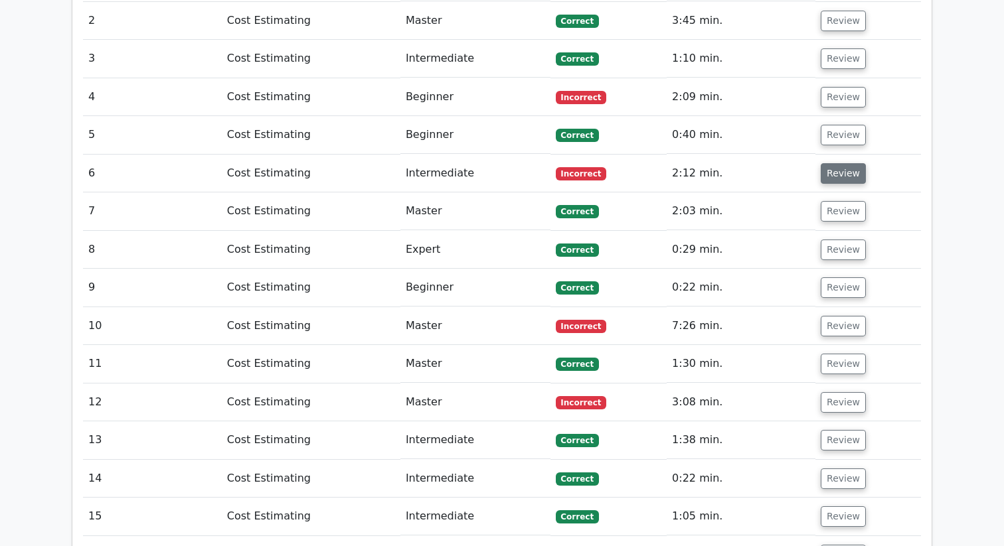
scroll to position [729, 0]
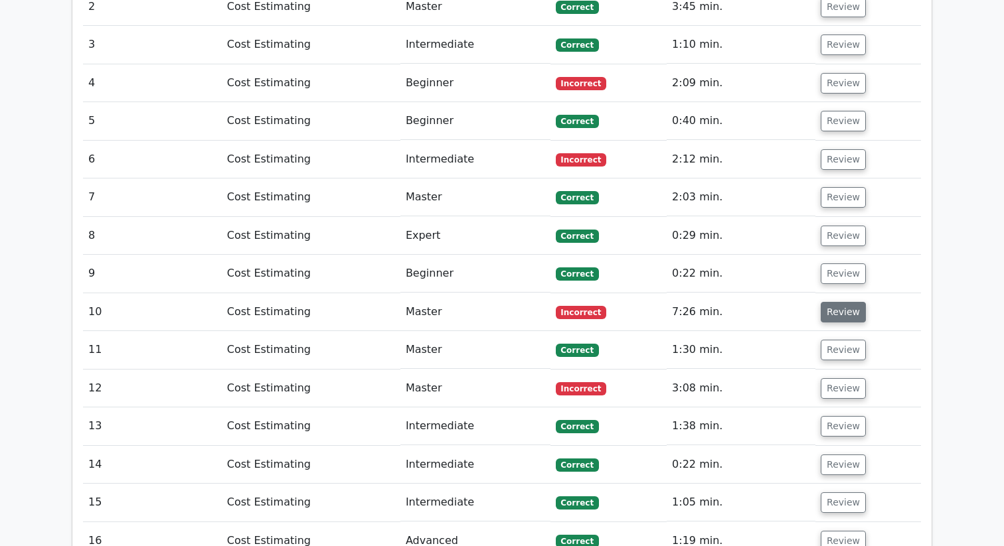
click at [833, 313] on button "Review" at bounding box center [842, 312] width 45 height 21
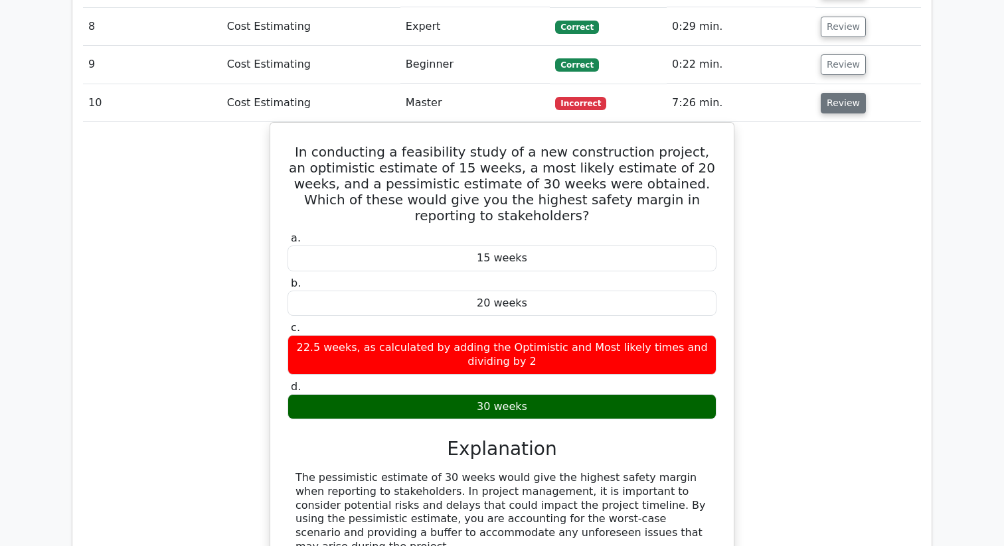
scroll to position [998, 0]
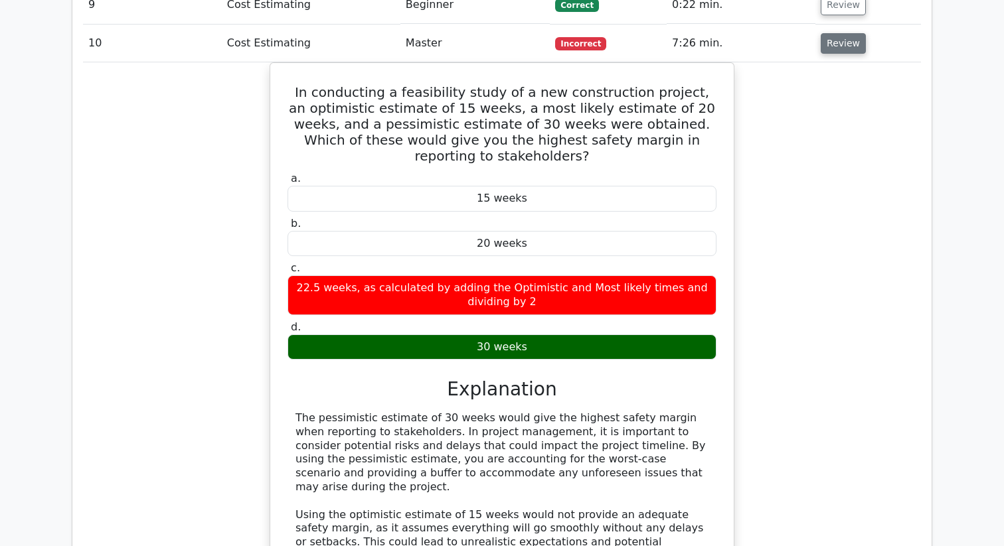
click at [846, 50] on button "Review" at bounding box center [842, 43] width 45 height 21
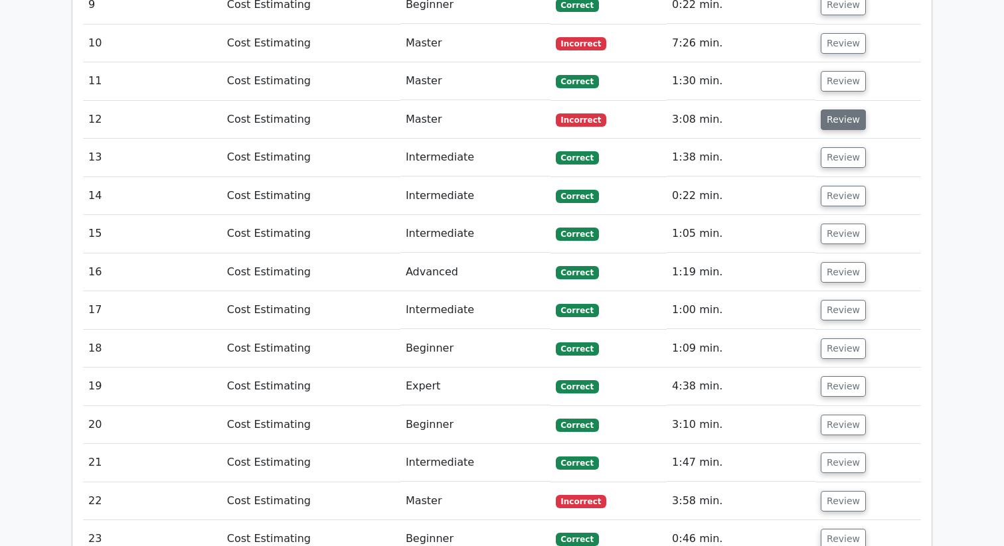
click at [844, 122] on button "Review" at bounding box center [842, 120] width 45 height 21
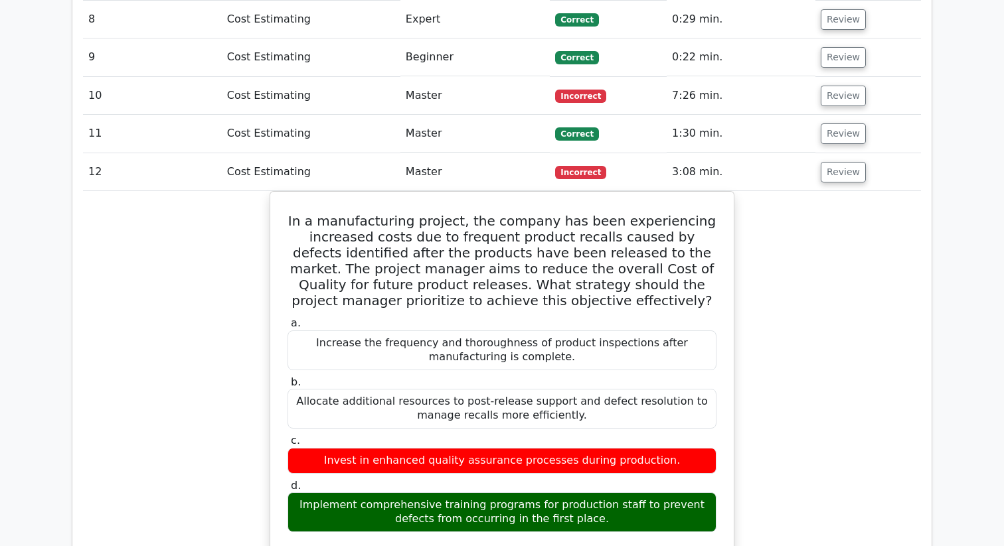
scroll to position [917, 0]
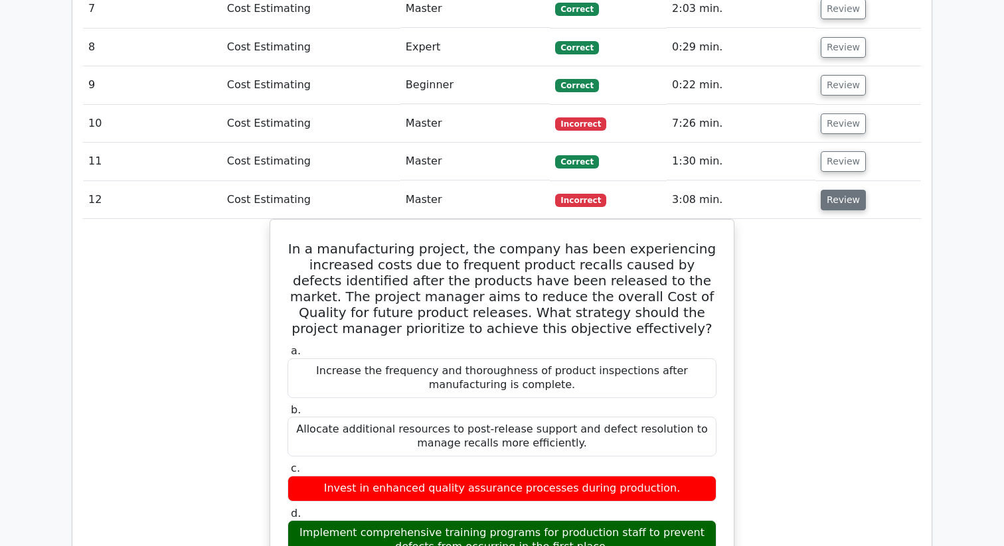
click at [831, 202] on button "Review" at bounding box center [842, 200] width 45 height 21
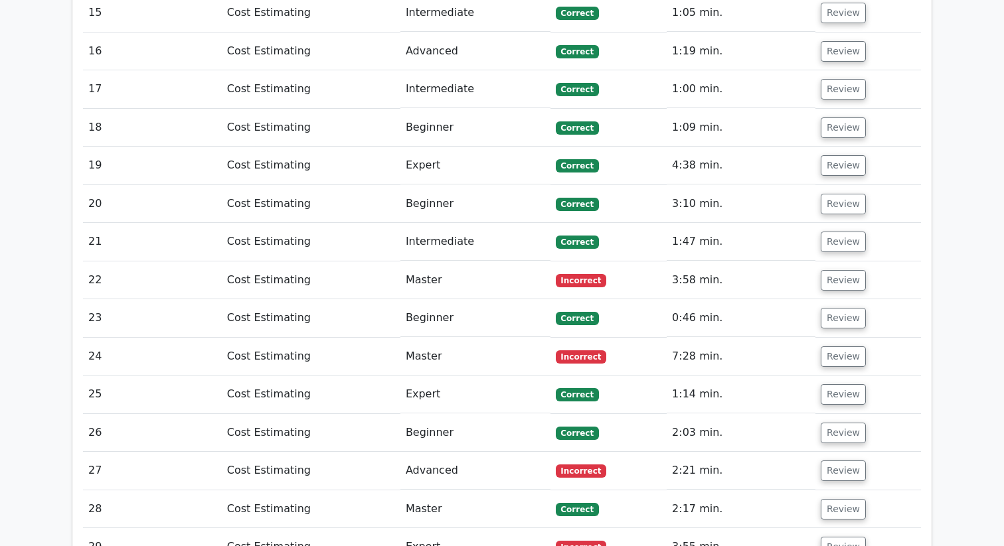
scroll to position [1222, 0]
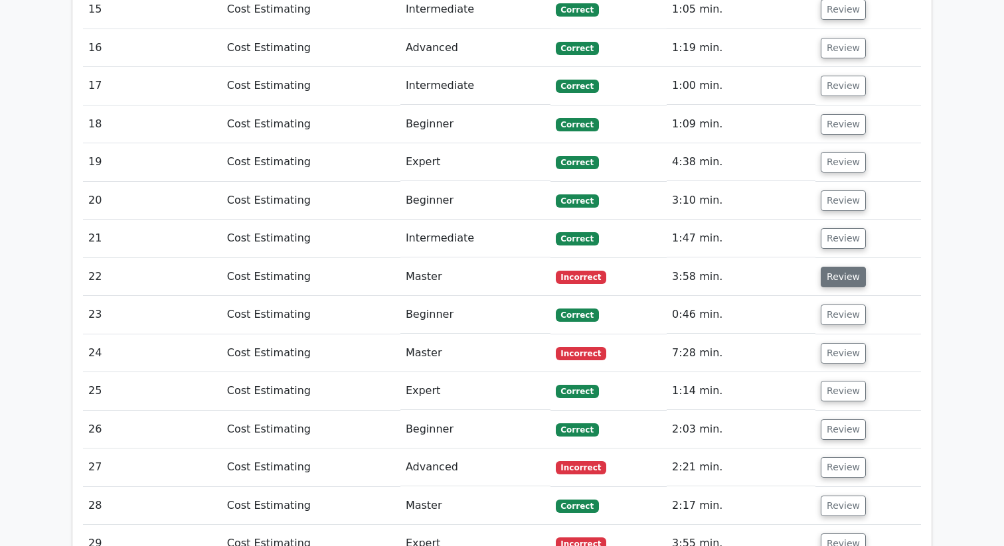
click at [827, 279] on button "Review" at bounding box center [842, 277] width 45 height 21
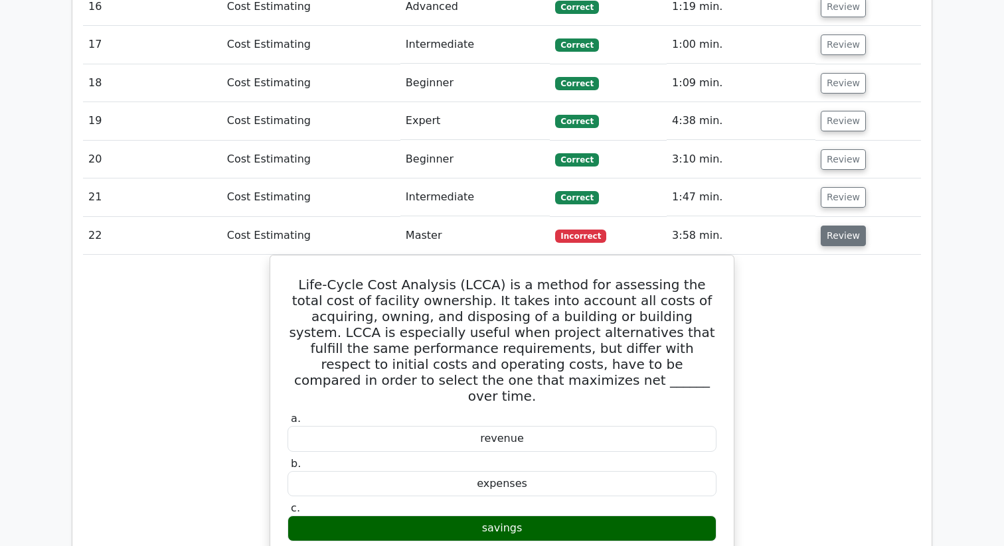
scroll to position [1291, 0]
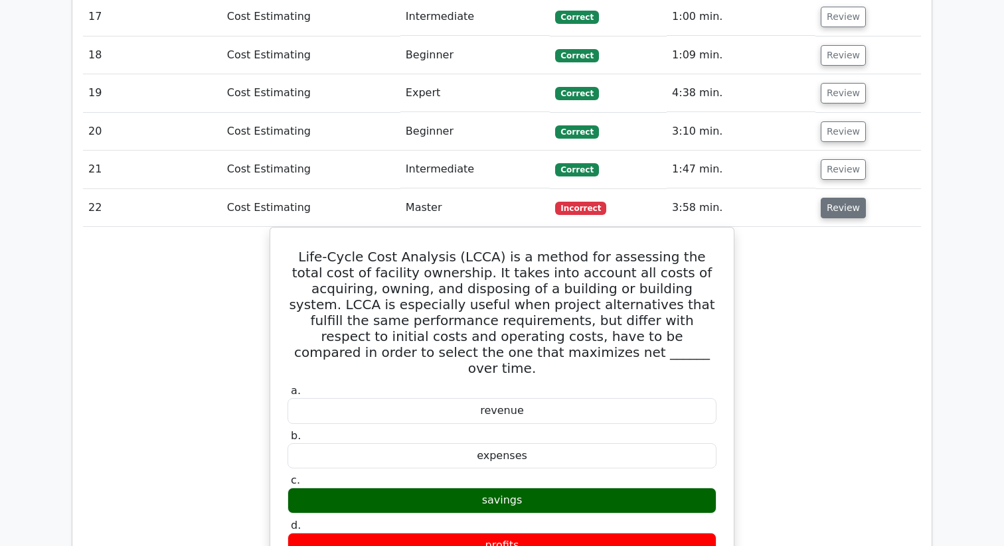
click at [851, 210] on button "Review" at bounding box center [842, 208] width 45 height 21
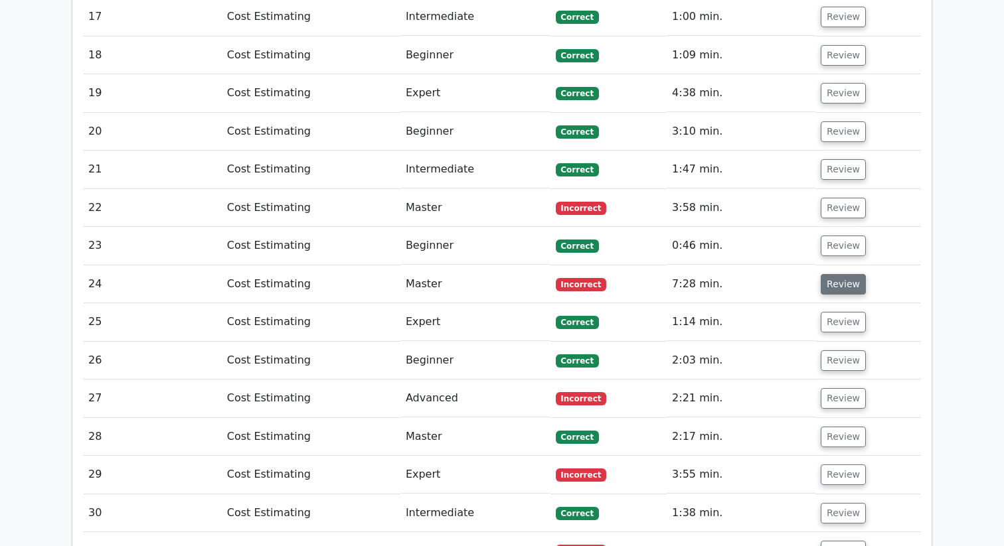
click at [844, 283] on button "Review" at bounding box center [842, 284] width 45 height 21
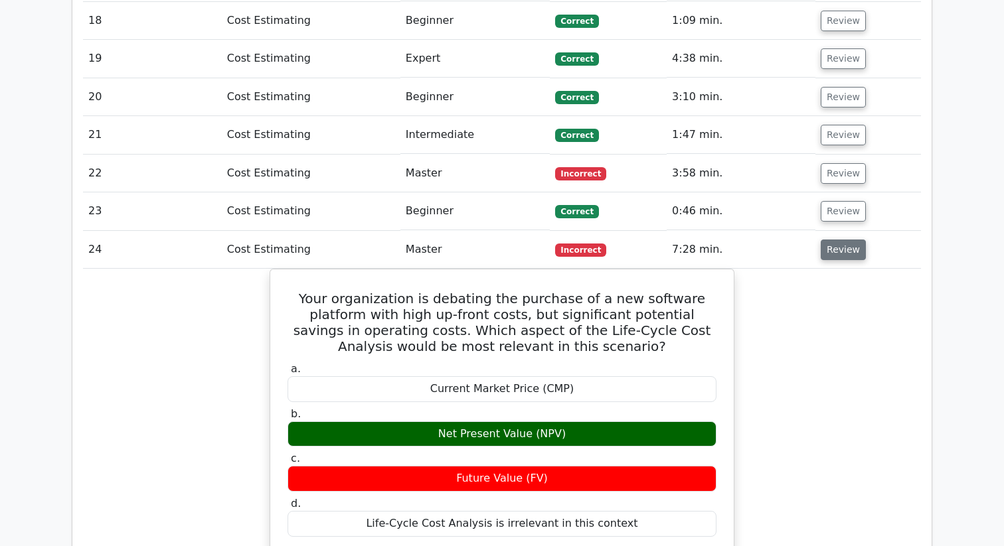
click at [847, 245] on button "Review" at bounding box center [842, 250] width 45 height 21
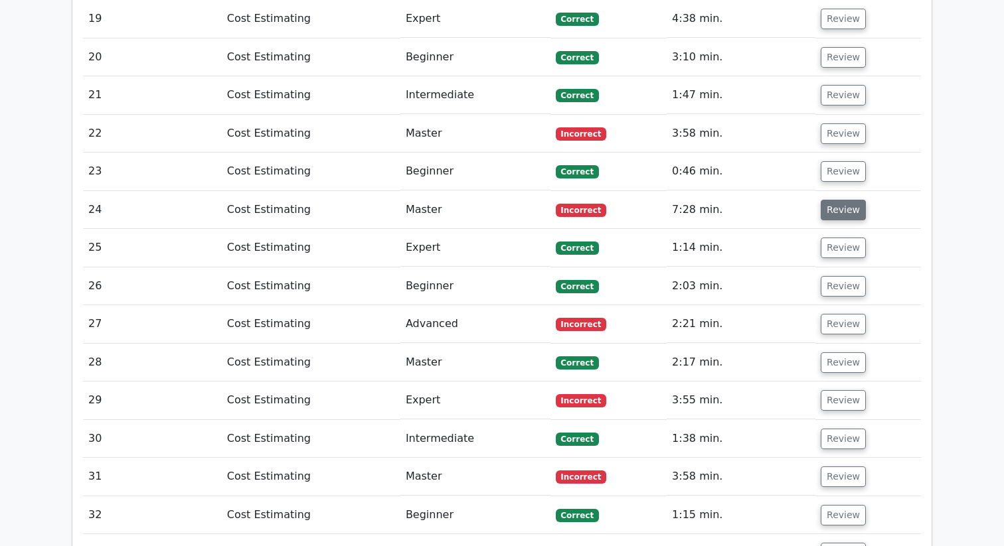
scroll to position [1369, 0]
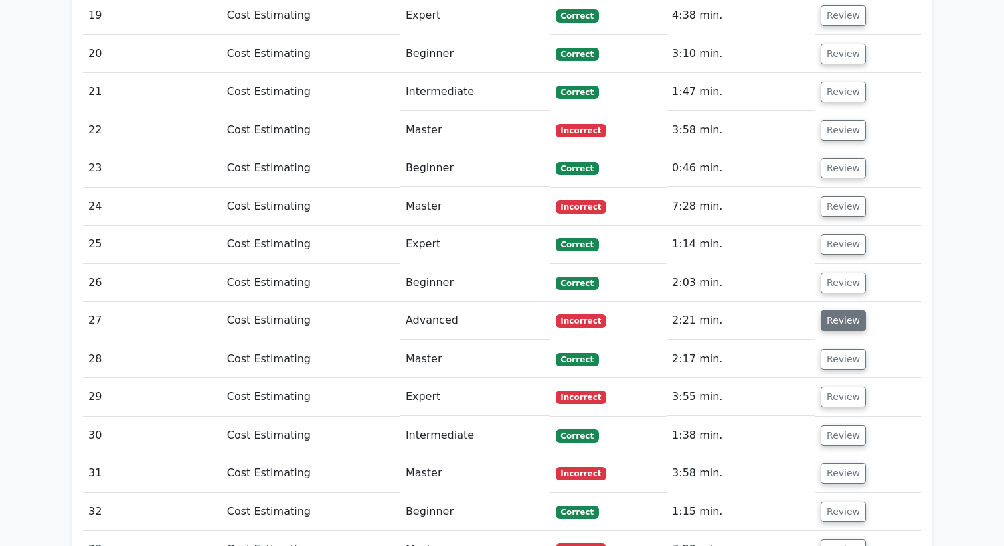
click at [845, 323] on button "Review" at bounding box center [842, 321] width 45 height 21
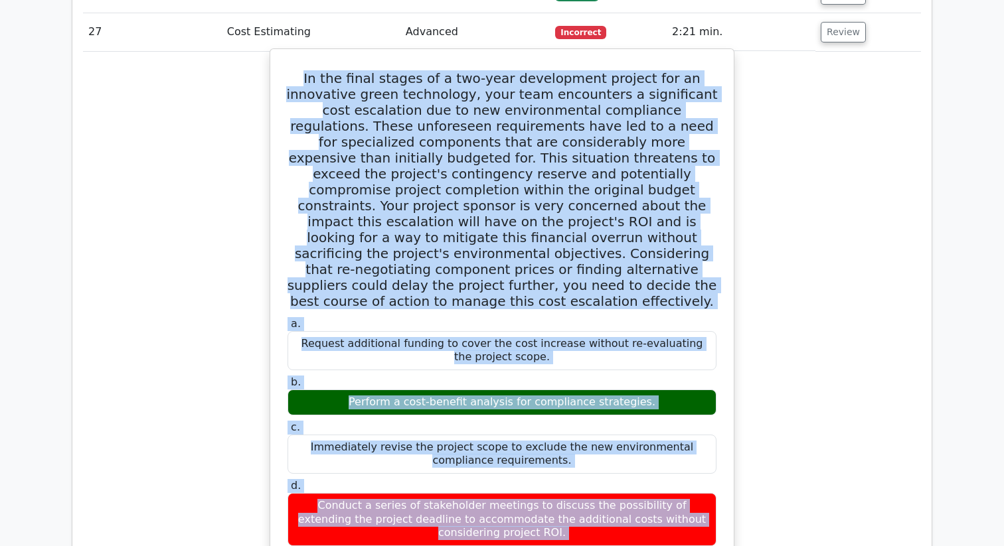
scroll to position [1659, 0]
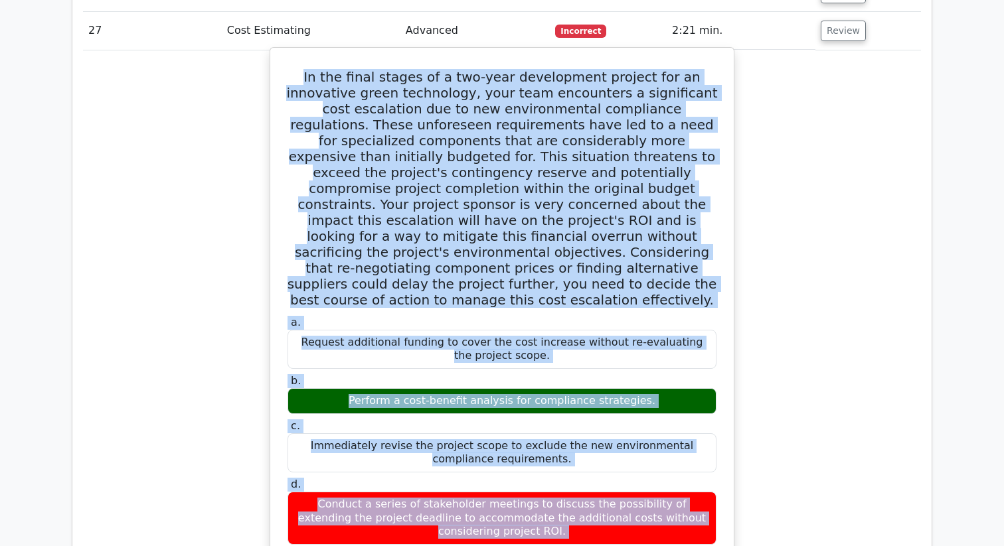
drag, startPoint x: 295, startPoint y: 110, endPoint x: 660, endPoint y: 545, distance: 568.6
click at [660, 545] on div "In the final stages of a two-year development project for an innovative green t…" at bounding box center [501, 473] width 453 height 841
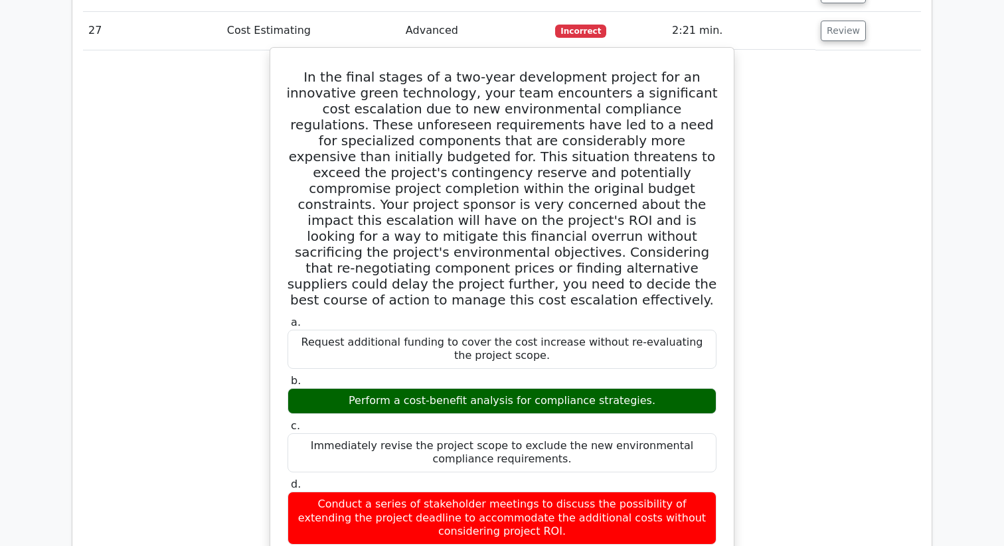
click at [541, 500] on div "Conduct a series of stakeholder meetings to discuss the possibility of extendin…" at bounding box center [501, 518] width 429 height 53
drag, startPoint x: 531, startPoint y: 502, endPoint x: 297, endPoint y: 149, distance: 424.3
click at [297, 149] on div "In the final stages of a two-year development project for an innovative green t…" at bounding box center [501, 473] width 453 height 841
copy div "In the final stages of a two-year development project for an innovative green t…"
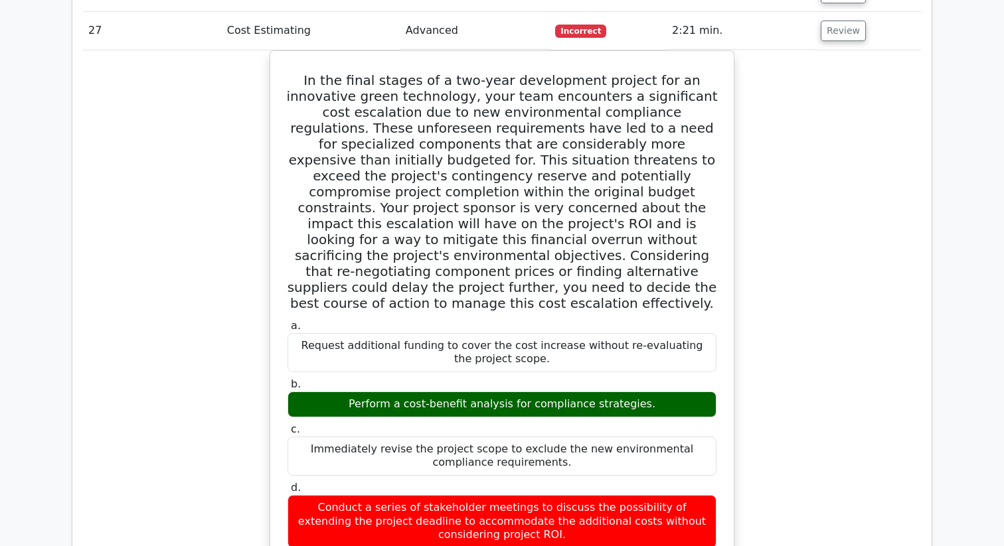
click at [756, 261] on div "In the final stages of a two-year development project for an innovative green t…" at bounding box center [502, 484] width 838 height 869
click at [849, 29] on button "Review" at bounding box center [842, 31] width 45 height 21
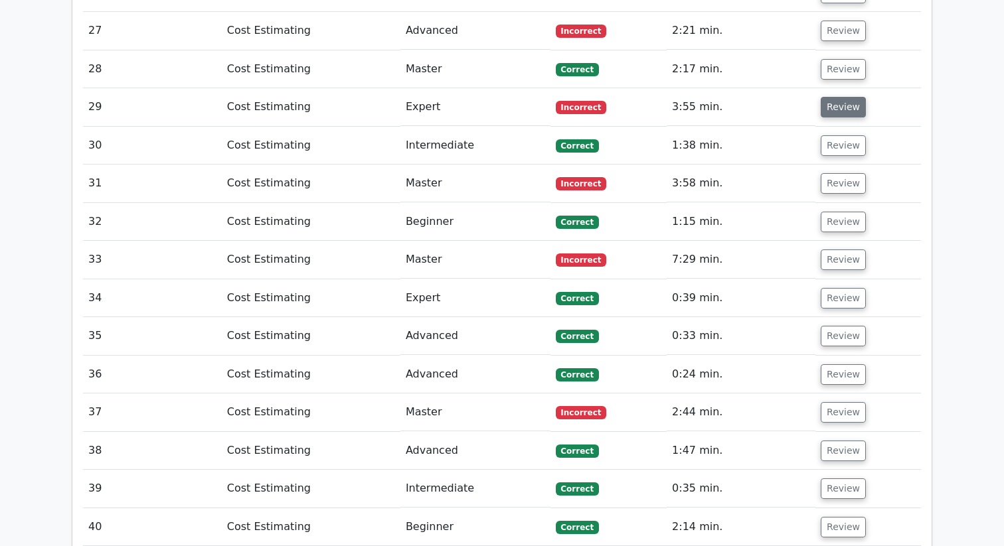
click at [843, 109] on button "Review" at bounding box center [842, 107] width 45 height 21
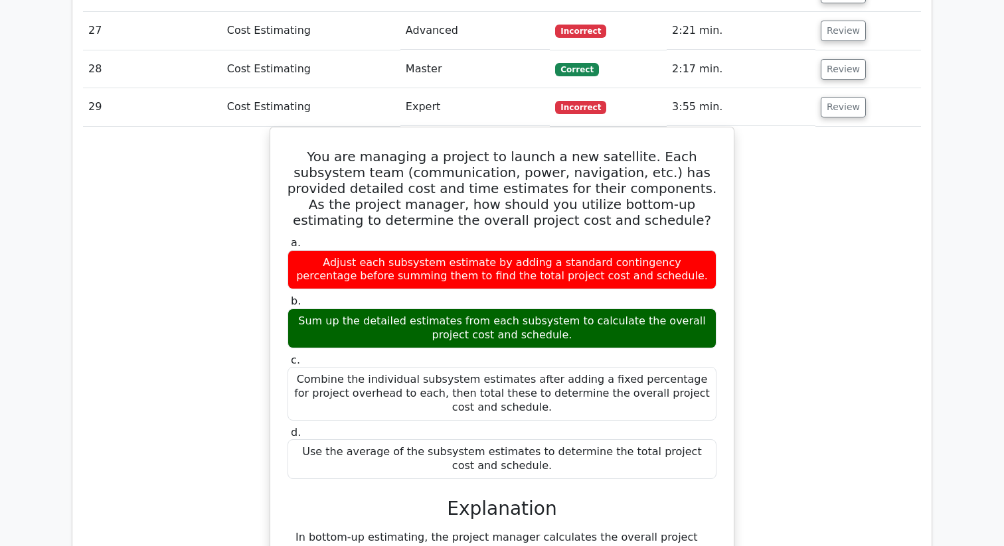
scroll to position [1656, 0]
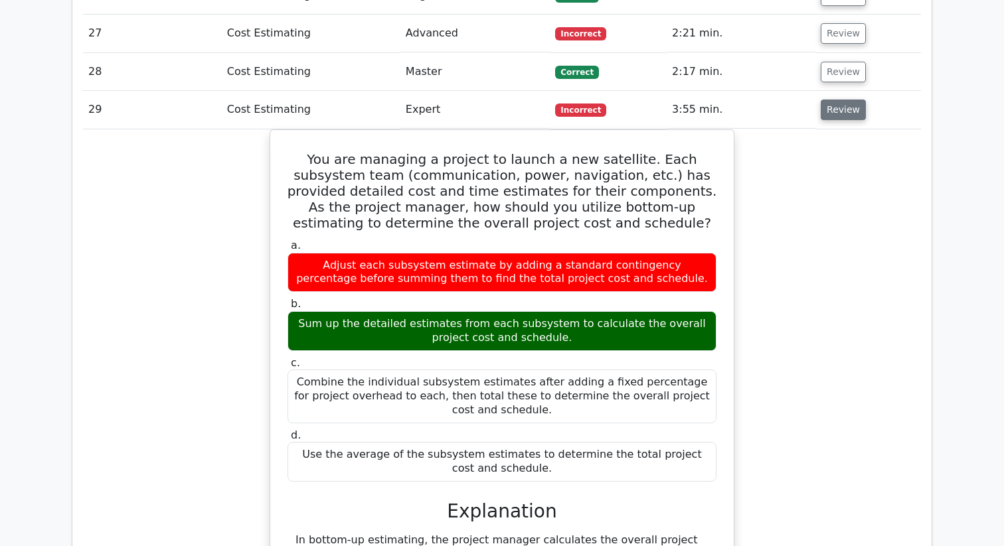
click at [836, 111] on button "Review" at bounding box center [842, 110] width 45 height 21
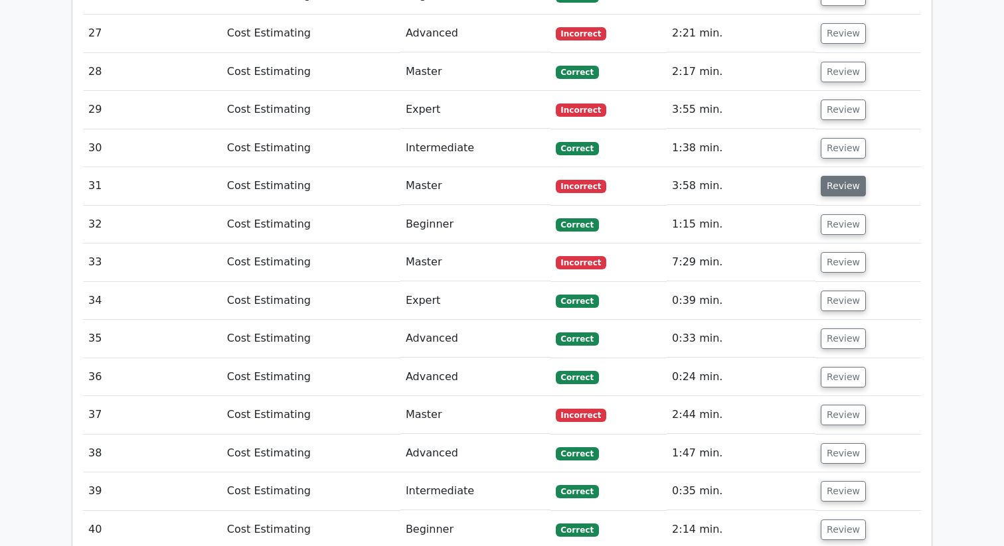
click at [845, 190] on button "Review" at bounding box center [842, 186] width 45 height 21
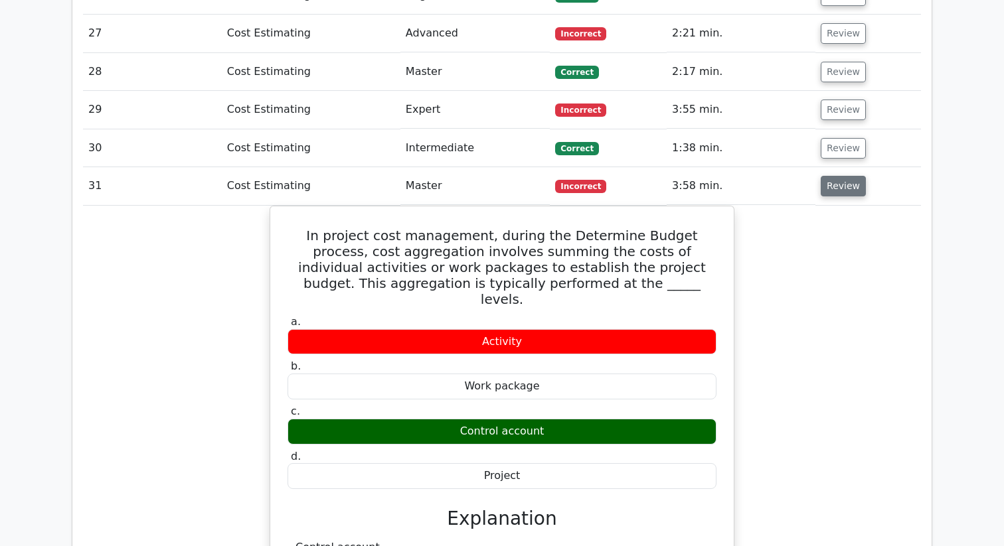
click at [845, 190] on button "Review" at bounding box center [842, 186] width 45 height 21
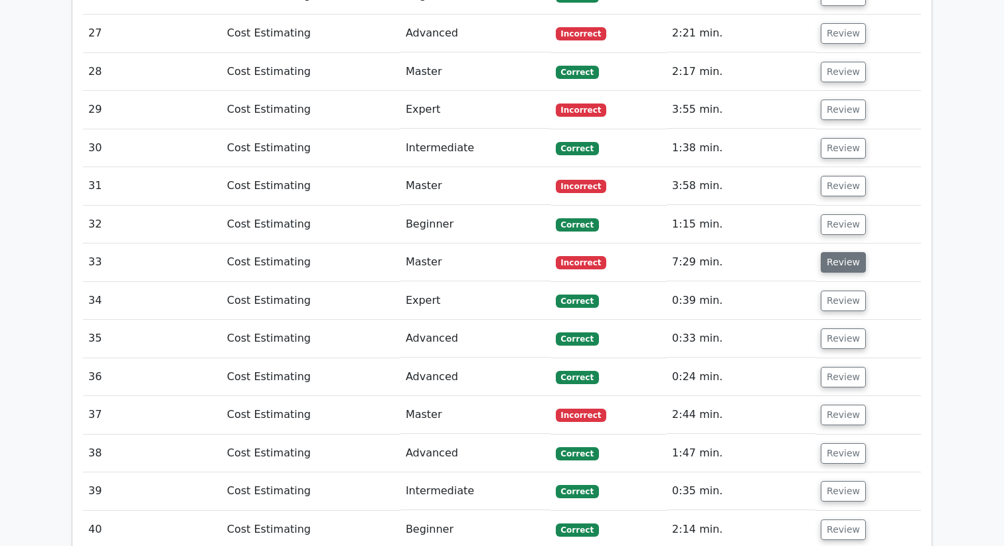
click at [843, 260] on button "Review" at bounding box center [842, 262] width 45 height 21
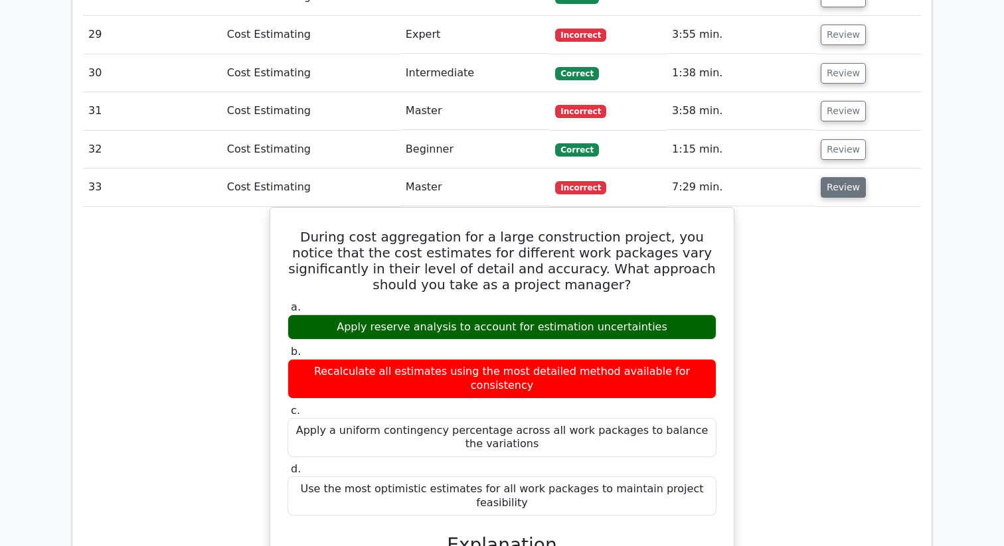
scroll to position [1697, 0]
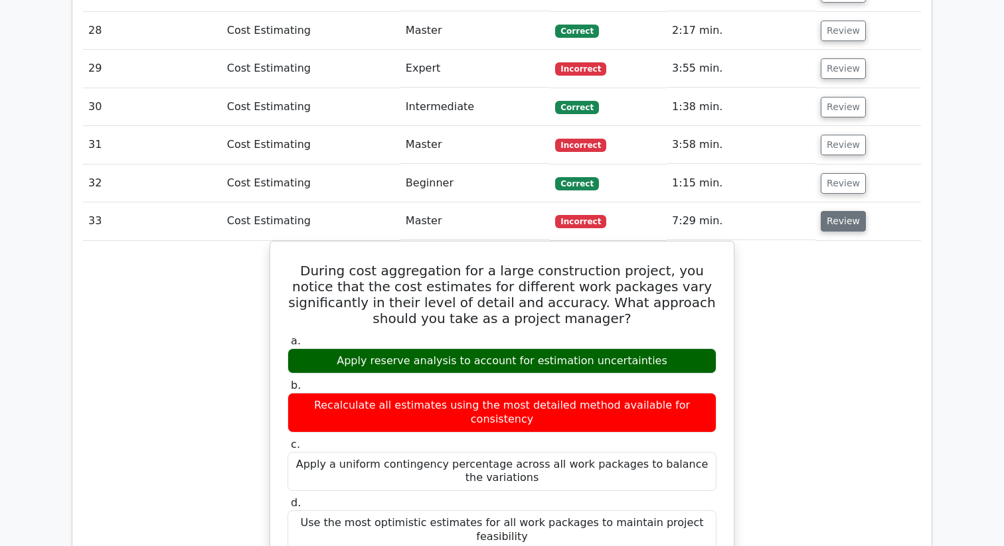
click at [848, 214] on button "Review" at bounding box center [842, 221] width 45 height 21
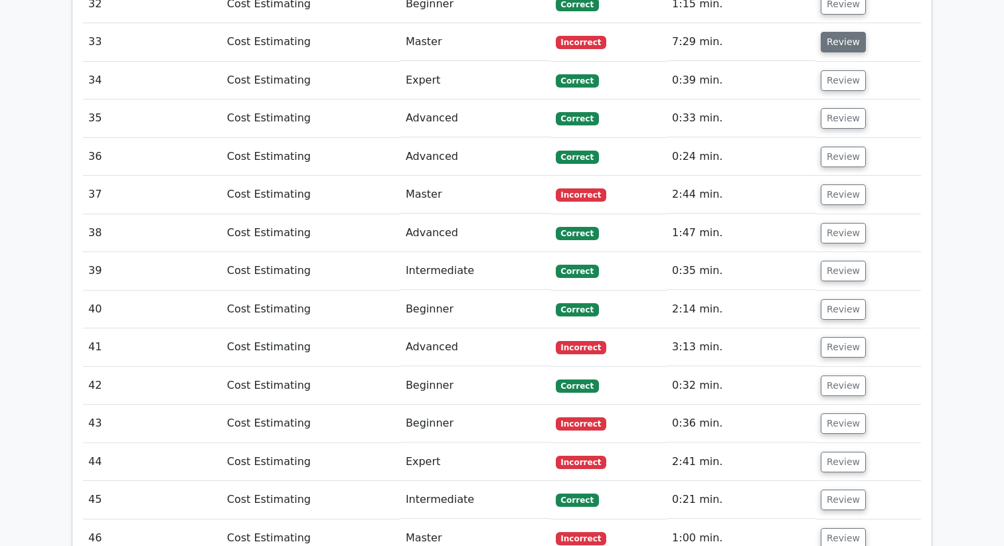
scroll to position [1827, 0]
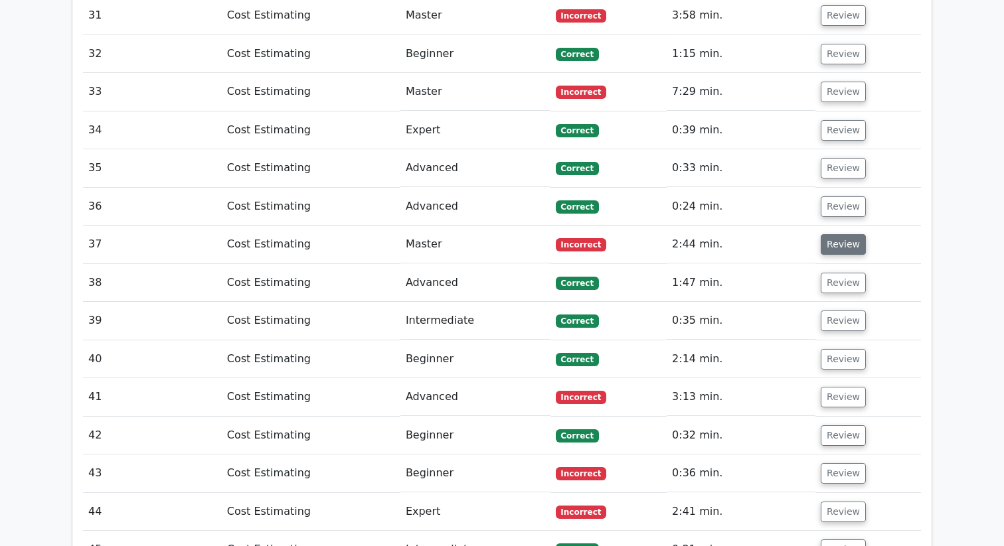
click at [848, 249] on button "Review" at bounding box center [842, 244] width 45 height 21
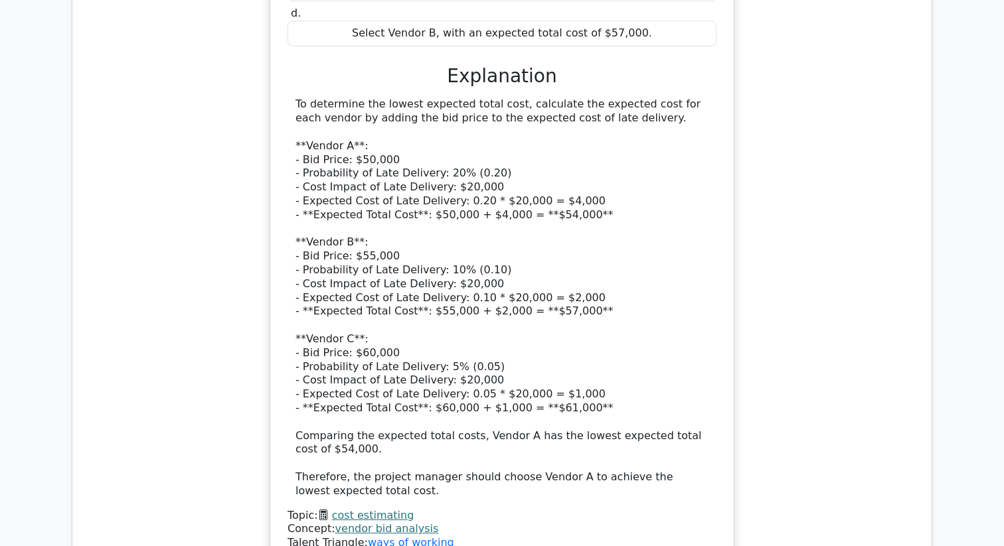
scroll to position [2525, 0]
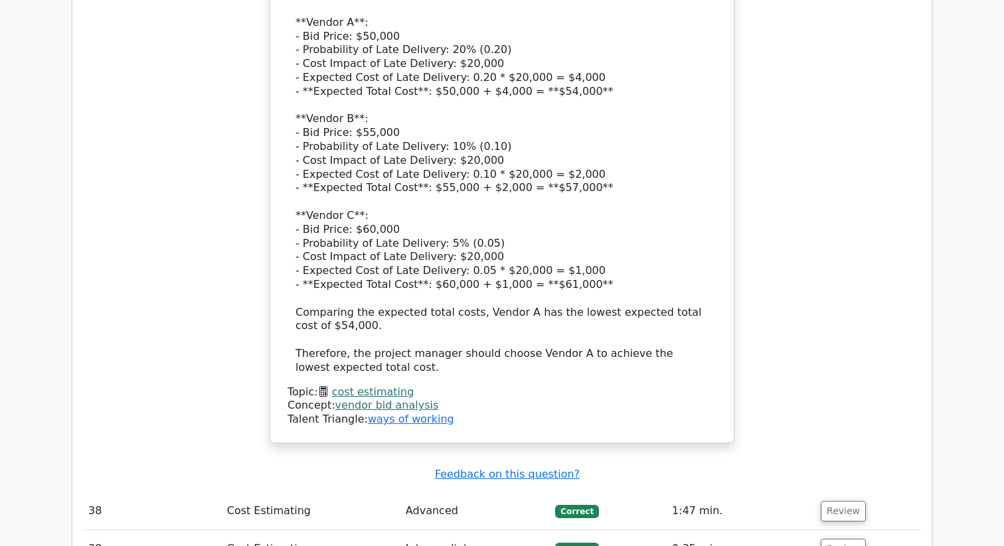
click at [397, 399] on link "vendor bid analysis" at bounding box center [387, 405] width 104 height 13
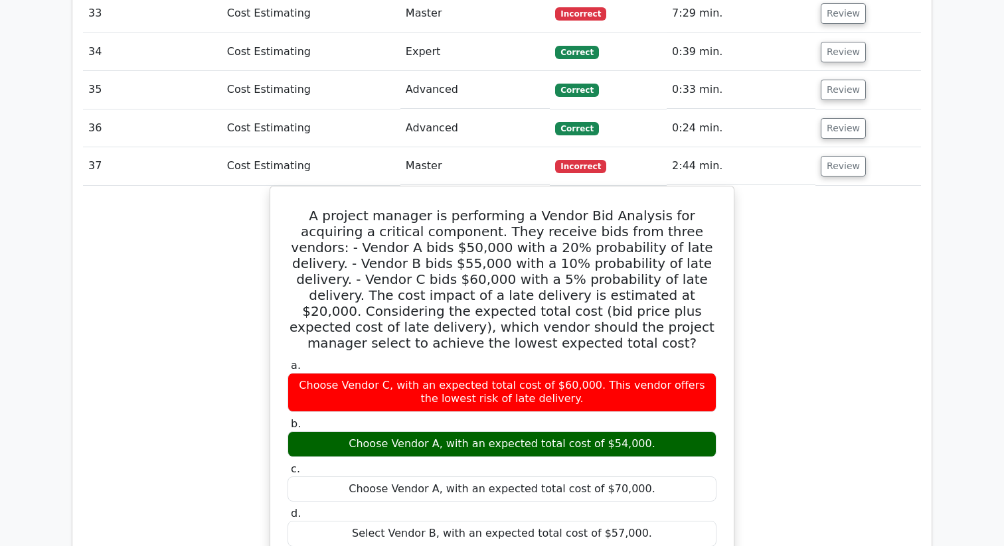
scroll to position [1944, 0]
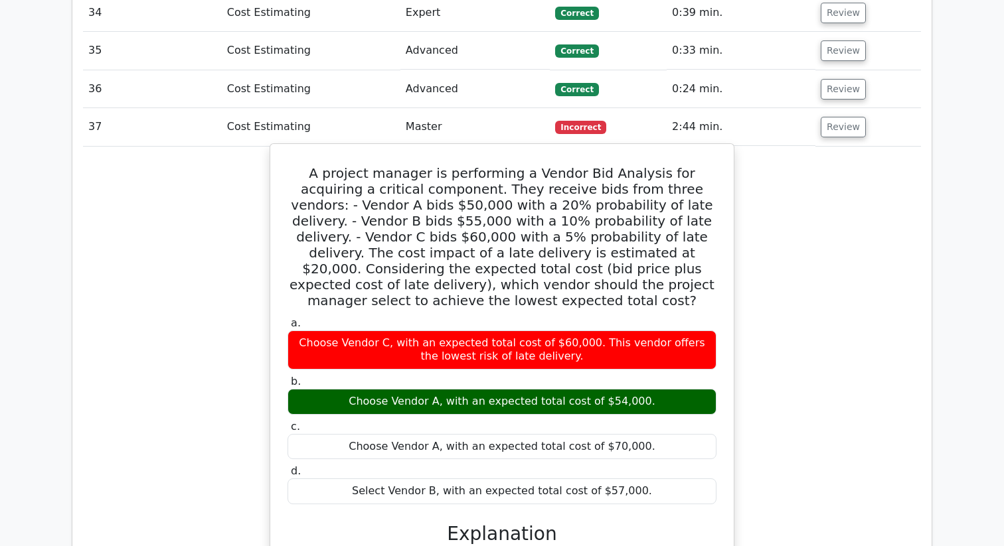
drag, startPoint x: 295, startPoint y: 169, endPoint x: 637, endPoint y: 471, distance: 457.1
copy div "A project manager is performing a Vendor Bid Analysis for acquiring a critical …"
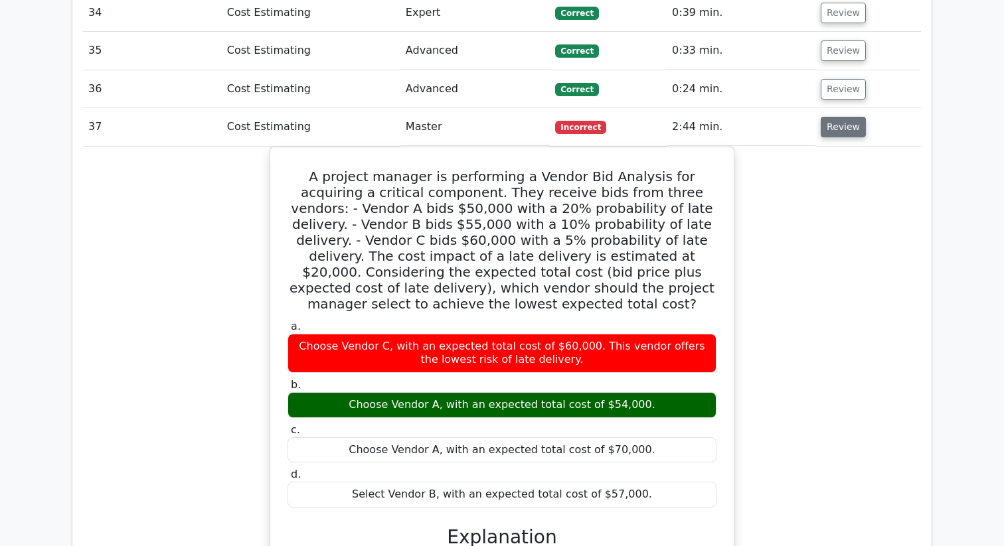
click at [838, 122] on button "Review" at bounding box center [842, 127] width 45 height 21
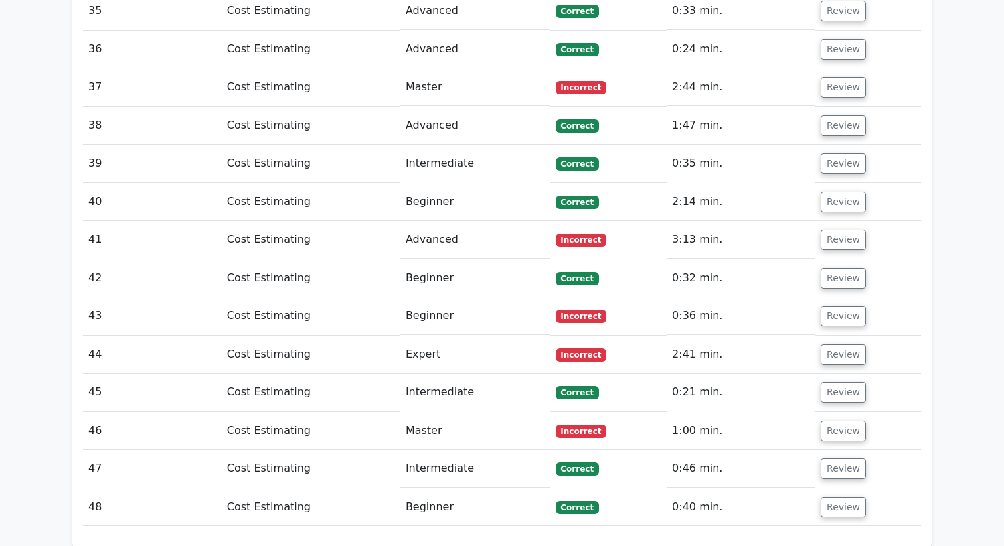
scroll to position [1955, 0]
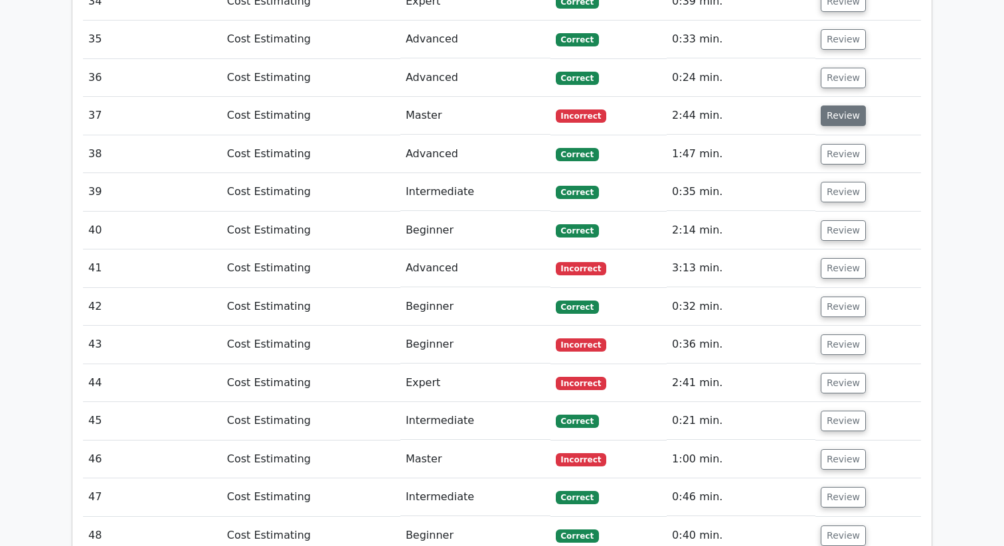
click at [821, 115] on button "Review" at bounding box center [842, 116] width 45 height 21
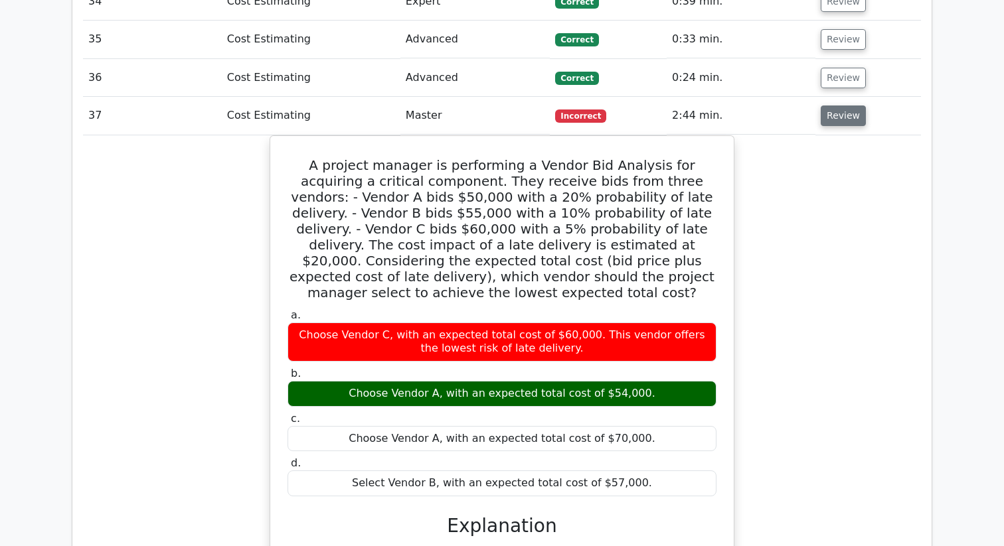
click at [821, 115] on button "Review" at bounding box center [842, 116] width 45 height 21
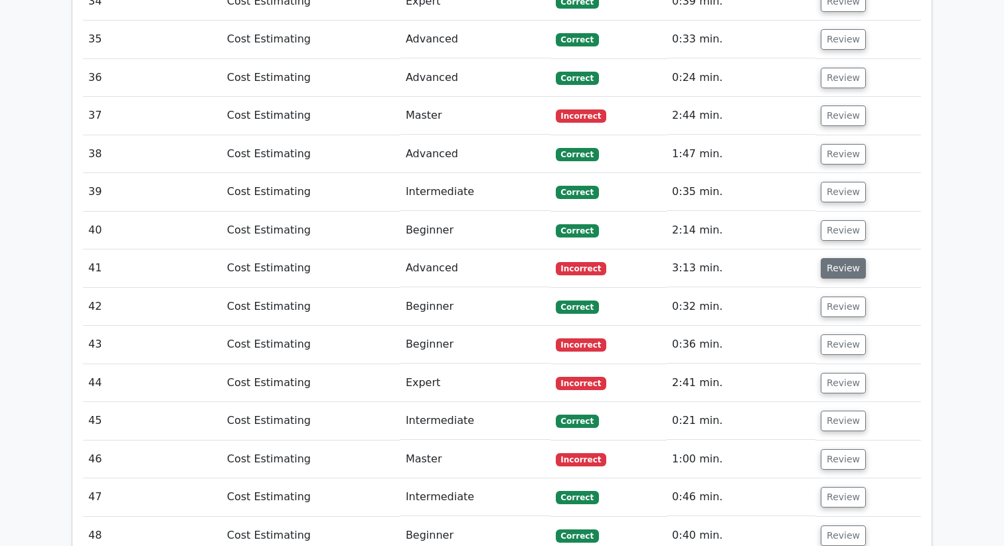
click at [848, 260] on button "Review" at bounding box center [842, 268] width 45 height 21
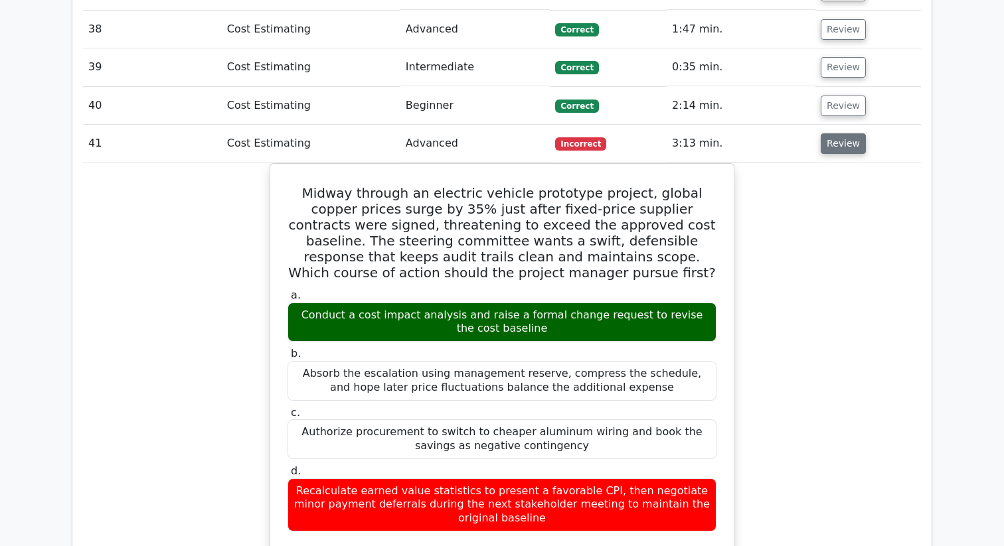
scroll to position [2114, 0]
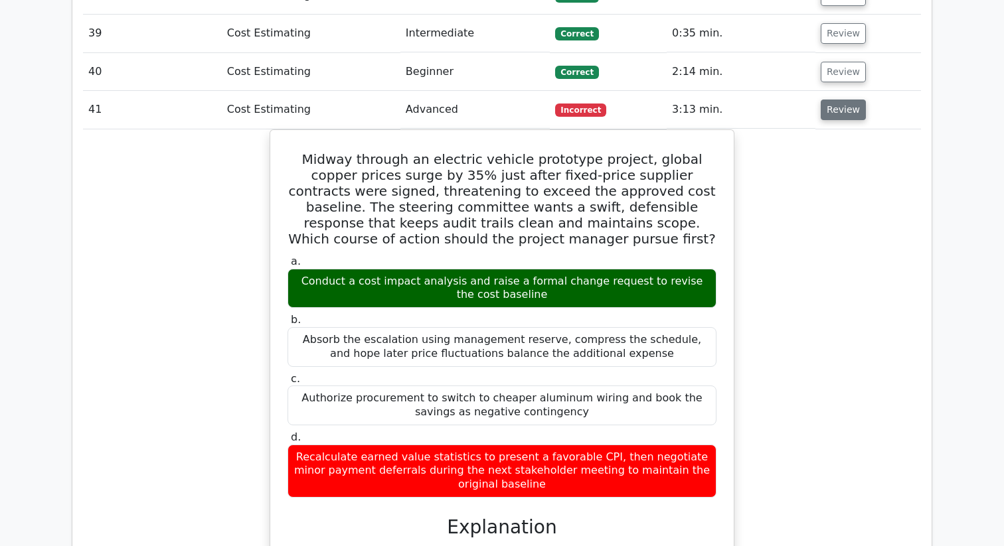
click at [837, 109] on button "Review" at bounding box center [842, 110] width 45 height 21
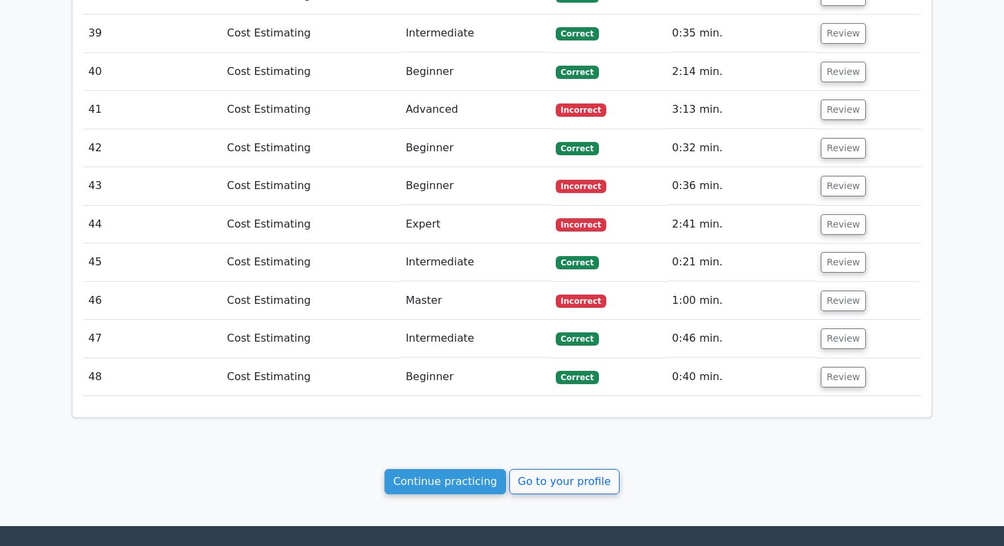
scroll to position [2125, 0]
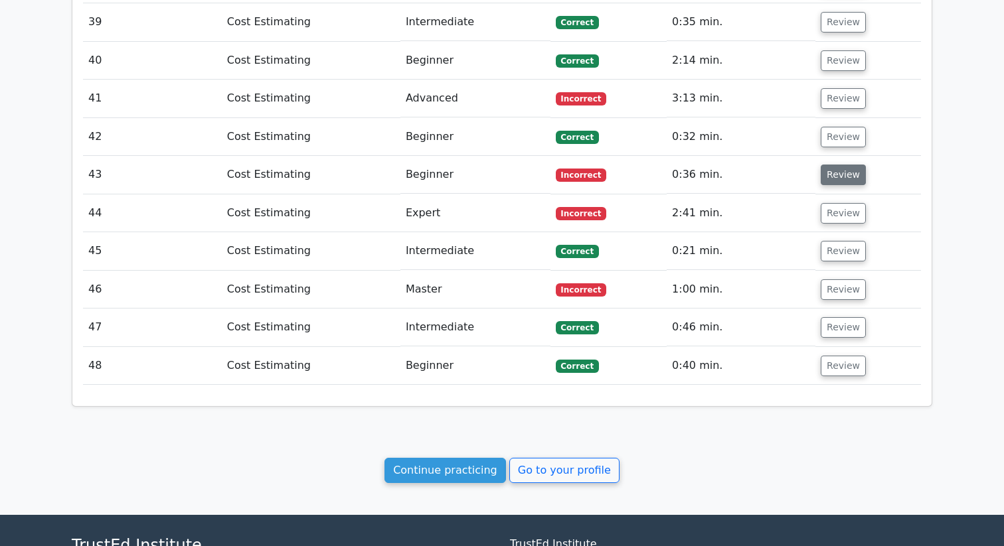
click at [831, 171] on button "Review" at bounding box center [842, 175] width 45 height 21
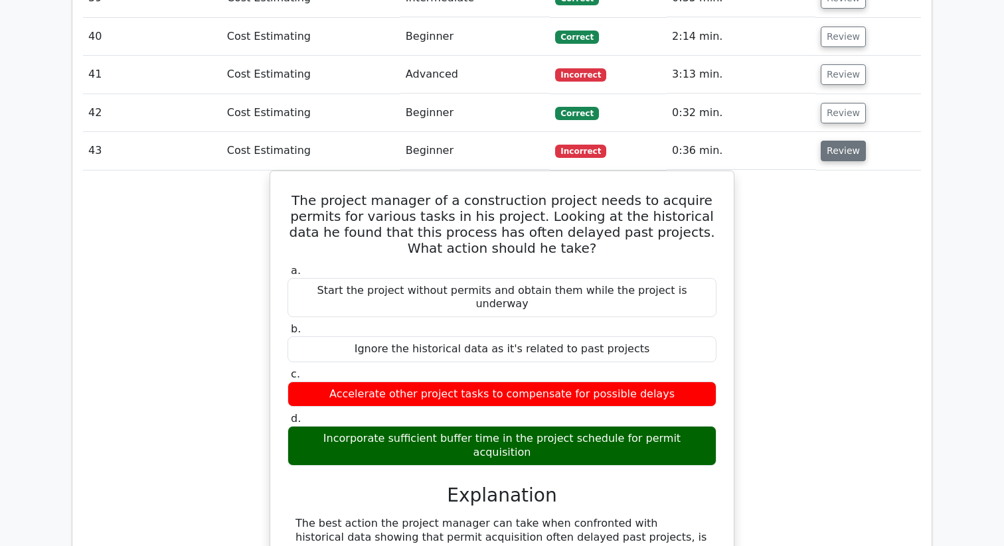
scroll to position [2161, 0]
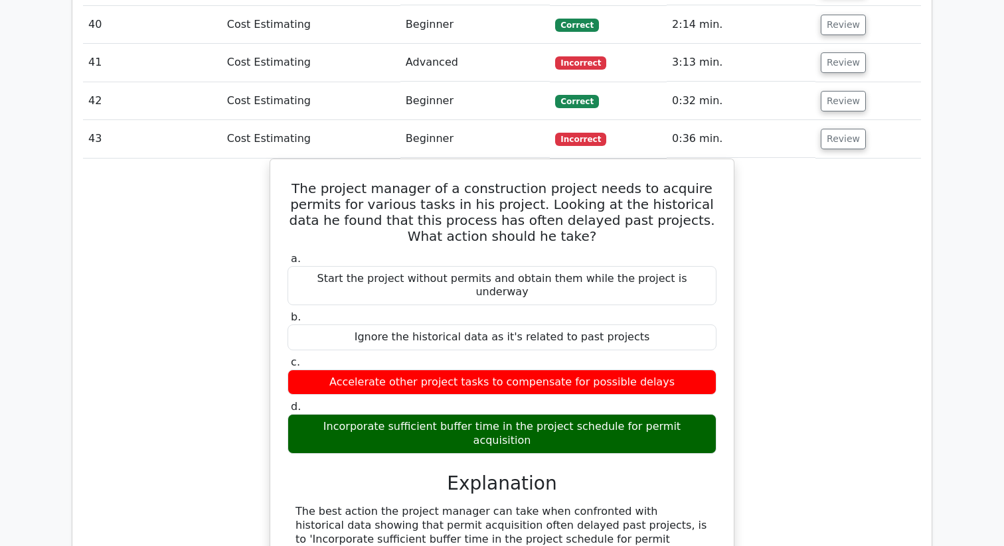
click at [830, 360] on div "The project manager of a construction project needs to acquire permits for vari…" at bounding box center [502, 457] width 838 height 597
click at [852, 145] on button "Review" at bounding box center [842, 139] width 45 height 21
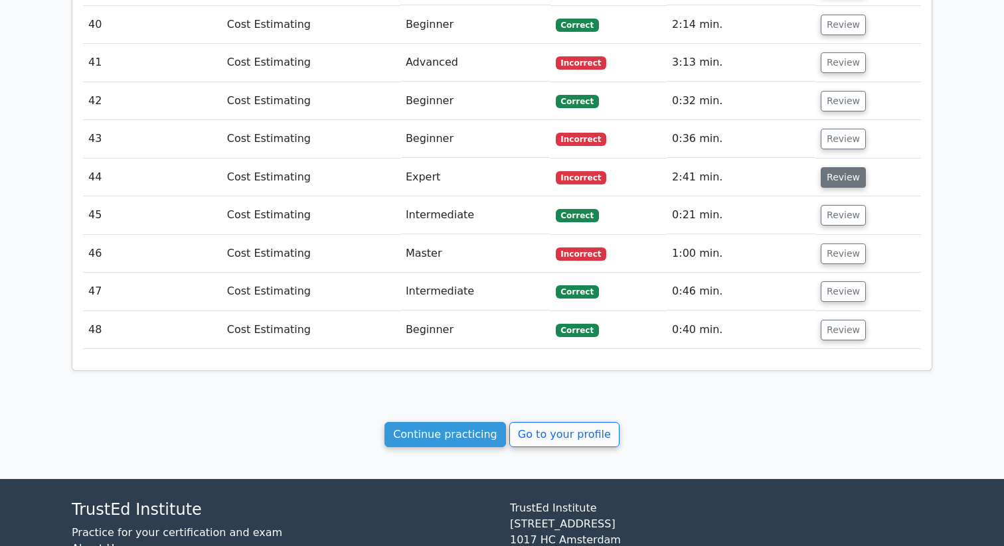
click at [848, 173] on button "Review" at bounding box center [842, 177] width 45 height 21
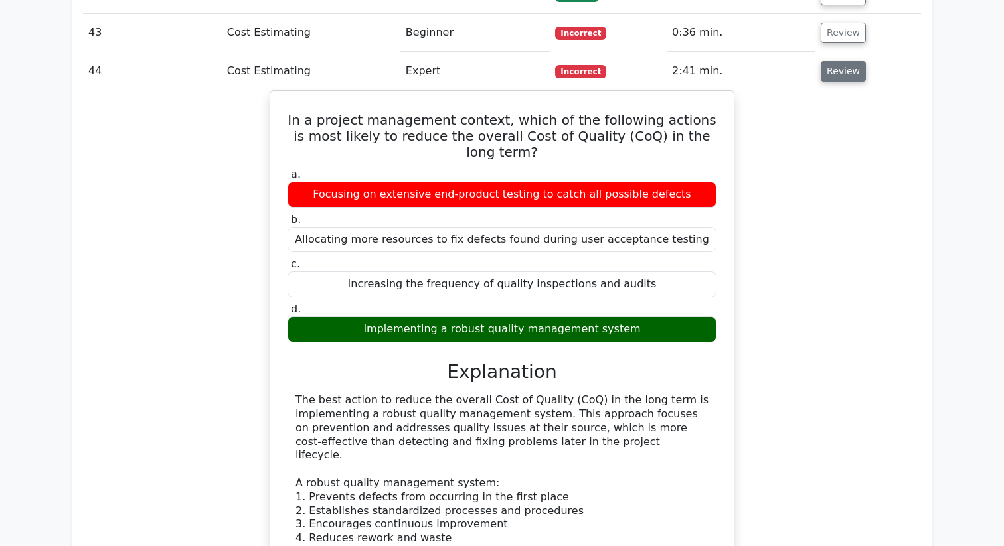
scroll to position [2268, 0]
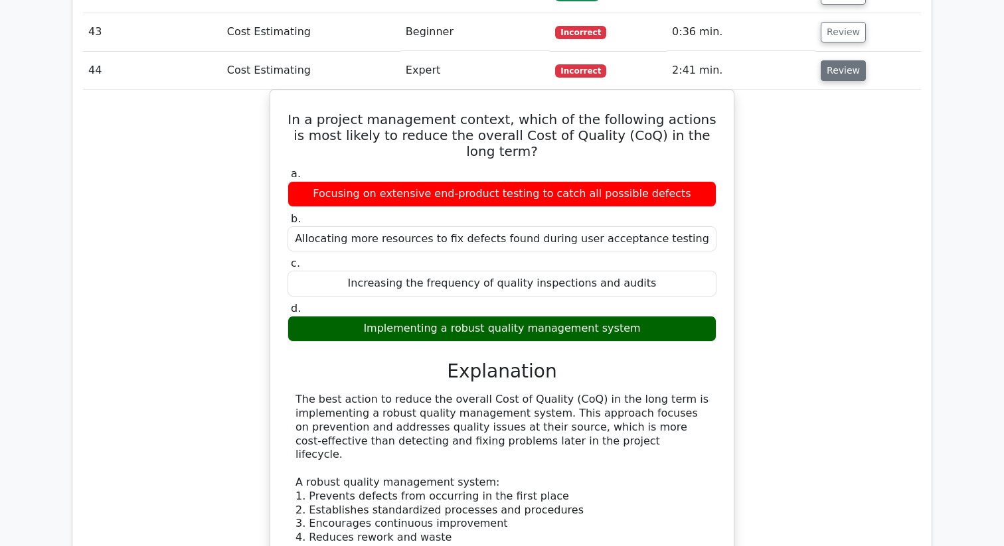
click at [836, 68] on button "Review" at bounding box center [842, 70] width 45 height 21
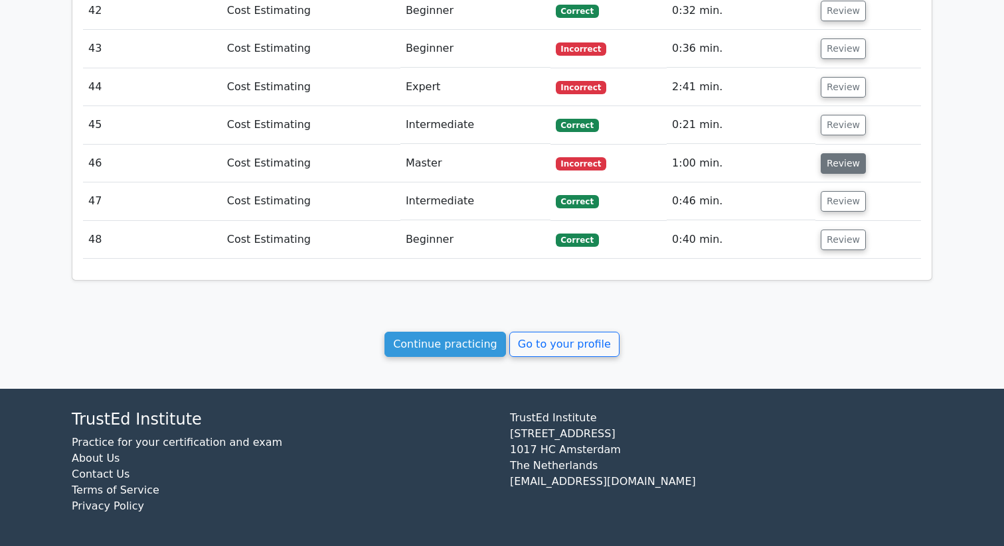
click at [831, 165] on button "Review" at bounding box center [842, 163] width 45 height 21
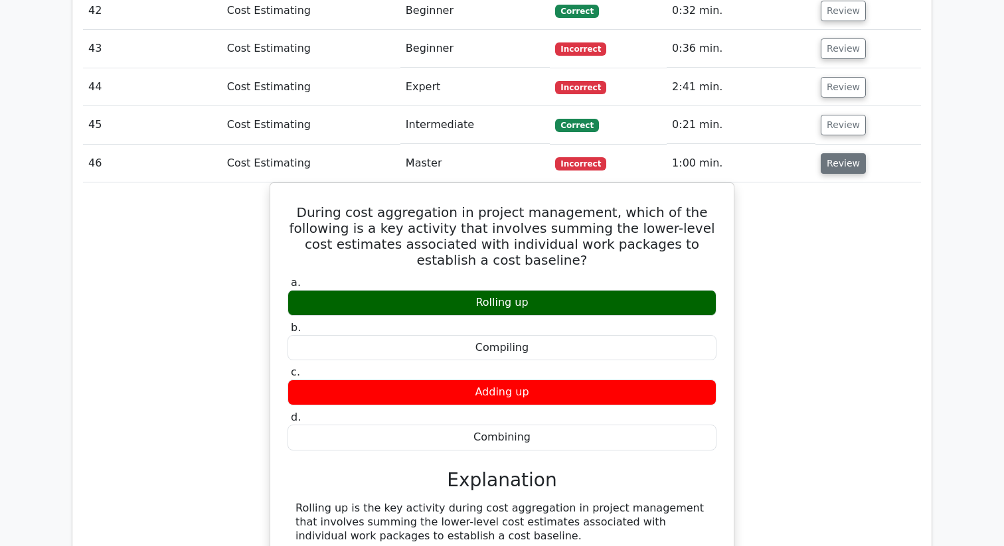
click at [831, 165] on button "Review" at bounding box center [842, 163] width 45 height 21
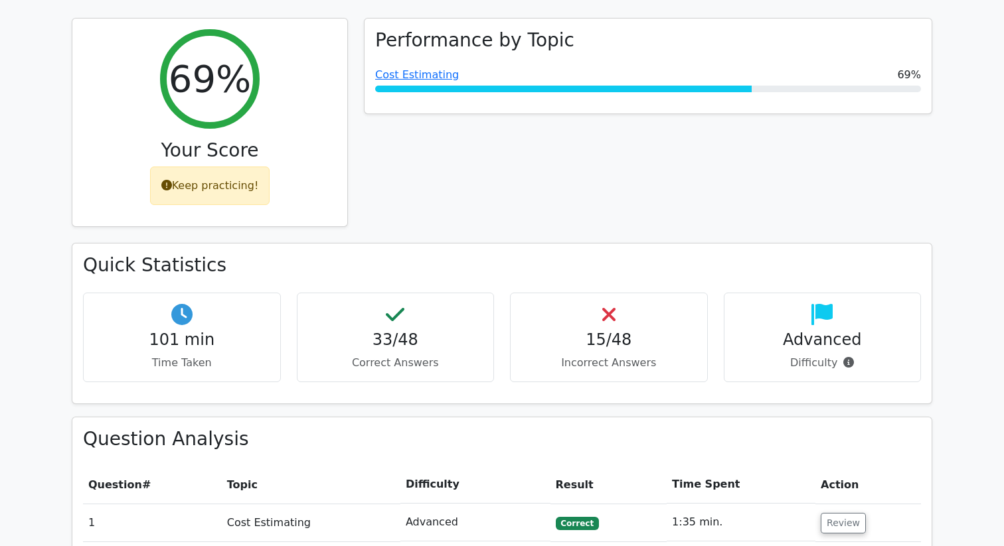
scroll to position [0, 0]
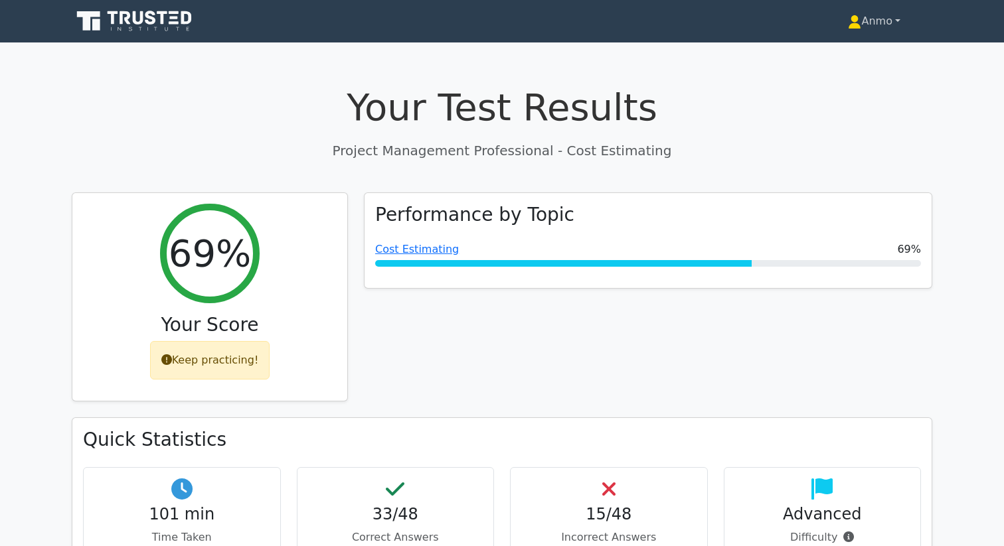
click at [873, 15] on link "Anmo" at bounding box center [874, 21] width 116 height 27
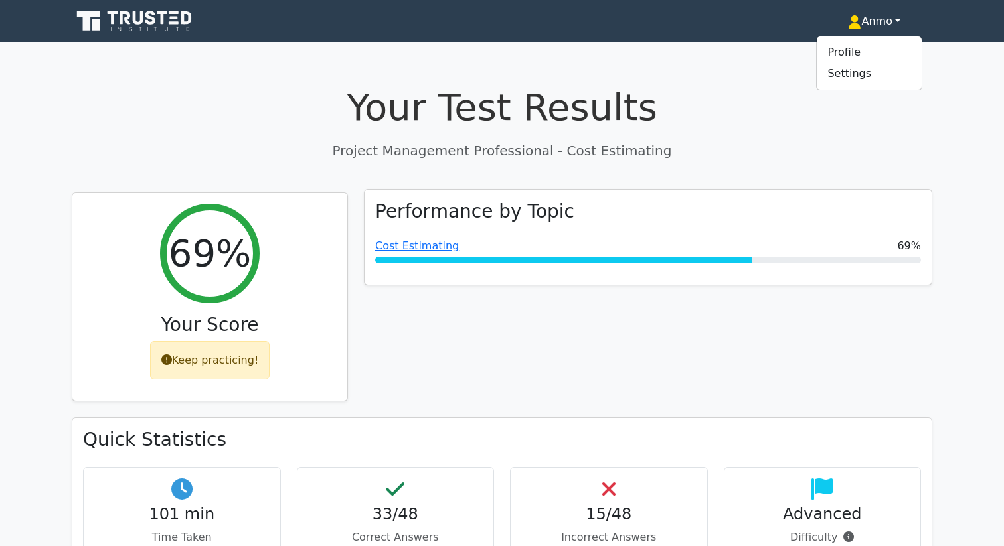
click at [548, 193] on div "Performance by Topic Cost Estimating 69%" at bounding box center [647, 238] width 567 height 96
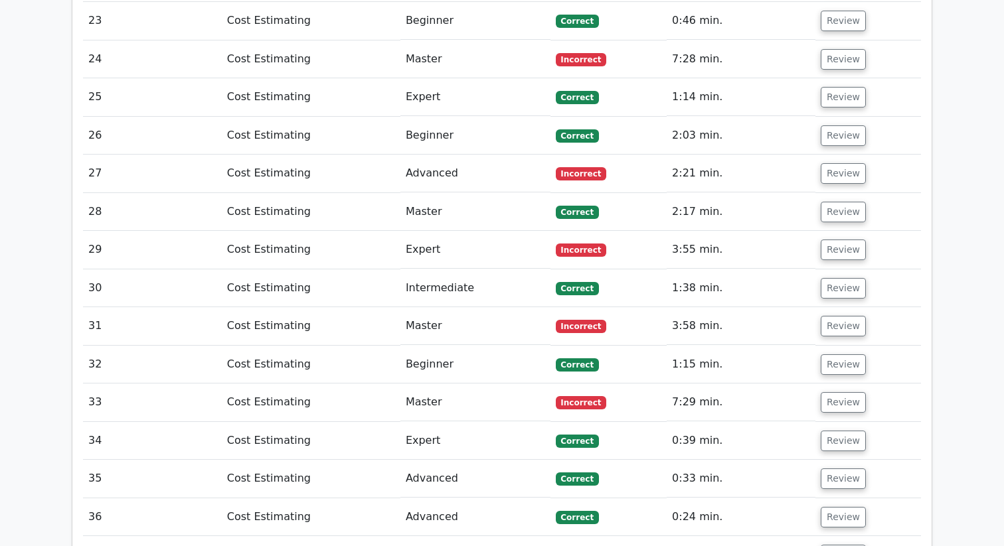
scroll to position [2251, 0]
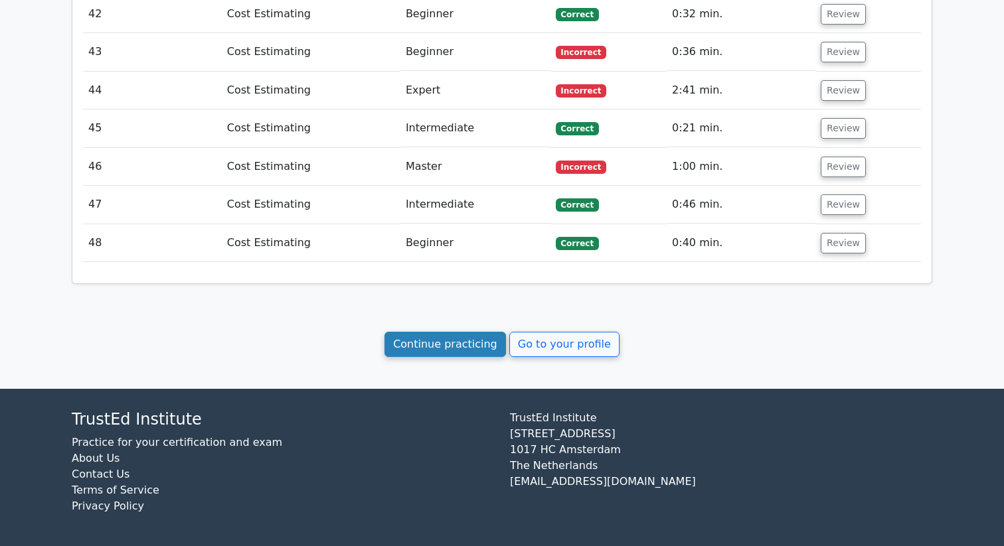
click at [485, 348] on link "Continue practicing" at bounding box center [444, 344] width 121 height 25
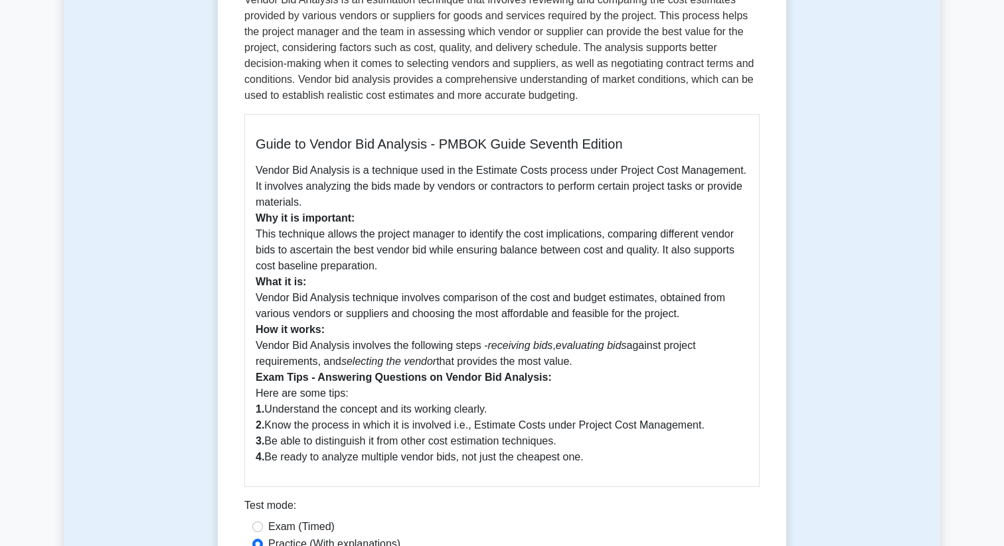
scroll to position [241, 0]
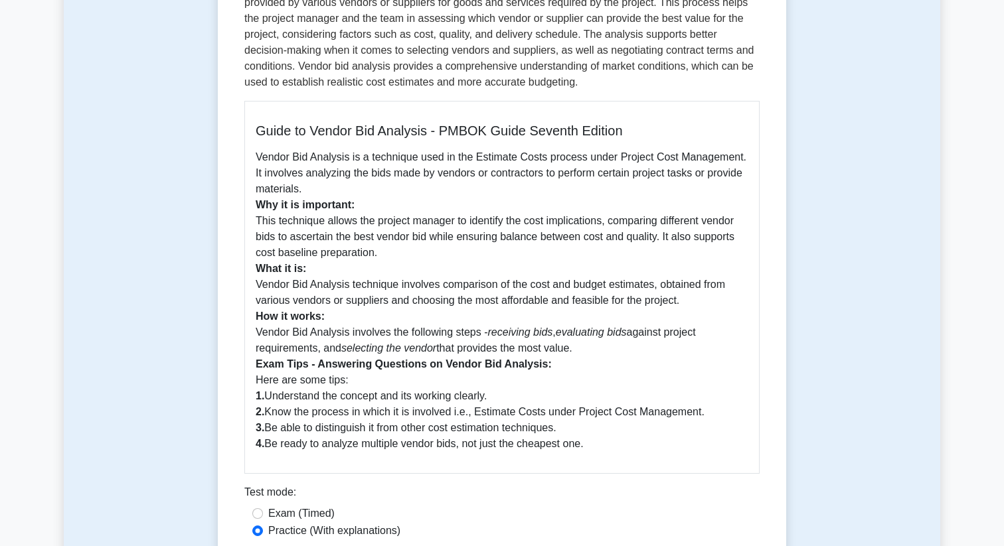
drag, startPoint x: 257, startPoint y: 157, endPoint x: 661, endPoint y: 438, distance: 492.5
click at [661, 439] on p "Vendor Bid Analysis is a technique used in the Estimate Costs process under Pro…" at bounding box center [502, 300] width 492 height 303
copy p "Vendor Bid Analysis is a technique used in the Estimate Costs process under Pro…"
